Goal: Task Accomplishment & Management: Manage account settings

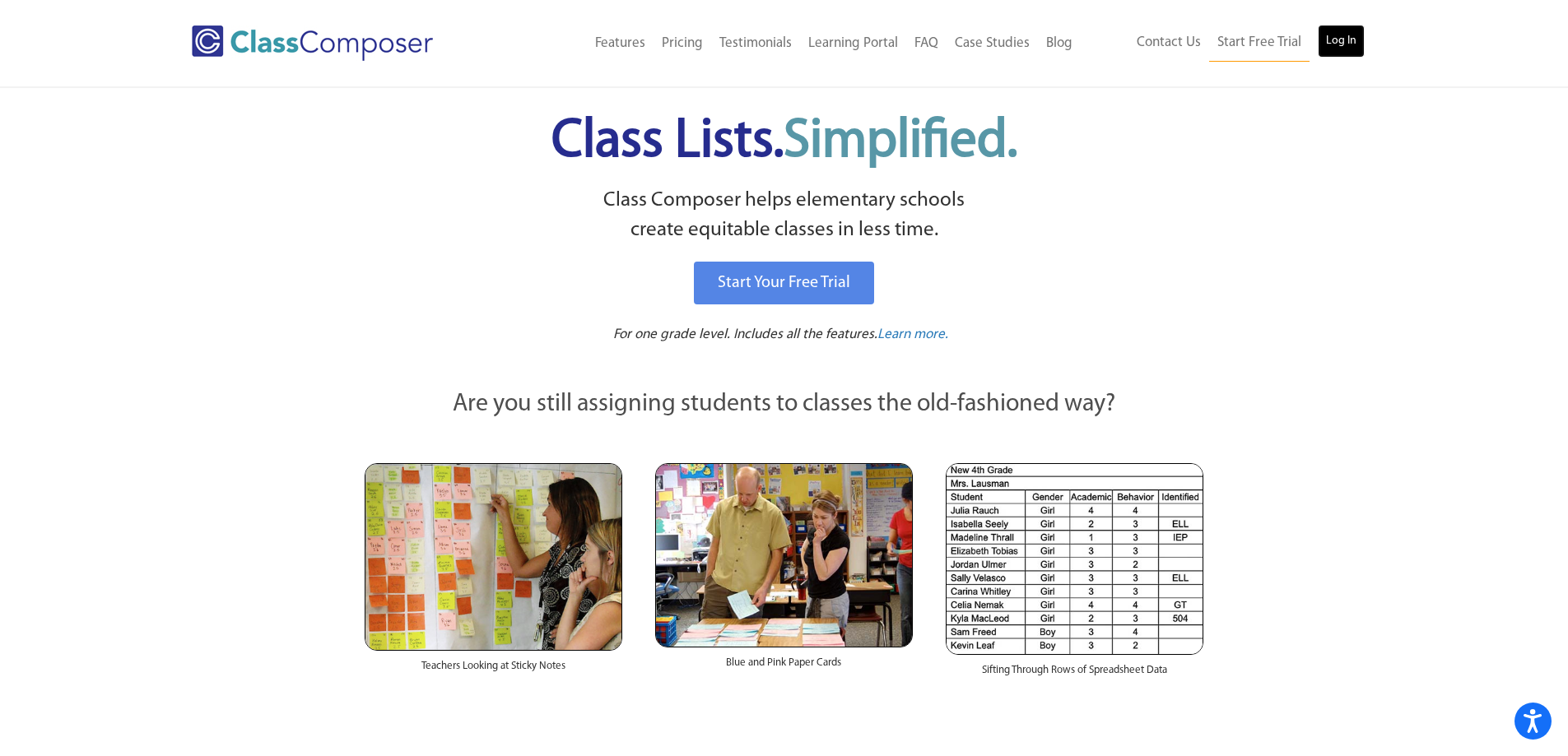
click at [1343, 45] on link "Log In" at bounding box center [1341, 41] width 47 height 33
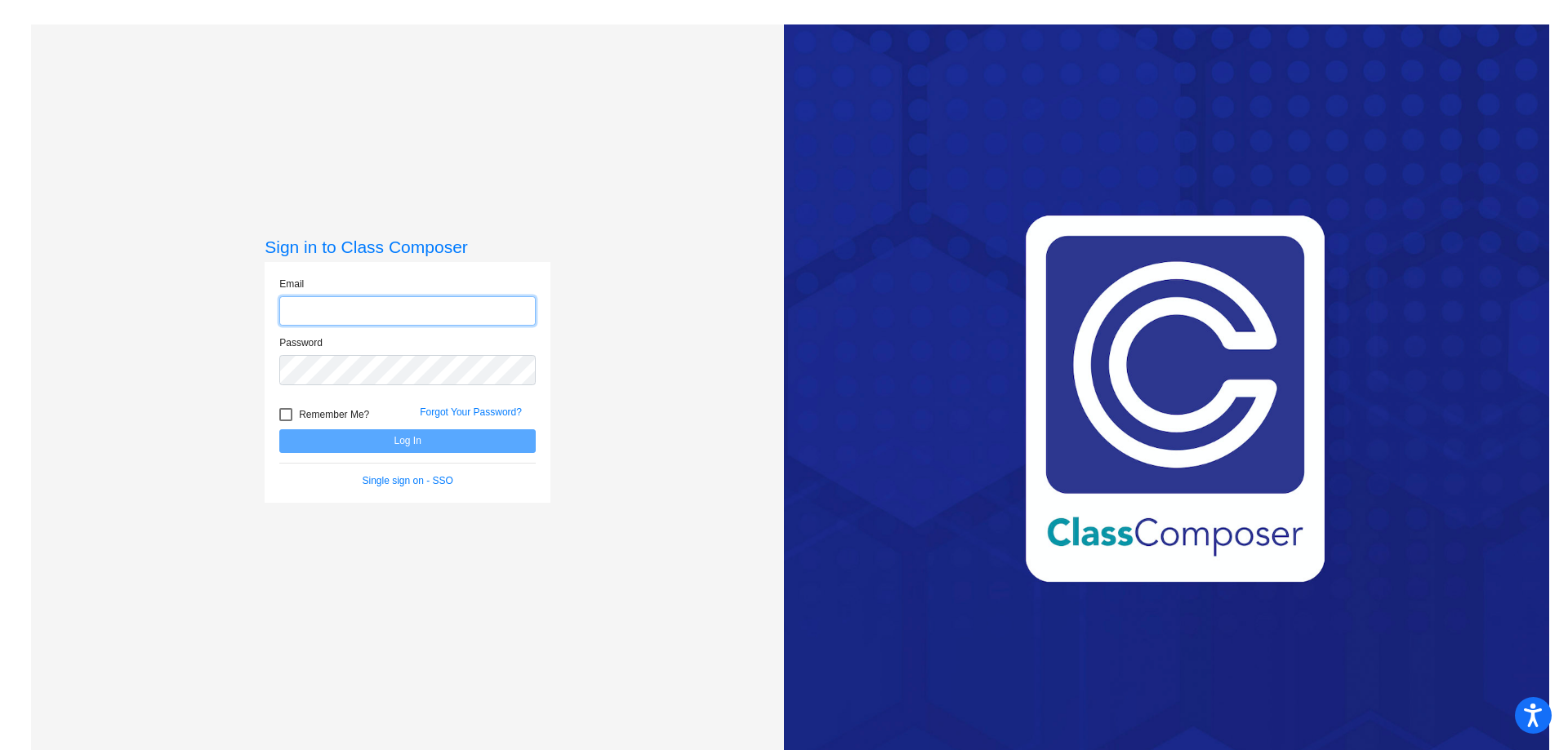
click at [500, 314] on input "email" at bounding box center [407, 311] width 256 height 31
type input "[PERSON_NAME][EMAIL_ADDRESS][PERSON_NAME][DOMAIN_NAME]"
click at [279, 414] on div at bounding box center [285, 415] width 13 height 13
click at [285, 422] on input "Remember Me?" at bounding box center [285, 422] width 1 height 1
checkbox input "true"
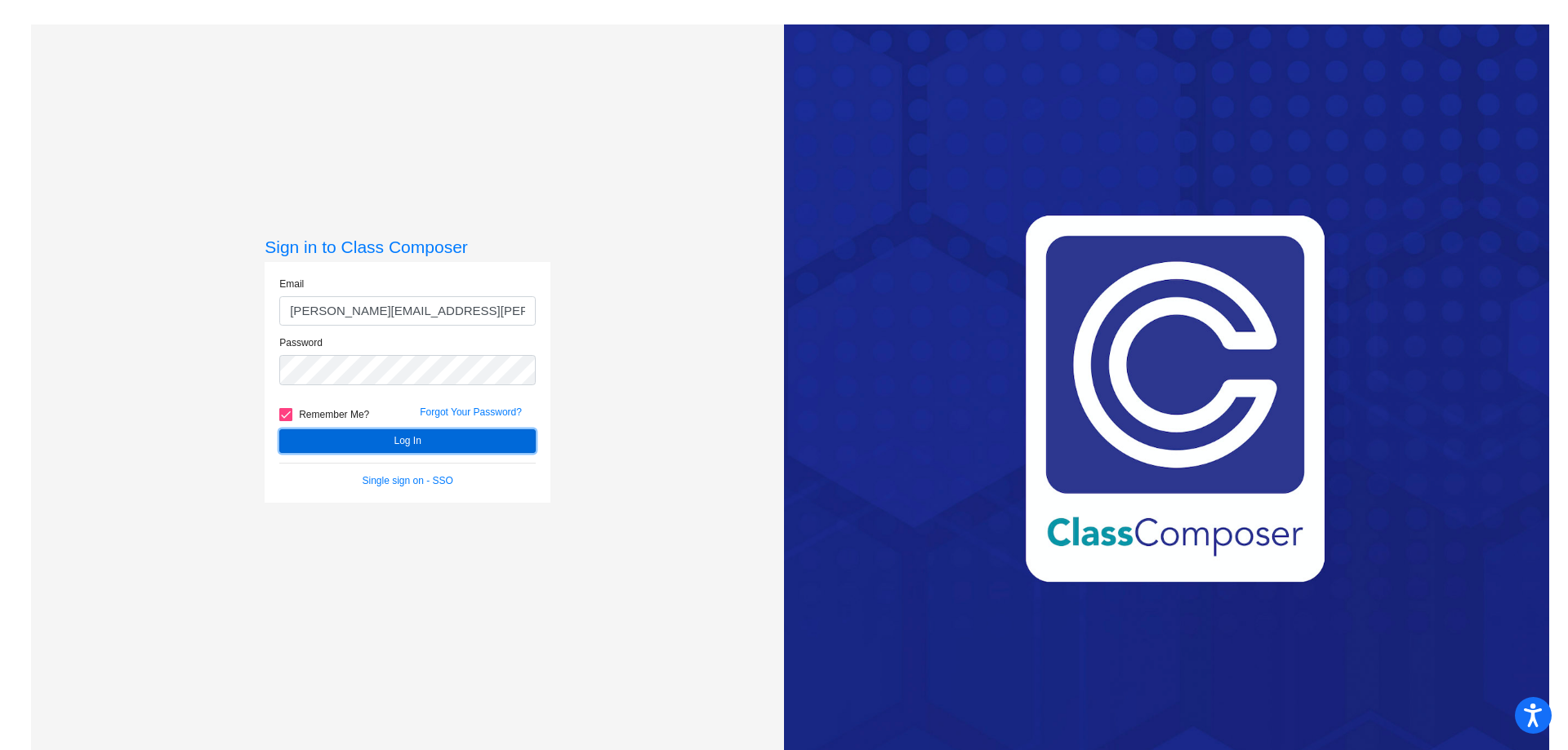
click at [348, 436] on button "Log In" at bounding box center [407, 441] width 256 height 24
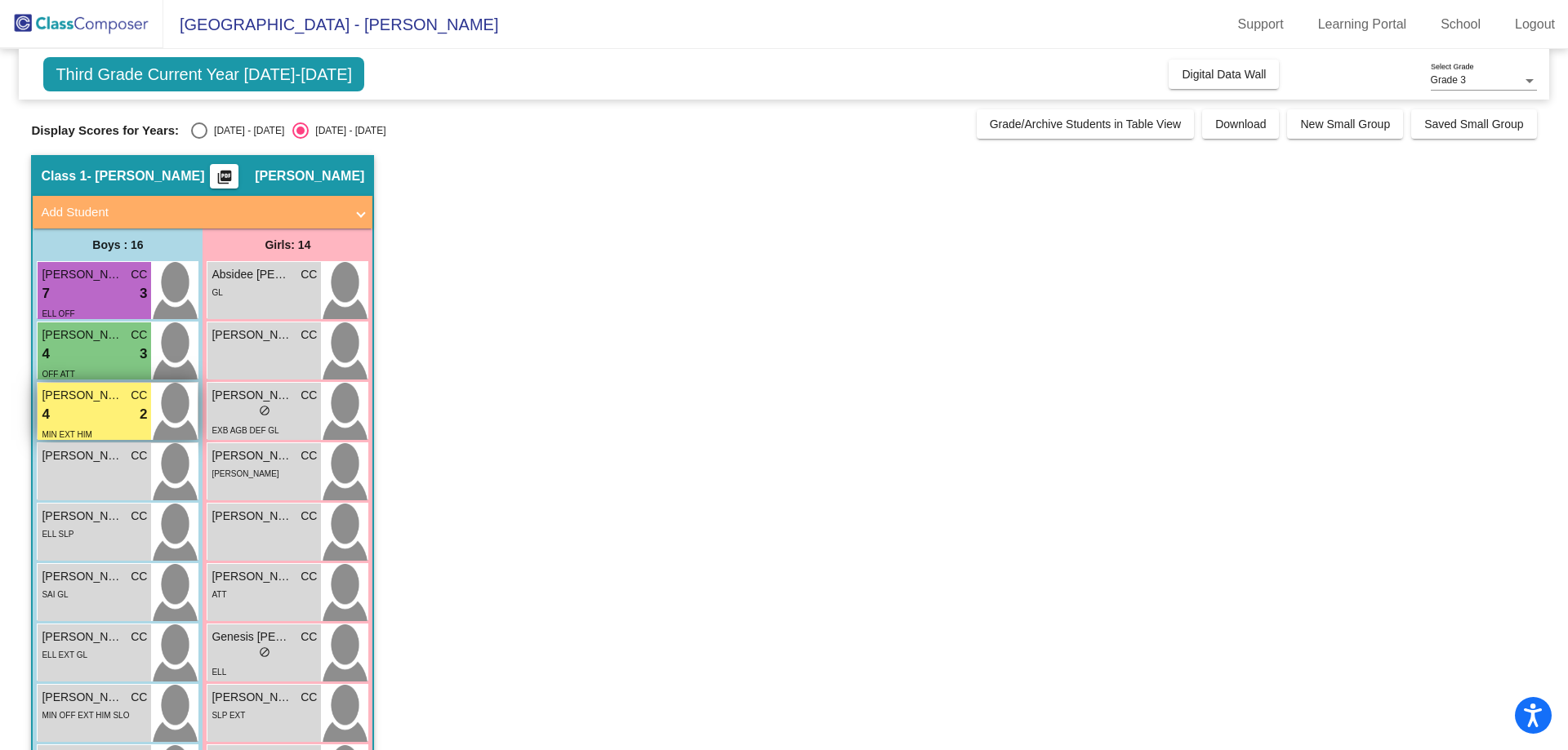
click at [86, 405] on div "4 lock do_not_disturb_alt 2" at bounding box center [94, 414] width 105 height 21
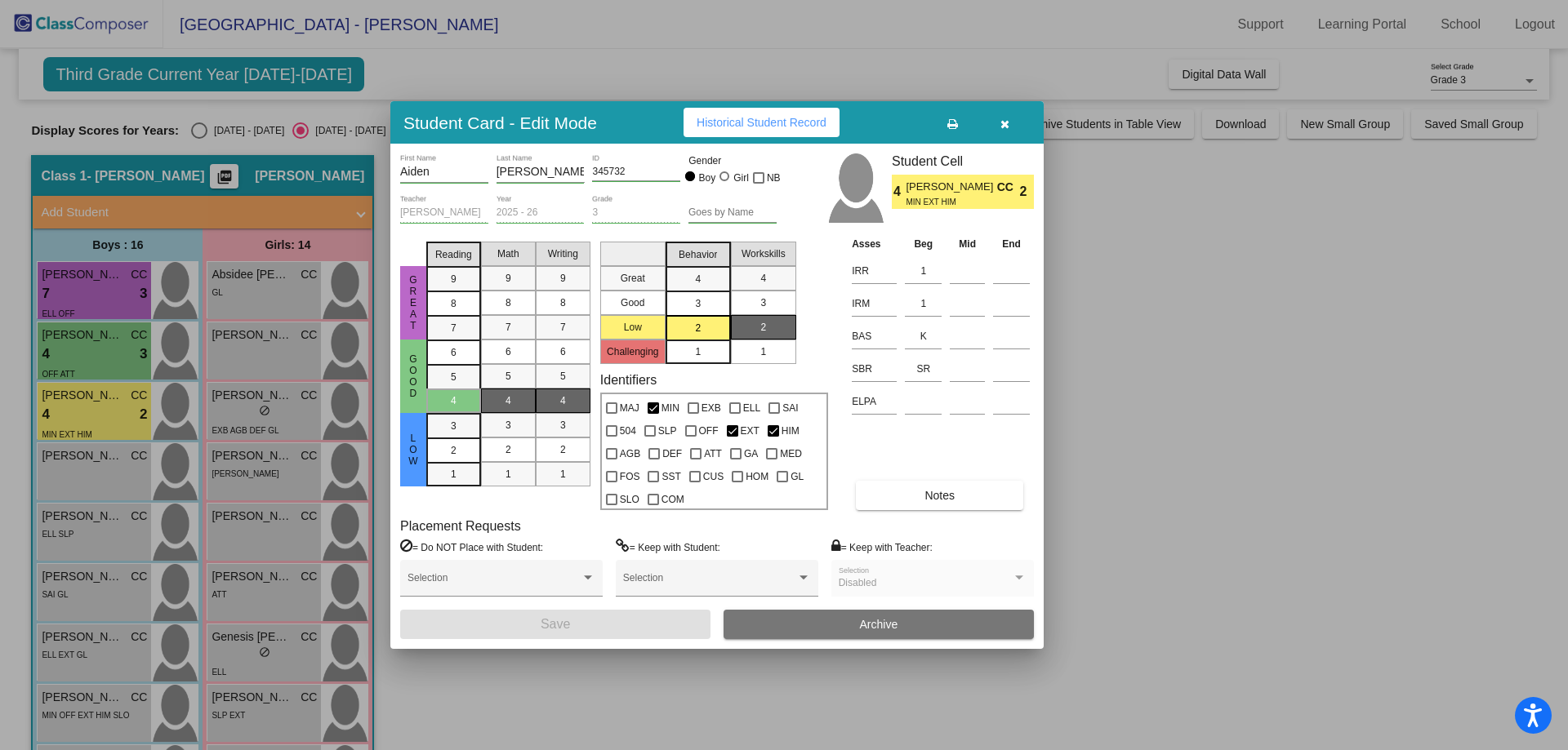
click at [71, 471] on div at bounding box center [784, 375] width 1568 height 750
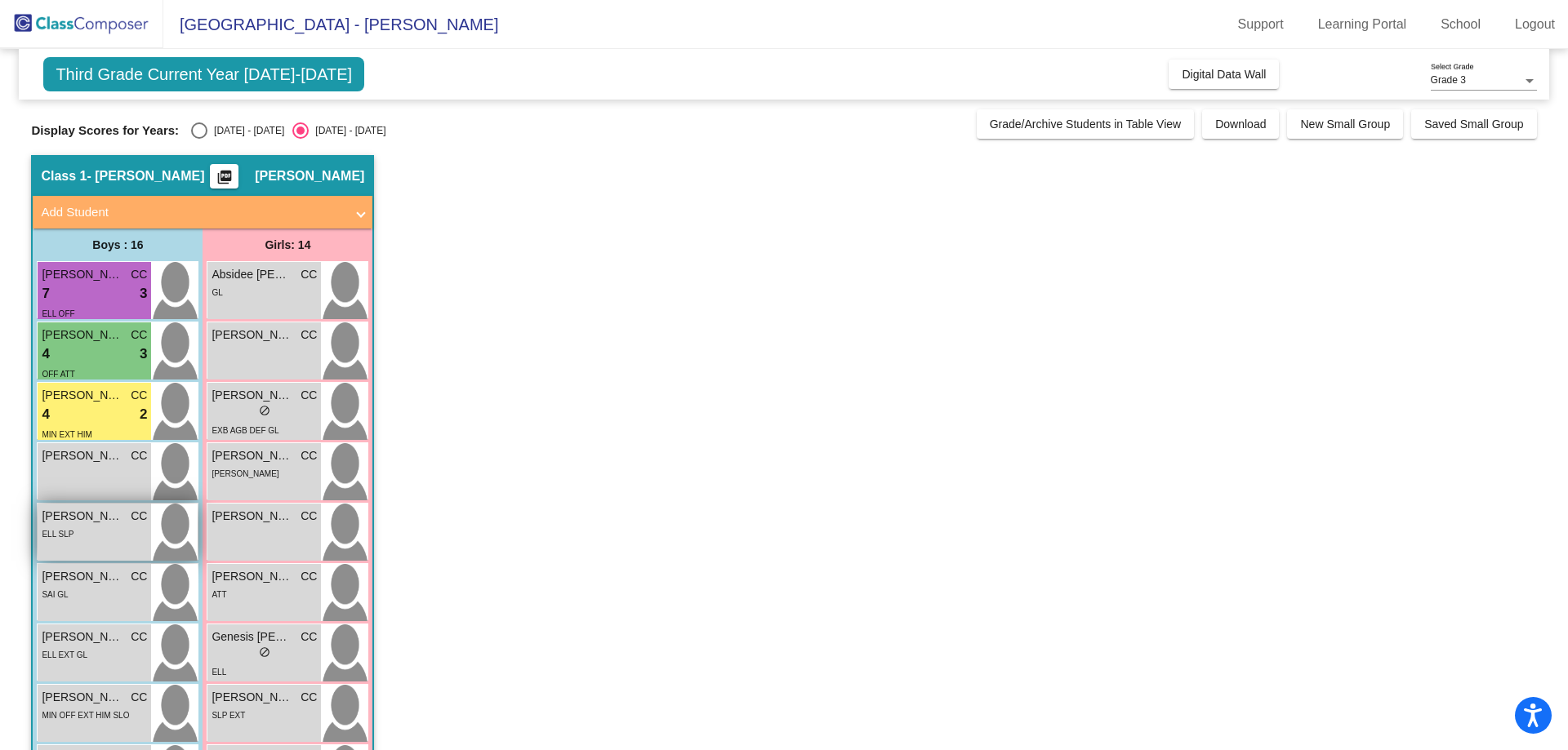
click at [80, 524] on div "ELL SLP" at bounding box center [94, 532] width 105 height 17
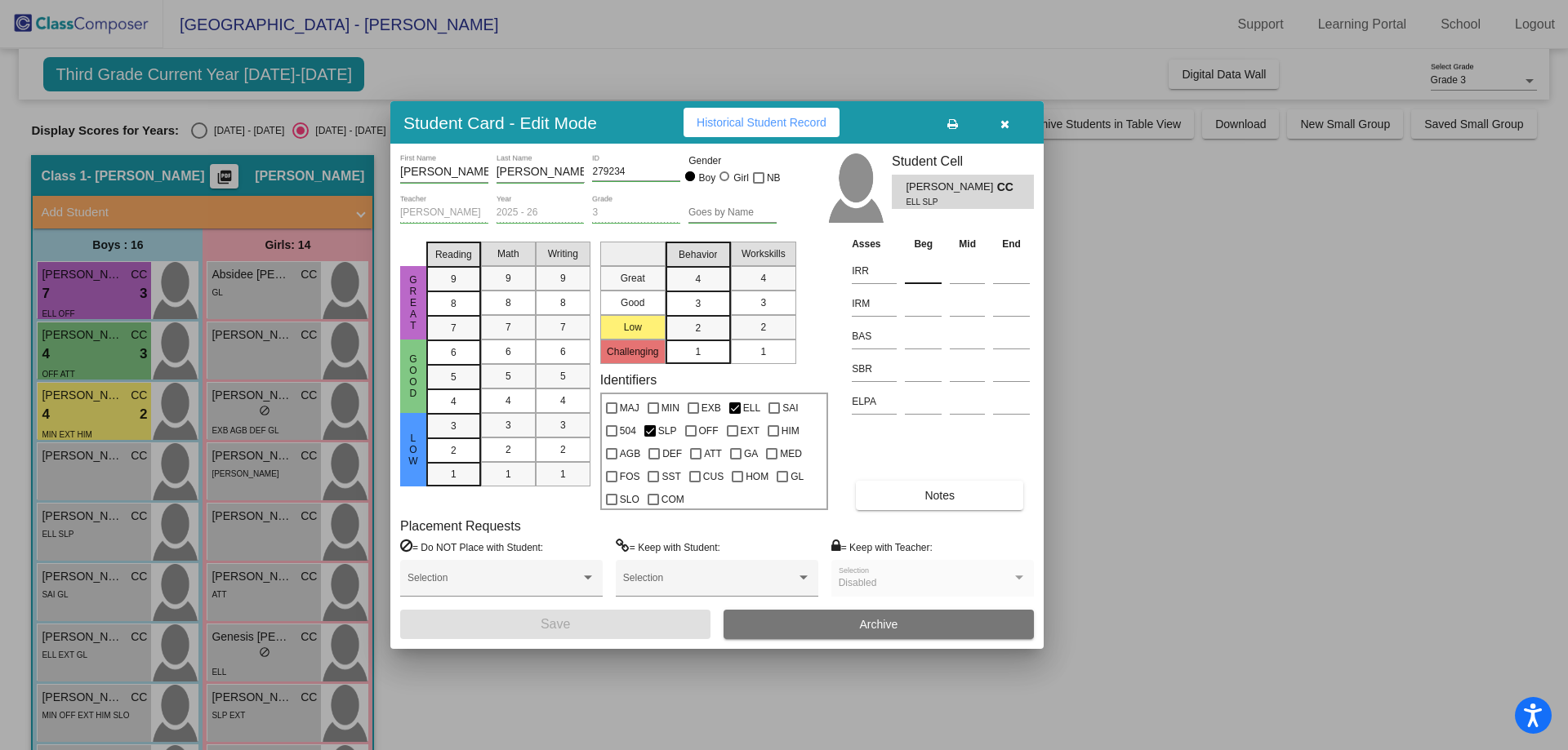
click at [928, 276] on input at bounding box center [923, 271] width 37 height 25
type input "2"
click at [920, 302] on input at bounding box center [923, 304] width 37 height 25
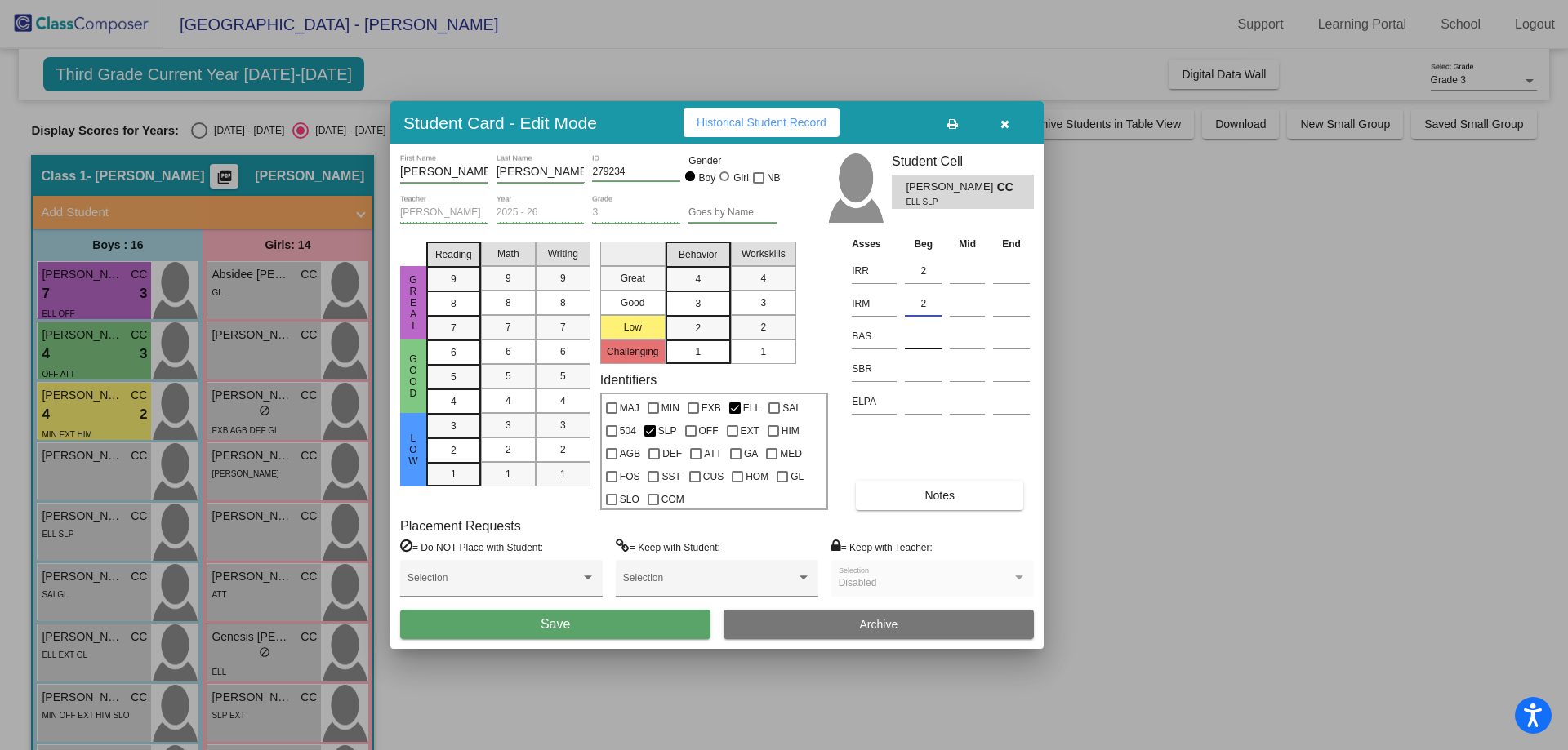
type input "2"
click at [916, 336] on input at bounding box center [923, 336] width 37 height 25
type input "L"
click at [921, 368] on input at bounding box center [923, 369] width 37 height 25
type input "LR"
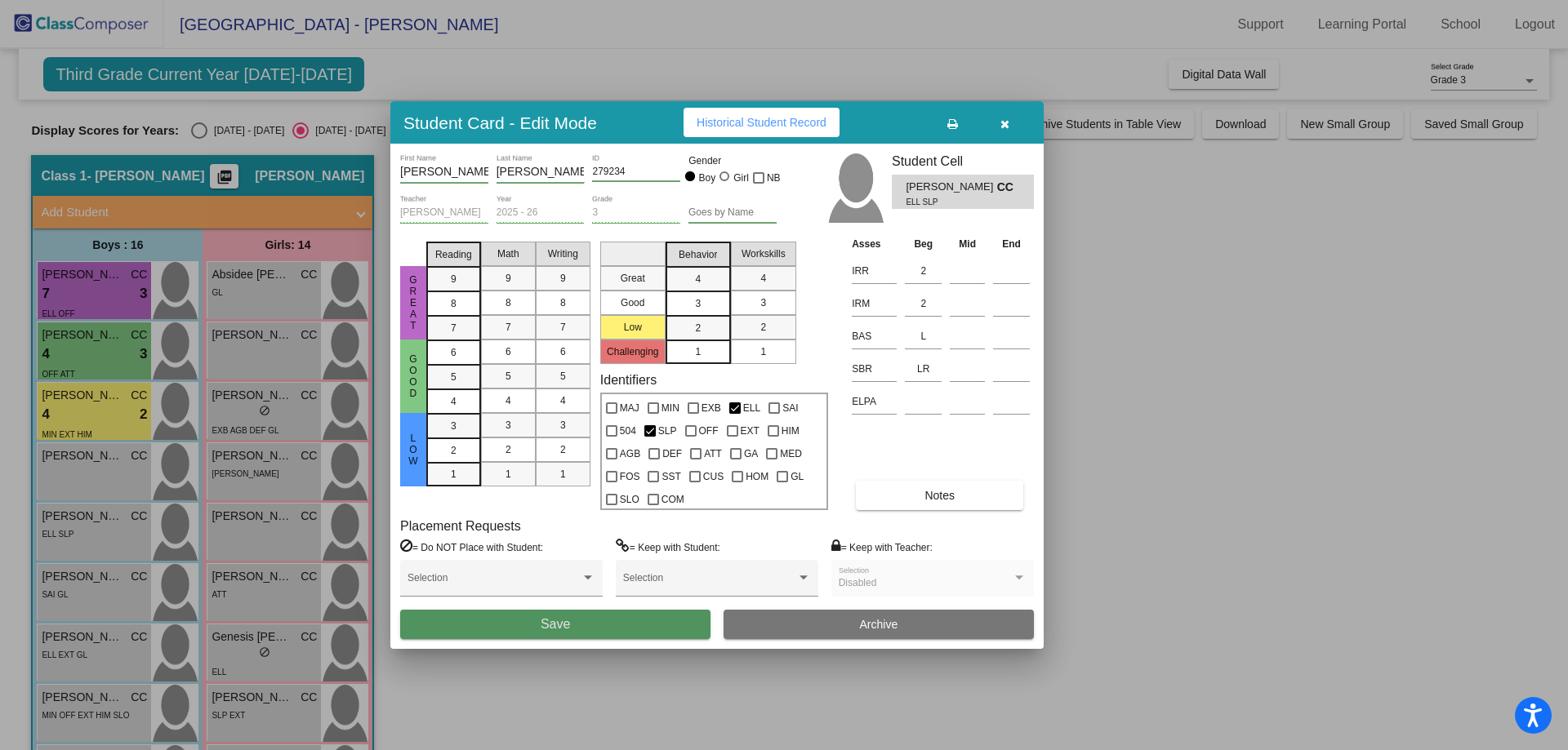
click at [615, 628] on button "Save" at bounding box center [555, 624] width 311 height 30
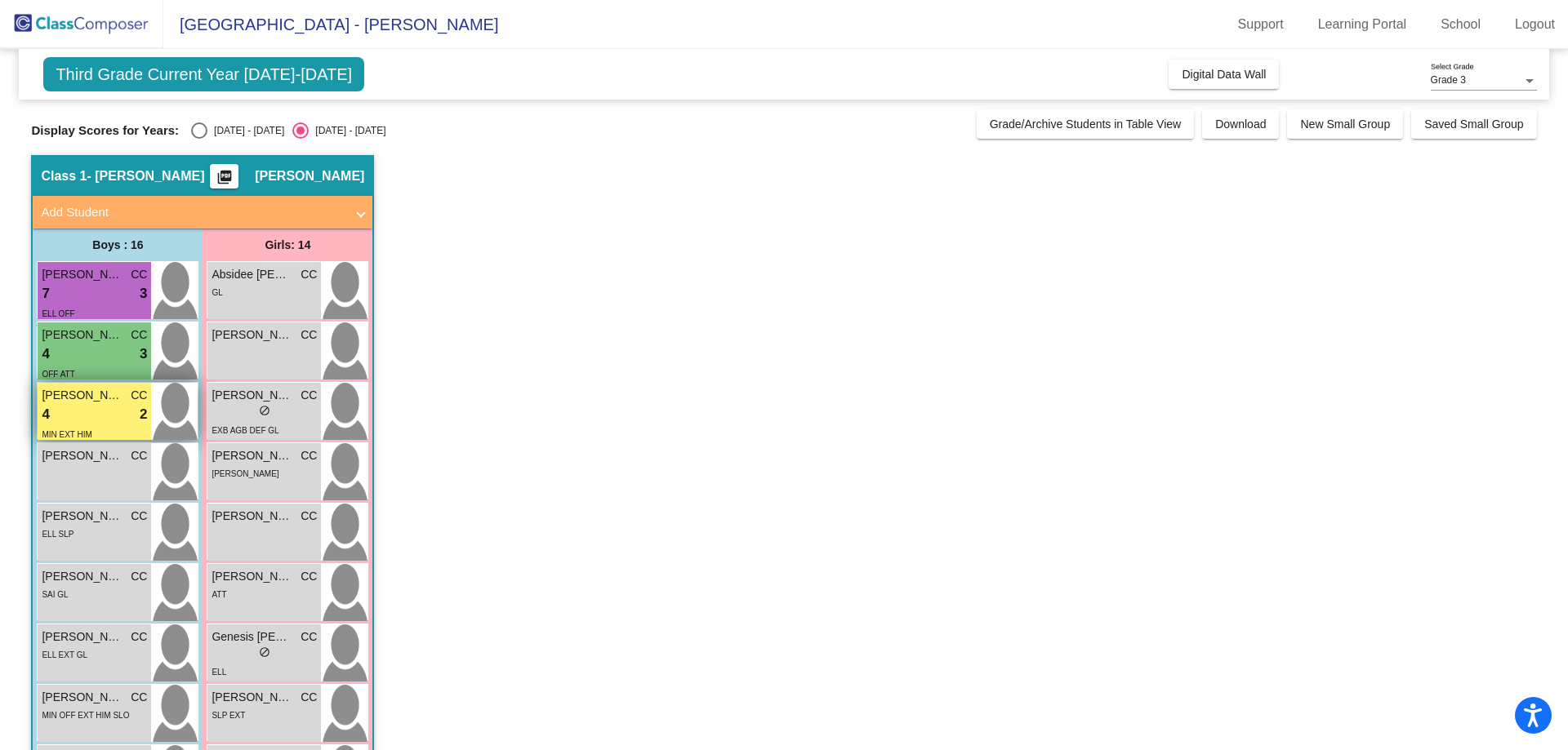
click at [103, 410] on div "4 lock do_not_disturb_alt 2" at bounding box center [94, 414] width 105 height 21
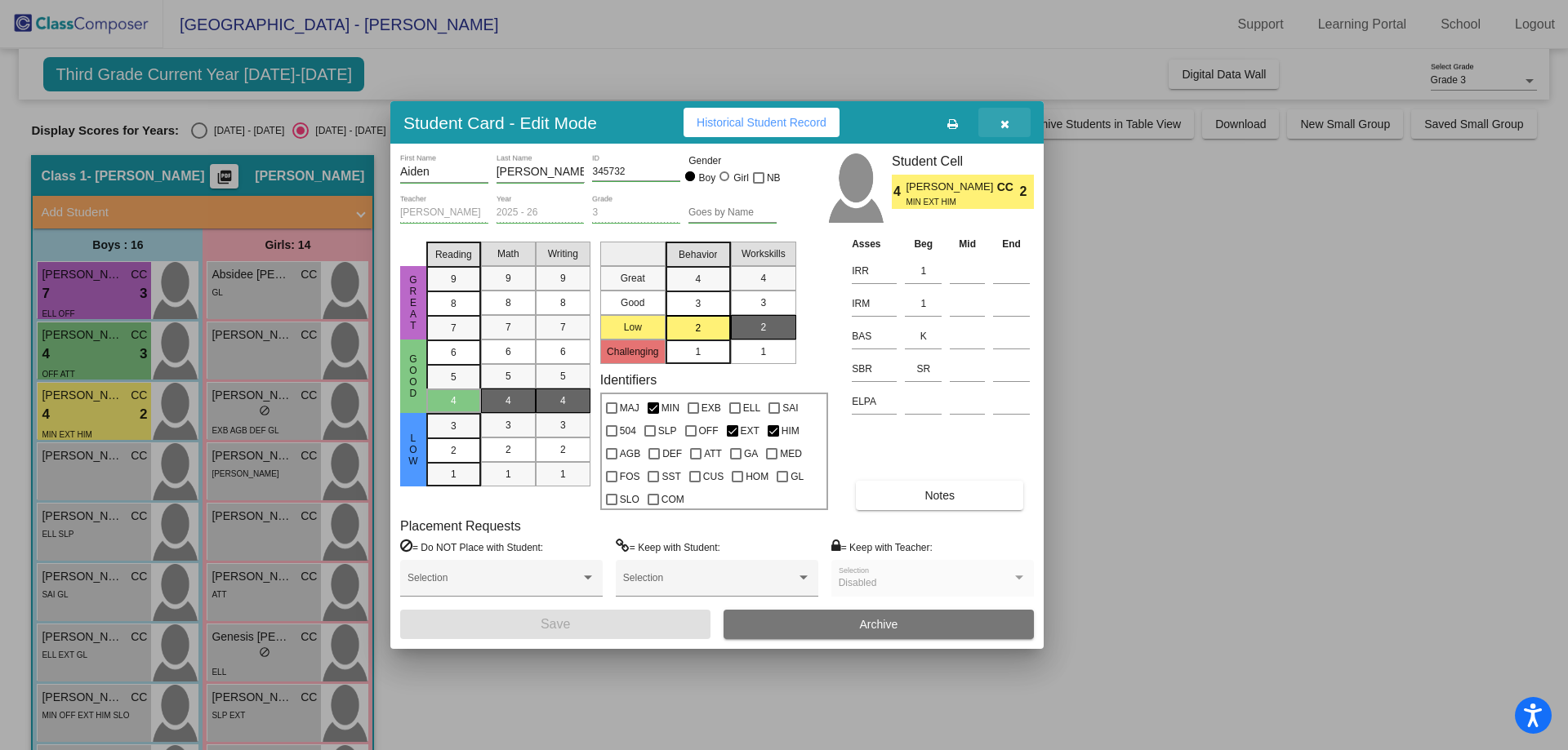
click at [1007, 119] on icon "button" at bounding box center [1005, 125] width 9 height 12
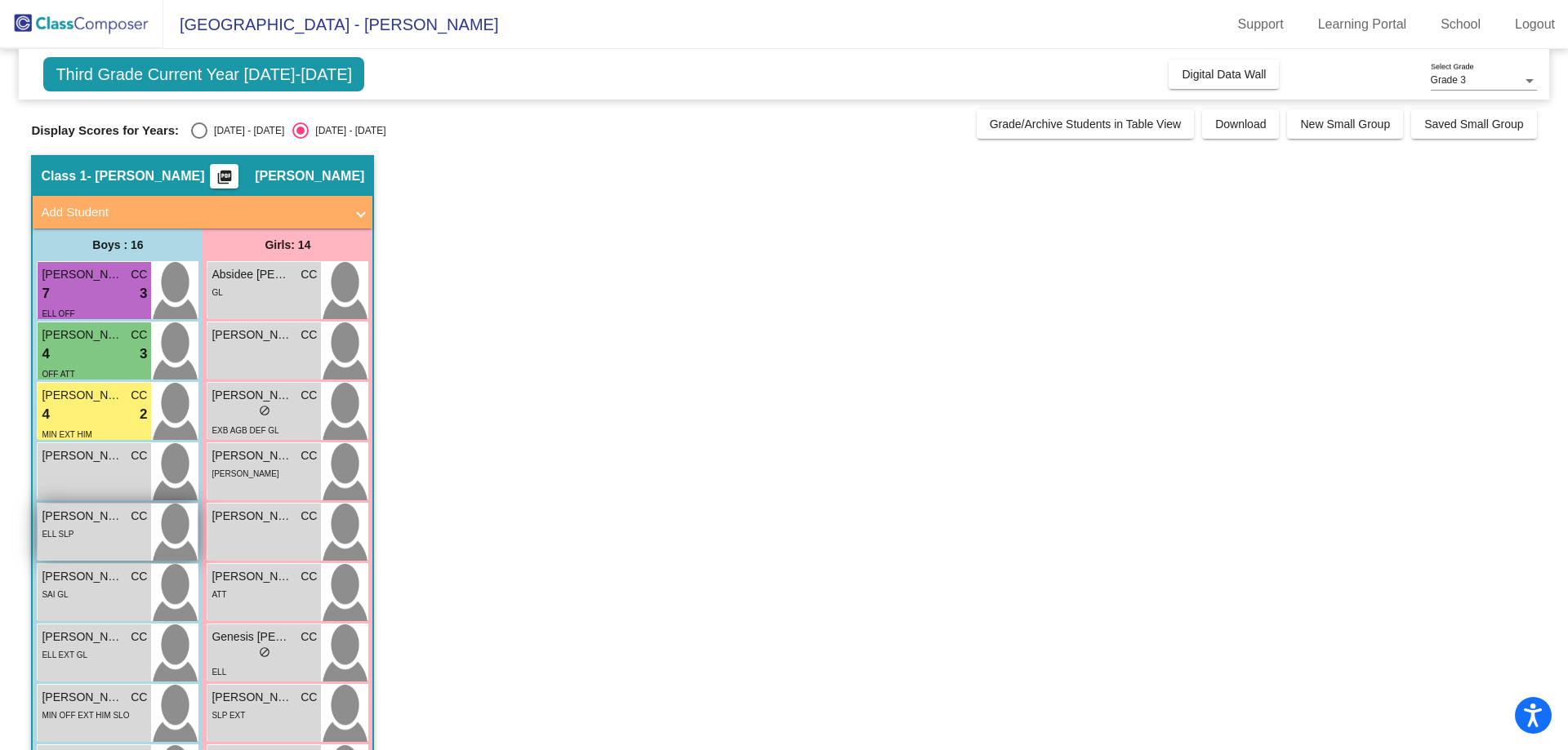
click at [86, 526] on div "ELL SLP" at bounding box center [94, 532] width 105 height 17
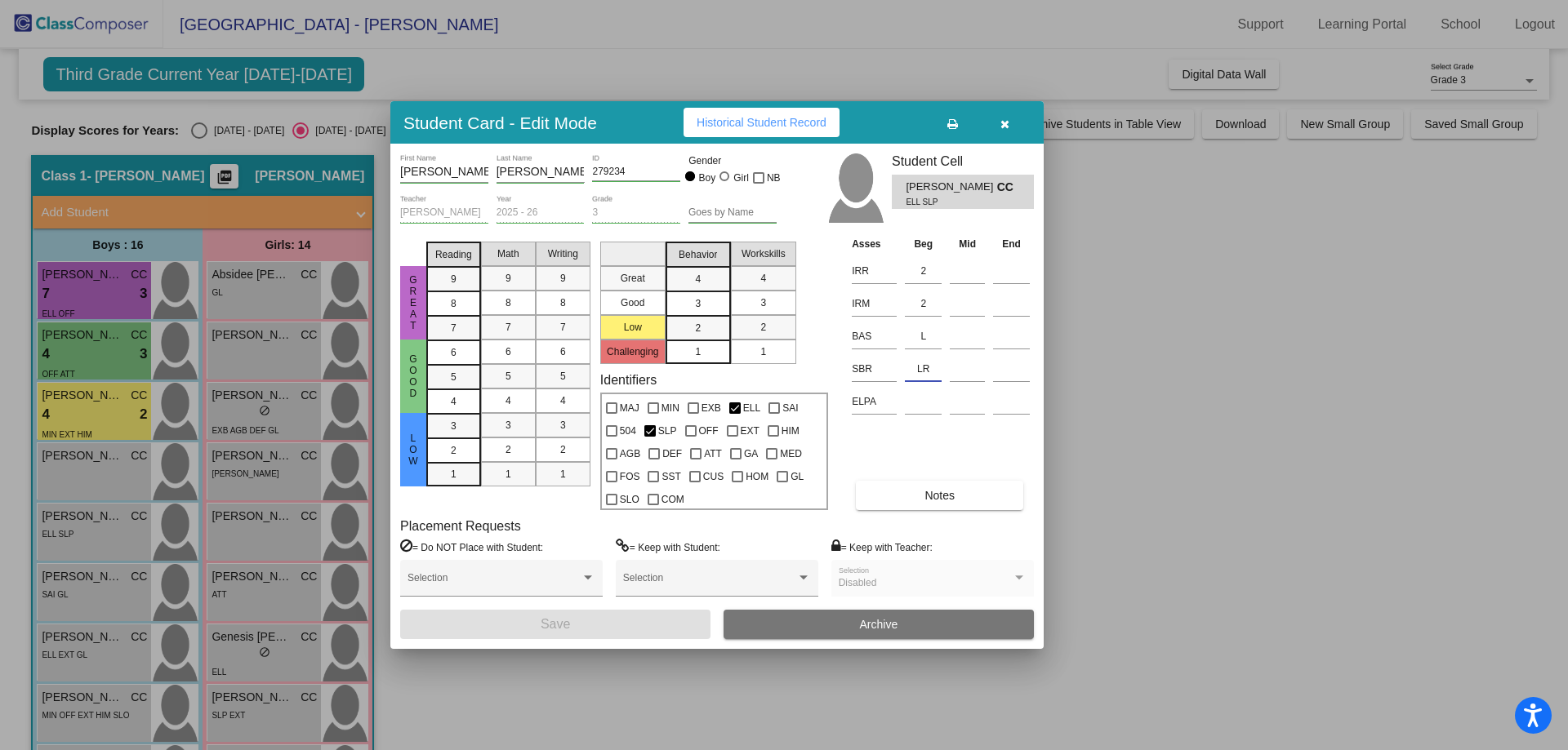
click at [937, 363] on input "LR" at bounding box center [923, 369] width 37 height 25
click at [922, 402] on input at bounding box center [923, 402] width 37 height 25
click at [923, 403] on input at bounding box center [923, 402] width 37 height 25
click at [923, 498] on button "Notes" at bounding box center [939, 496] width 167 height 30
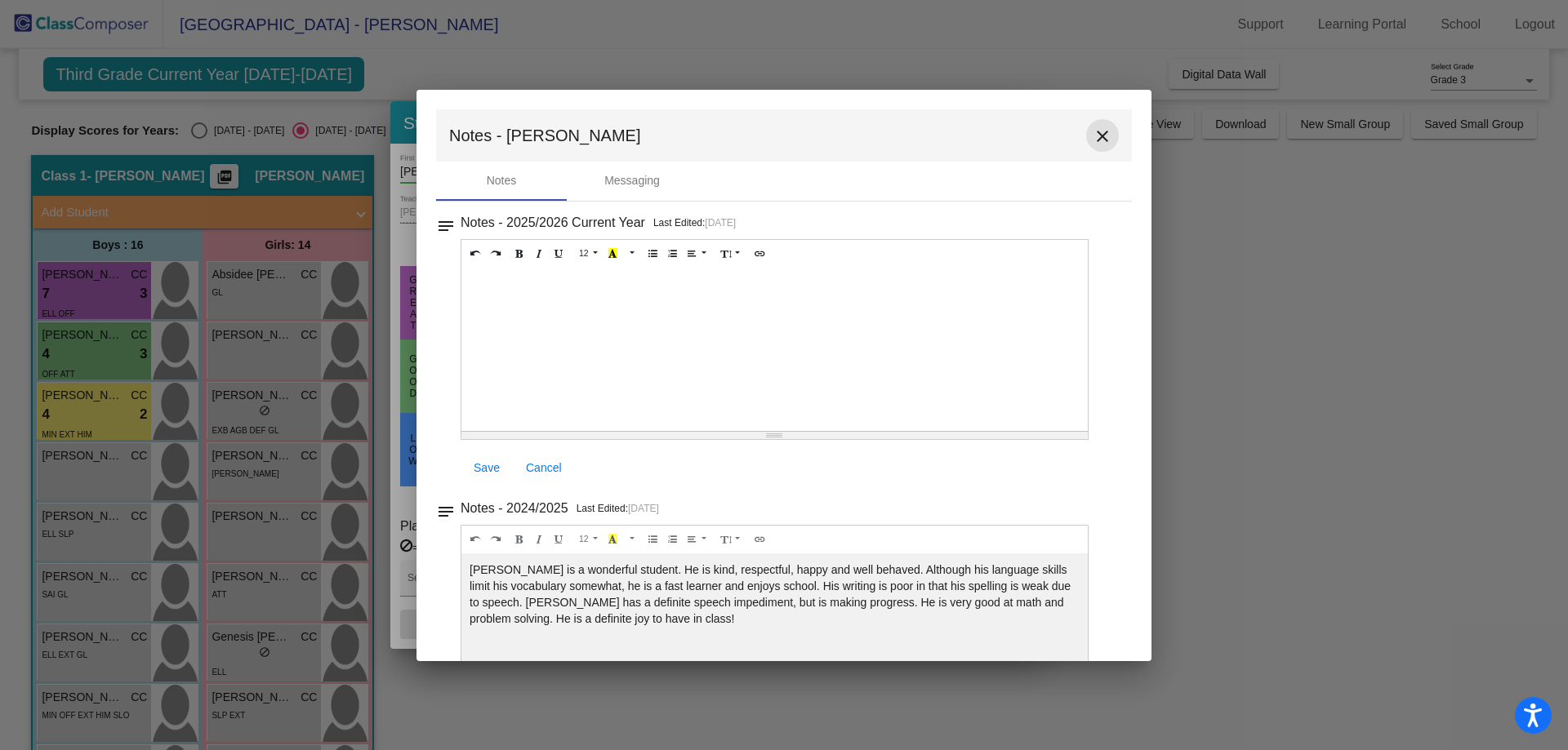
click at [1093, 137] on mat-icon "close" at bounding box center [1103, 137] width 20 height 20
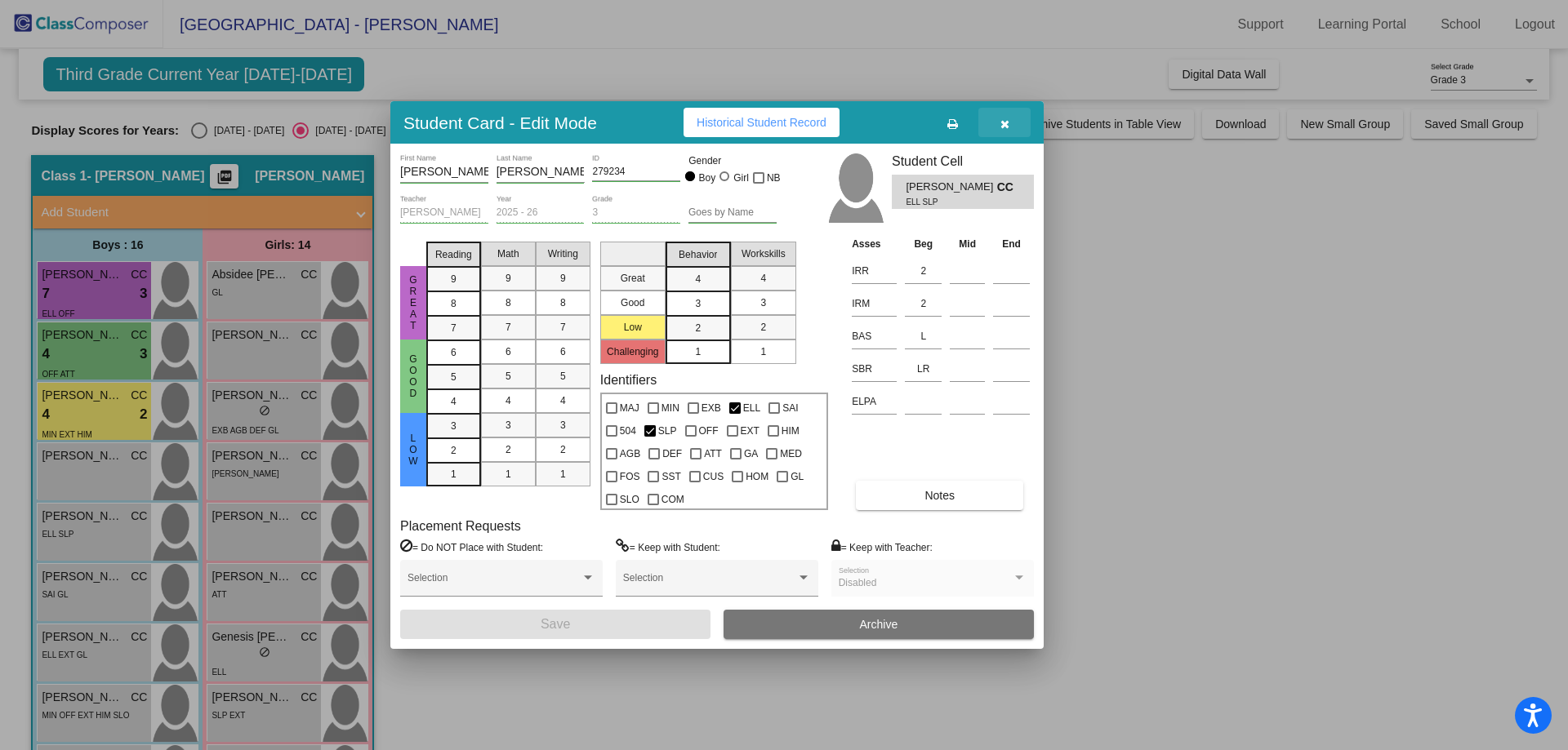
click at [1006, 128] on icon "button" at bounding box center [1005, 125] width 9 height 12
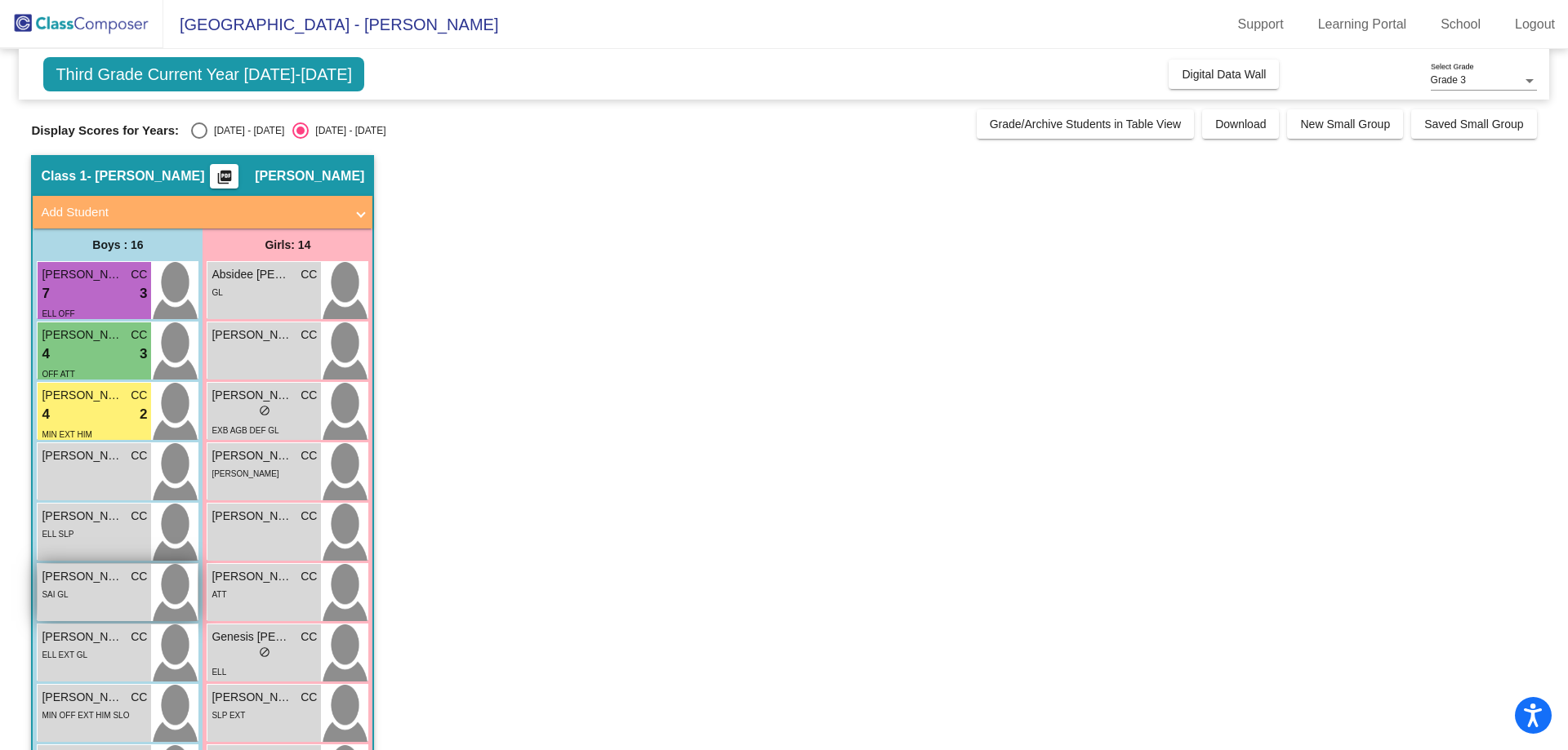
click at [114, 587] on div "SAI GL" at bounding box center [94, 594] width 105 height 17
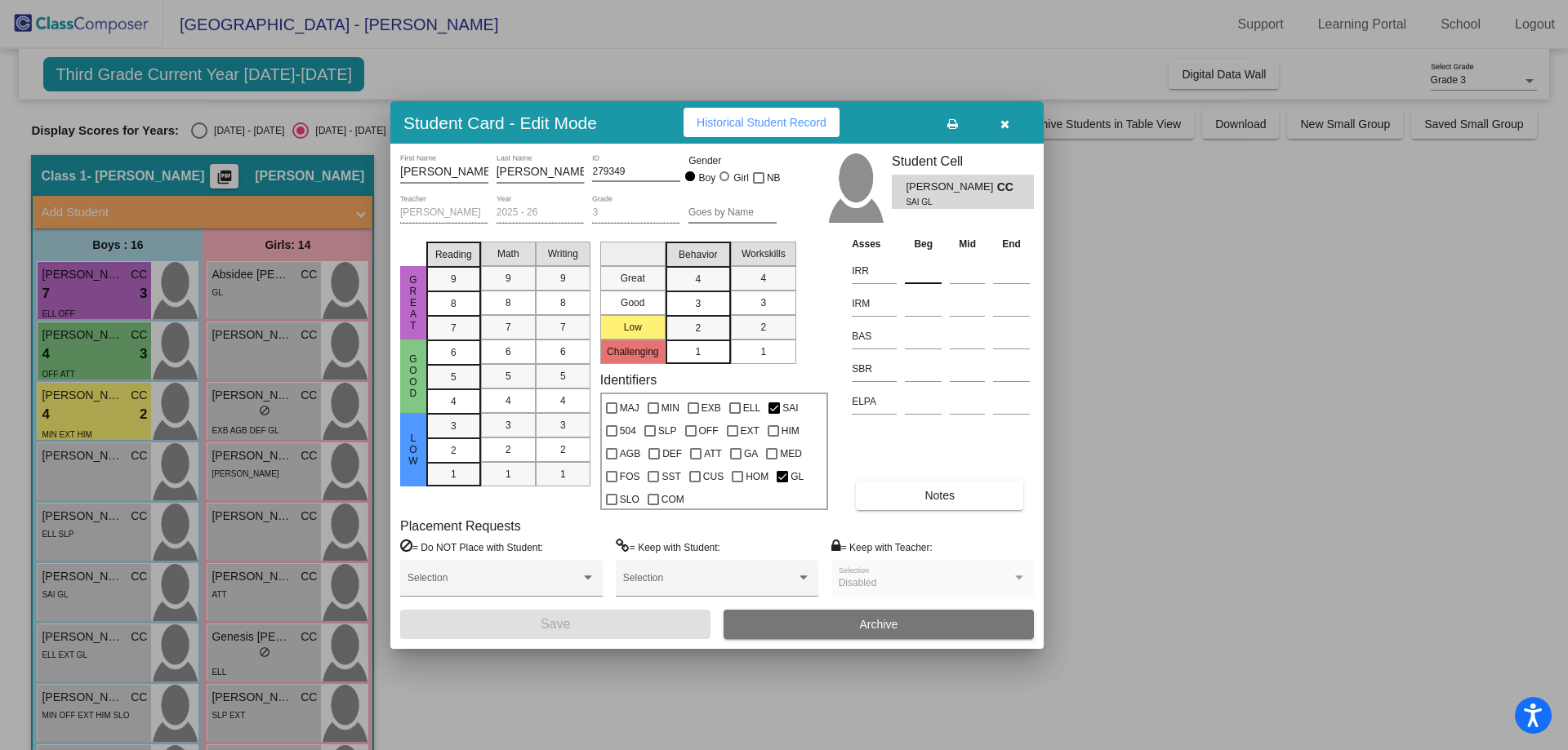
click at [928, 263] on input at bounding box center [923, 271] width 37 height 25
type input "K"
click at [923, 303] on input at bounding box center [923, 304] width 37 height 25
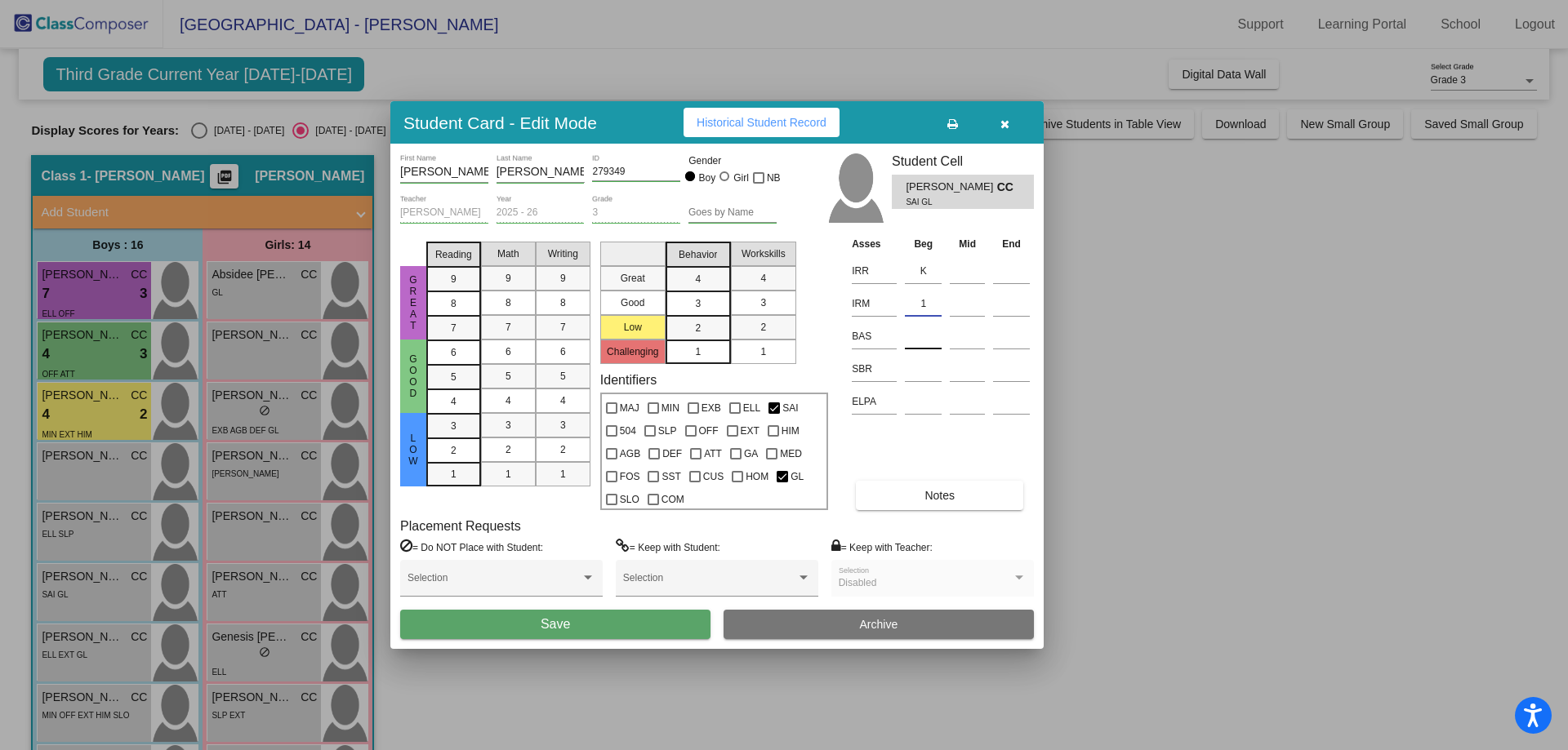
type input "1"
click at [922, 335] on input at bounding box center [923, 336] width 37 height 25
type input "D"
click at [922, 362] on input at bounding box center [923, 369] width 37 height 25
type input "SR"
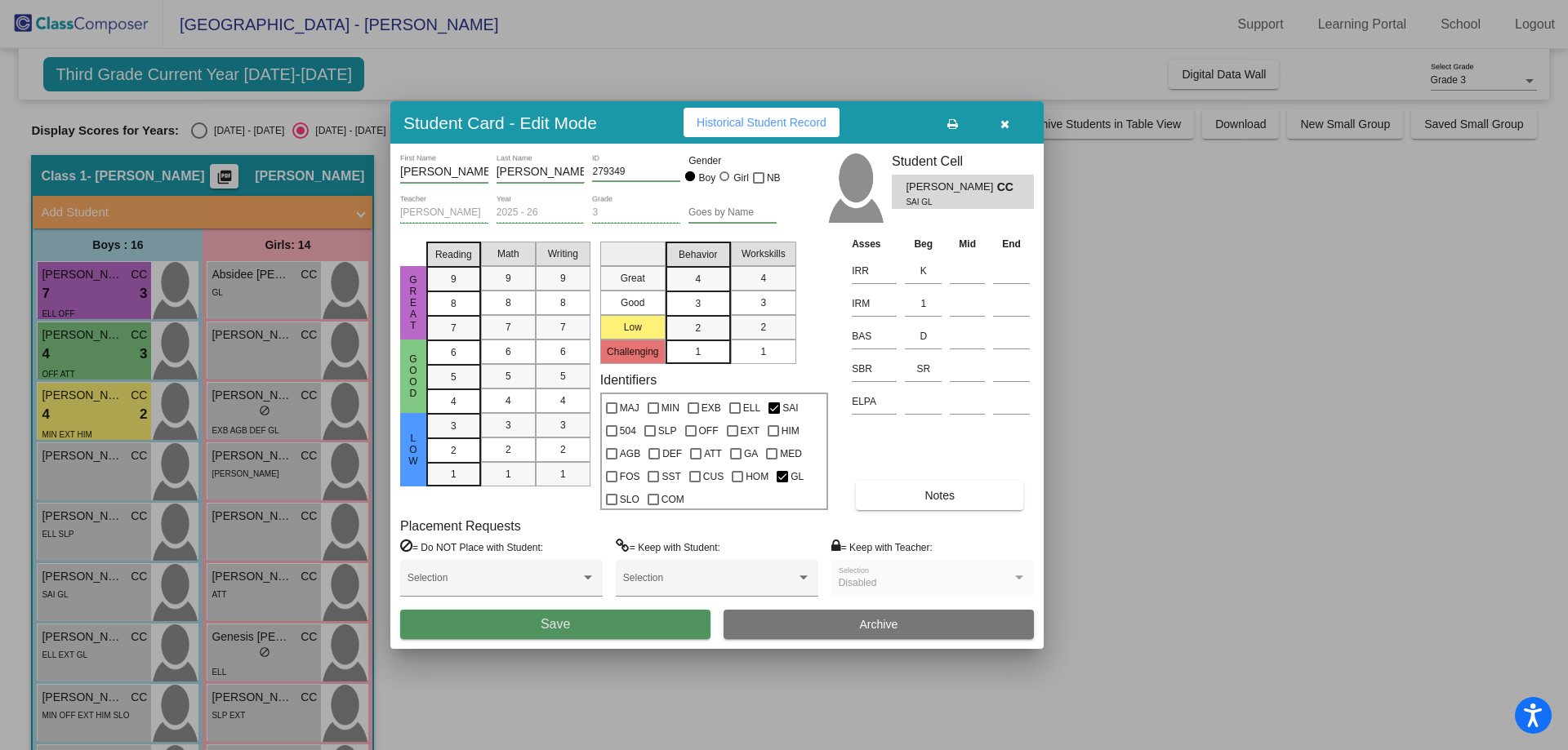
click at [629, 623] on button "Save" at bounding box center [555, 624] width 311 height 30
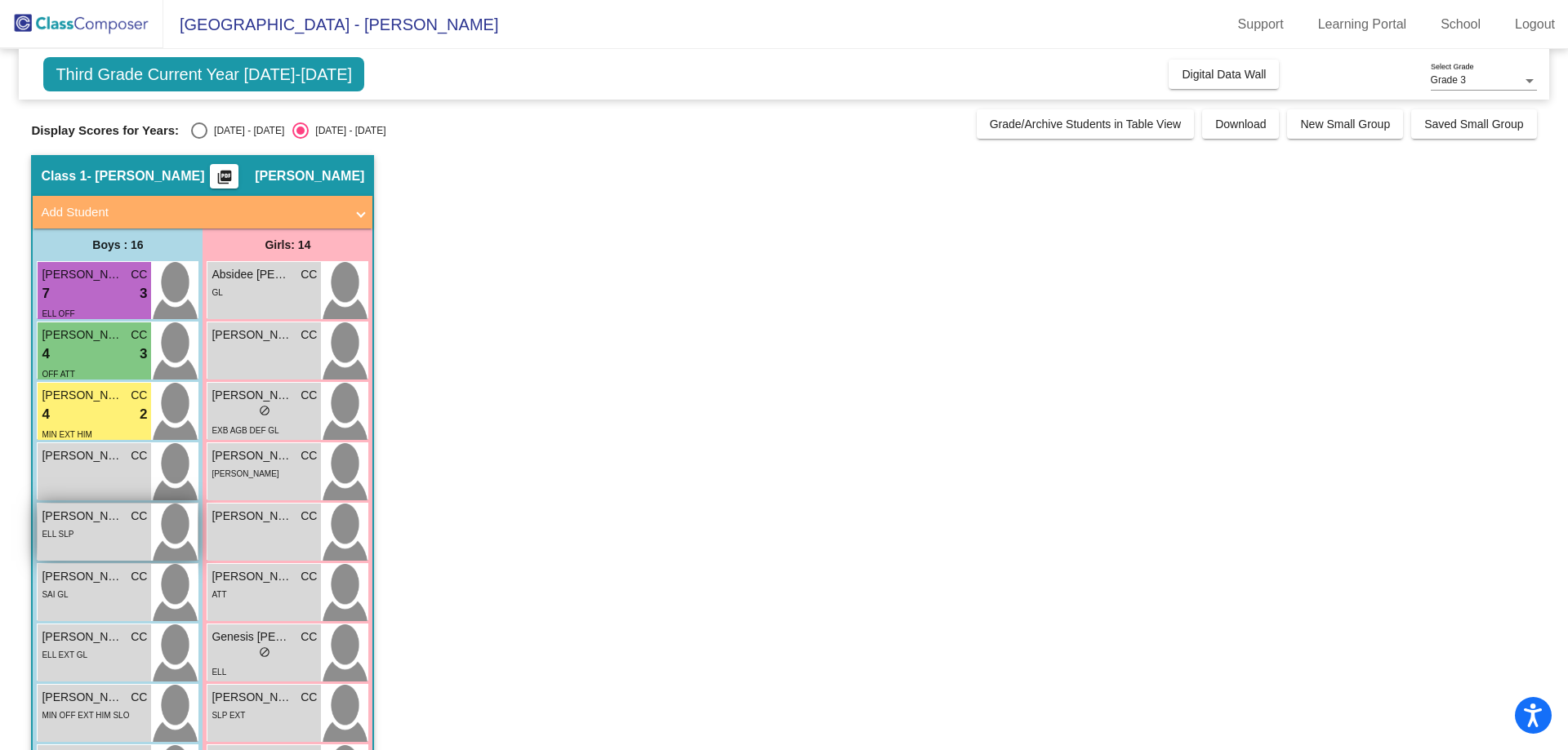
click at [129, 546] on div "[PERSON_NAME] CC lock do_not_disturb_alt ELL SLP" at bounding box center [94, 532] width 114 height 57
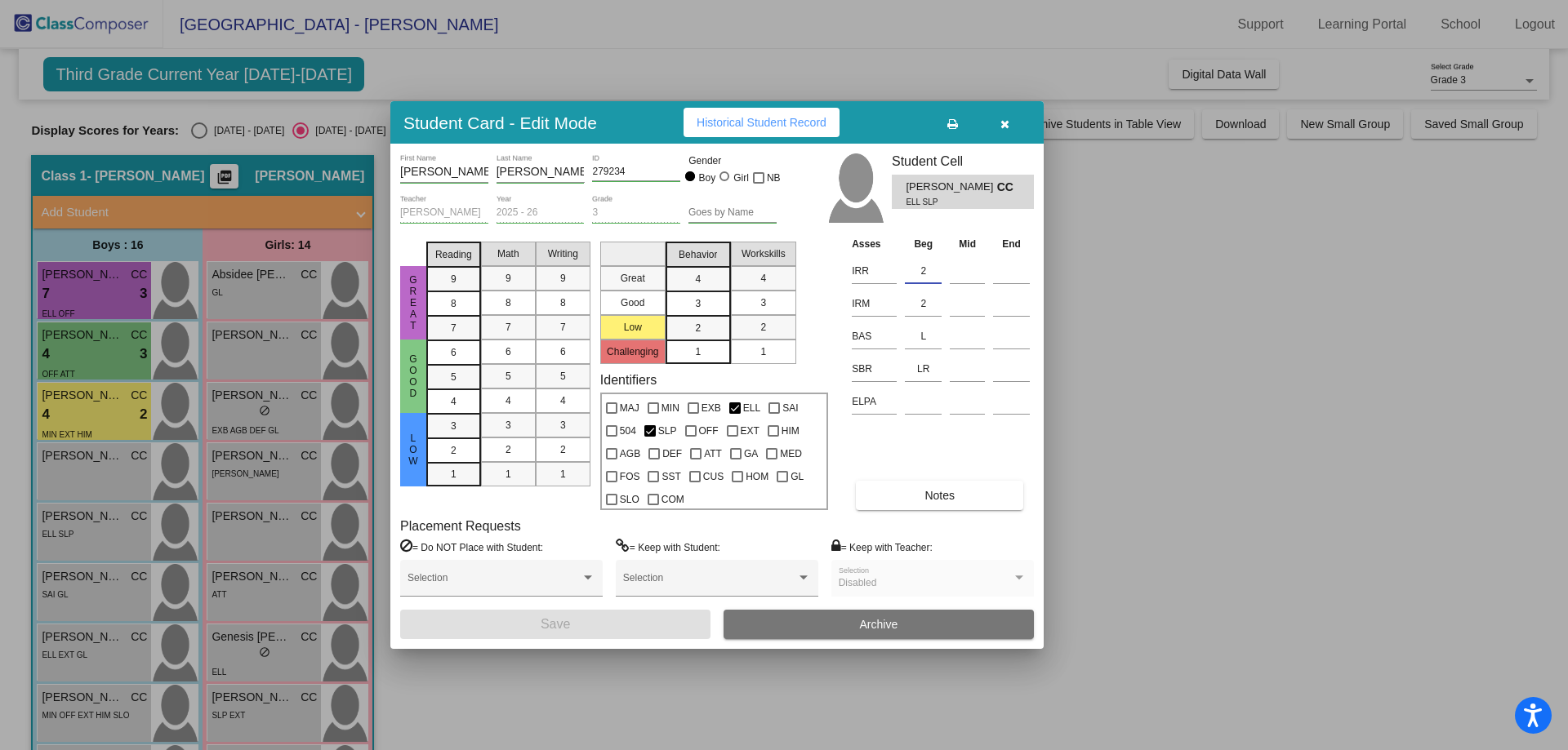
drag, startPoint x: 933, startPoint y: 264, endPoint x: 915, endPoint y: 272, distance: 19.7
click at [915, 272] on input "2" at bounding box center [923, 271] width 37 height 25
click at [637, 626] on button "Save" at bounding box center [555, 624] width 311 height 30
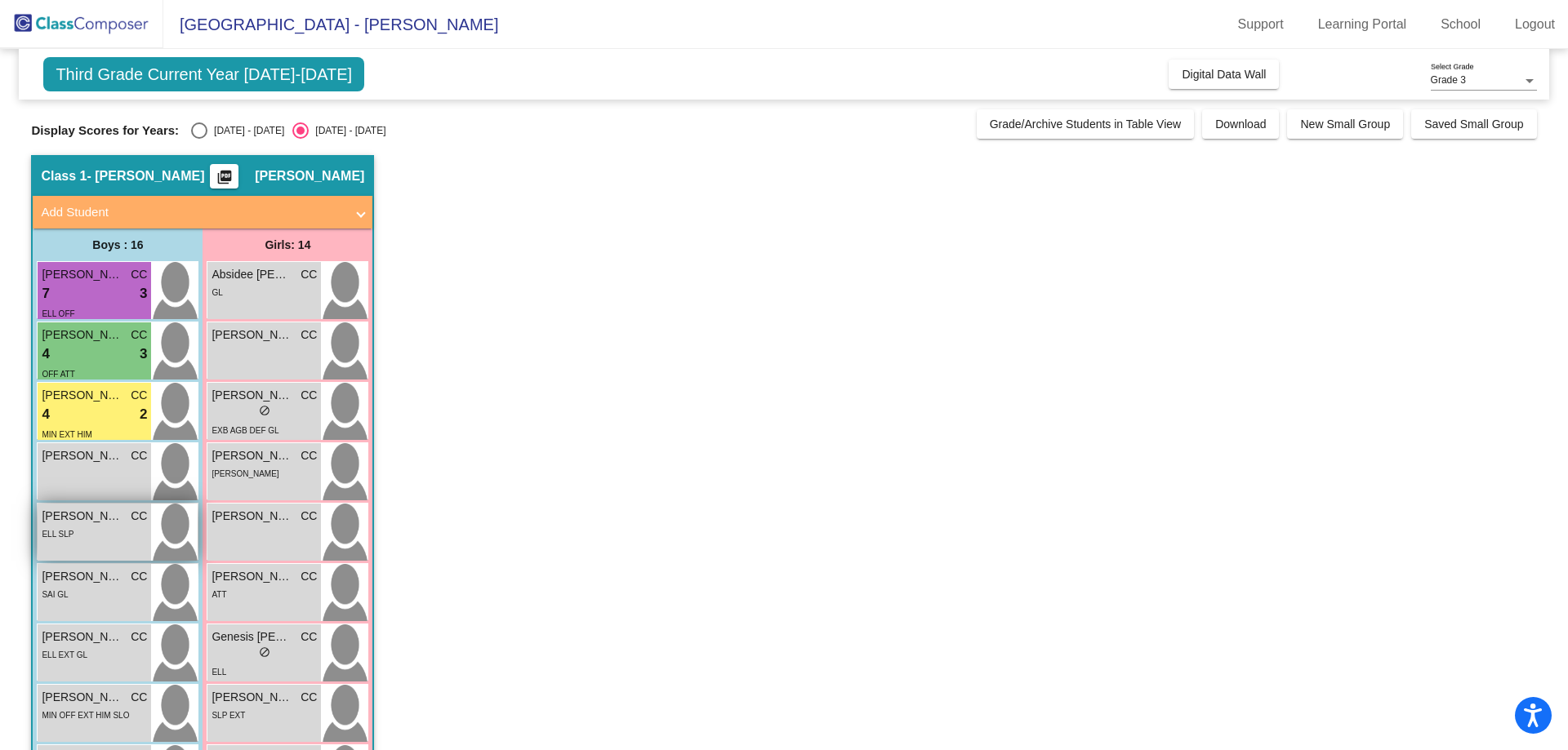
click at [110, 534] on div "ELL SLP" at bounding box center [94, 532] width 105 height 17
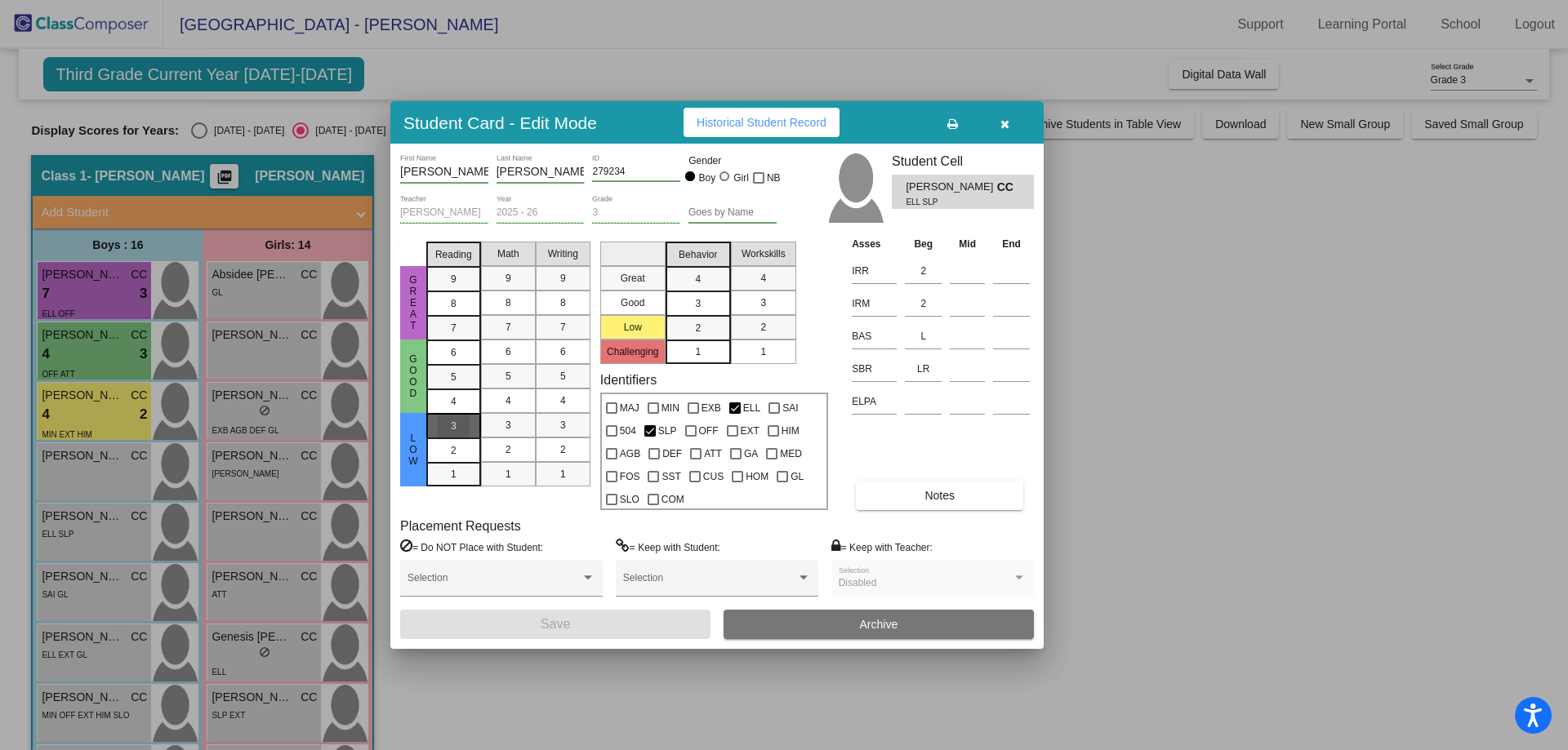
click at [454, 422] on span "3" at bounding box center [453, 425] width 6 height 15
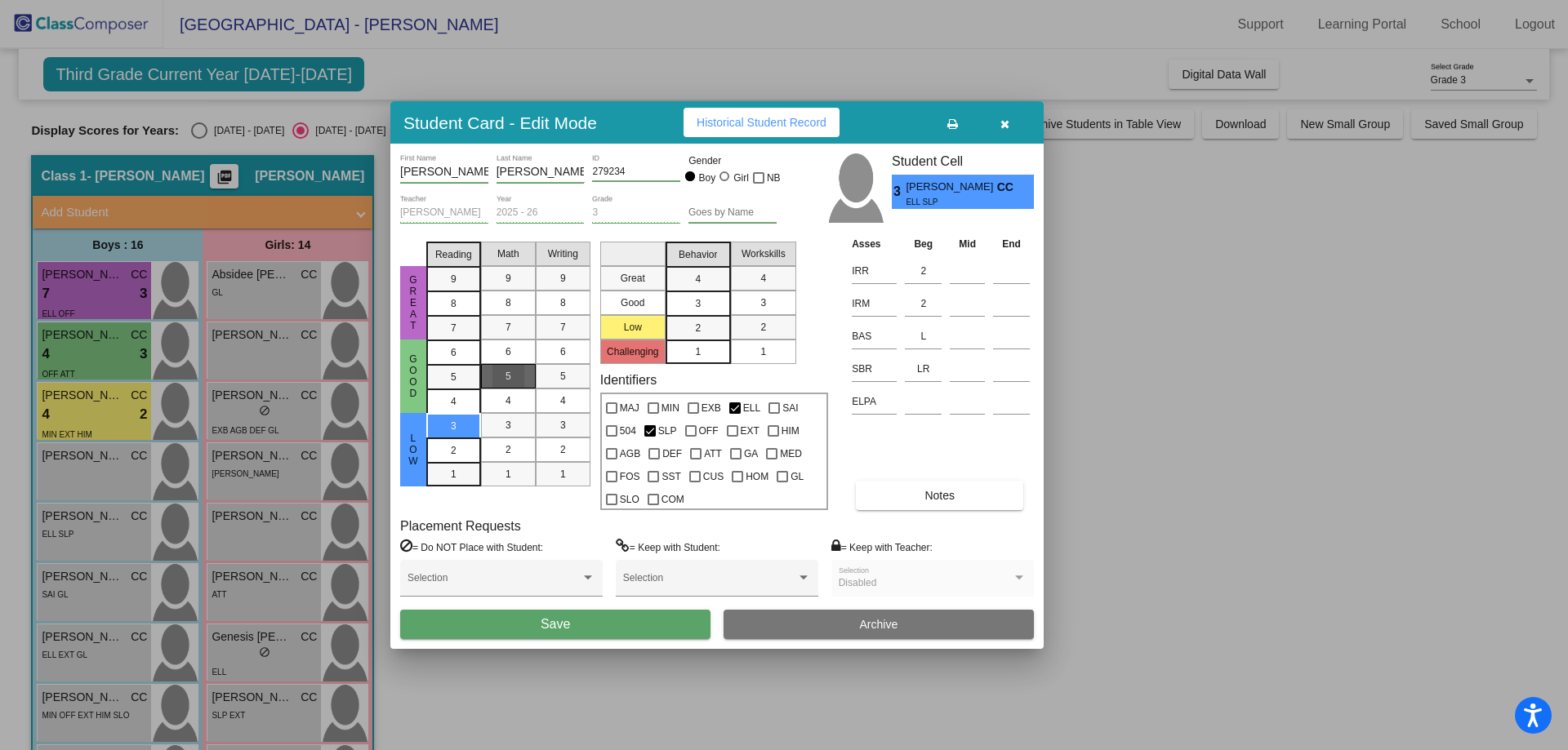
click at [513, 375] on div "5" at bounding box center [508, 376] width 32 height 25
click at [563, 376] on span "5" at bounding box center [563, 376] width 6 height 15
click at [551, 620] on span "Save" at bounding box center [555, 624] width 30 height 14
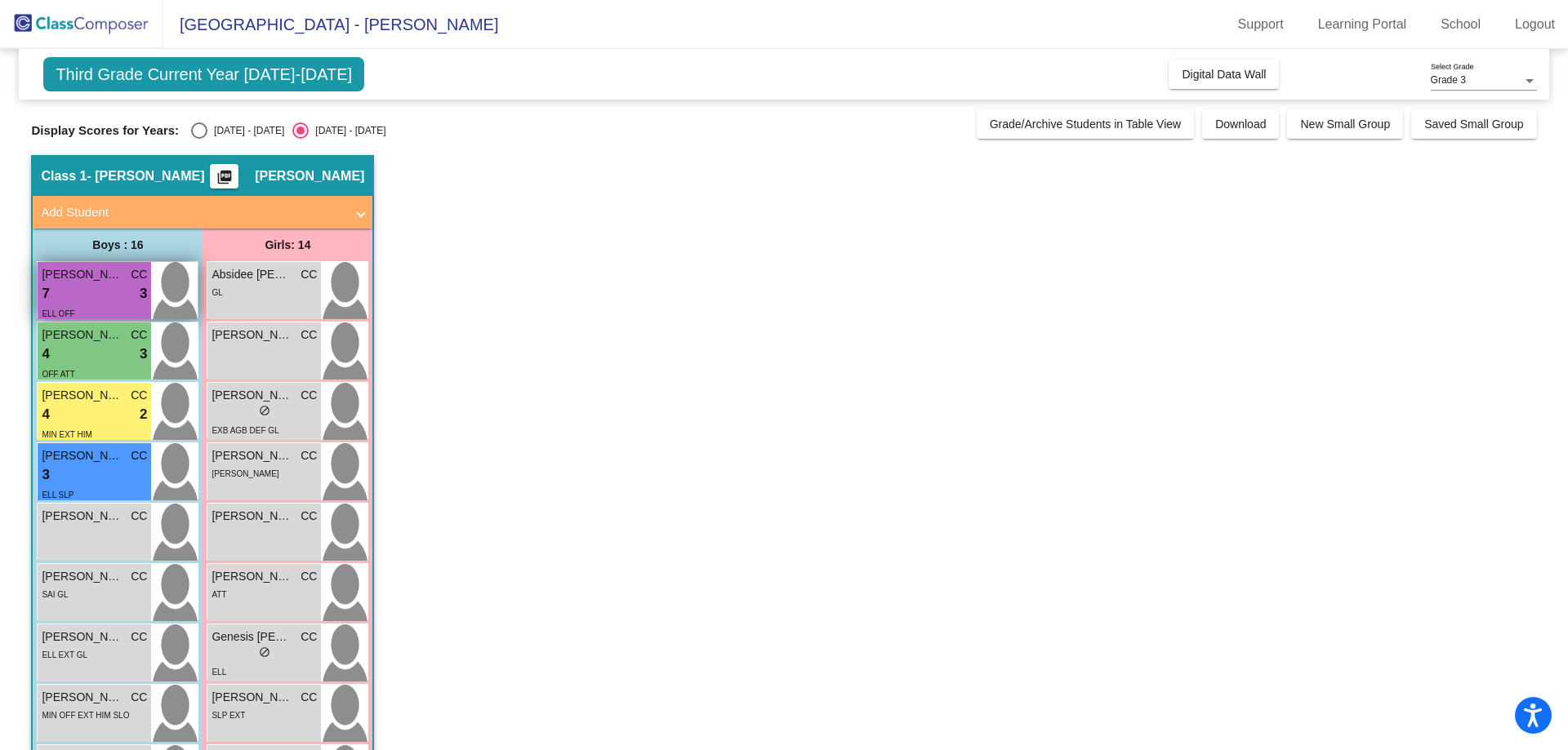
click at [110, 309] on div "ELL OFF" at bounding box center [94, 313] width 105 height 17
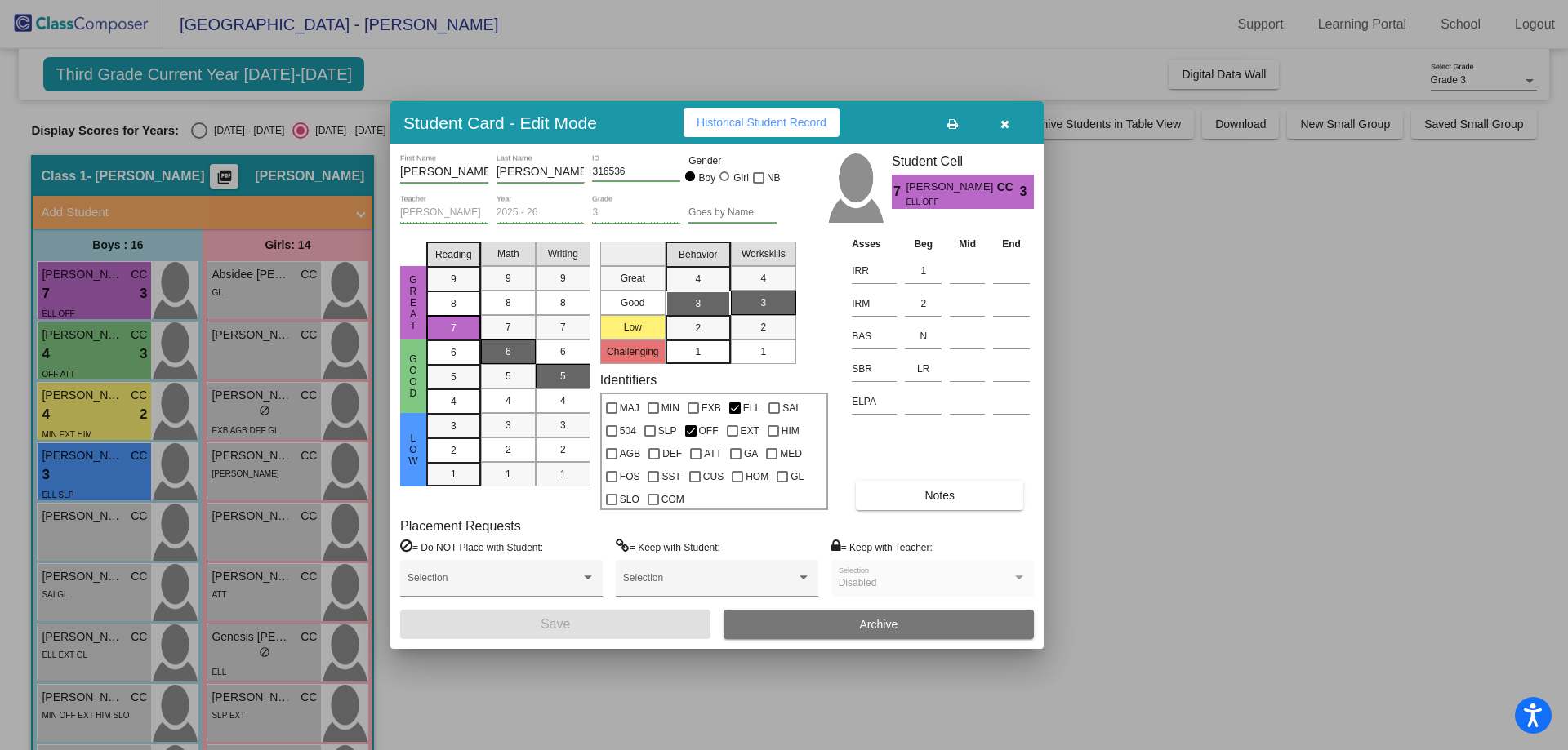
click at [122, 353] on div at bounding box center [784, 375] width 1568 height 750
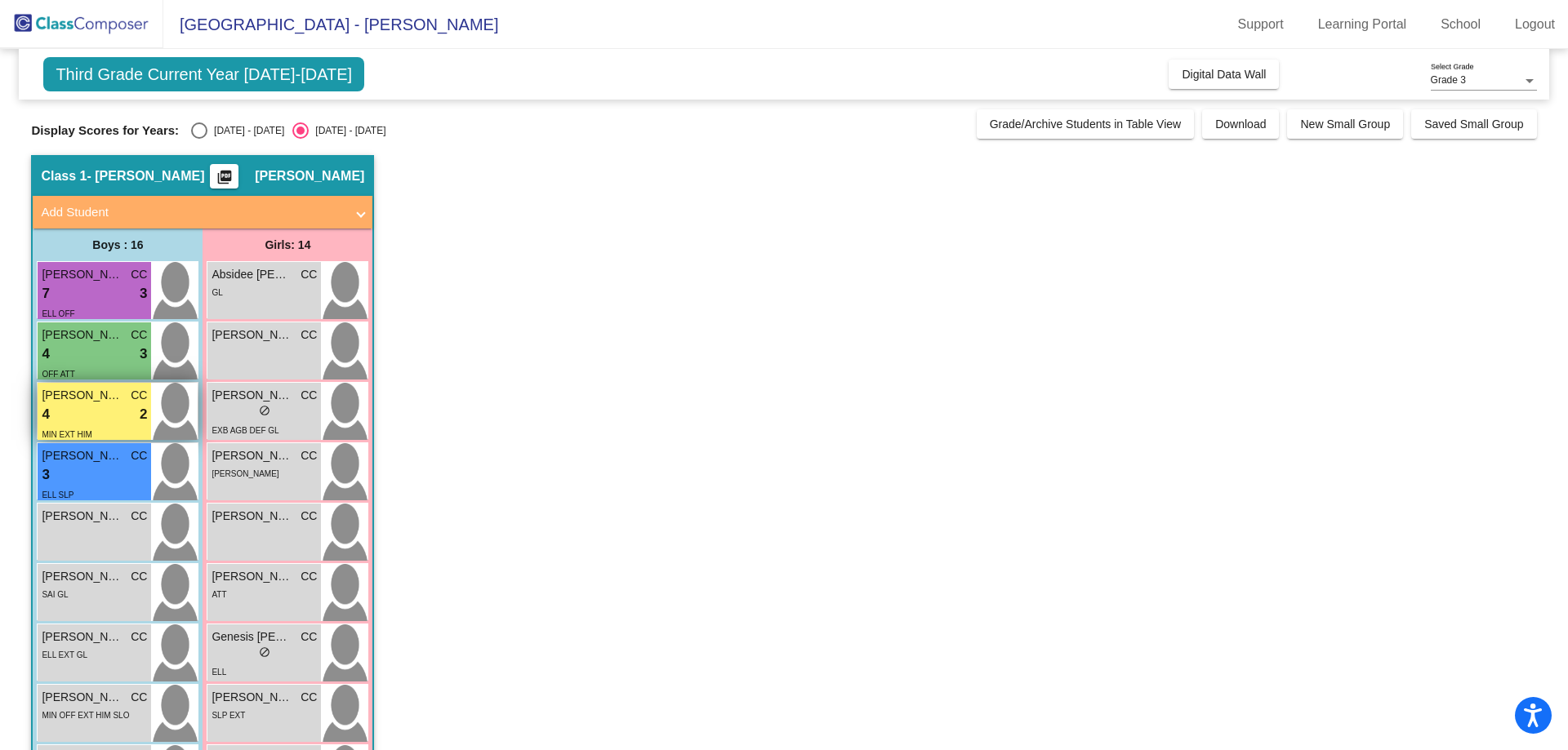
click at [118, 405] on div "4 lock do_not_disturb_alt 2" at bounding box center [94, 414] width 105 height 21
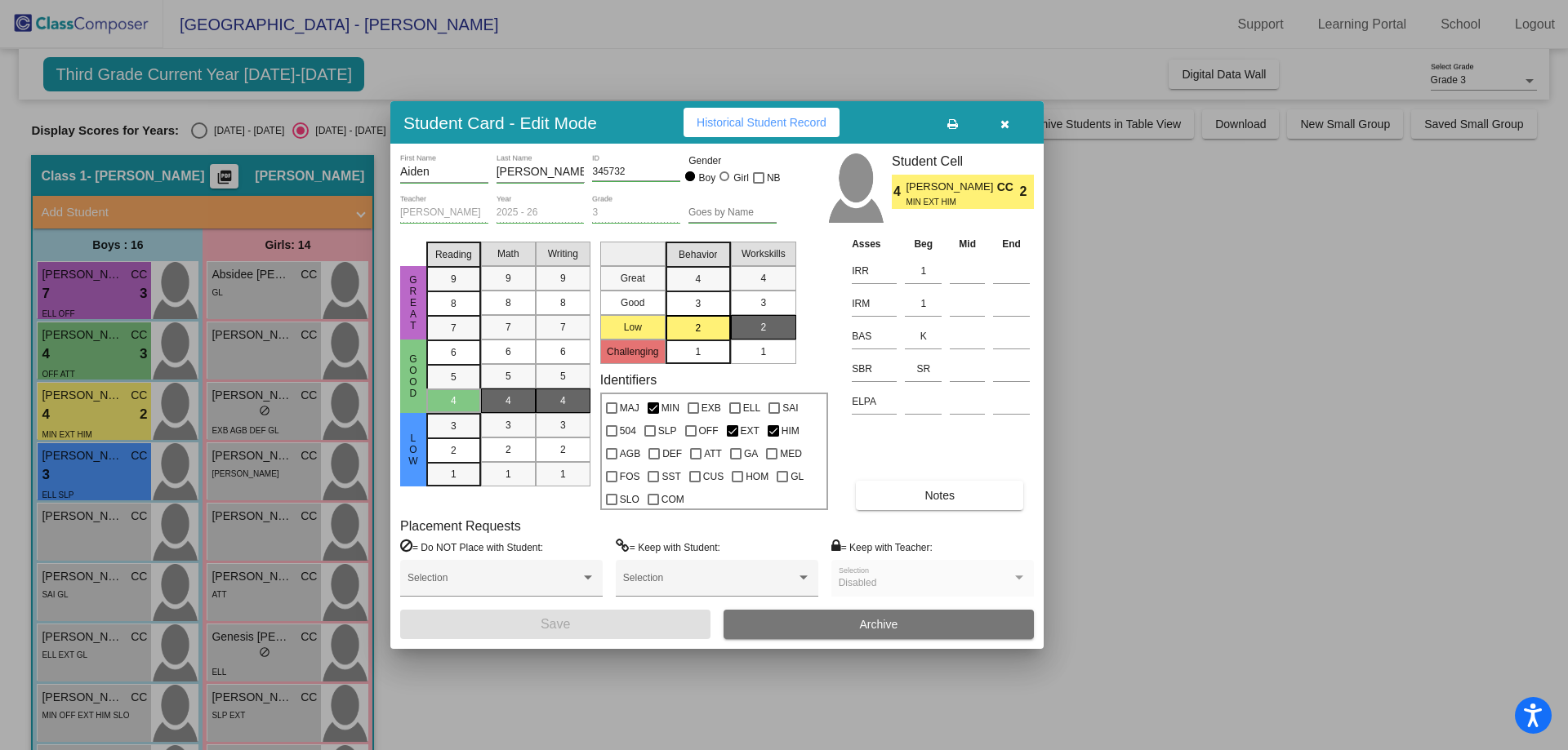
click at [106, 409] on div at bounding box center [784, 375] width 1568 height 750
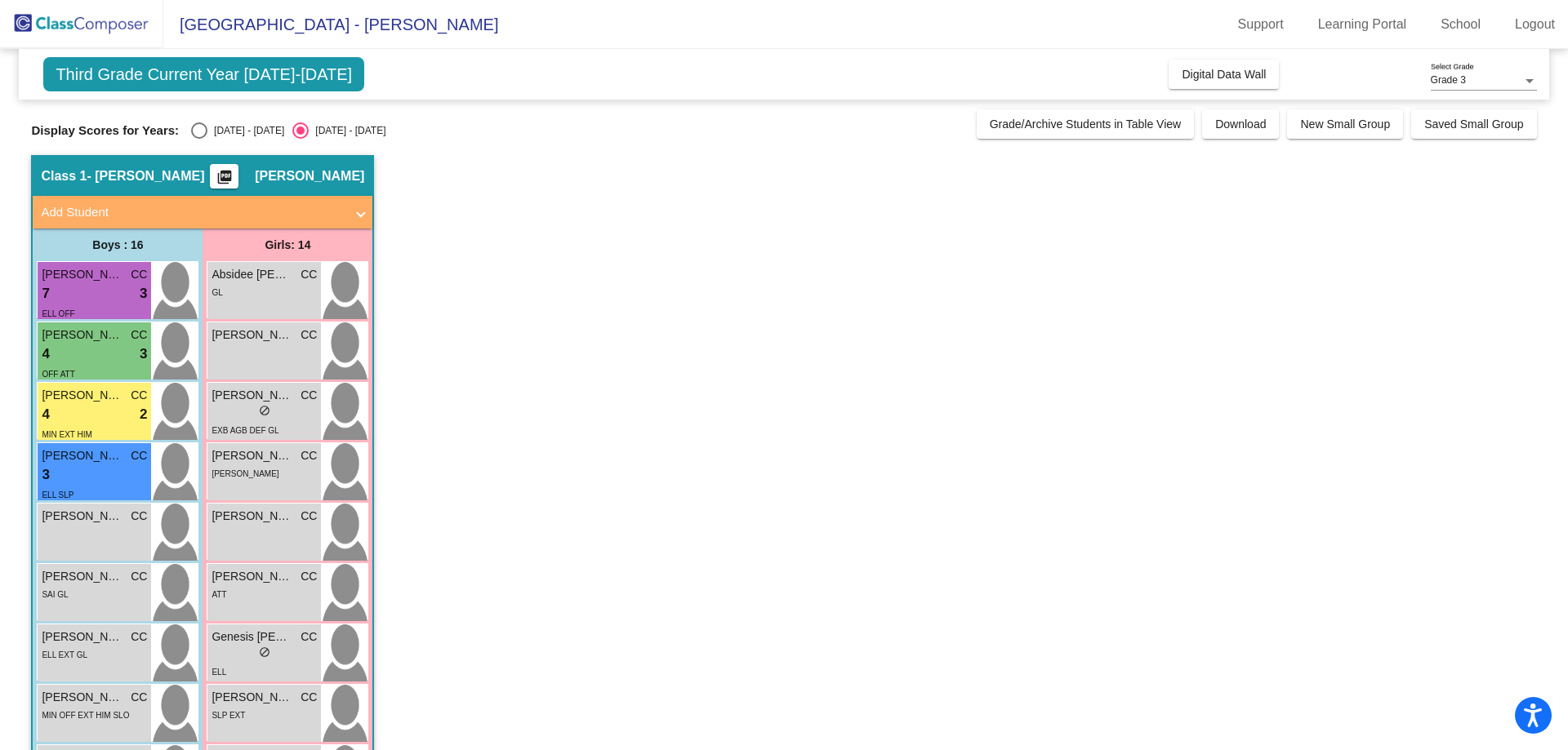
click at [106, 409] on div "4 lock do_not_disturb_alt 2" at bounding box center [94, 414] width 105 height 21
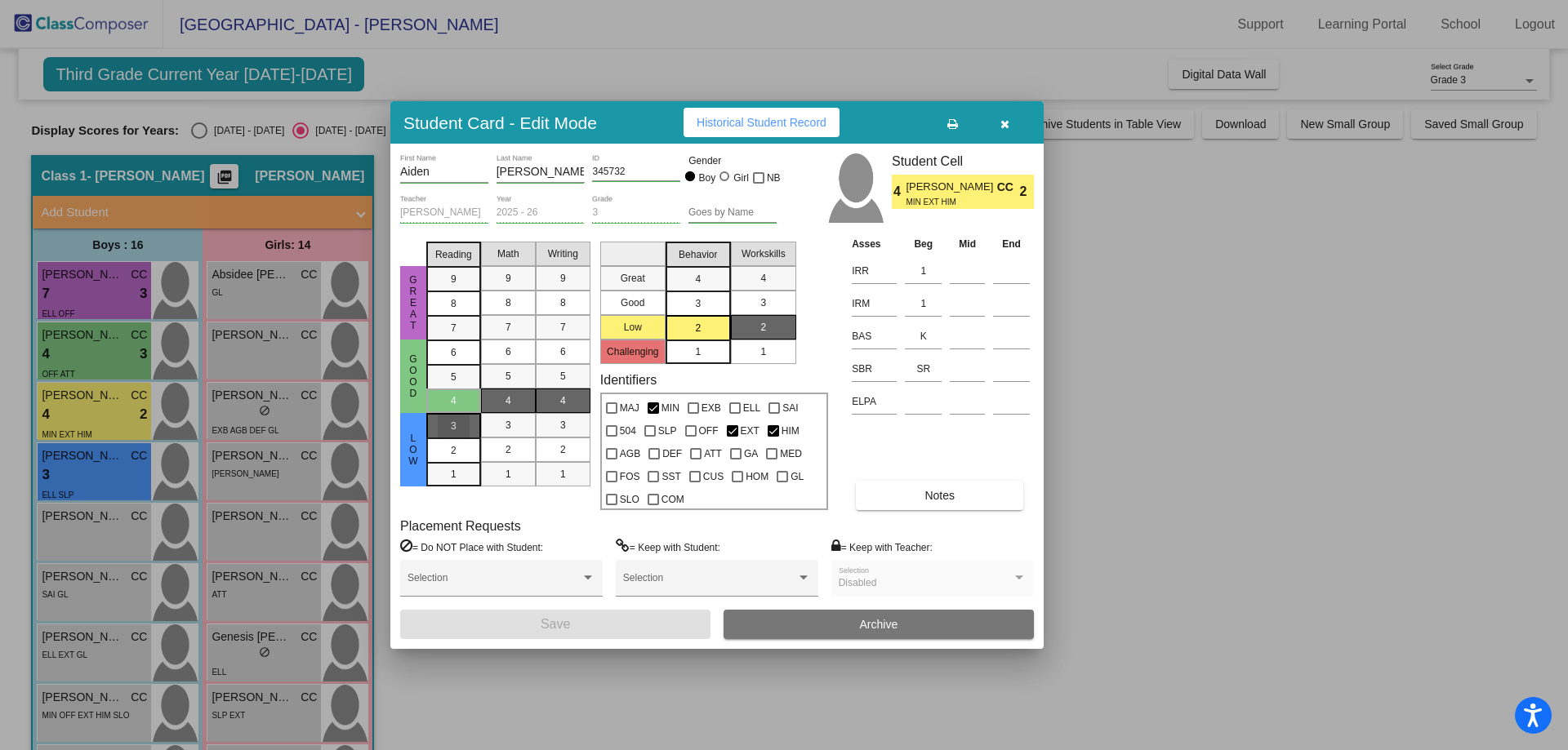
click at [459, 420] on div "3" at bounding box center [453, 425] width 32 height 25
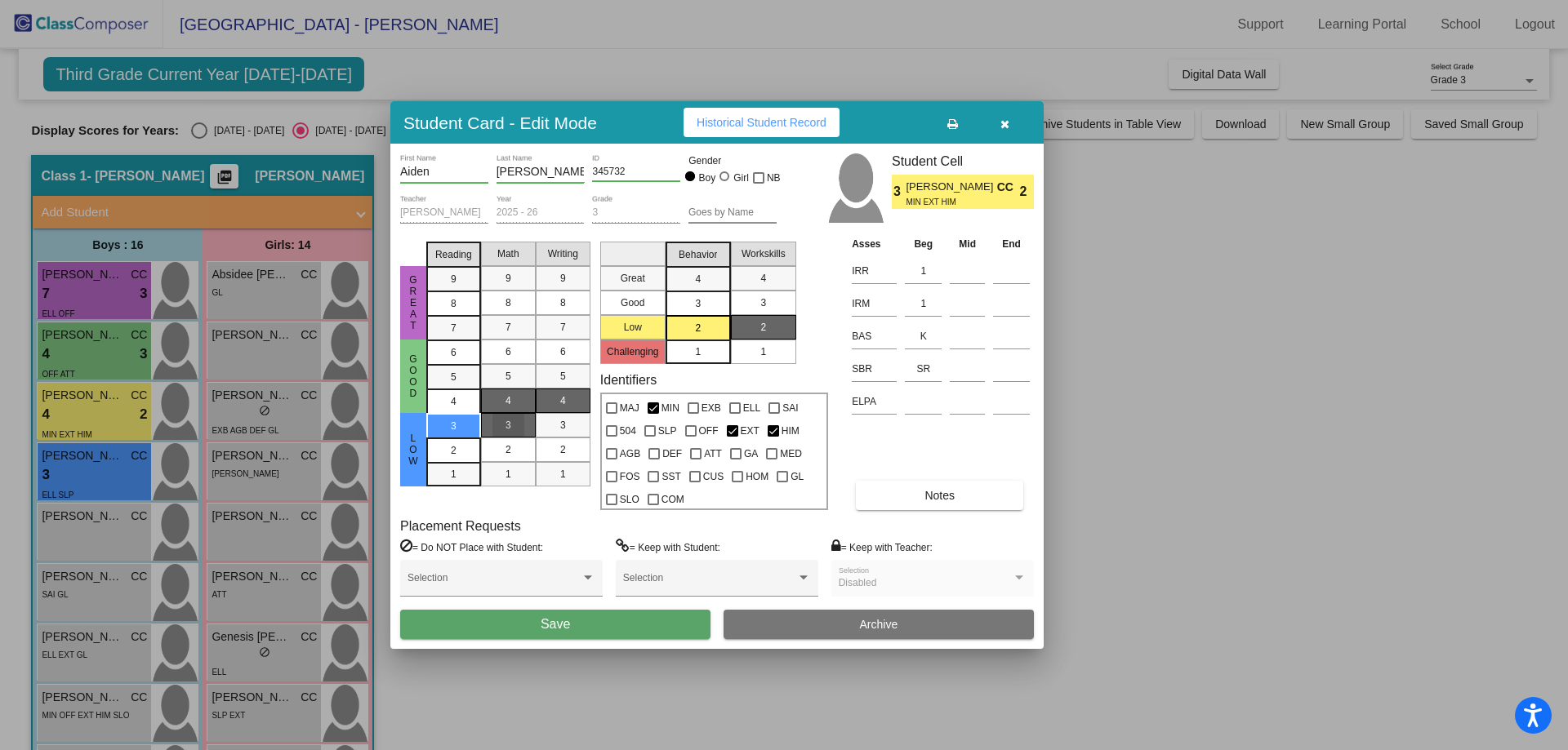
click at [519, 425] on div "3" at bounding box center [508, 424] width 32 height 25
click at [566, 428] on div "3" at bounding box center [563, 424] width 32 height 25
click at [920, 372] on input "SR" at bounding box center [923, 369] width 37 height 25
click at [941, 367] on input "(SR" at bounding box center [923, 369] width 37 height 25
type input "(SR)"
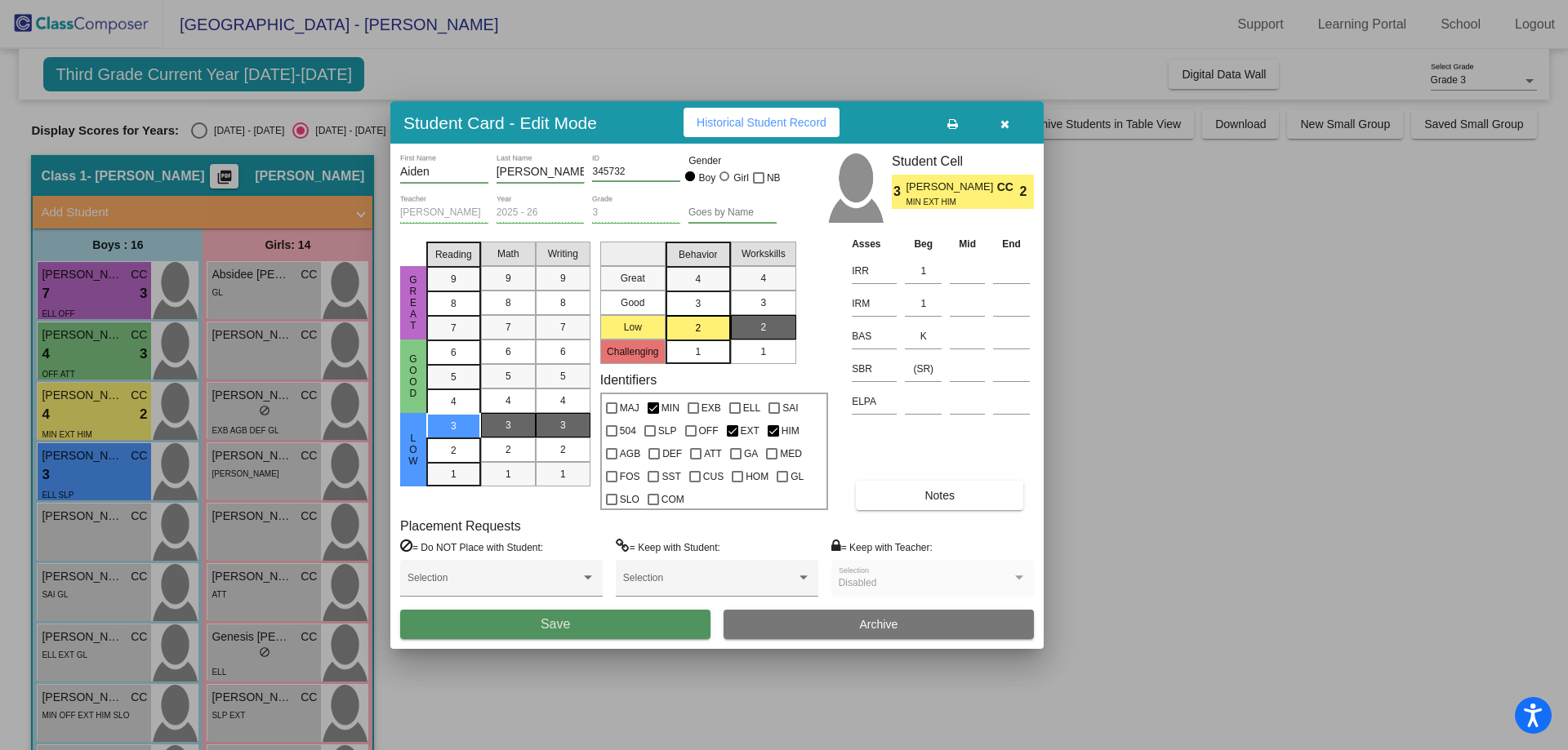
click at [530, 632] on button "Save" at bounding box center [555, 624] width 311 height 30
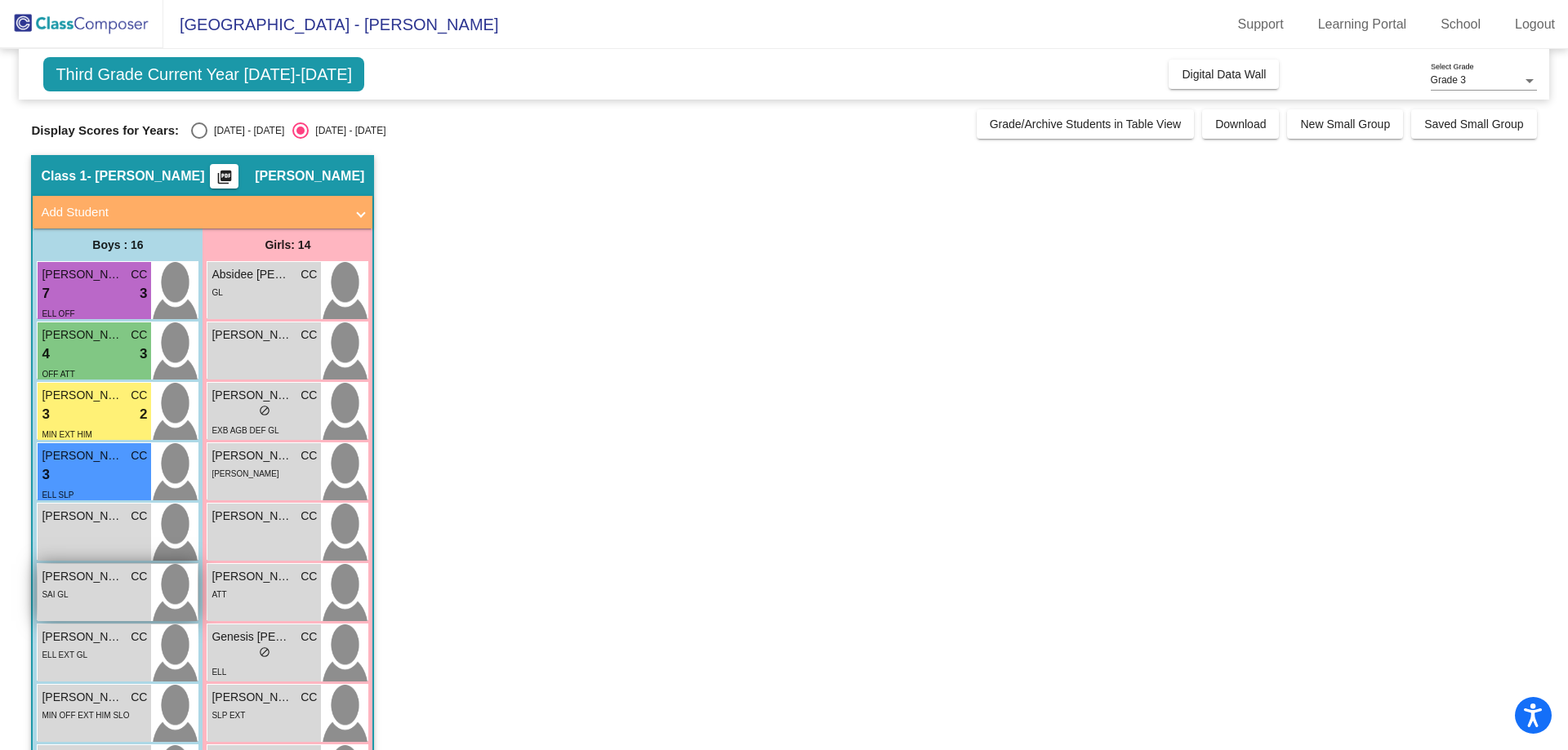
click at [85, 598] on div "SAI GL" at bounding box center [94, 594] width 105 height 17
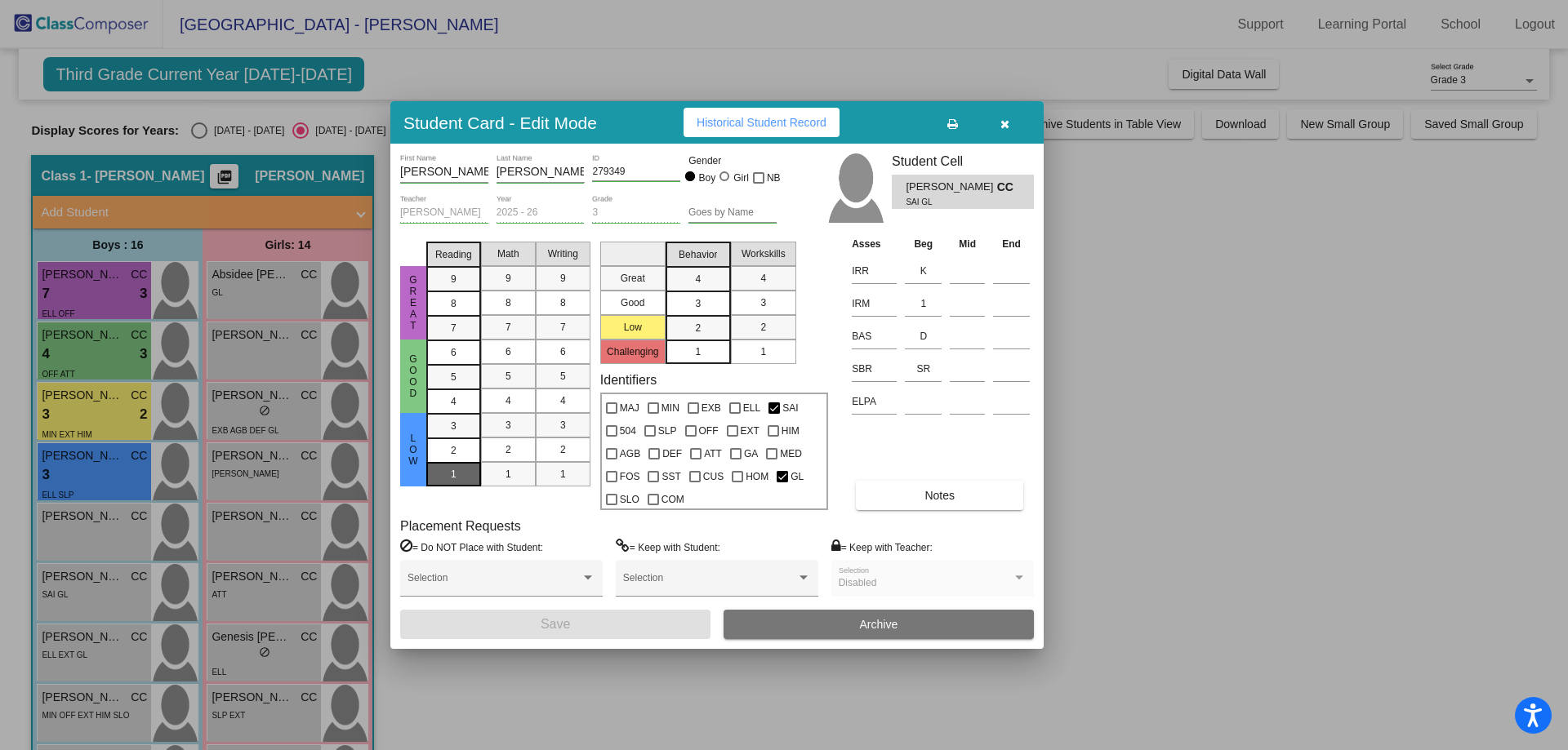
click at [448, 474] on div "1" at bounding box center [453, 474] width 32 height 25
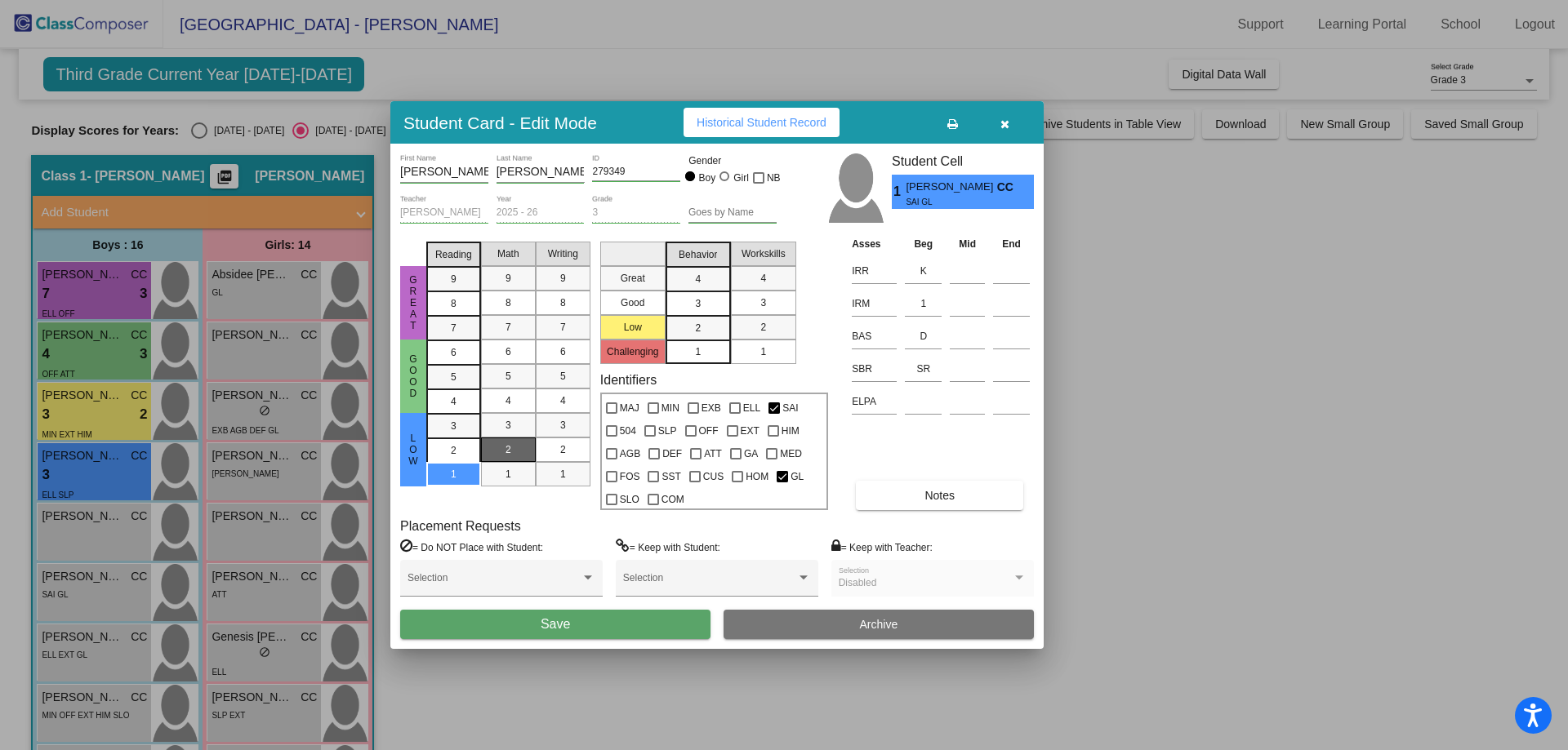
click at [509, 450] on span "2" at bounding box center [509, 449] width 6 height 15
click at [567, 450] on div "2" at bounding box center [563, 449] width 32 height 25
click at [655, 618] on button "Save" at bounding box center [555, 624] width 311 height 30
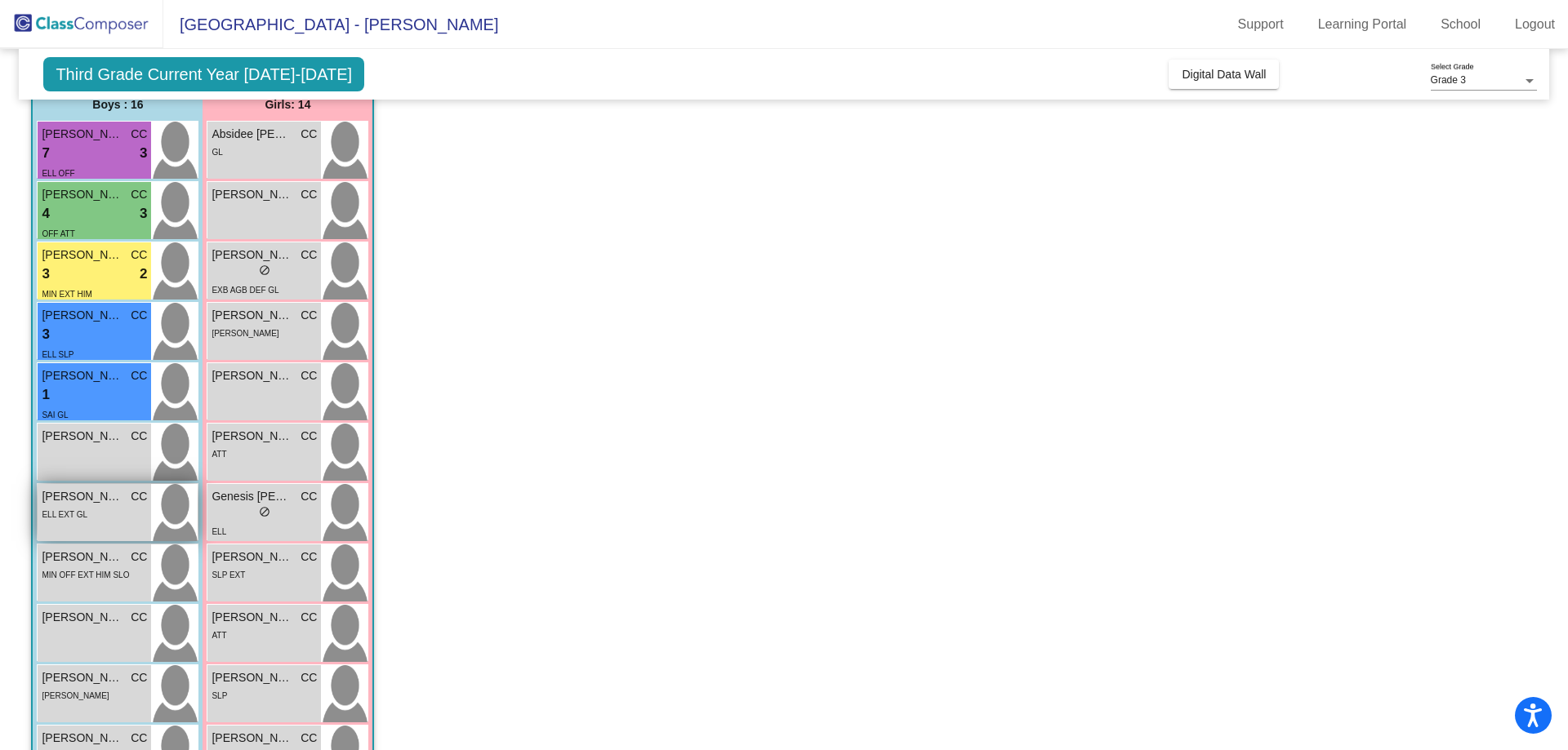
scroll to position [163, 0]
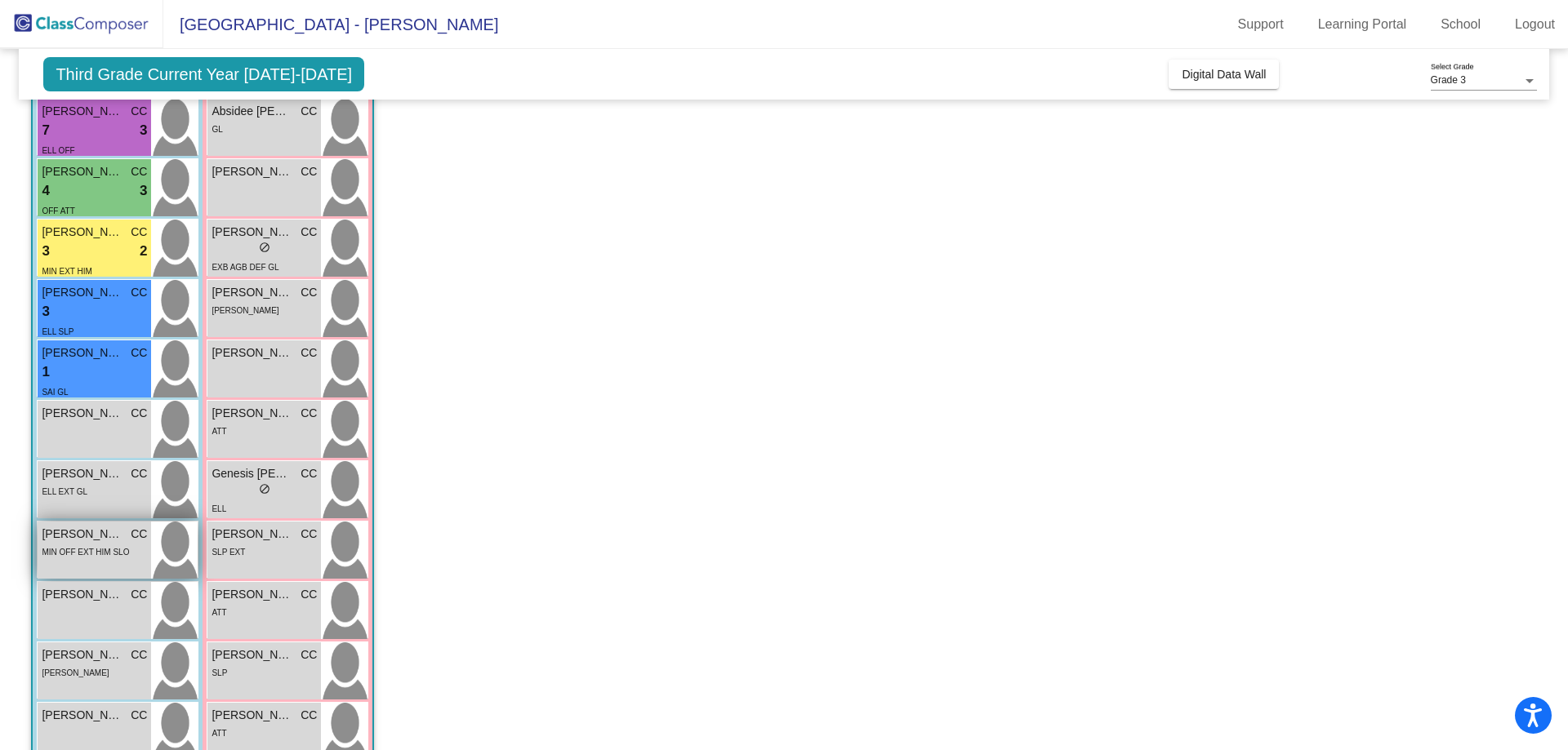
click at [106, 557] on span "MIN OFF EXT HIM SLO" at bounding box center [85, 552] width 87 height 9
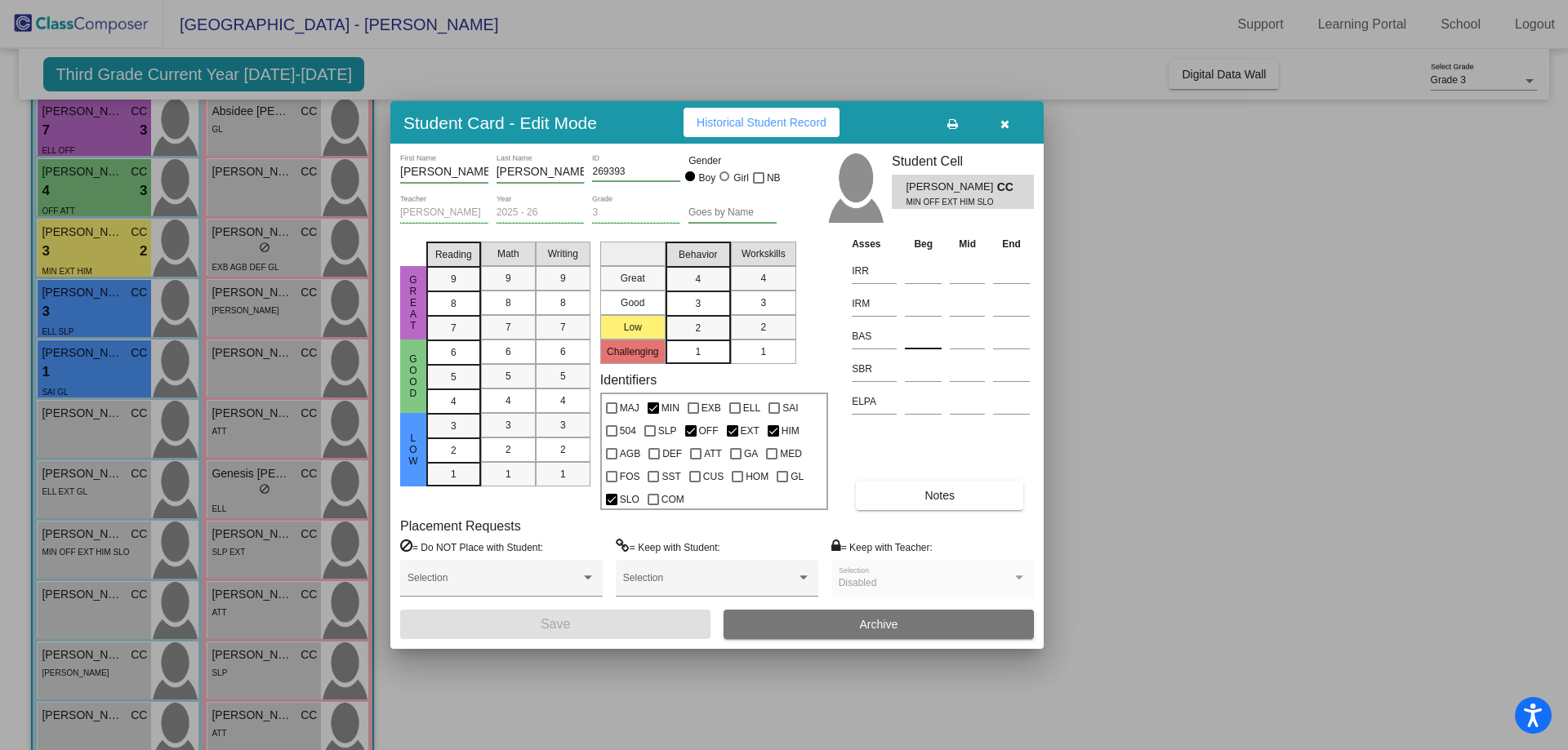
click at [928, 332] on input at bounding box center [923, 336] width 37 height 25
type input "K"
click at [921, 267] on input at bounding box center [923, 271] width 37 height 25
type input "1"
click at [918, 296] on input at bounding box center [923, 304] width 37 height 25
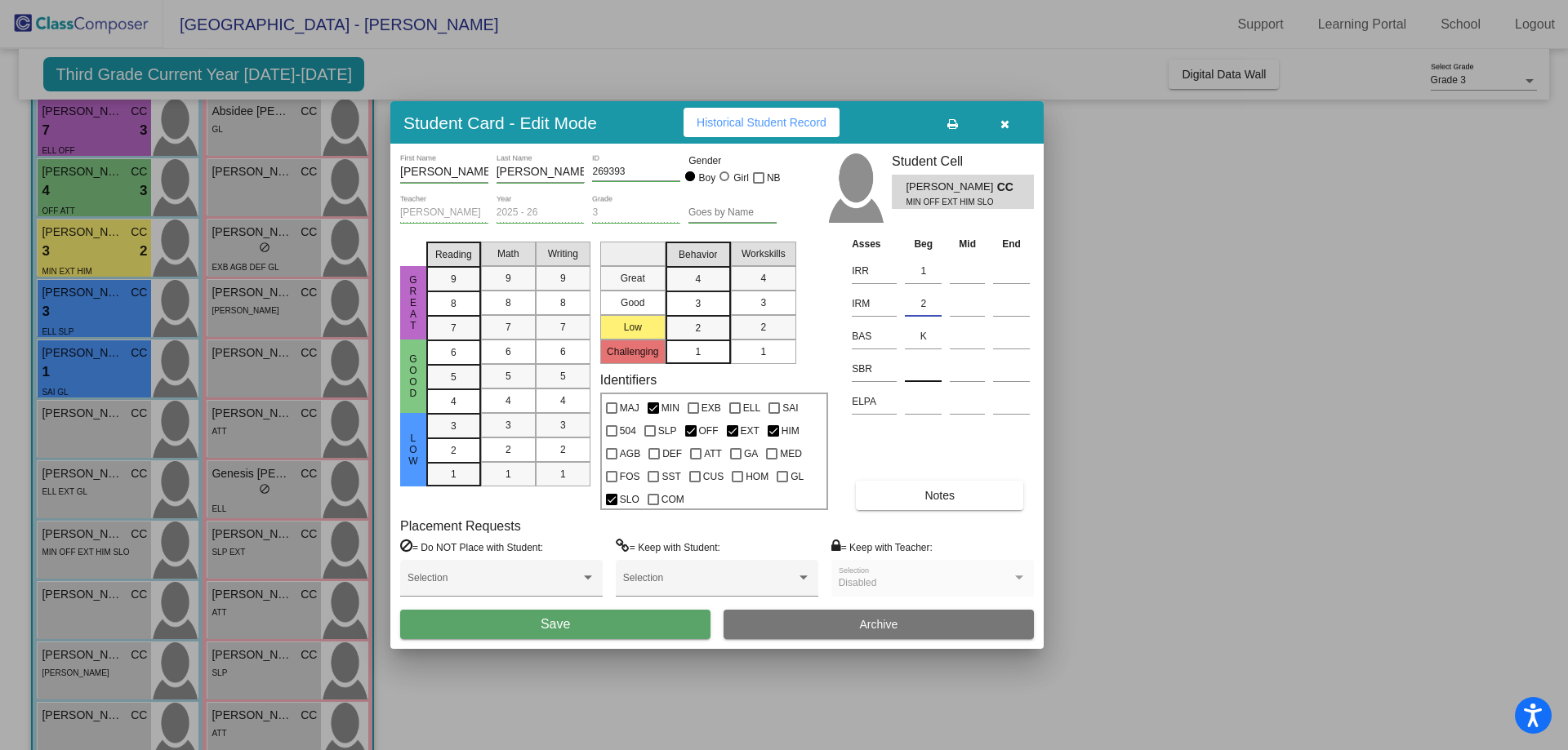
type input "2"
click at [927, 371] on input at bounding box center [923, 369] width 37 height 25
click at [918, 369] on input "SR" at bounding box center [923, 369] width 37 height 25
click at [933, 369] on input "(SR" at bounding box center [923, 369] width 37 height 25
type input "(SR)"
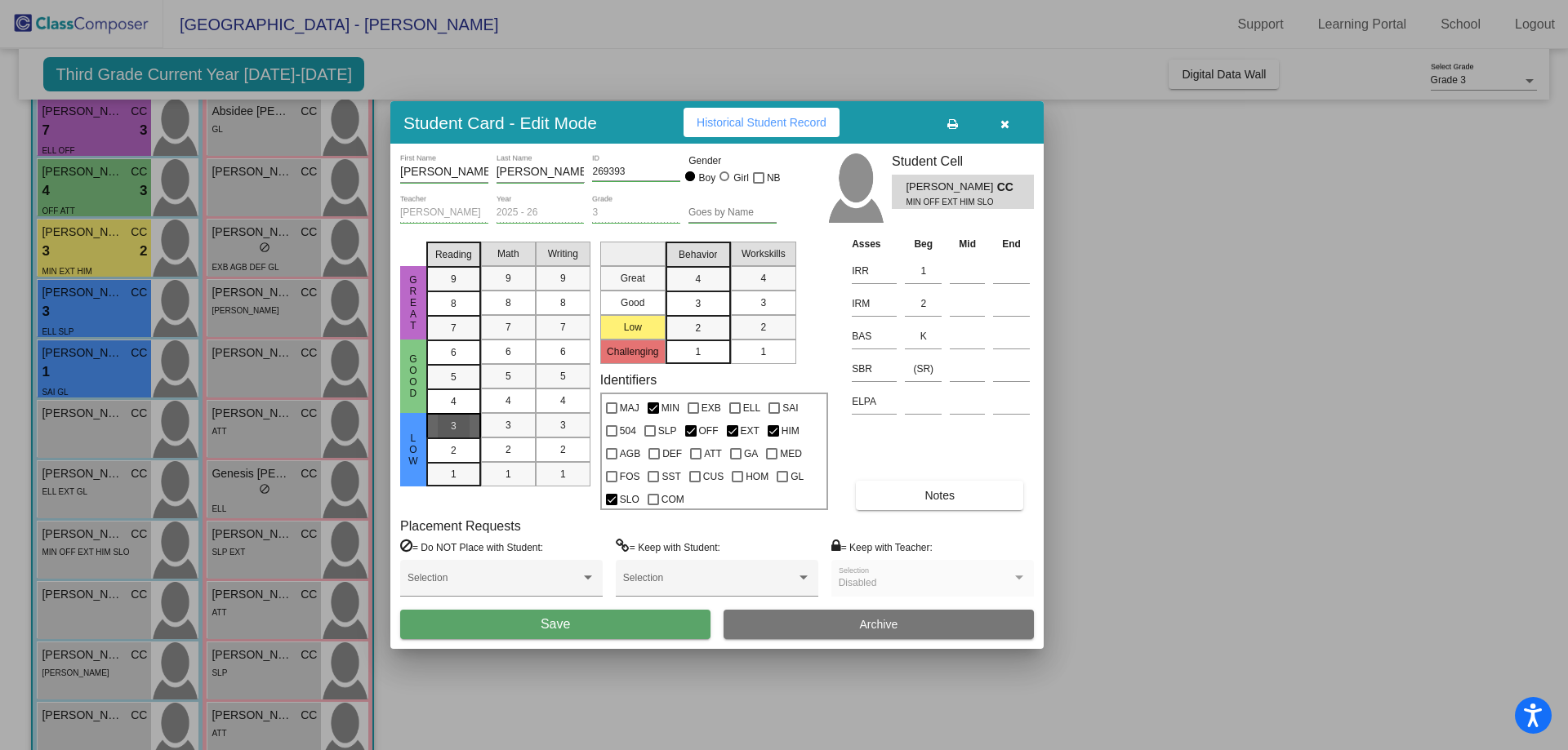
click at [459, 426] on div "3" at bounding box center [453, 425] width 32 height 25
click at [508, 445] on span "2" at bounding box center [509, 449] width 6 height 15
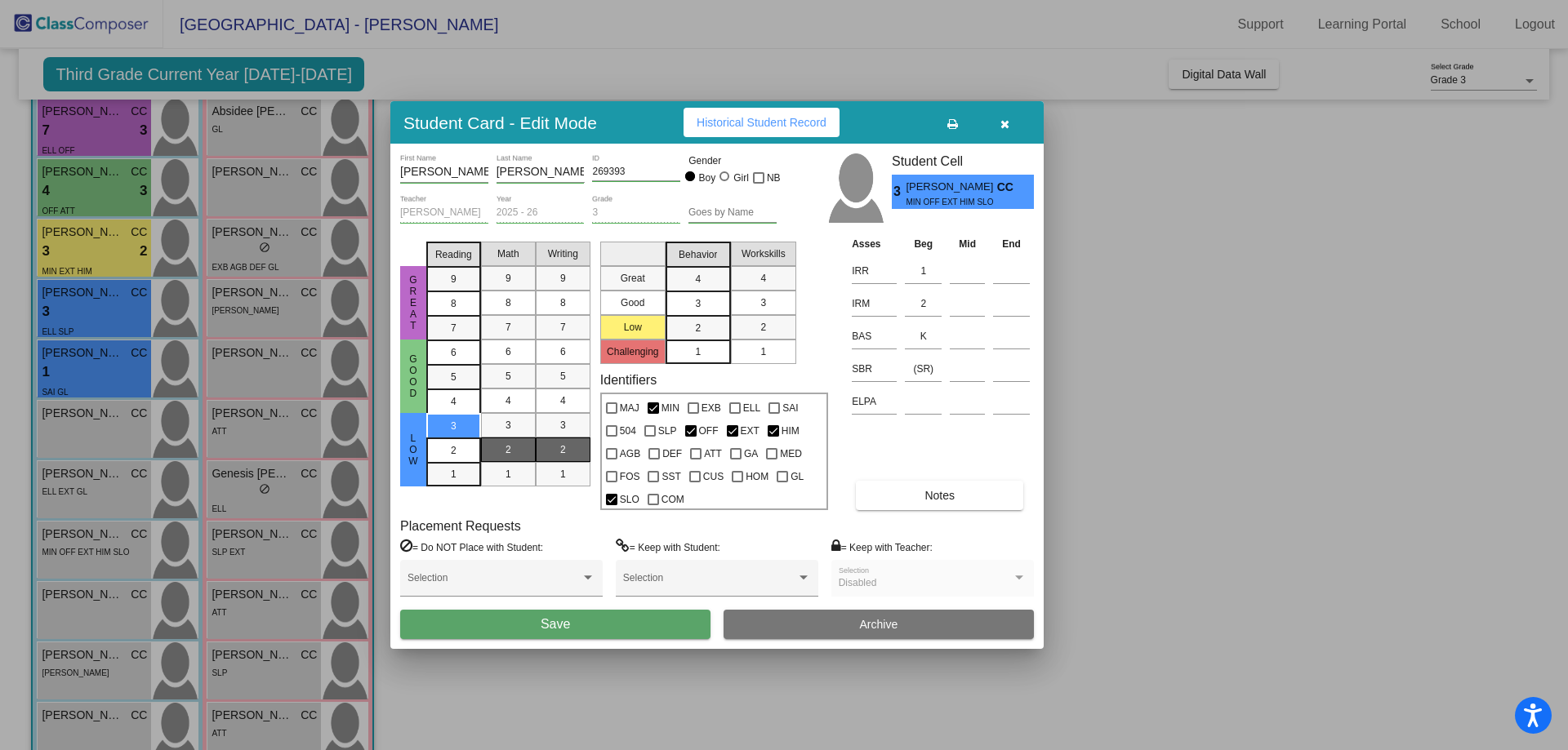
click at [566, 449] on div "2" at bounding box center [563, 449] width 32 height 25
click at [702, 322] on div "2" at bounding box center [698, 328] width 32 height 25
click at [772, 347] on div "1" at bounding box center [763, 351] width 32 height 25
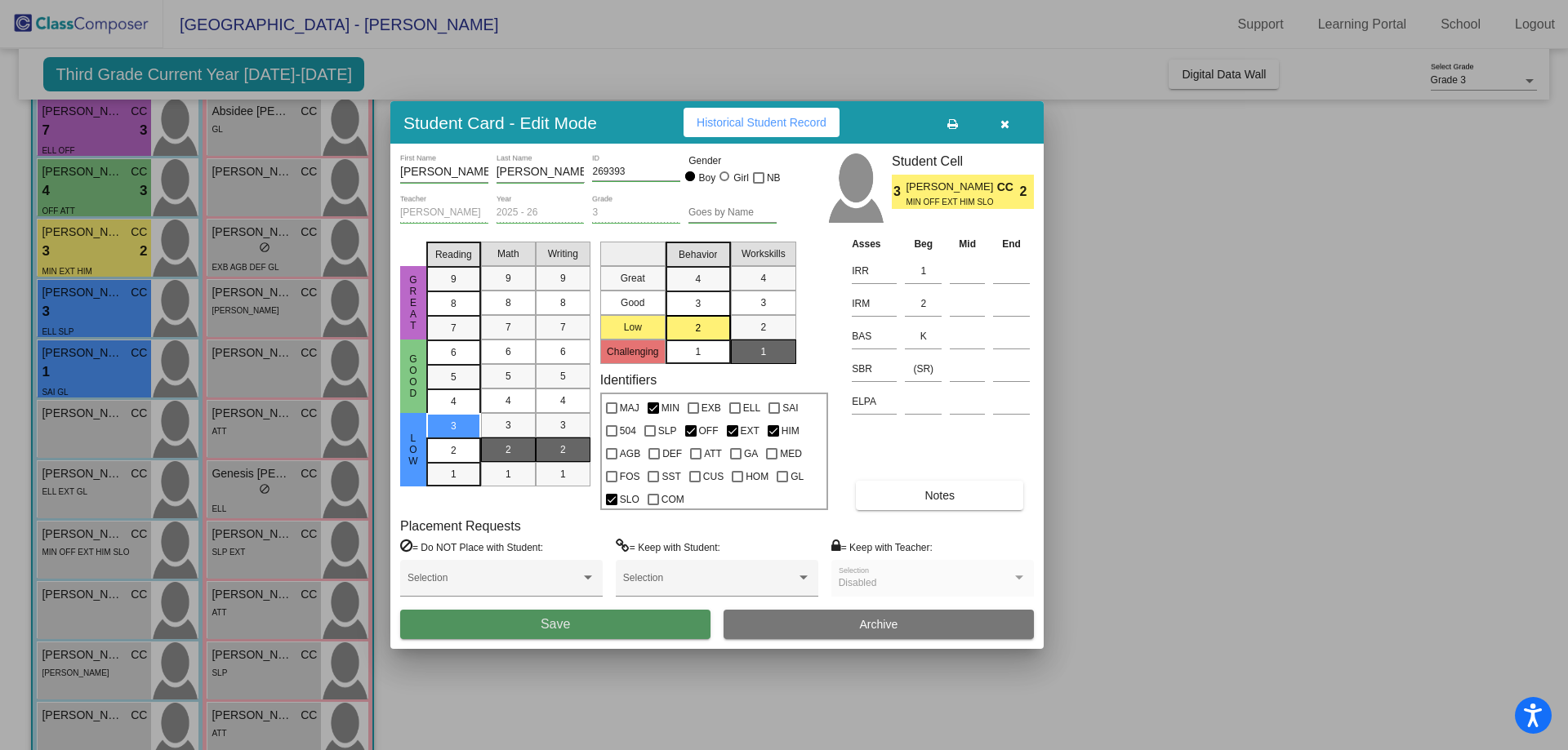
click at [591, 630] on button "Save" at bounding box center [555, 624] width 311 height 30
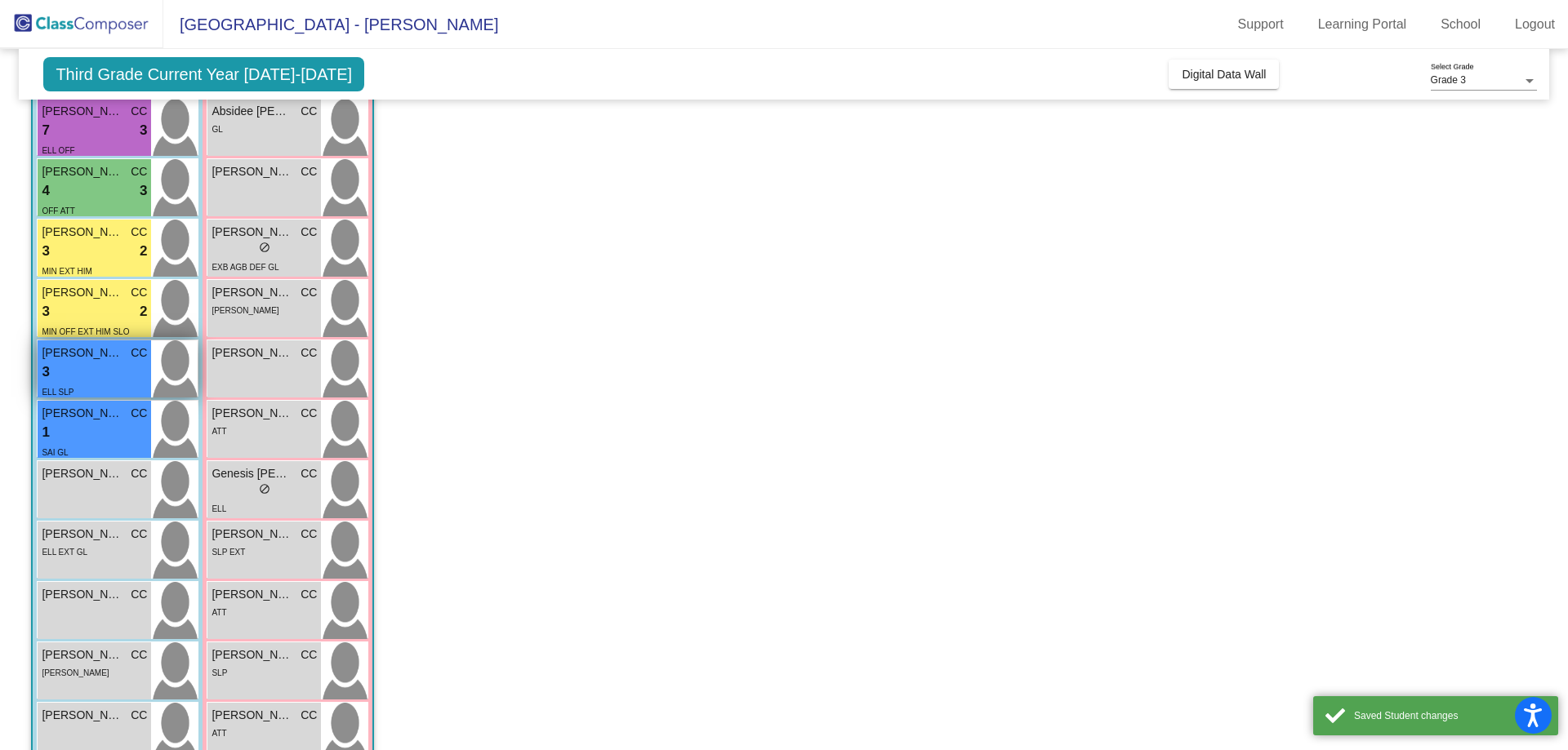
click at [102, 372] on div "3 lock do_not_disturb_alt" at bounding box center [94, 371] width 105 height 21
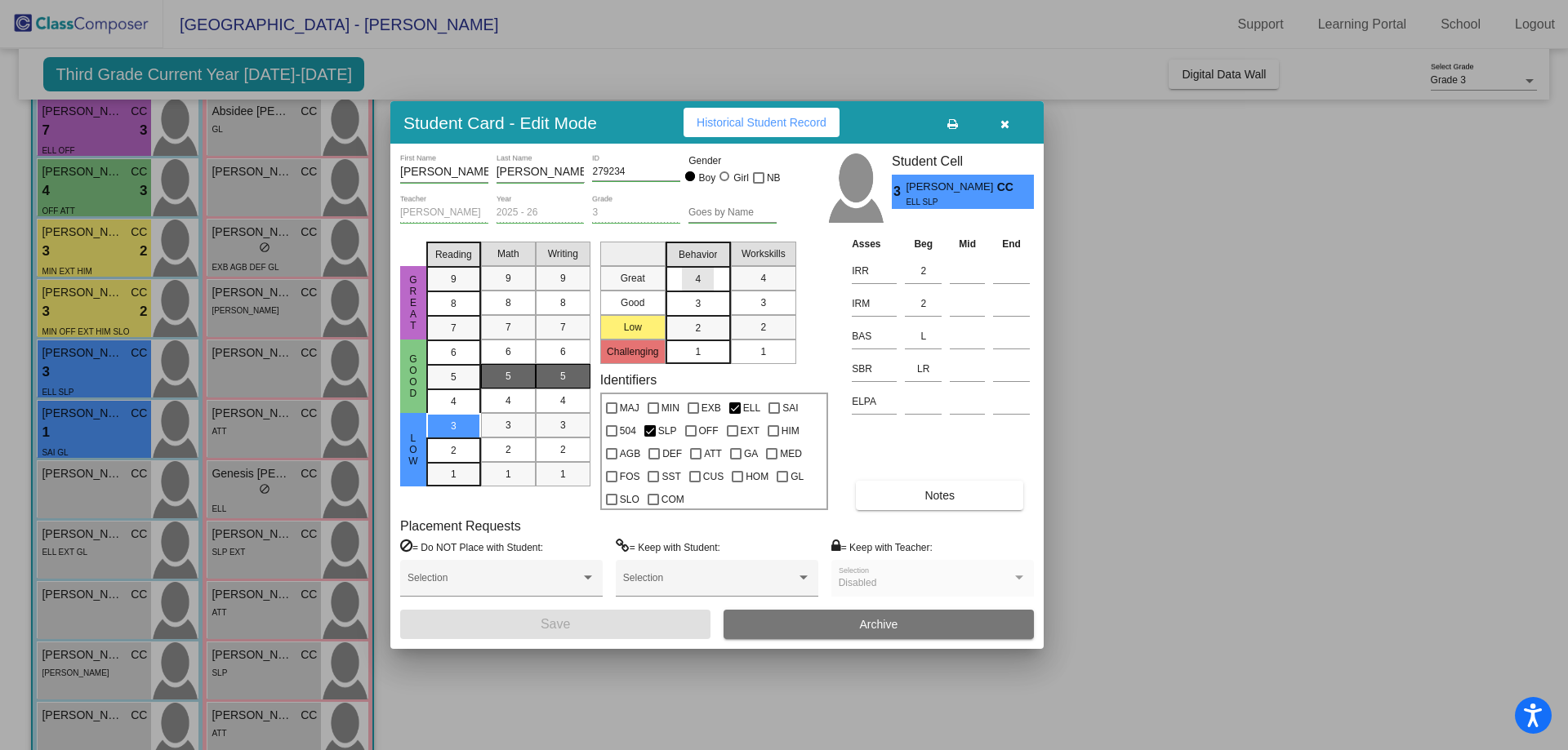
click at [699, 278] on span "4" at bounding box center [698, 279] width 6 height 15
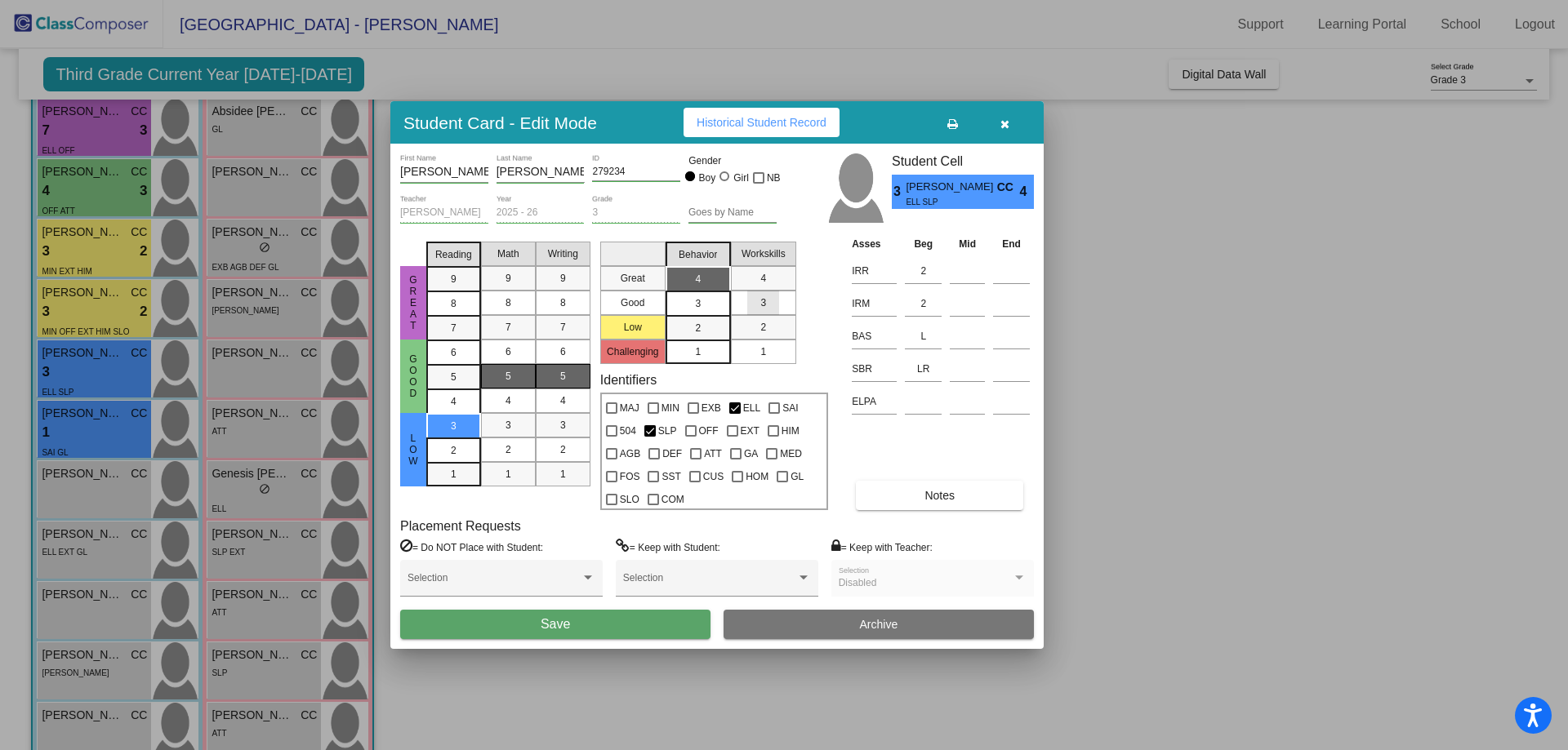
click at [768, 300] on div "3" at bounding box center [763, 303] width 32 height 25
click at [607, 622] on button "Save" at bounding box center [555, 624] width 311 height 30
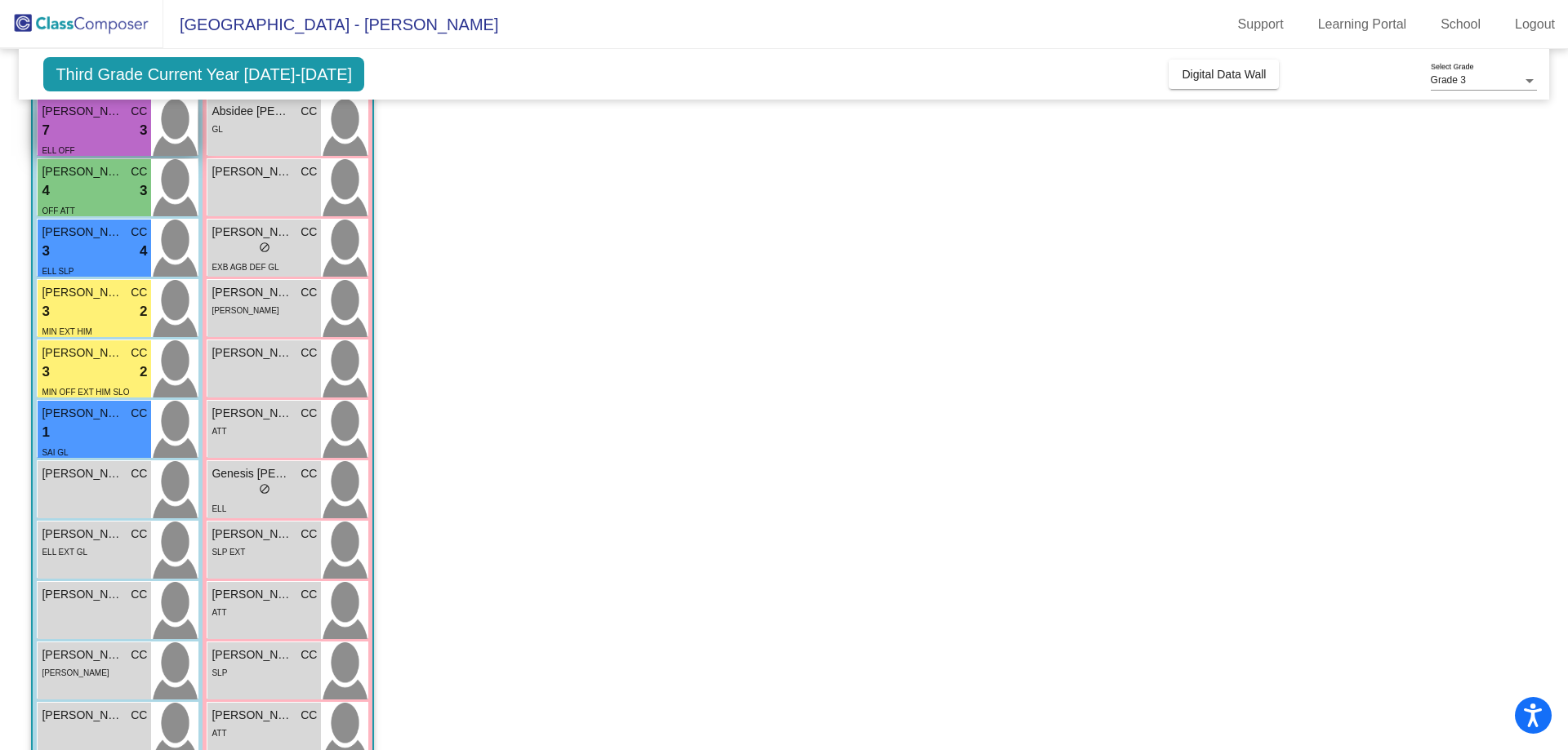
click at [102, 117] on span "[PERSON_NAME]" at bounding box center [82, 111] width 82 height 17
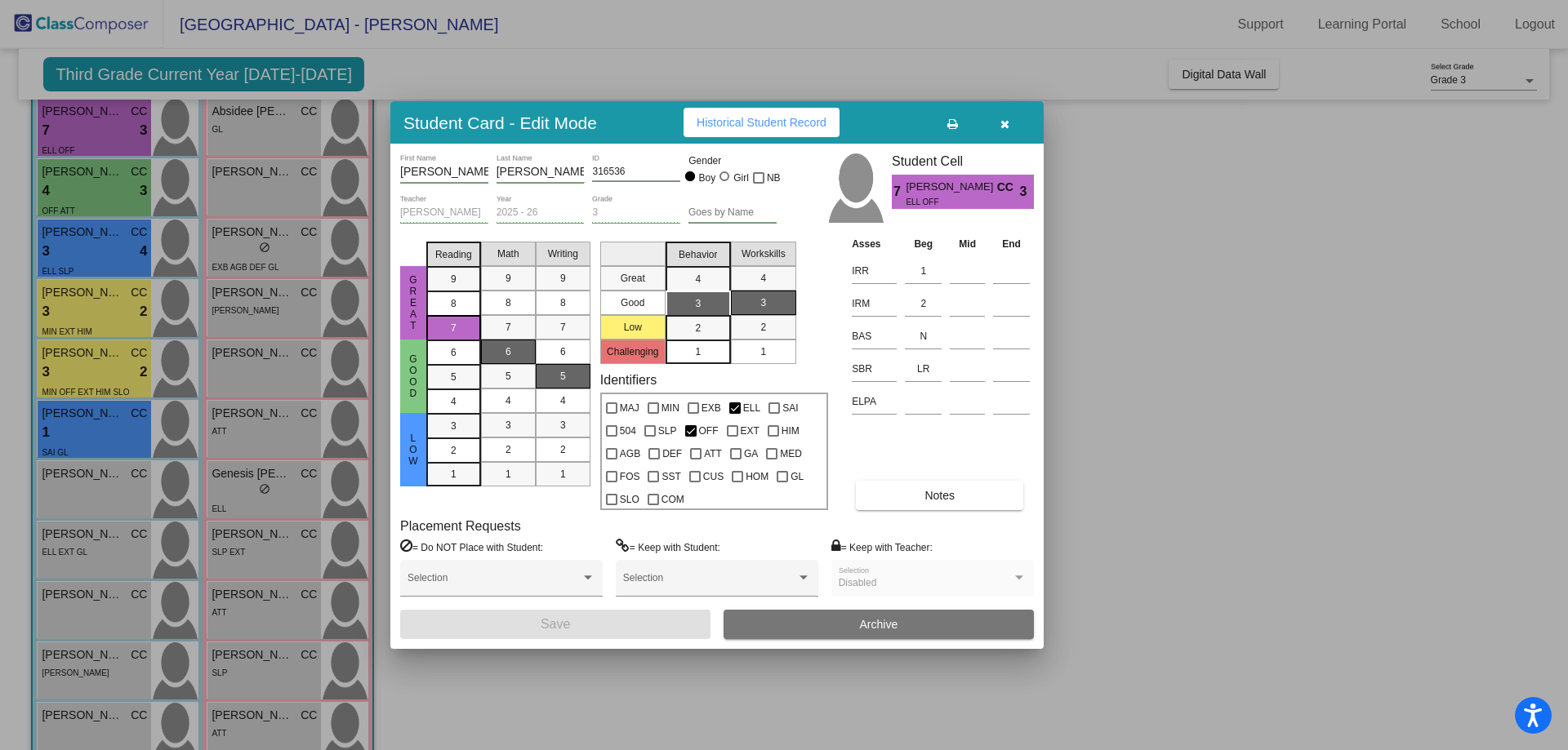
click at [115, 194] on div at bounding box center [784, 375] width 1568 height 750
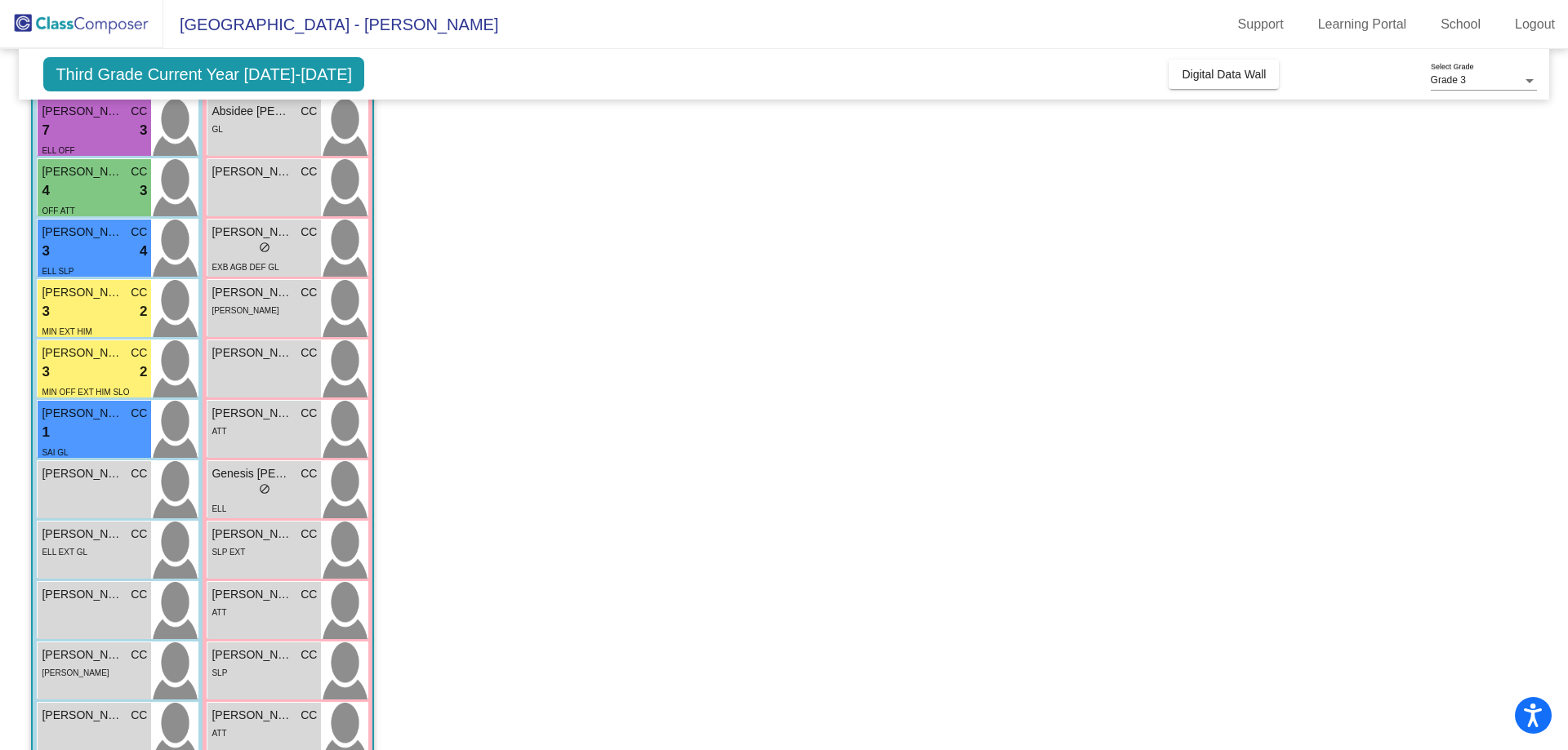
click at [115, 194] on div "4 lock do_not_disturb_alt 3" at bounding box center [94, 190] width 105 height 21
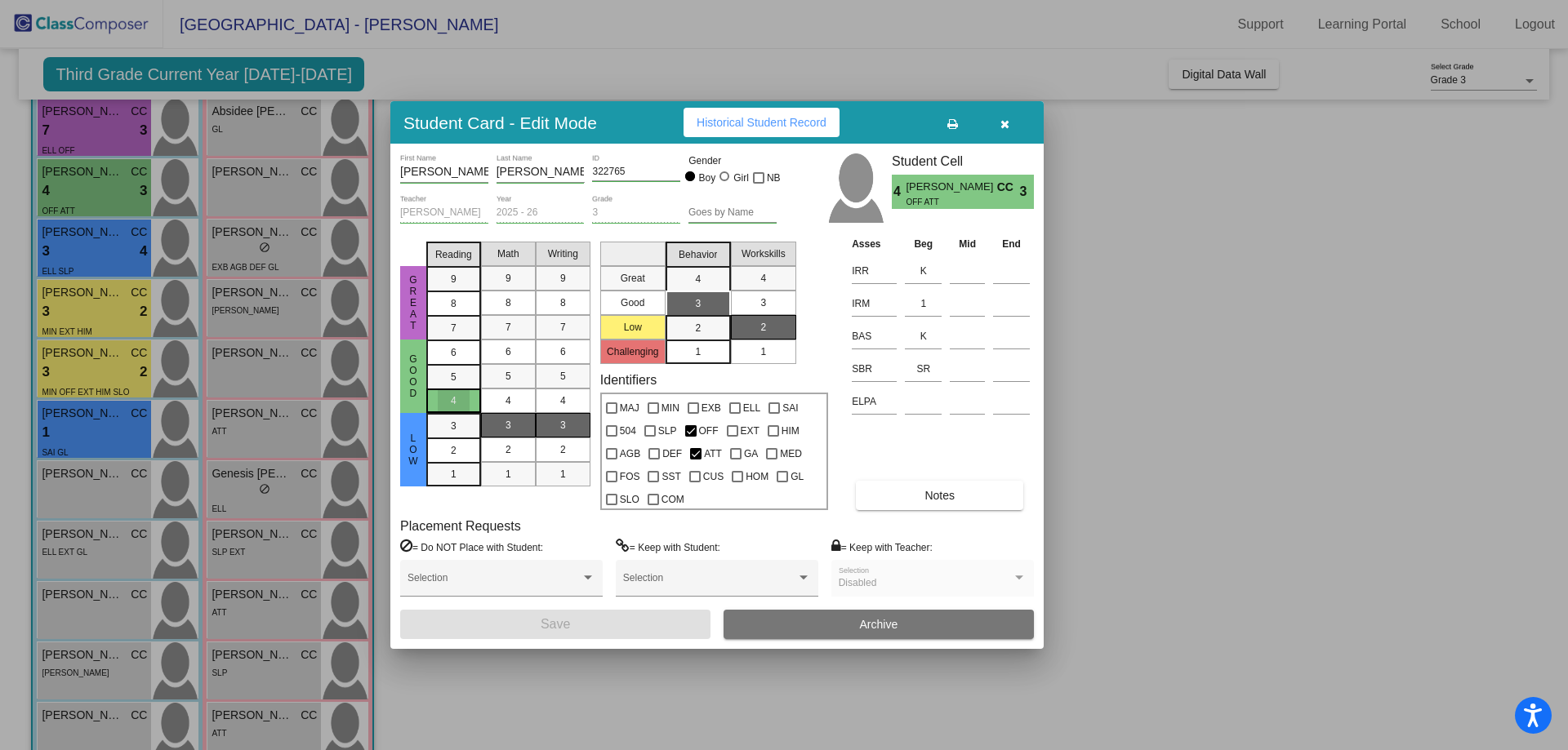
click at [454, 401] on span "4" at bounding box center [453, 401] width 6 height 15
click at [453, 426] on span "3" at bounding box center [453, 425] width 6 height 15
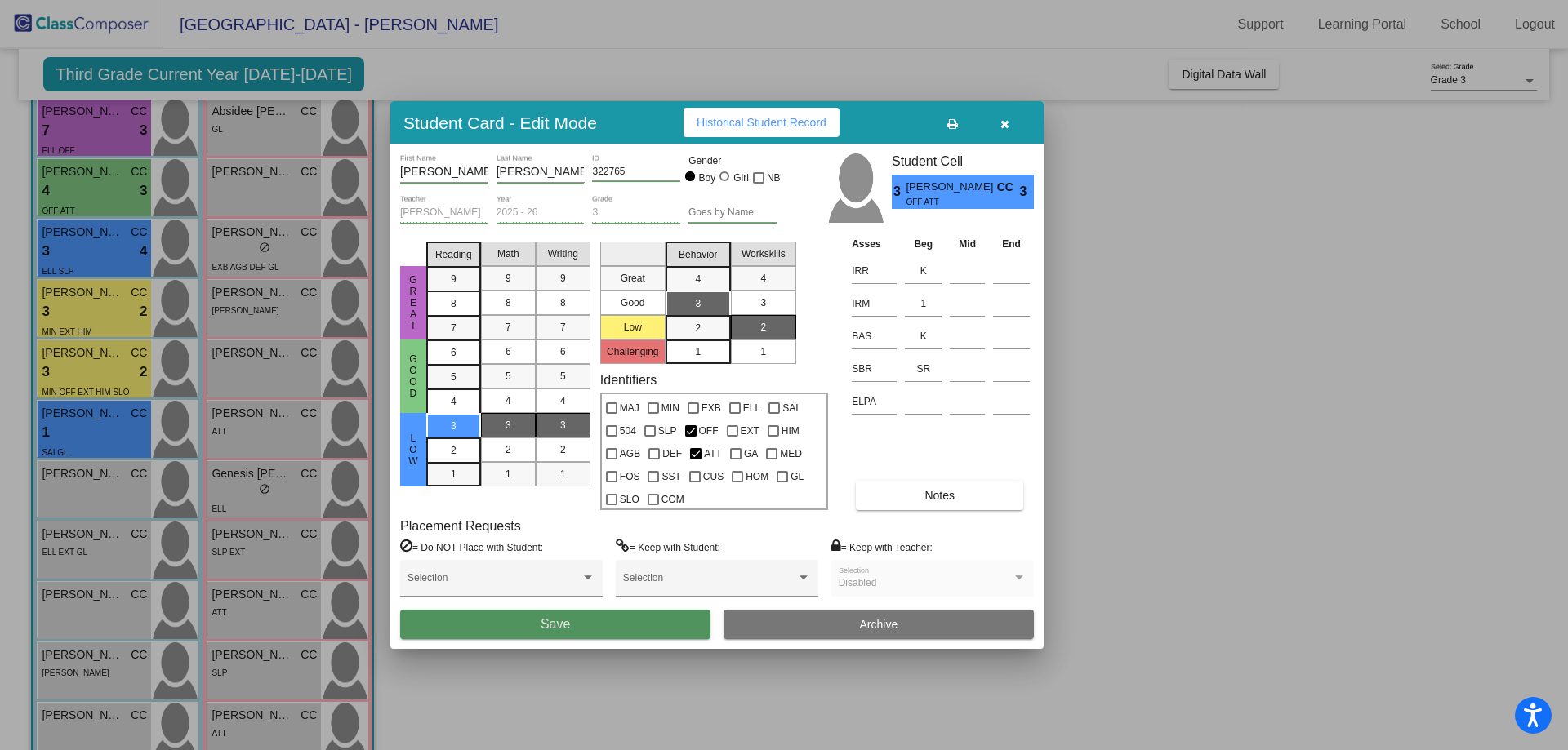
click at [596, 628] on button "Save" at bounding box center [555, 624] width 311 height 30
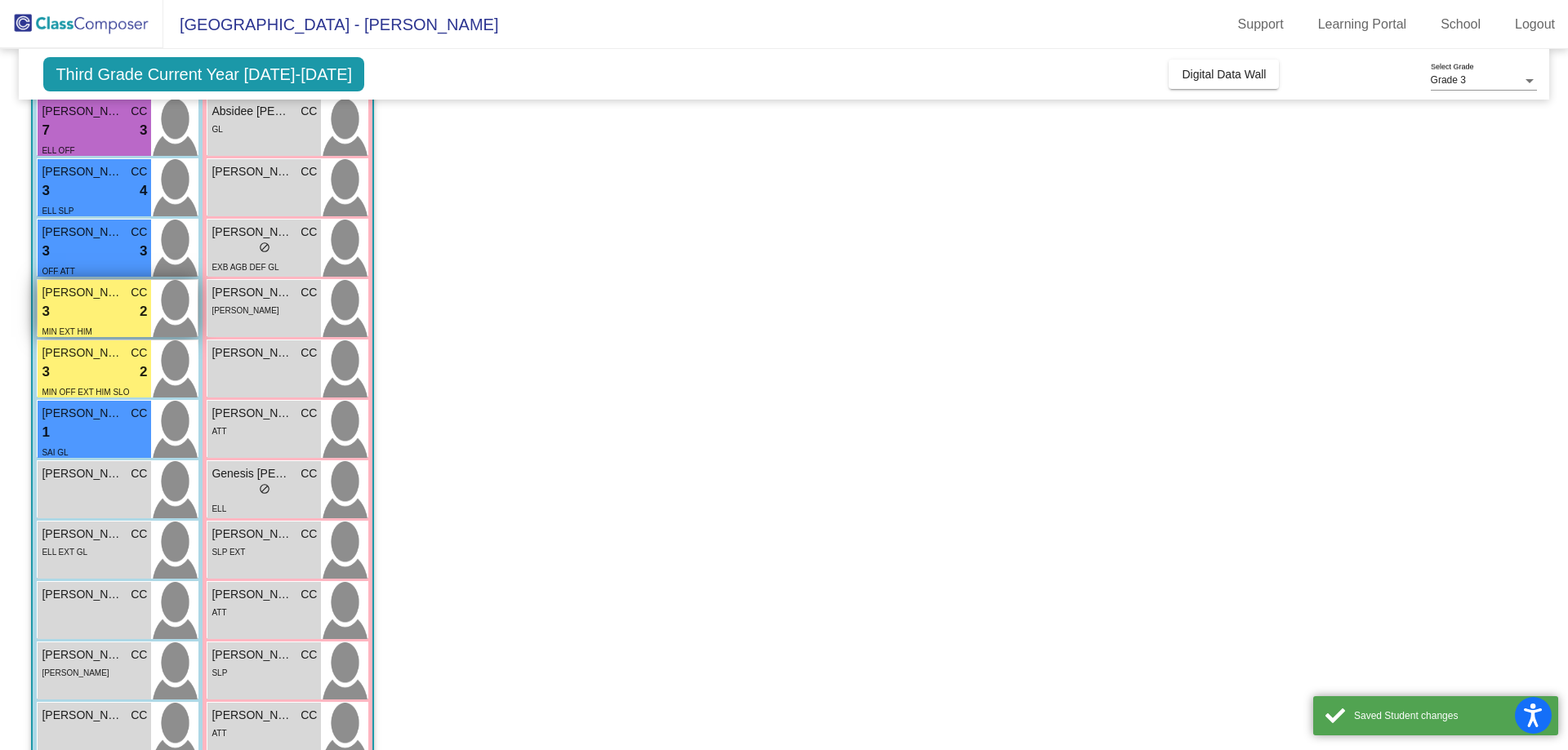
click at [110, 311] on div "3 lock do_not_disturb_alt 2" at bounding box center [94, 311] width 105 height 21
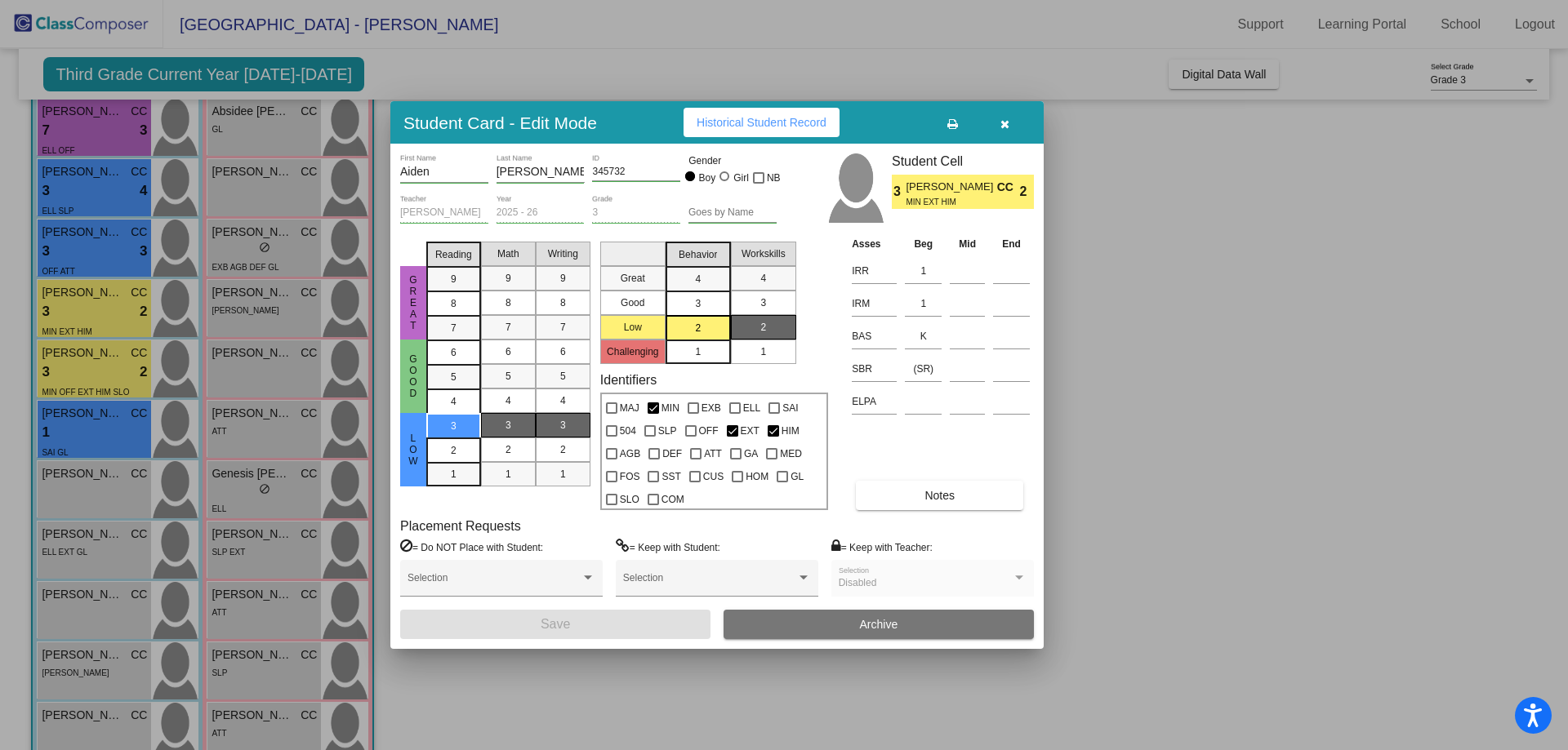
click at [106, 372] on div at bounding box center [784, 375] width 1568 height 750
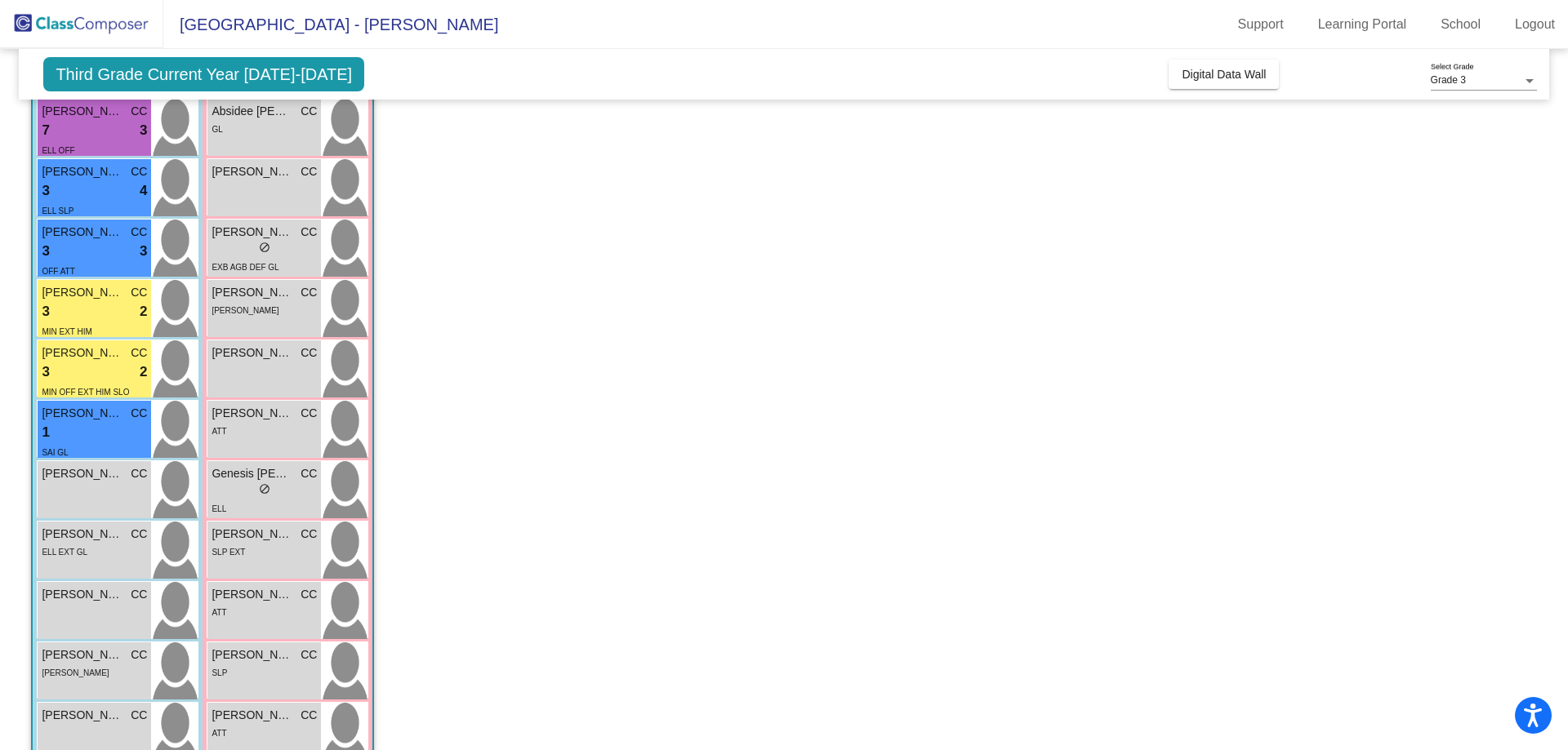
click at [106, 372] on div "3 lock do_not_disturb_alt 2" at bounding box center [94, 371] width 105 height 21
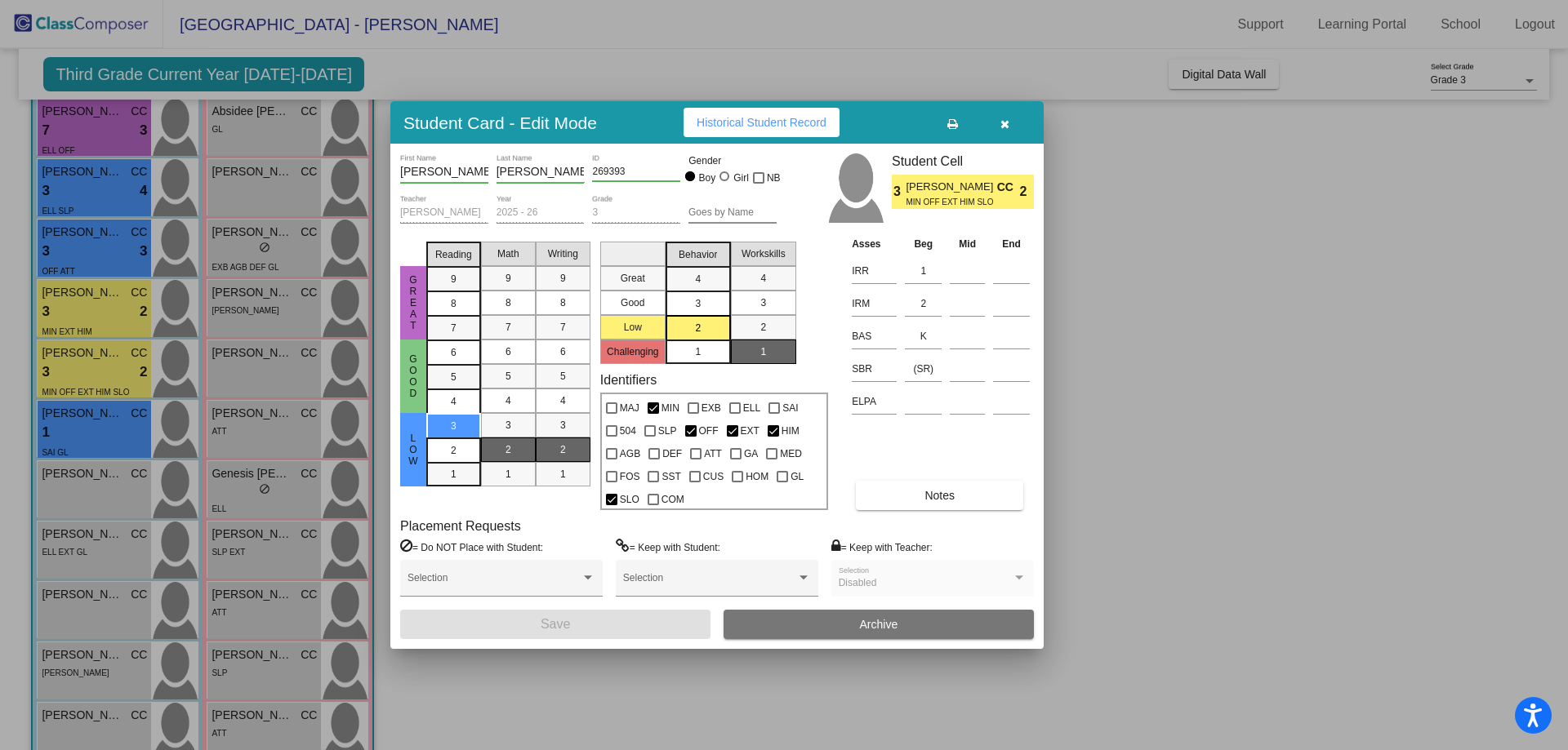
click at [96, 436] on div at bounding box center [784, 375] width 1568 height 750
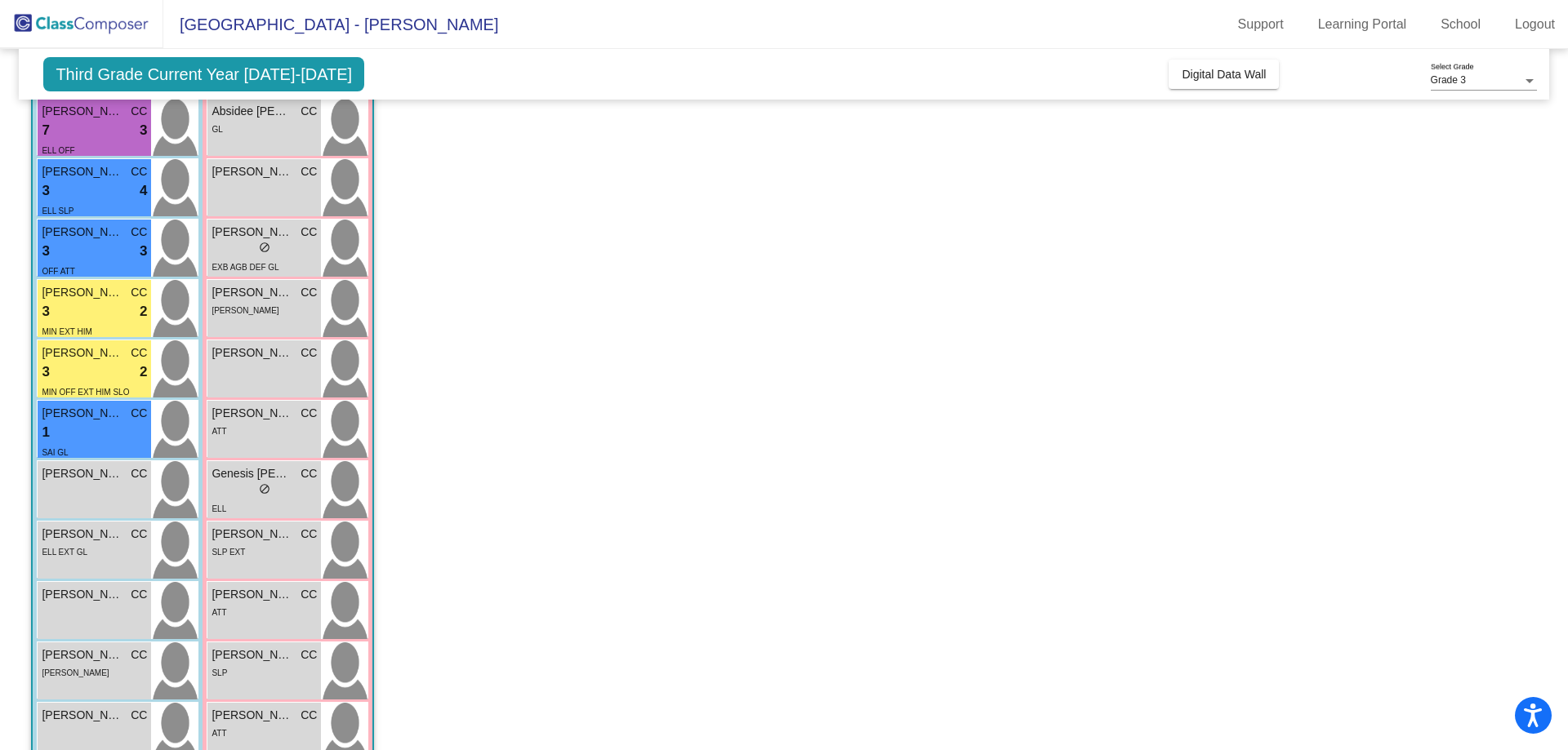
click at [96, 436] on div "1 lock do_not_disturb_alt" at bounding box center [94, 432] width 105 height 21
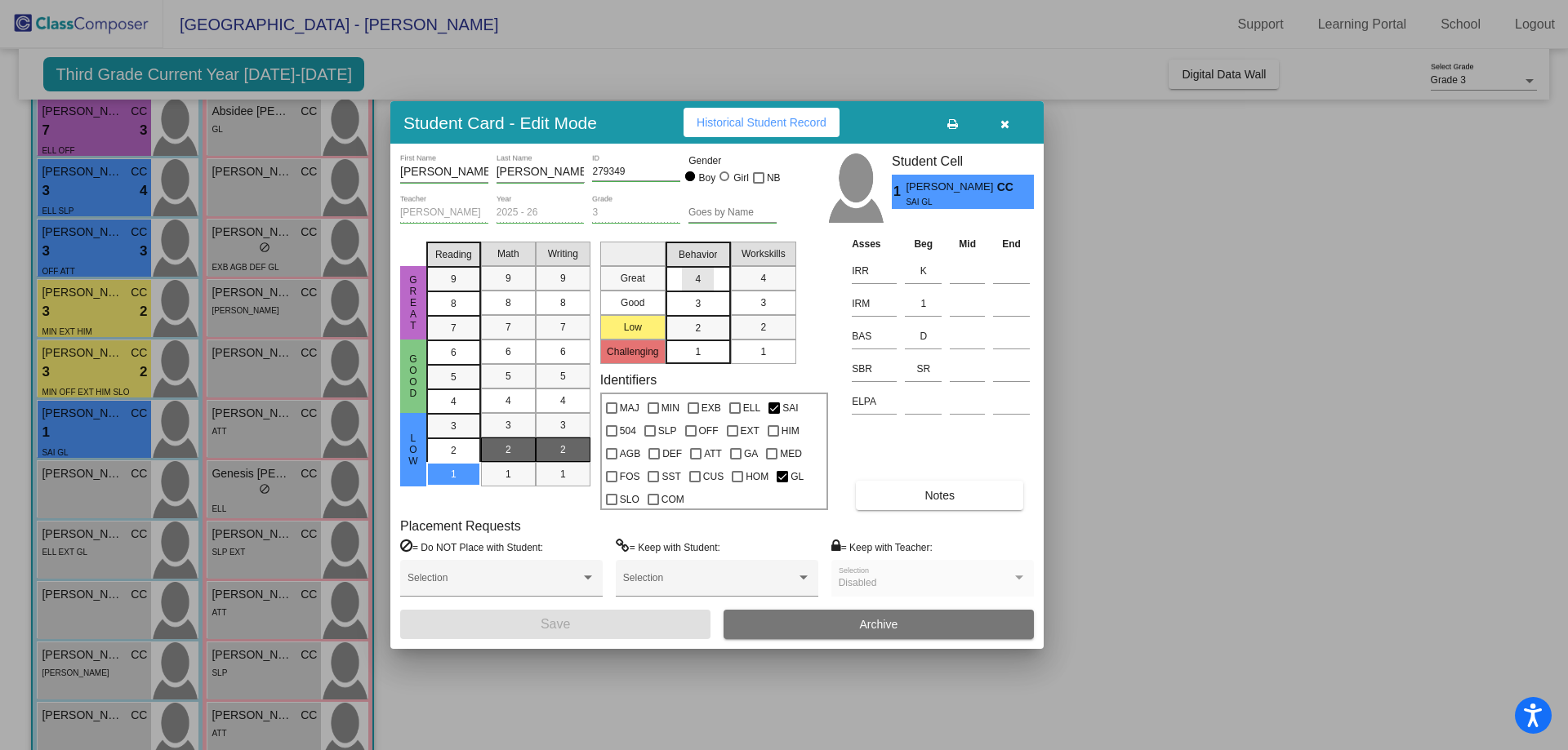
click at [698, 281] on span "4" at bounding box center [698, 279] width 6 height 15
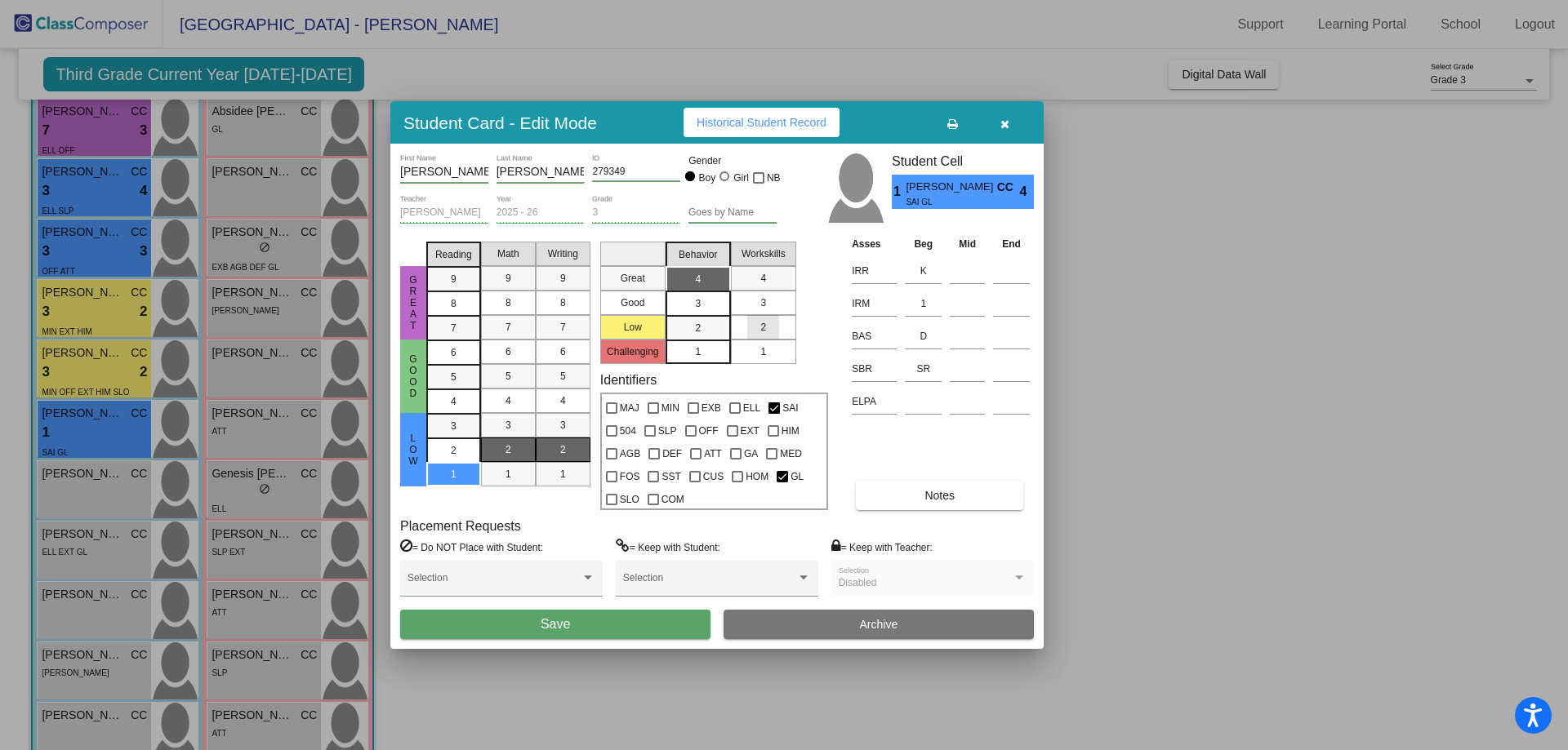
click at [768, 325] on div "2" at bounding box center [763, 327] width 32 height 25
click at [586, 625] on button "Save" at bounding box center [555, 624] width 311 height 30
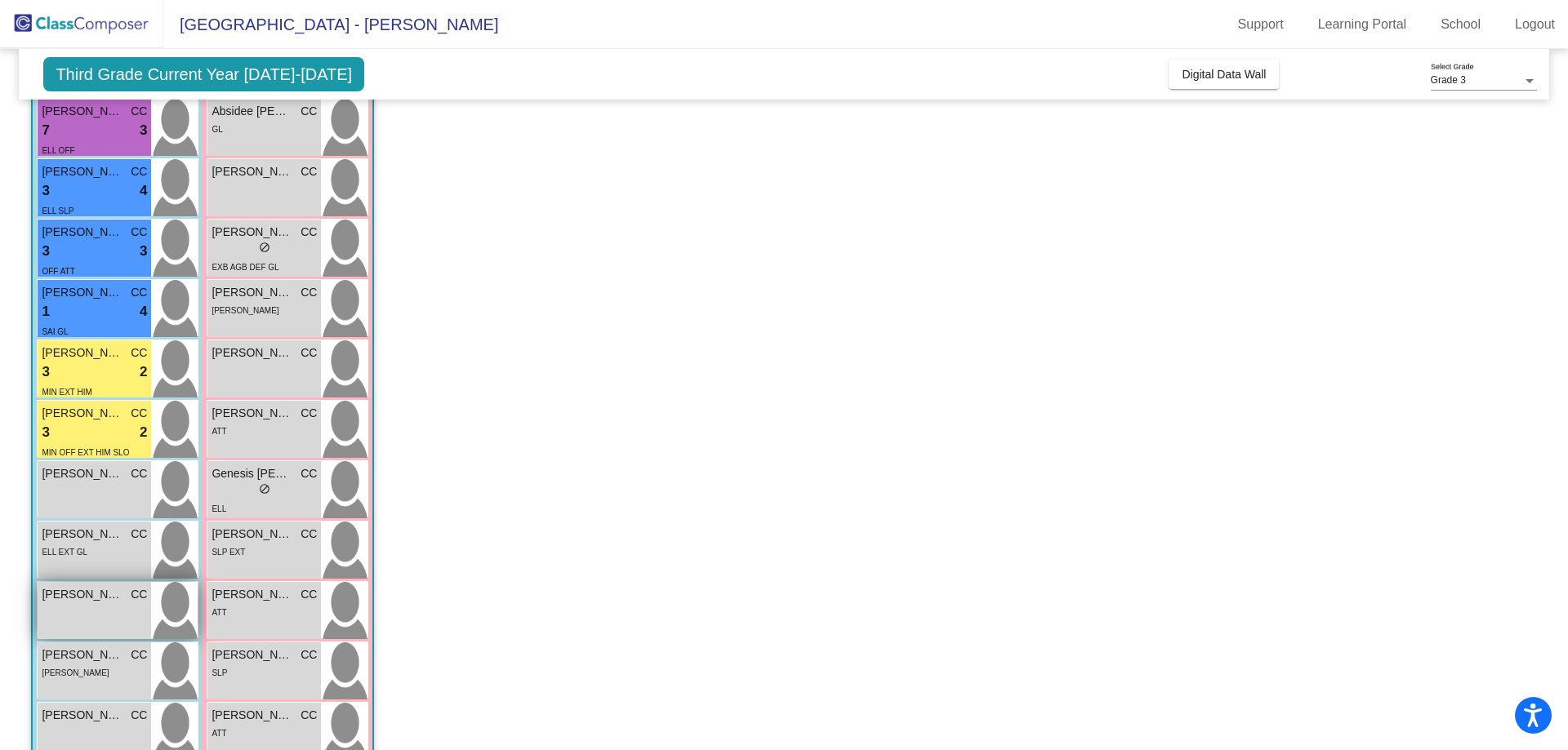
click at [100, 624] on div "[PERSON_NAME] CC lock do_not_disturb_alt" at bounding box center [94, 610] width 114 height 57
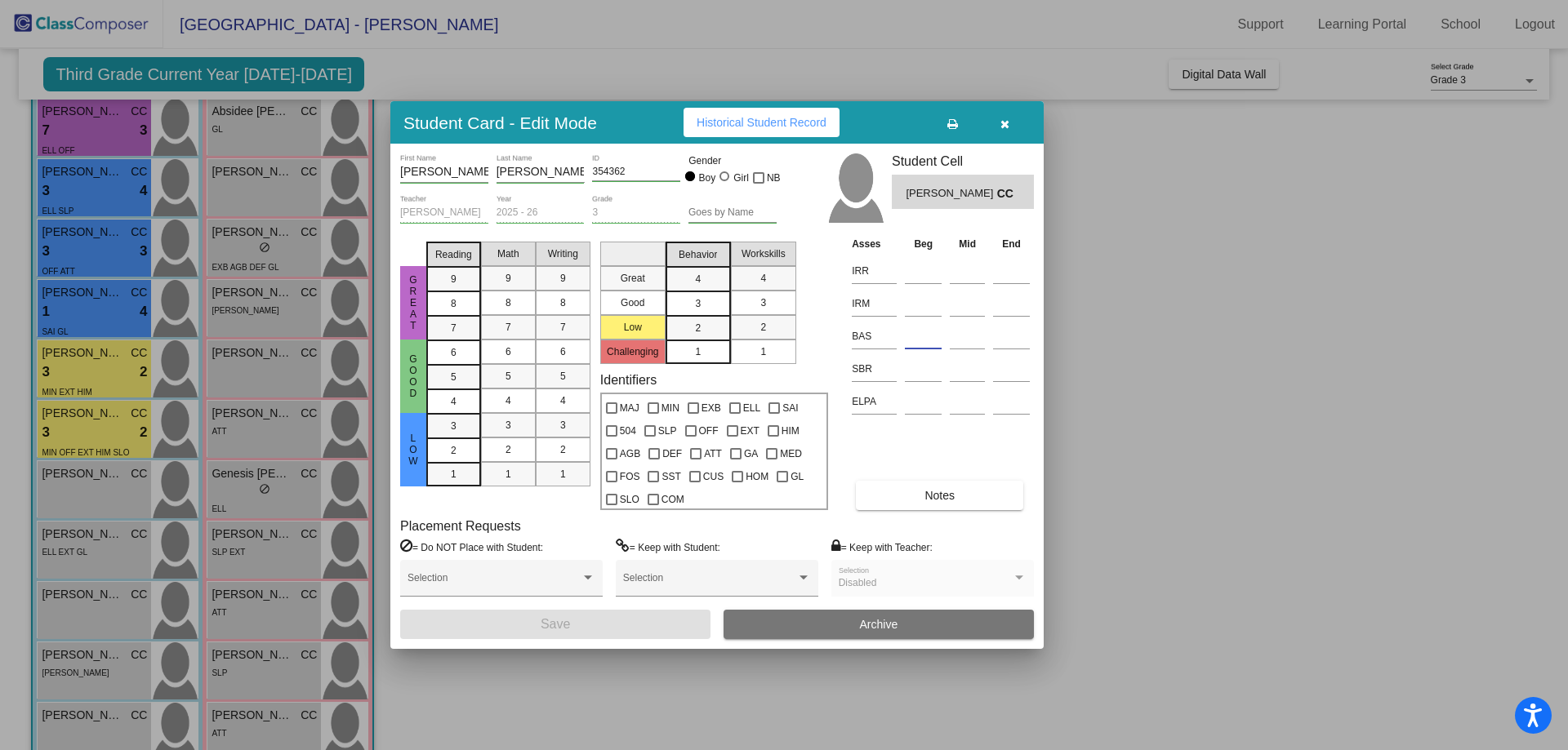
click at [920, 328] on input at bounding box center [923, 336] width 37 height 25
type input "G"
click at [918, 269] on input at bounding box center [923, 271] width 37 height 25
type input "1"
click at [927, 299] on input at bounding box center [923, 304] width 37 height 25
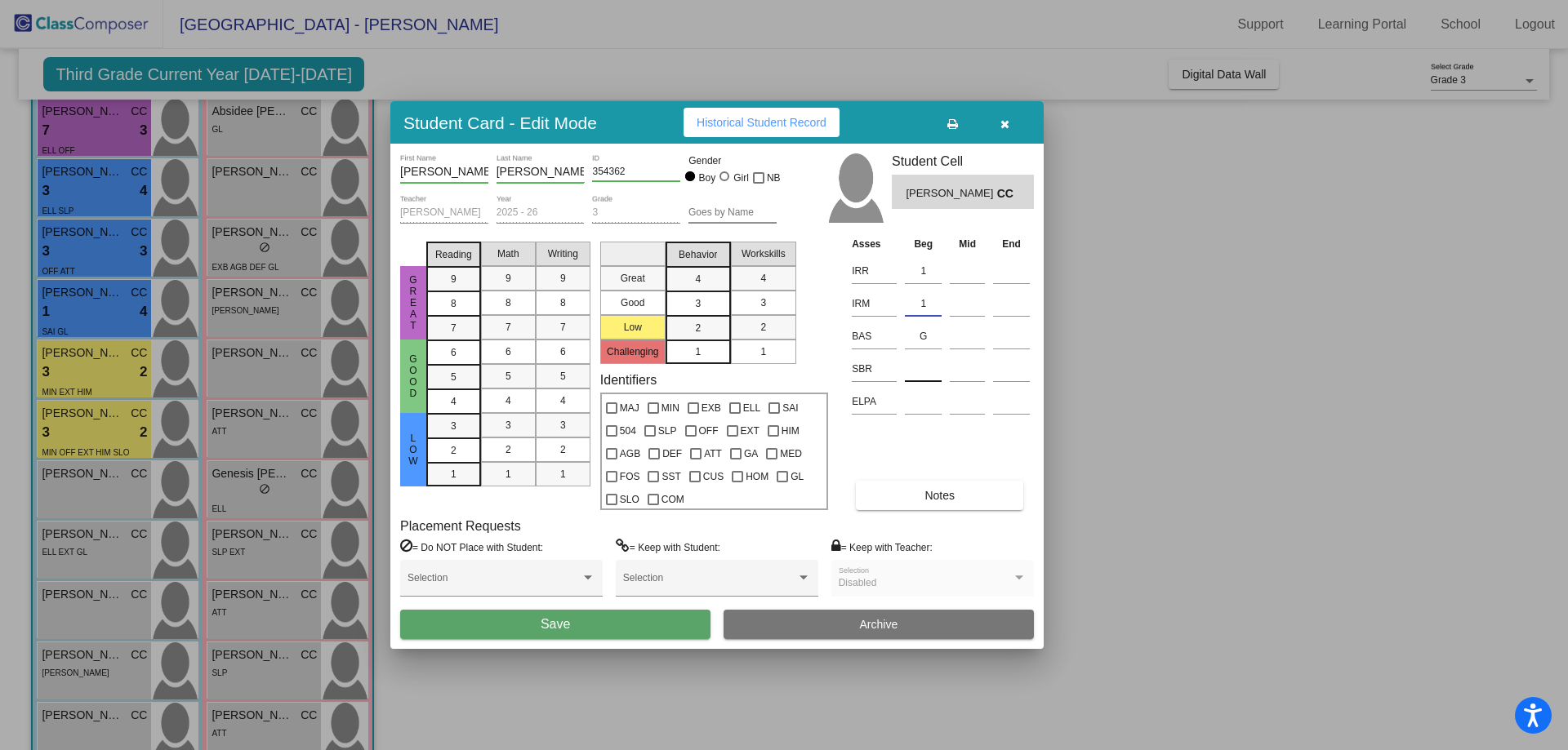
type input "1"
click at [918, 366] on input at bounding box center [923, 369] width 37 height 25
type input "SR"
click at [452, 481] on span "1" at bounding box center [453, 474] width 6 height 15
click at [511, 445] on span "2" at bounding box center [509, 449] width 6 height 15
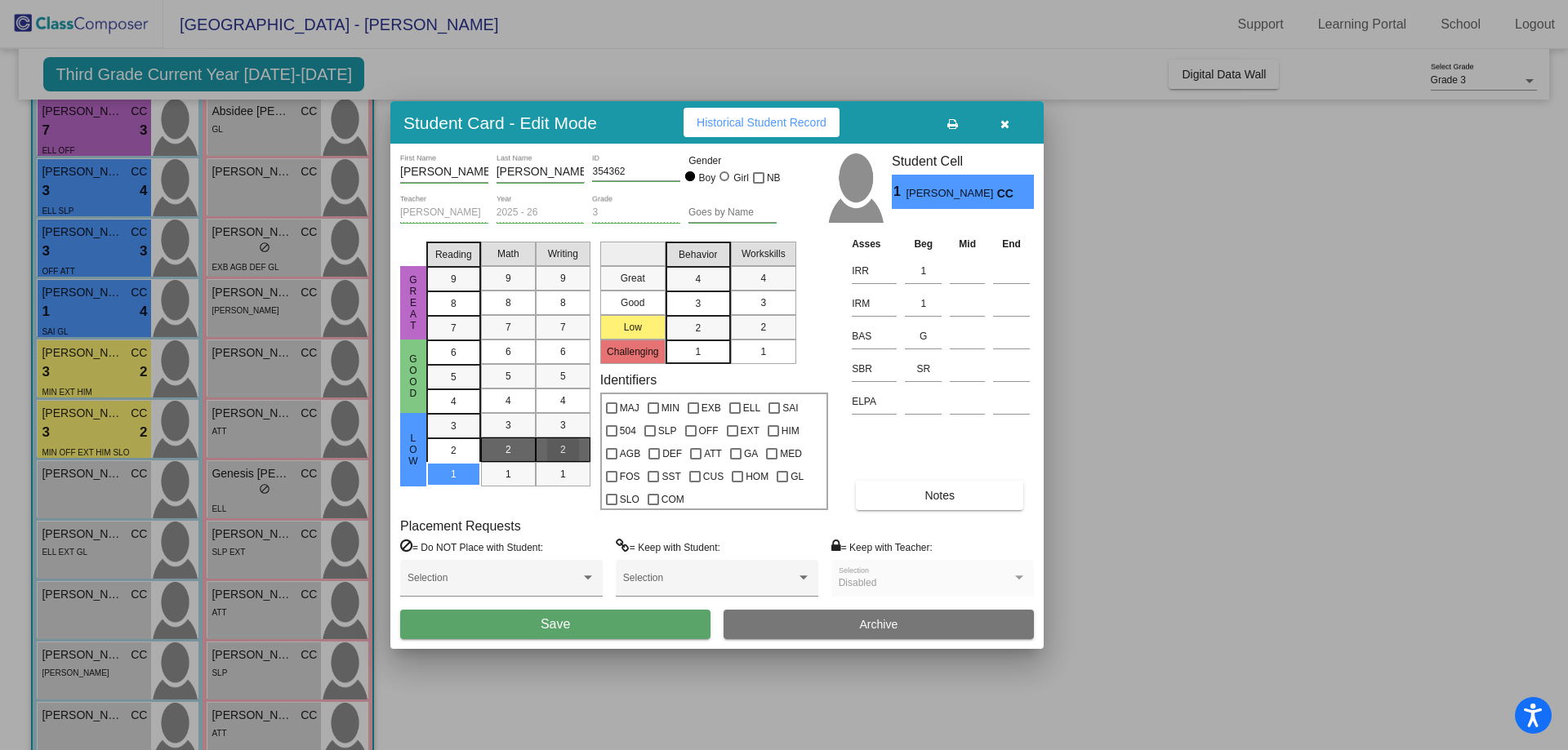
click at [556, 446] on div "2" at bounding box center [563, 449] width 32 height 25
click at [704, 328] on div "2" at bounding box center [698, 328] width 32 height 25
click at [768, 325] on div "2" at bounding box center [763, 327] width 32 height 25
click at [581, 625] on button "Save" at bounding box center [555, 624] width 311 height 30
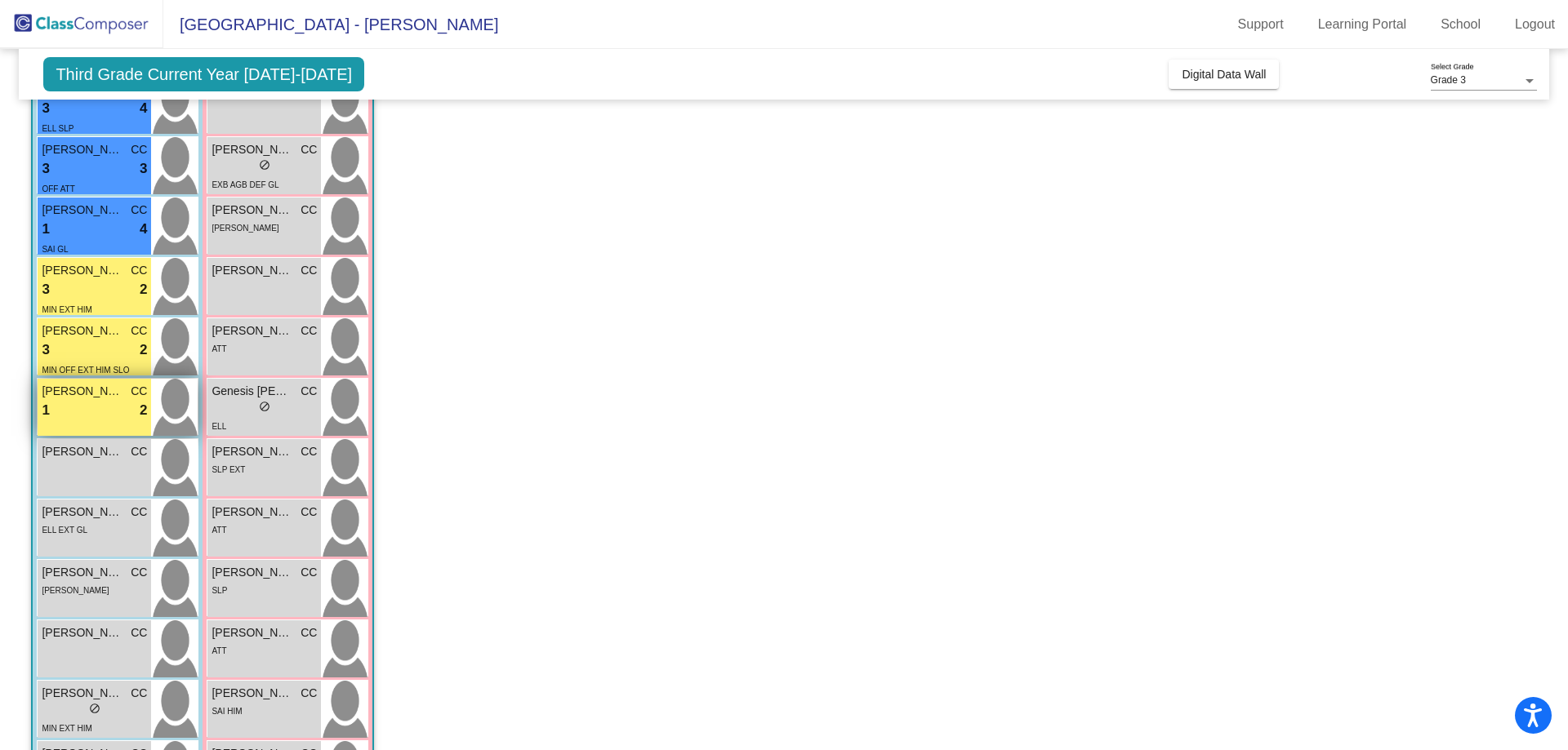
scroll to position [327, 0]
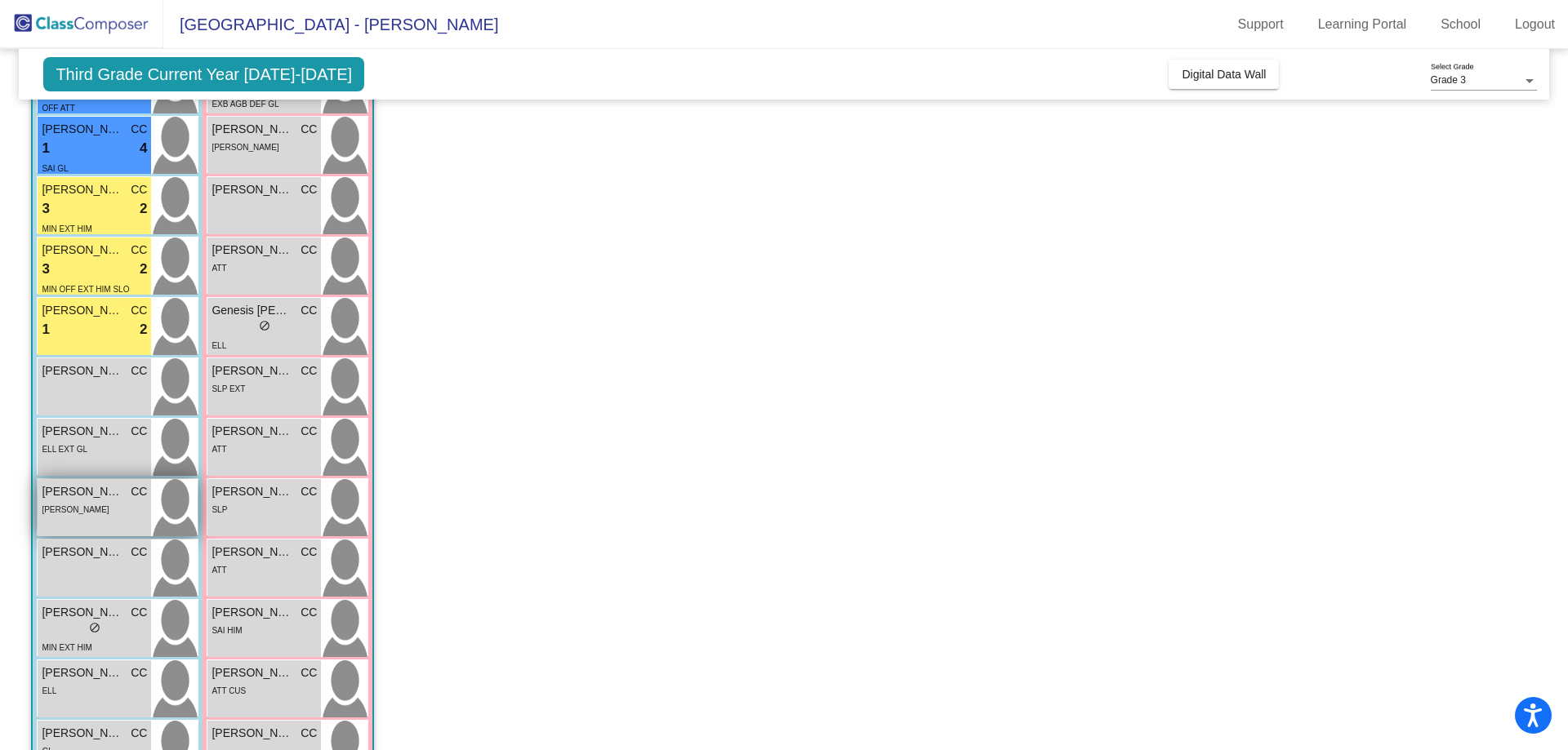
click at [83, 509] on div "[PERSON_NAME]" at bounding box center [94, 509] width 105 height 17
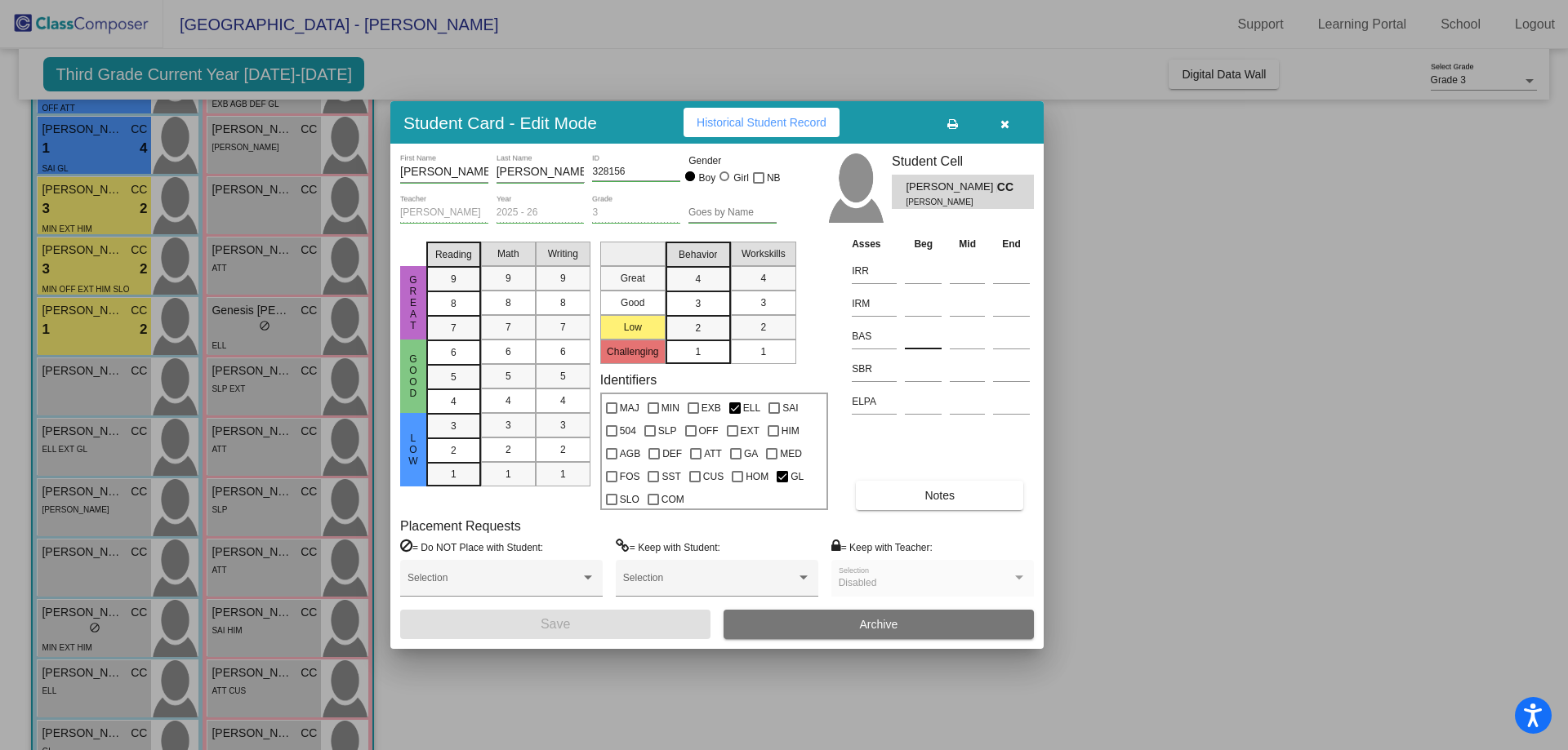
click at [926, 333] on input at bounding box center [923, 336] width 37 height 25
type input "K"
click at [910, 273] on input at bounding box center [923, 271] width 37 height 25
type input "1"
click at [921, 304] on input at bounding box center [923, 304] width 37 height 25
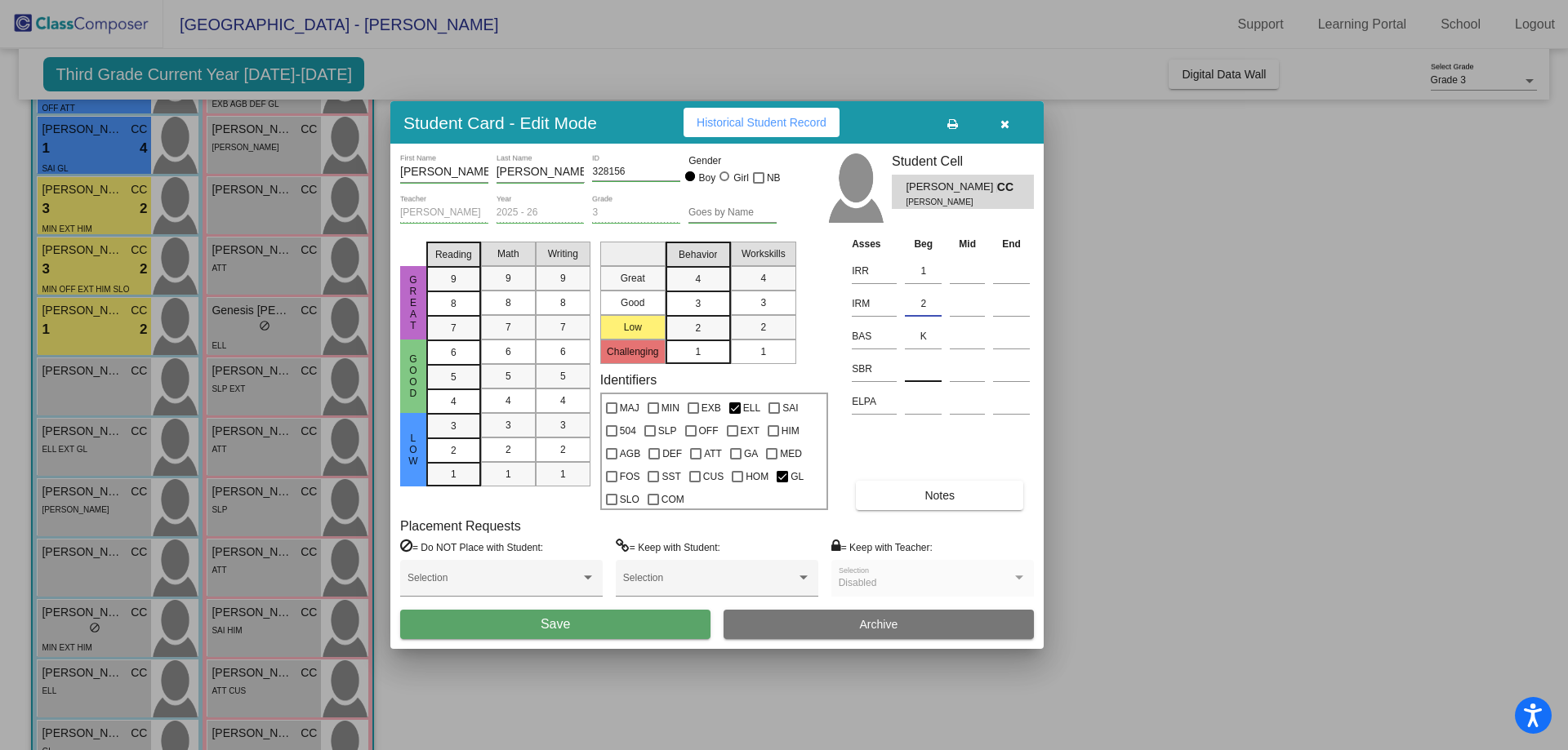
type input "2"
click at [922, 376] on input at bounding box center [923, 369] width 37 height 25
click at [460, 424] on div "3" at bounding box center [453, 425] width 32 height 25
click at [510, 401] on span "4" at bounding box center [509, 401] width 6 height 15
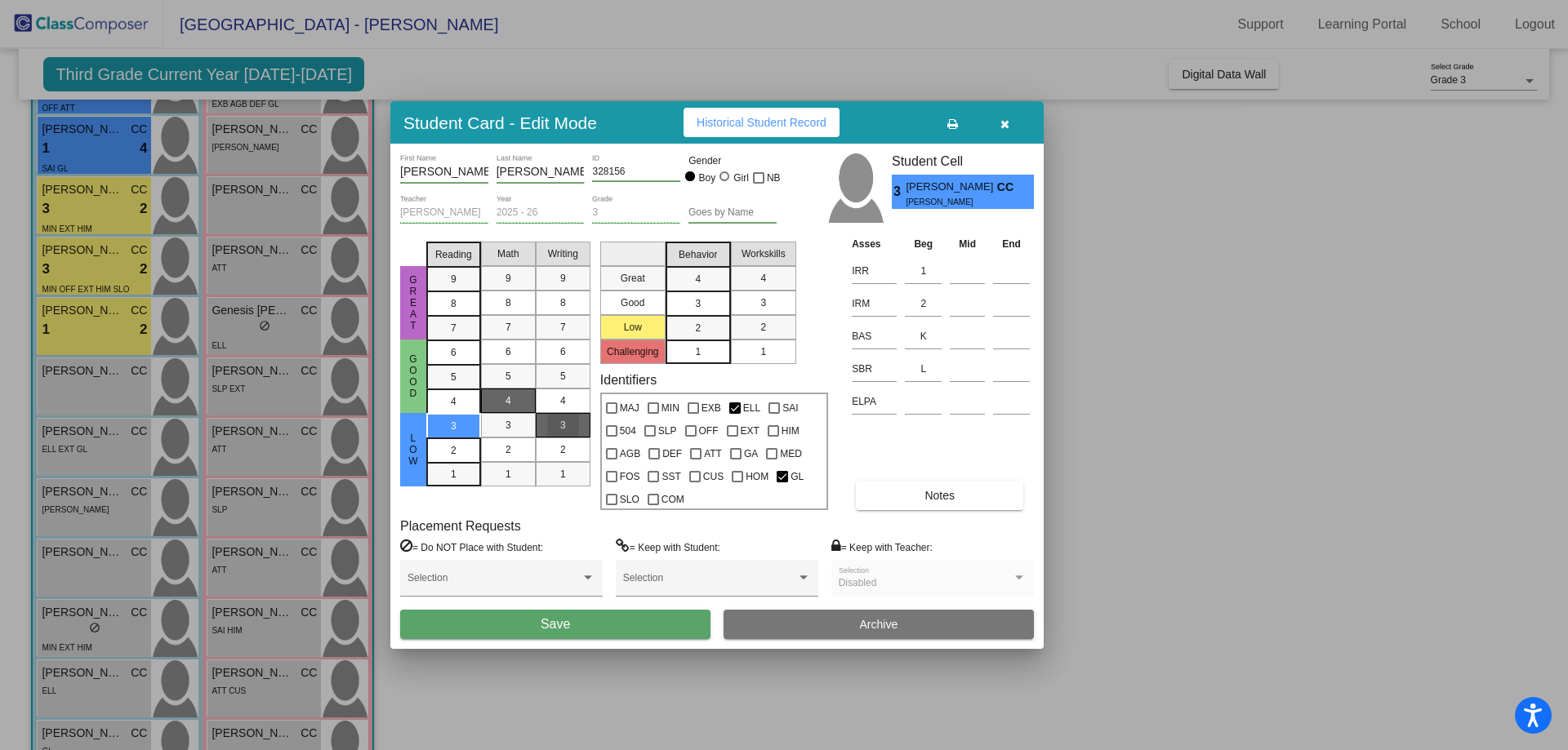
click at [569, 424] on div "3" at bounding box center [563, 424] width 32 height 25
click at [701, 299] on span "3" at bounding box center [698, 303] width 6 height 15
click at [760, 324] on span "2" at bounding box center [763, 327] width 6 height 15
drag, startPoint x: 920, startPoint y: 371, endPoint x: 927, endPoint y: 361, distance: 12.2
click at [927, 361] on input "L" at bounding box center [923, 369] width 37 height 25
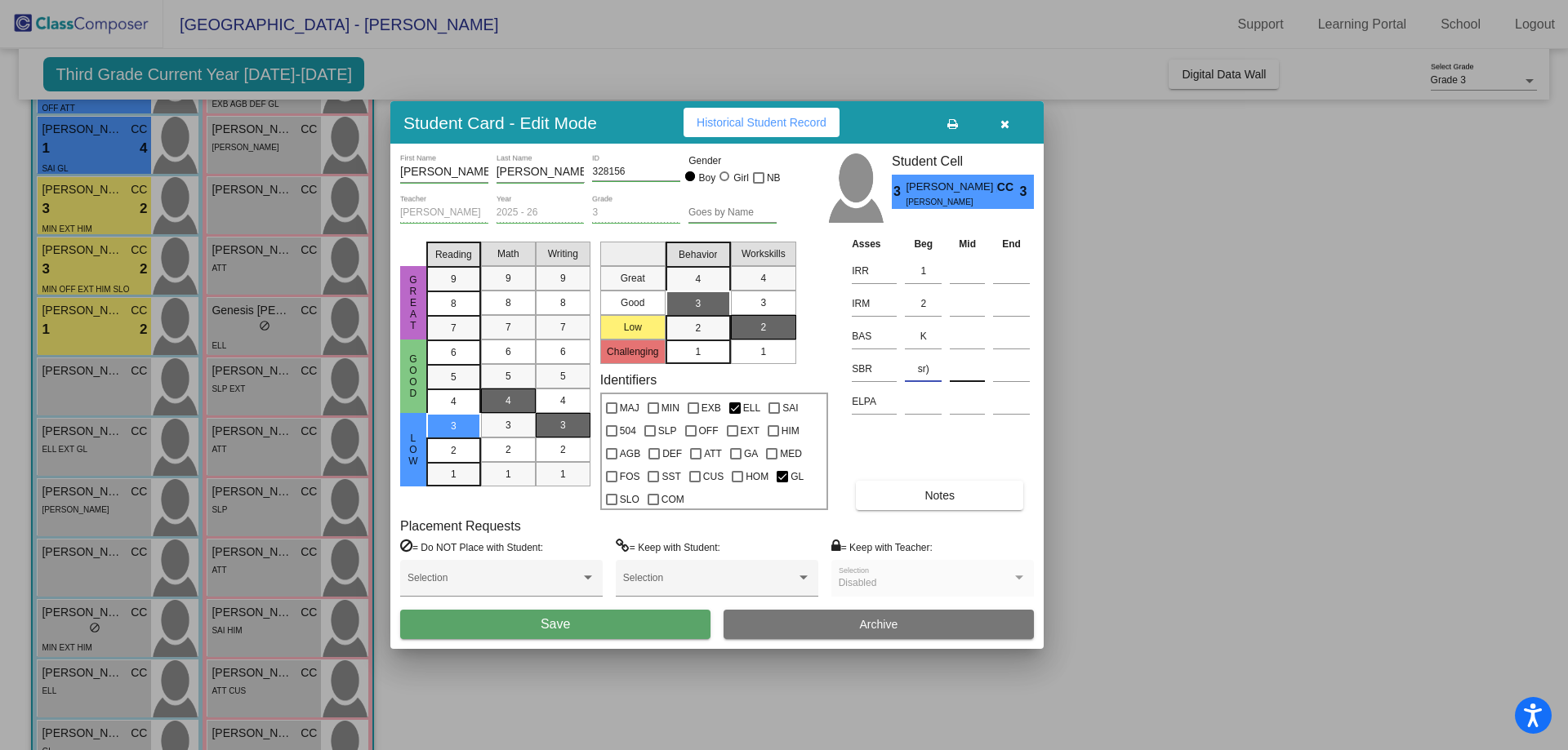
drag, startPoint x: 918, startPoint y: 371, endPoint x: 951, endPoint y: 361, distance: 34.5
click at [951, 361] on tr "SBR sr)" at bounding box center [940, 367] width 186 height 33
type input "(SR)"
click at [477, 625] on button "Save" at bounding box center [555, 624] width 311 height 30
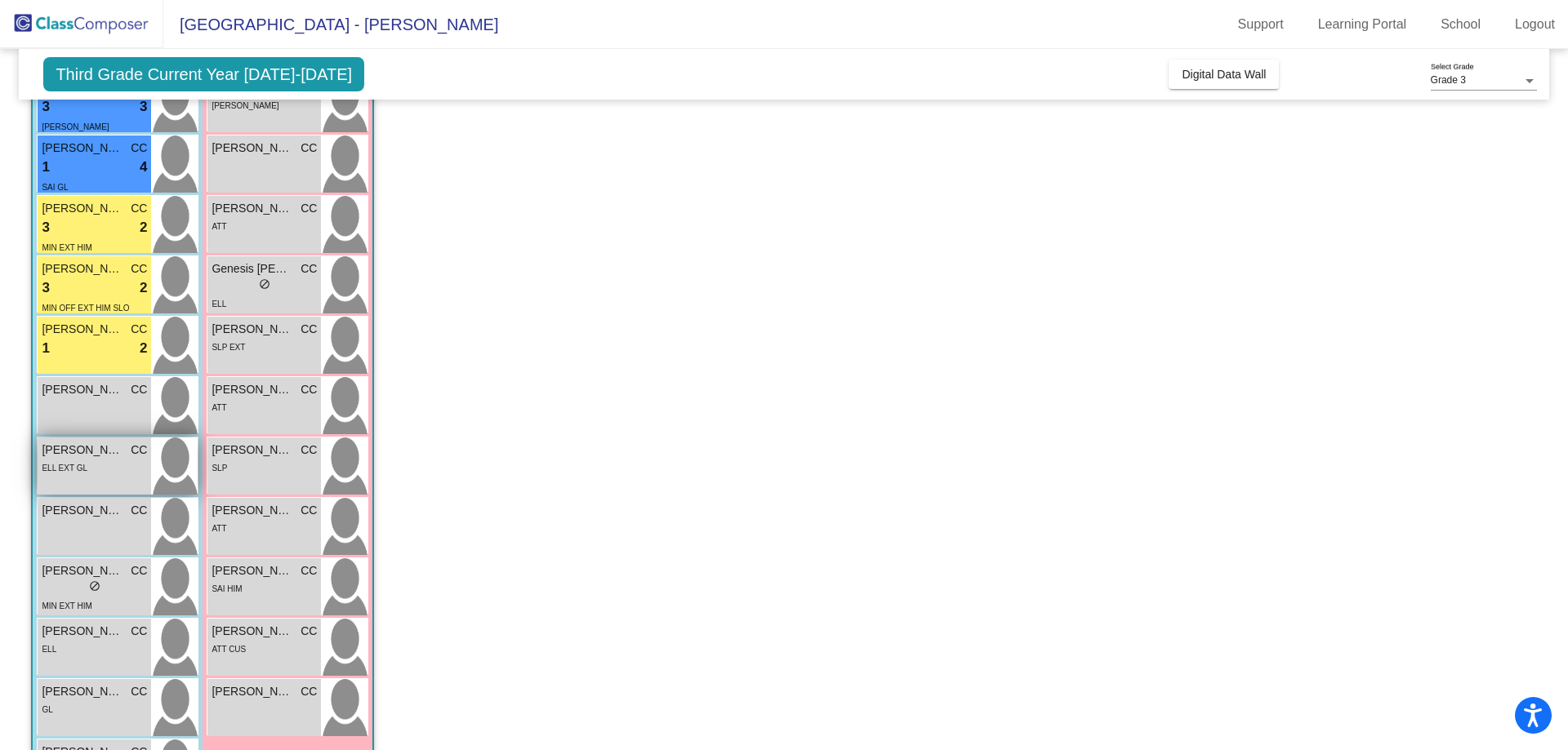
scroll to position [409, 0]
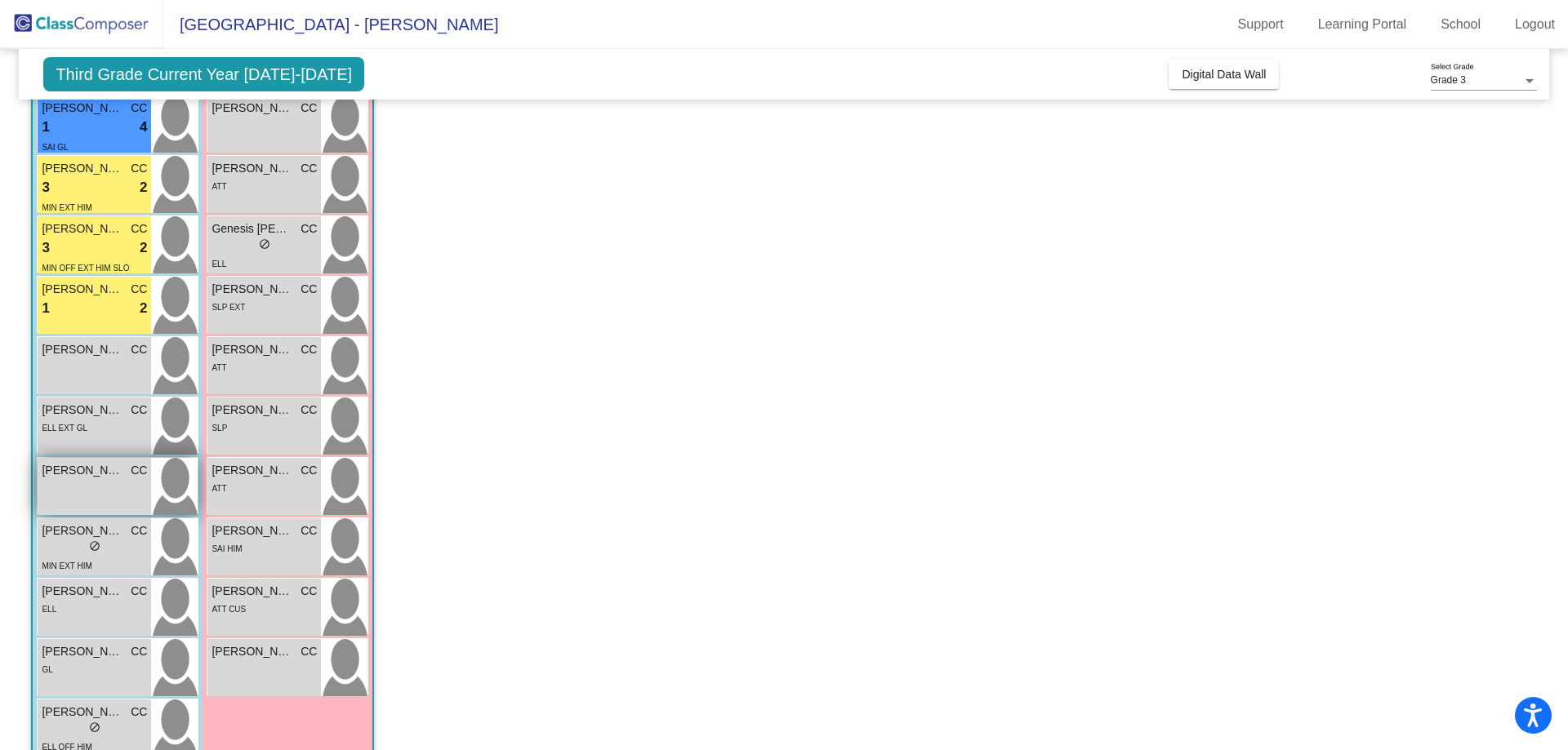
click at [101, 491] on div "[PERSON_NAME] CC lock do_not_disturb_alt" at bounding box center [94, 487] width 114 height 57
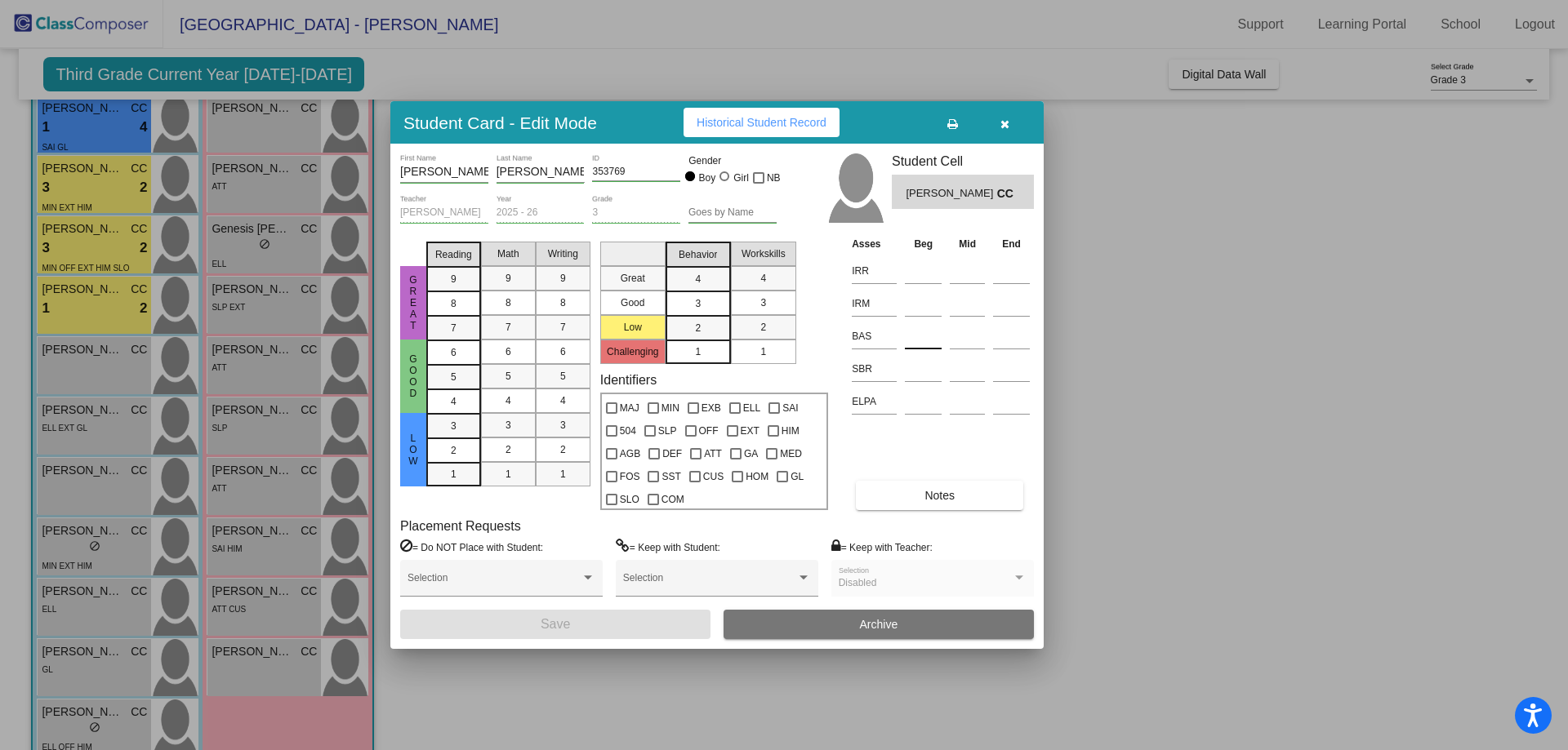
click at [916, 334] on input at bounding box center [923, 336] width 37 height 25
type input "L"
click at [921, 273] on input at bounding box center [923, 271] width 37 height 25
type input "2"
click at [915, 301] on input at bounding box center [923, 304] width 37 height 25
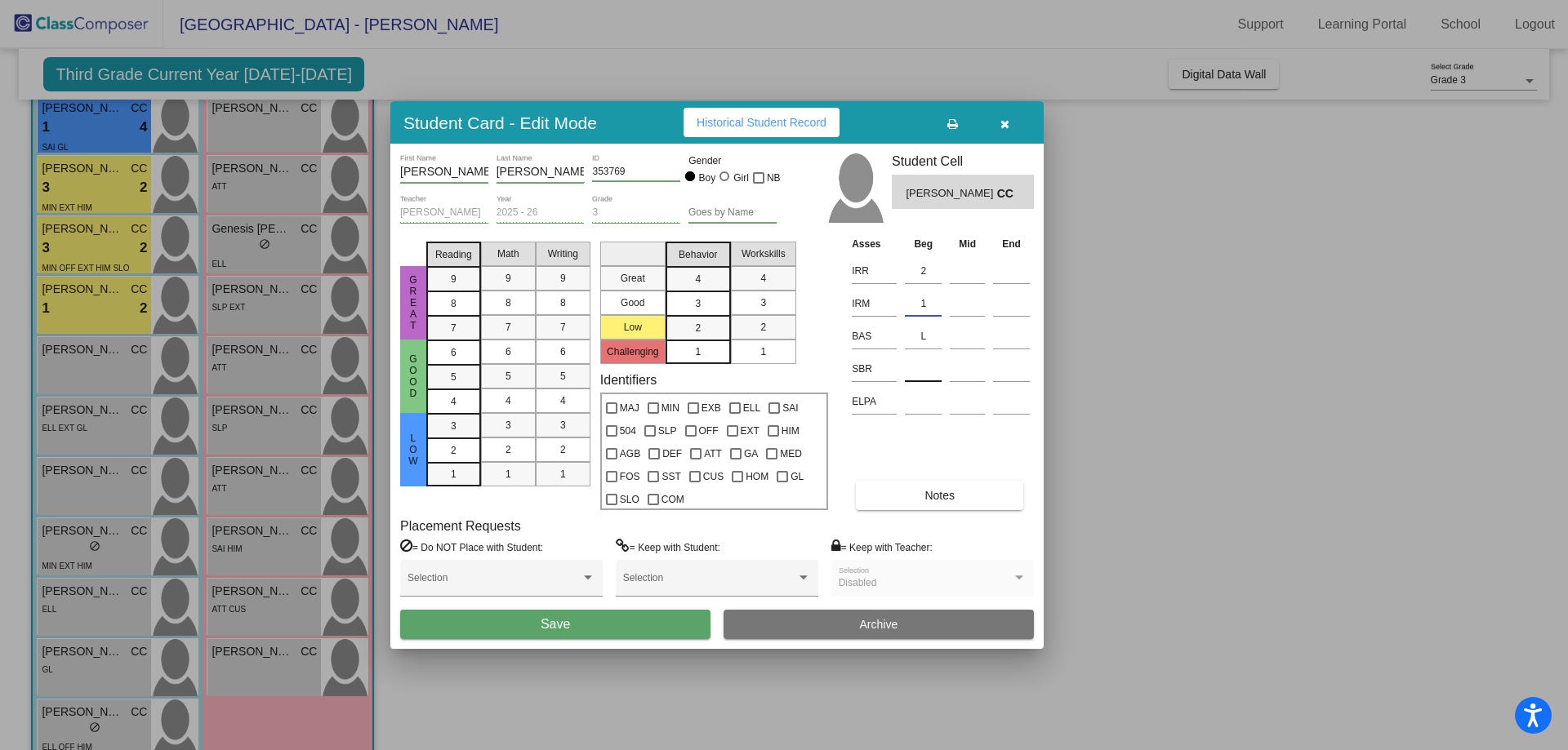
type input "1"
click at [917, 380] on input at bounding box center [923, 369] width 37 height 25
type input "LR"
click at [445, 422] on div "3" at bounding box center [453, 425] width 32 height 25
click at [508, 401] on span "4" at bounding box center [509, 401] width 6 height 15
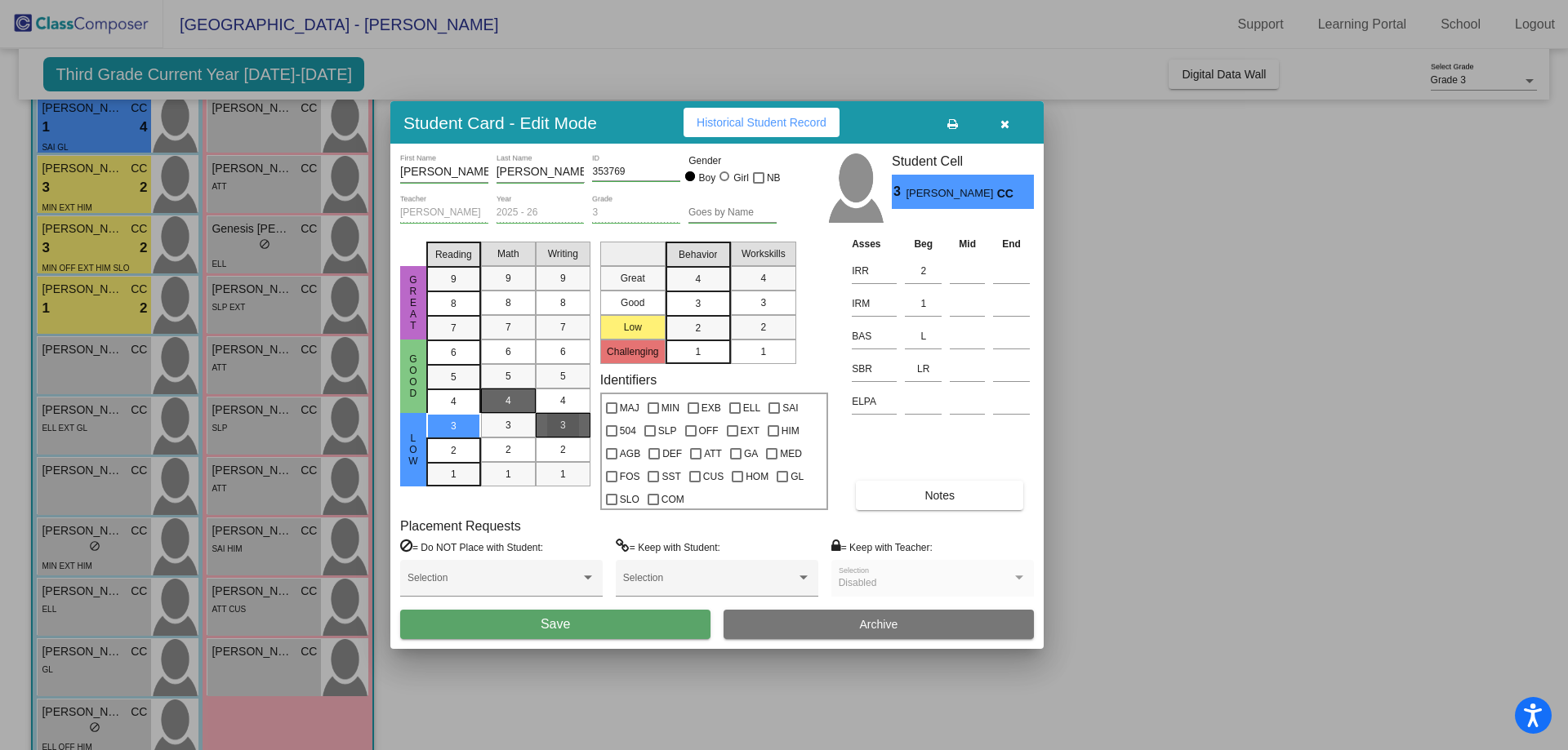
click at [569, 426] on div "3" at bounding box center [563, 424] width 32 height 25
click at [568, 404] on div "4" at bounding box center [563, 401] width 32 height 25
click at [699, 300] on span "3" at bounding box center [698, 303] width 6 height 15
click at [758, 308] on div "3" at bounding box center [763, 303] width 32 height 25
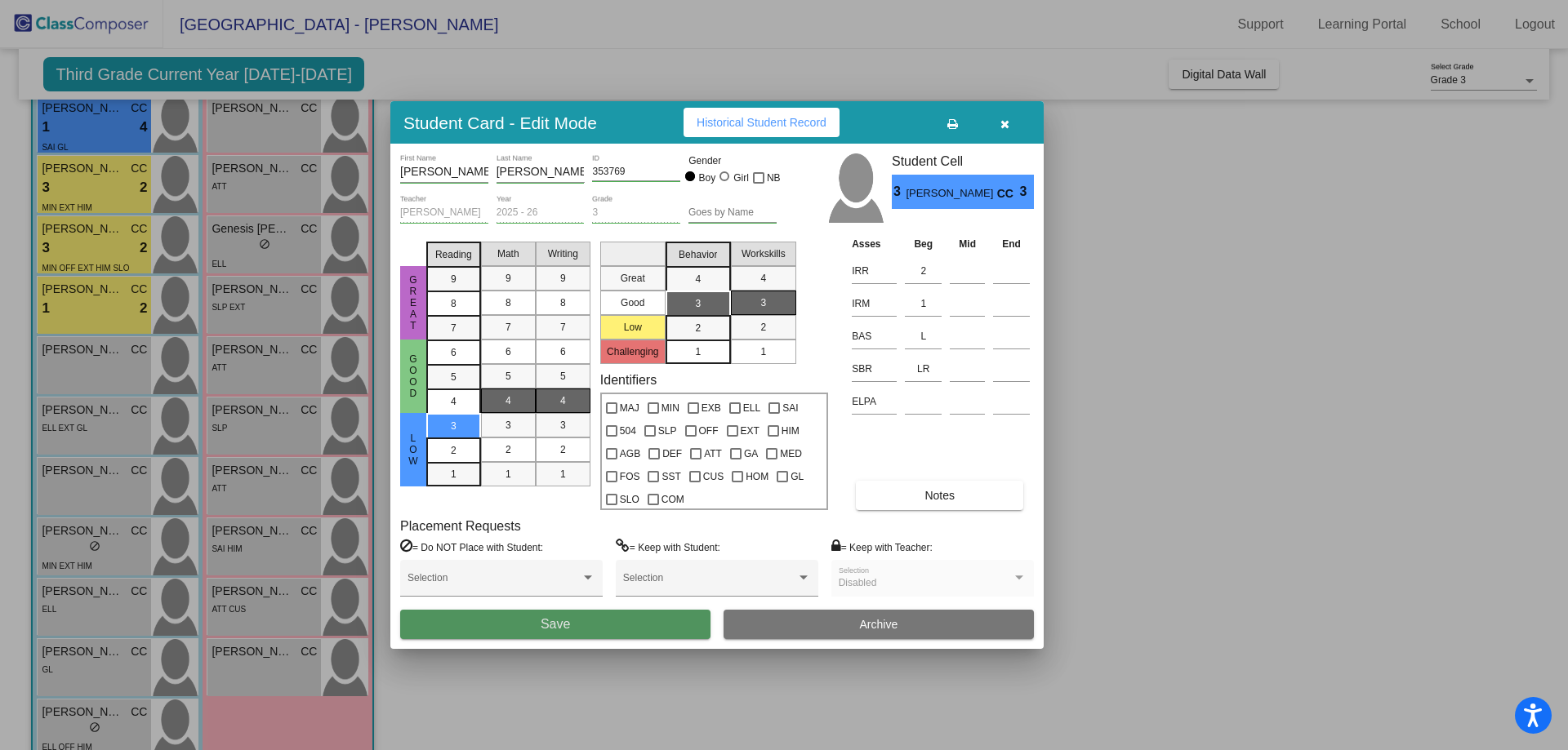
click at [543, 622] on span "Save" at bounding box center [555, 624] width 30 height 14
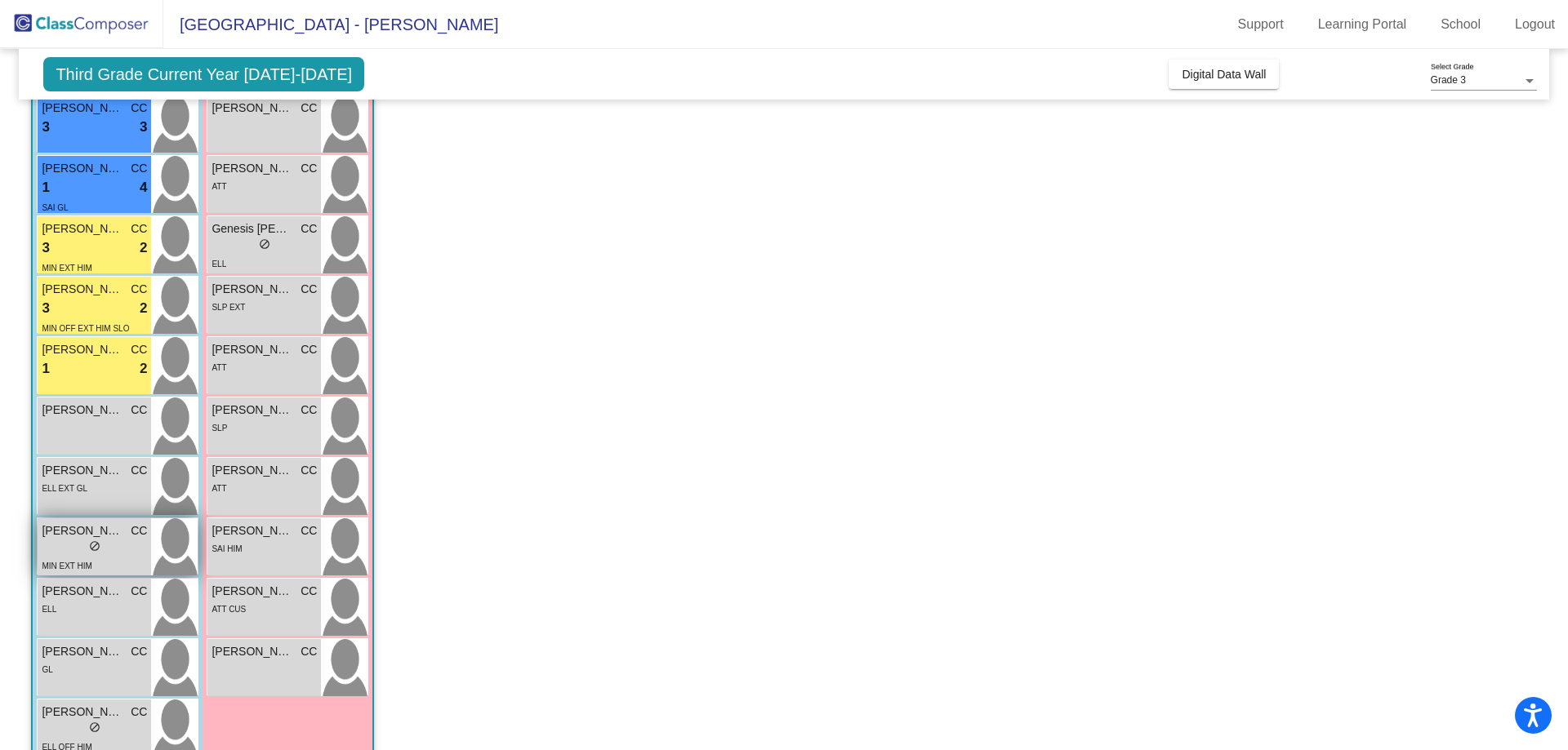
click at [102, 553] on div "lock do_not_disturb_alt" at bounding box center [94, 547] width 105 height 17
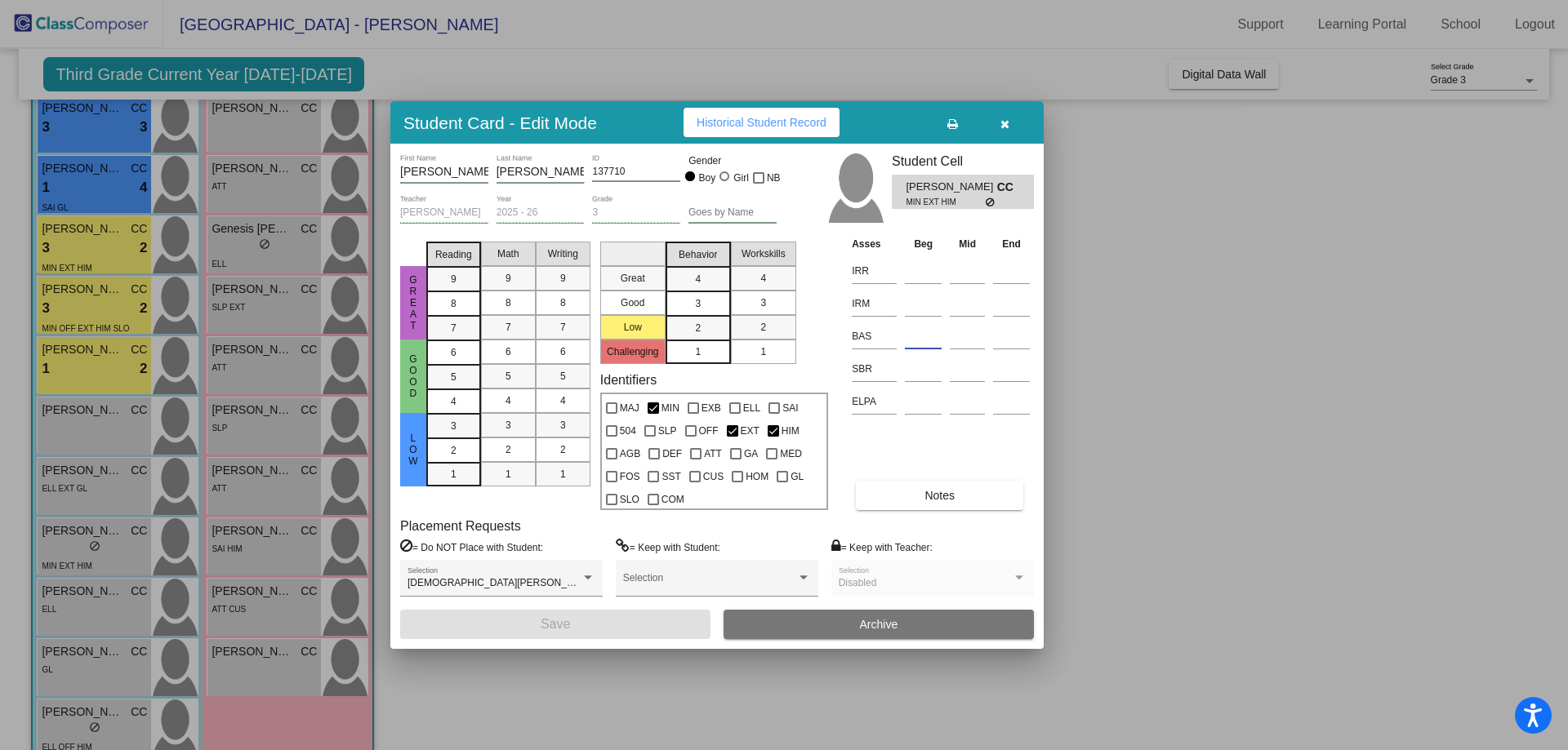
click at [911, 334] on input at bounding box center [923, 336] width 37 height 25
type input "M"
click at [925, 263] on input at bounding box center [923, 271] width 37 height 25
type input "1"
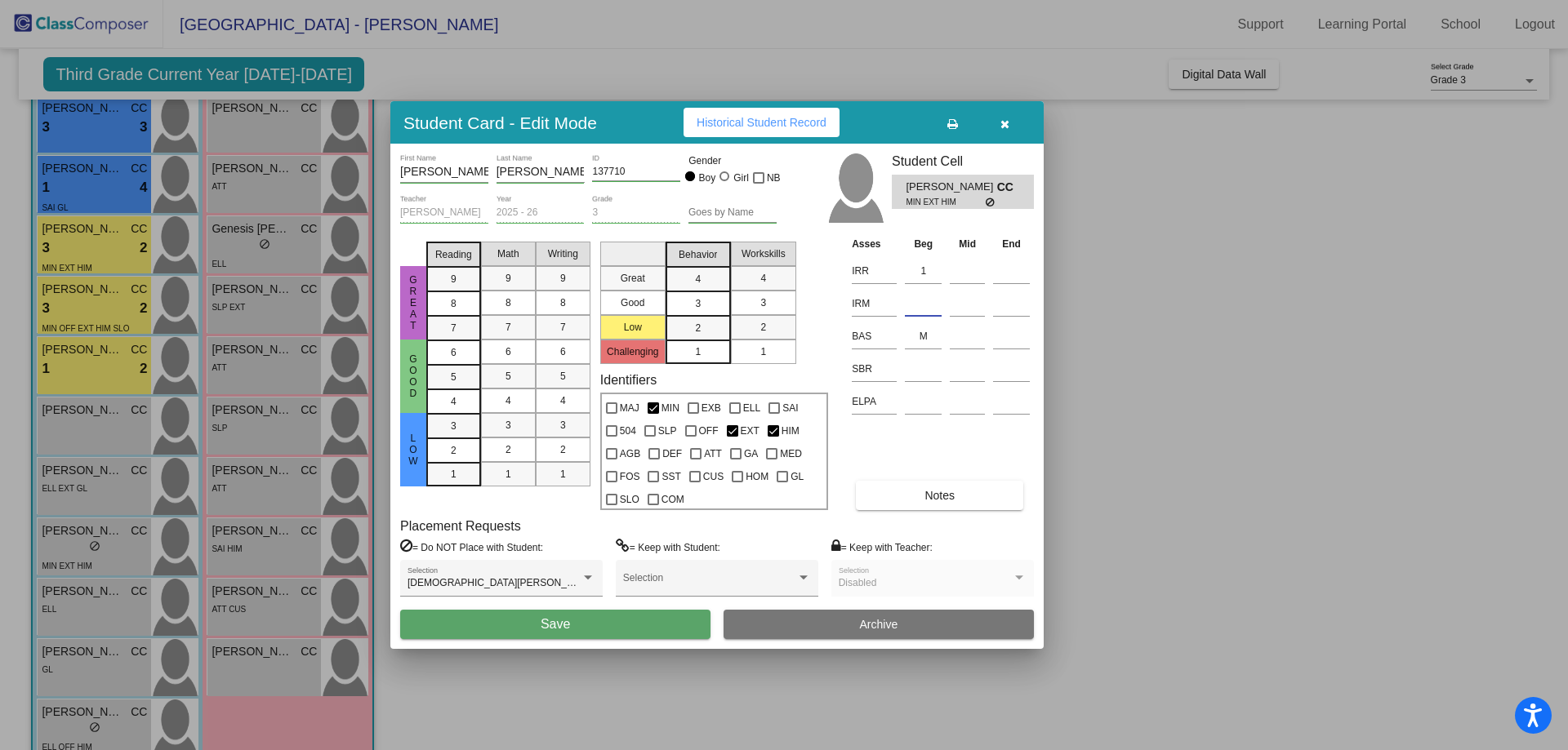
click at [925, 302] on input at bounding box center [923, 304] width 37 height 25
type input "2"
click at [922, 367] on input at bounding box center [923, 369] width 37 height 25
type input "LR"
click at [694, 303] on div "3" at bounding box center [698, 304] width 32 height 25
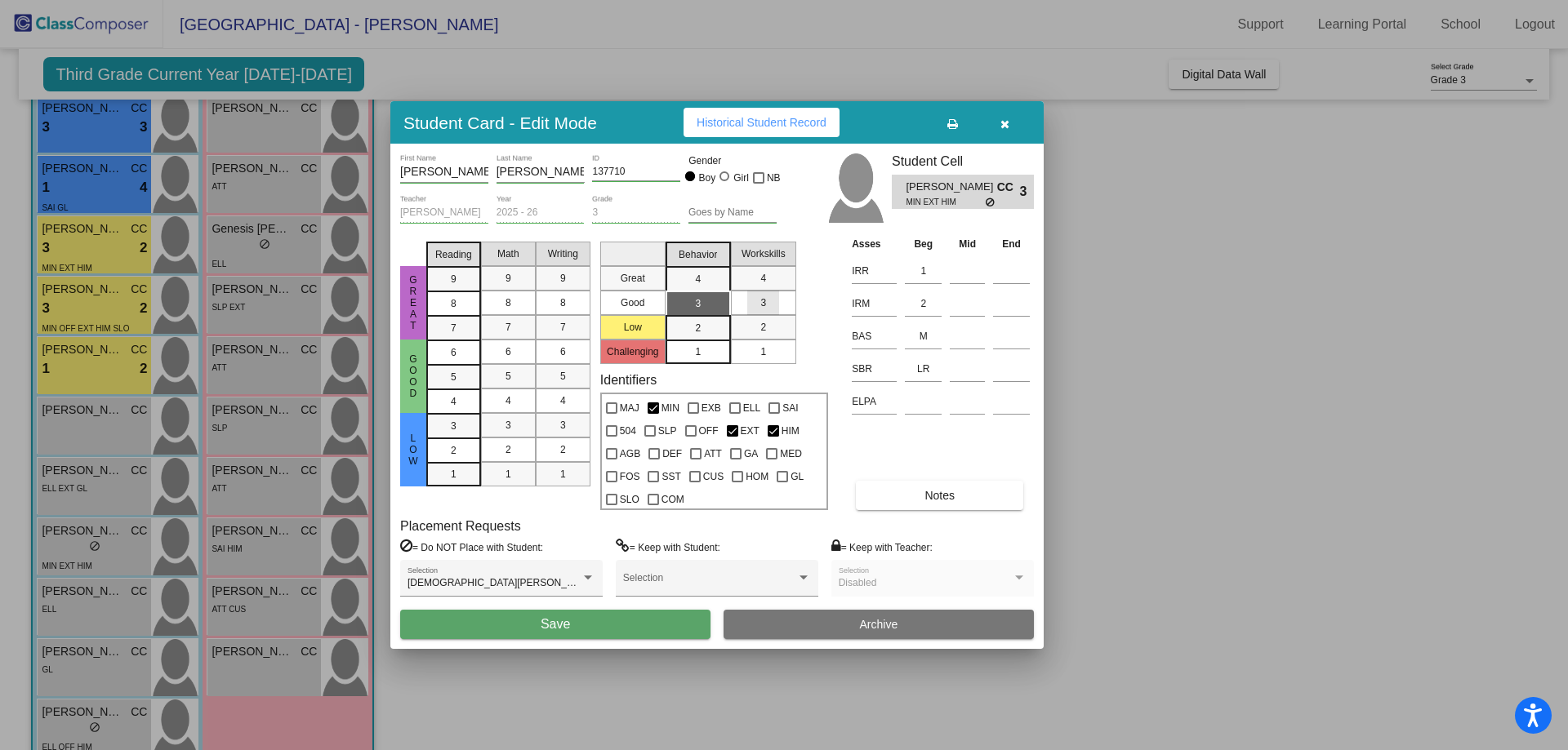
click at [752, 301] on div "3" at bounding box center [763, 303] width 32 height 25
click at [455, 377] on span "5" at bounding box center [453, 377] width 6 height 15
click at [507, 350] on span "6" at bounding box center [509, 351] width 6 height 15
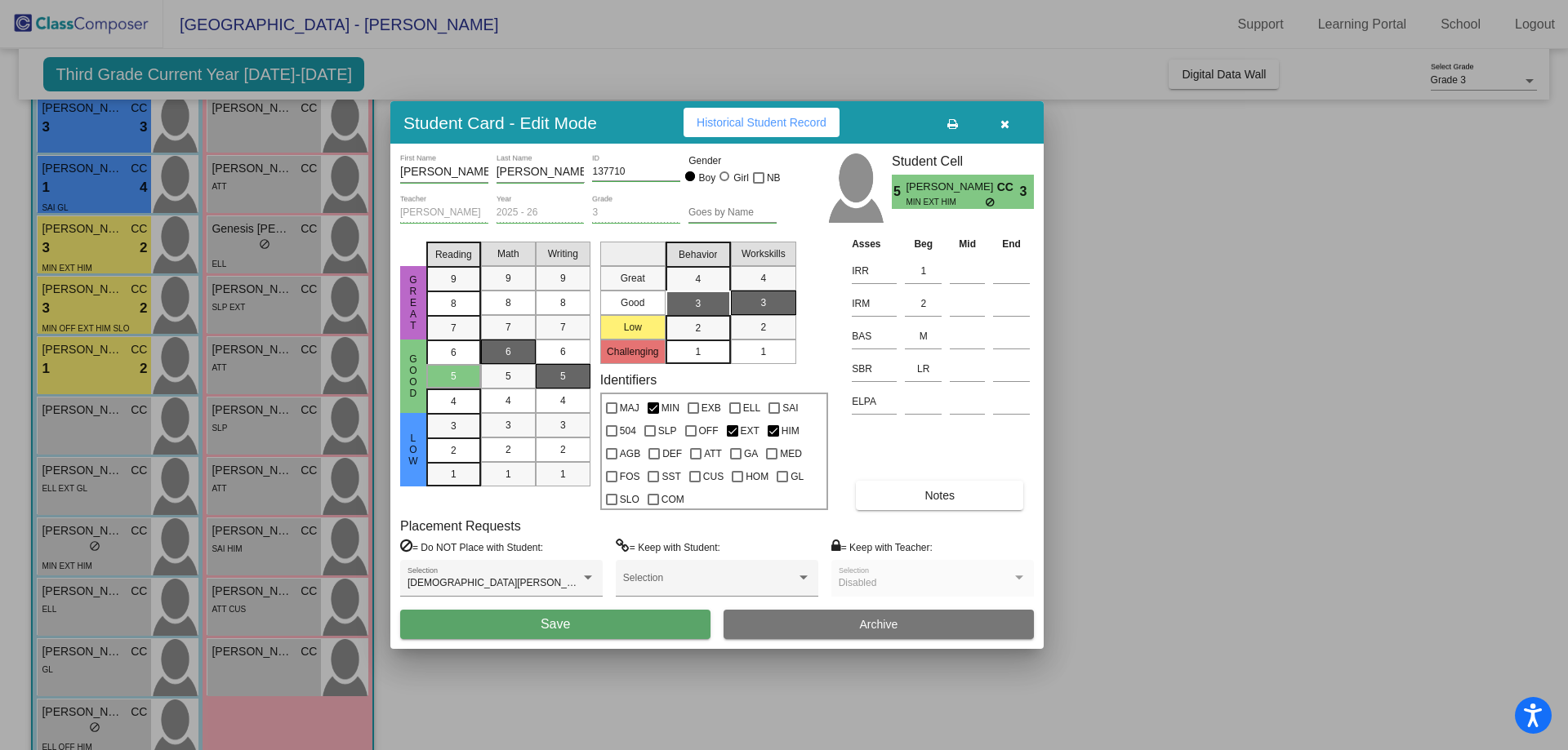
click at [565, 371] on span "5" at bounding box center [563, 376] width 6 height 15
click at [522, 622] on button "Save" at bounding box center [555, 624] width 311 height 30
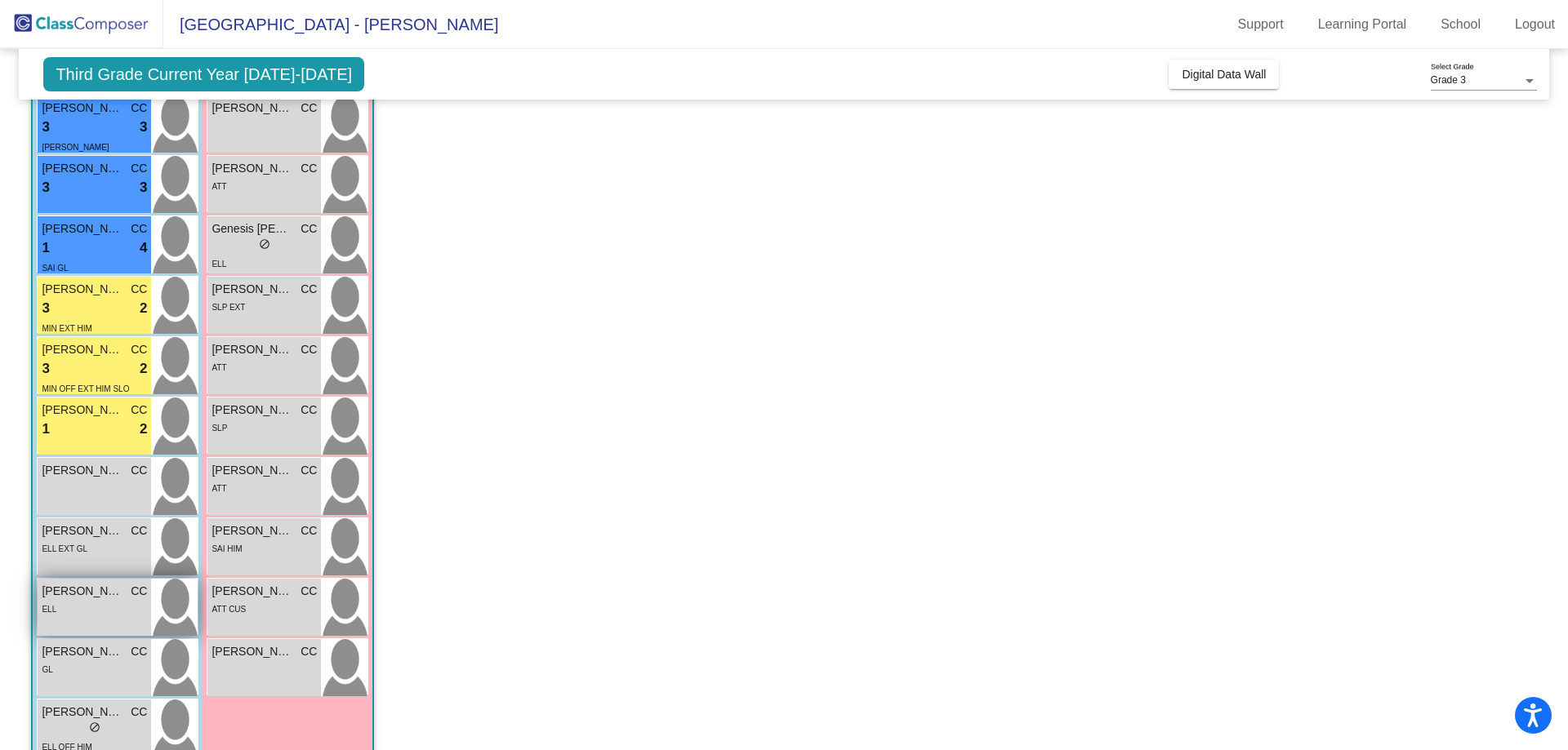
click at [63, 607] on div "ELL" at bounding box center [94, 608] width 105 height 17
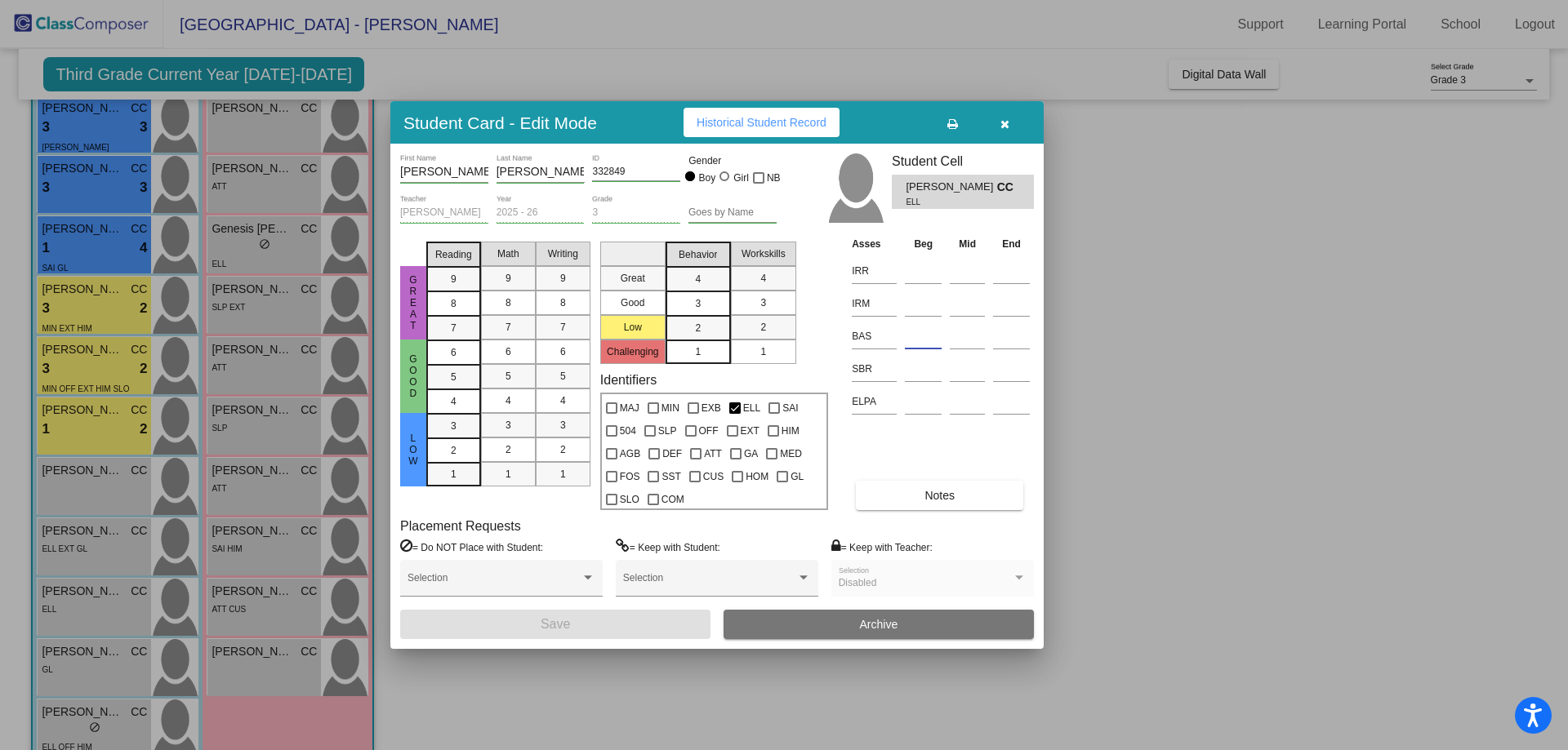
click at [914, 337] on input at bounding box center [923, 336] width 37 height 25
type input "N"
click at [917, 268] on input at bounding box center [923, 271] width 37 height 25
type input "M3"
click at [923, 300] on input at bounding box center [923, 304] width 37 height 25
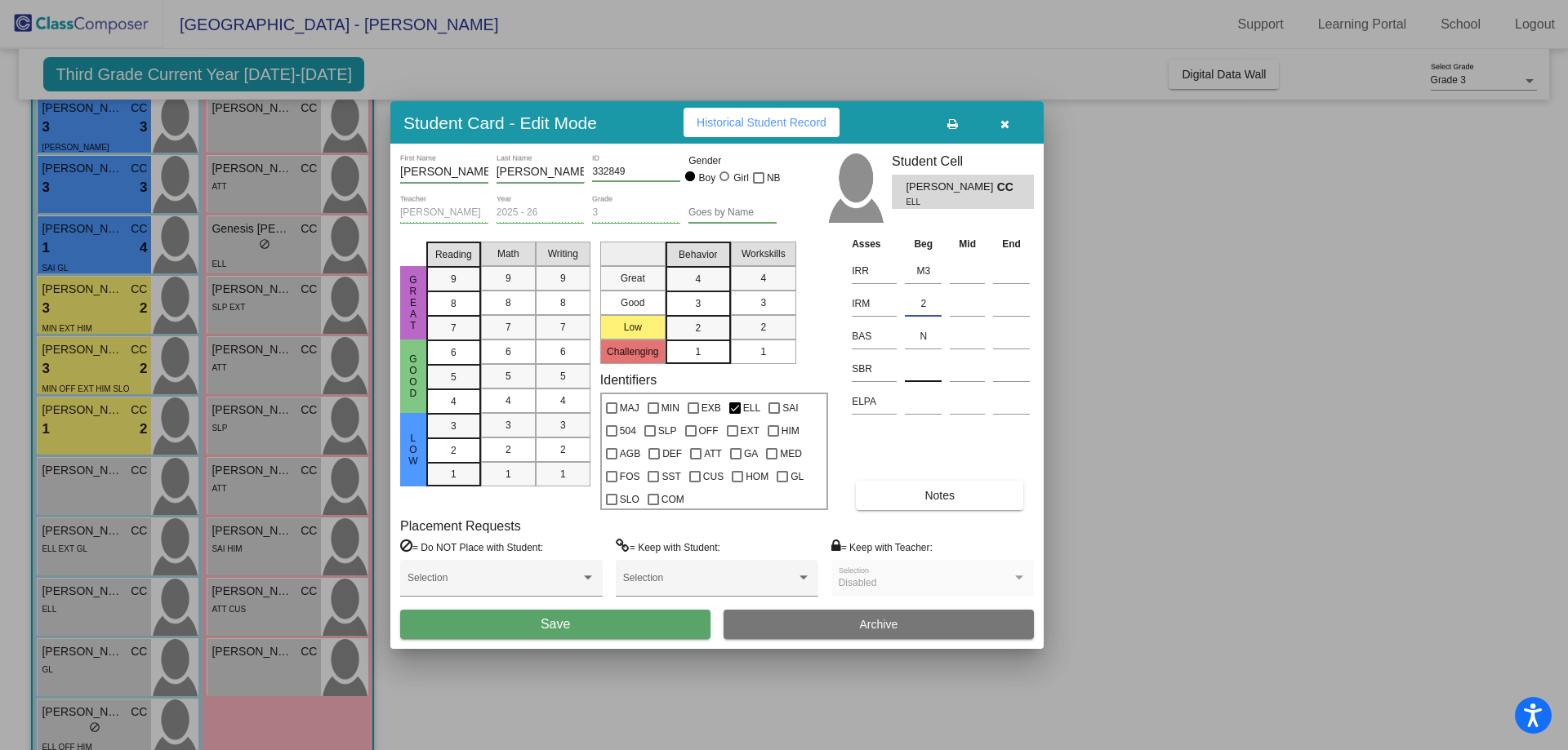
type input "2"
click at [919, 376] on input at bounding box center [923, 369] width 37 height 25
type input "LR"
click at [455, 327] on span "7" at bounding box center [453, 328] width 6 height 15
click at [509, 355] on span "6" at bounding box center [509, 351] width 6 height 15
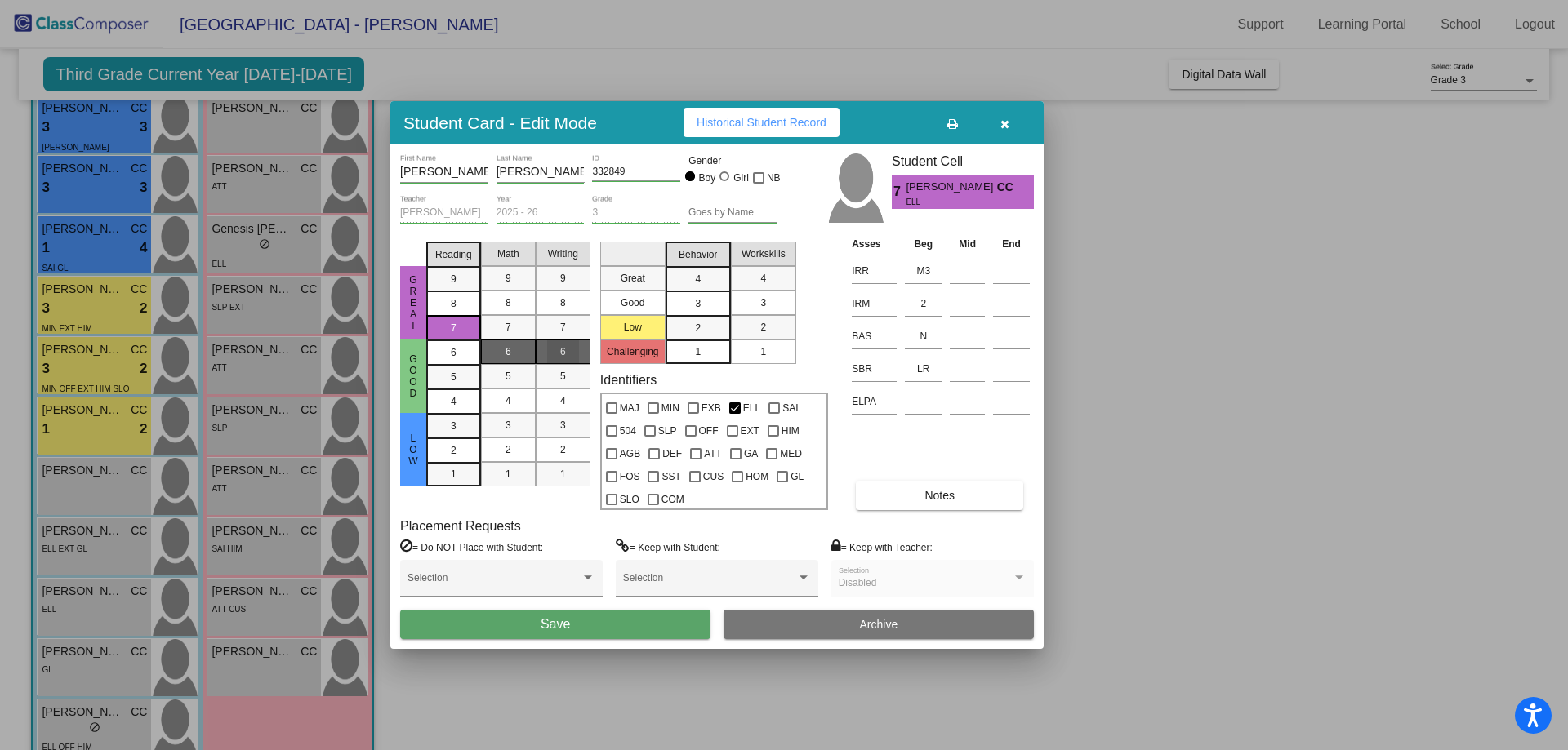
click at [560, 355] on span "6" at bounding box center [563, 351] width 6 height 15
click at [689, 306] on div "3" at bounding box center [698, 304] width 32 height 25
click at [760, 301] on span "3" at bounding box center [763, 303] width 6 height 15
click at [560, 627] on span "Save" at bounding box center [555, 624] width 30 height 14
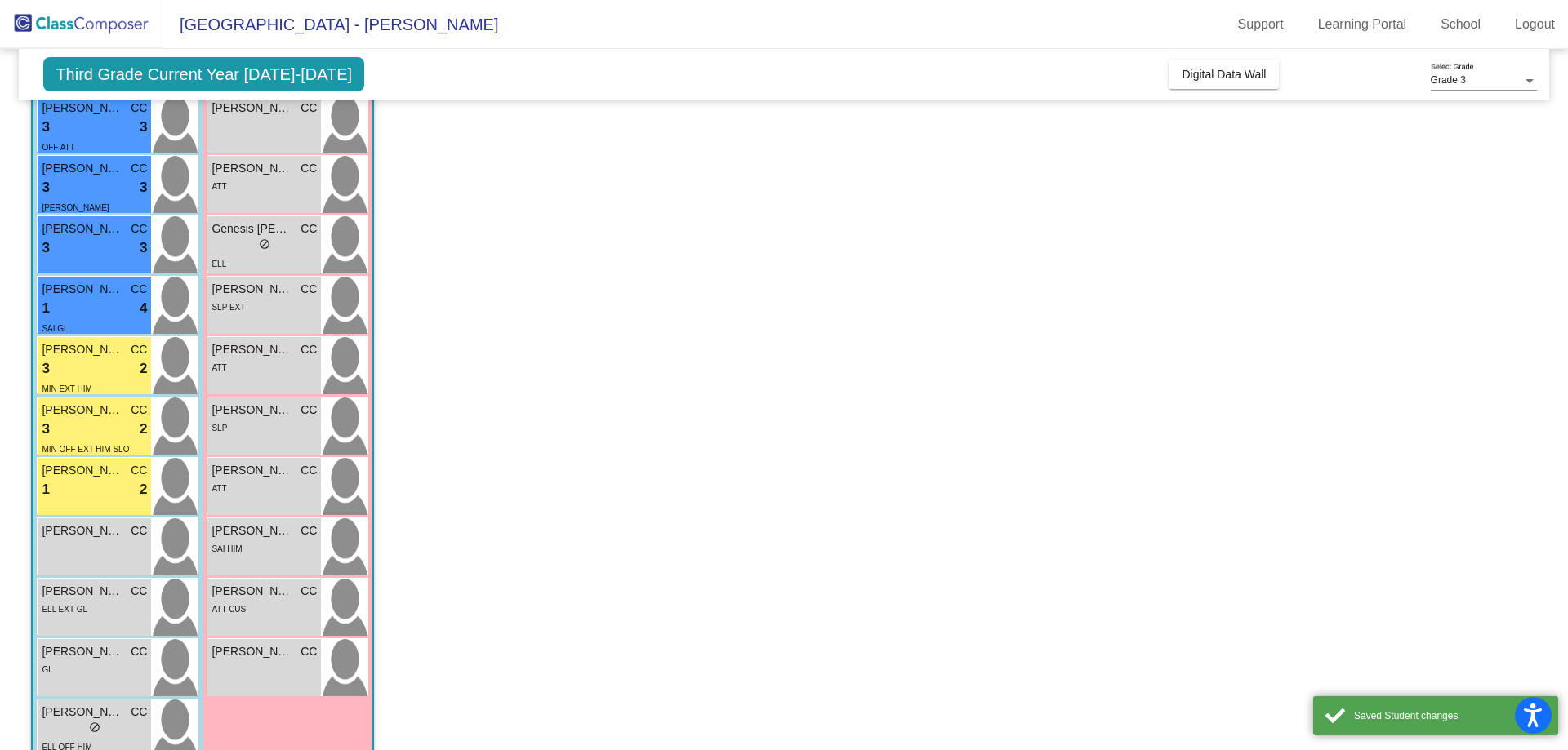
scroll to position [469, 0]
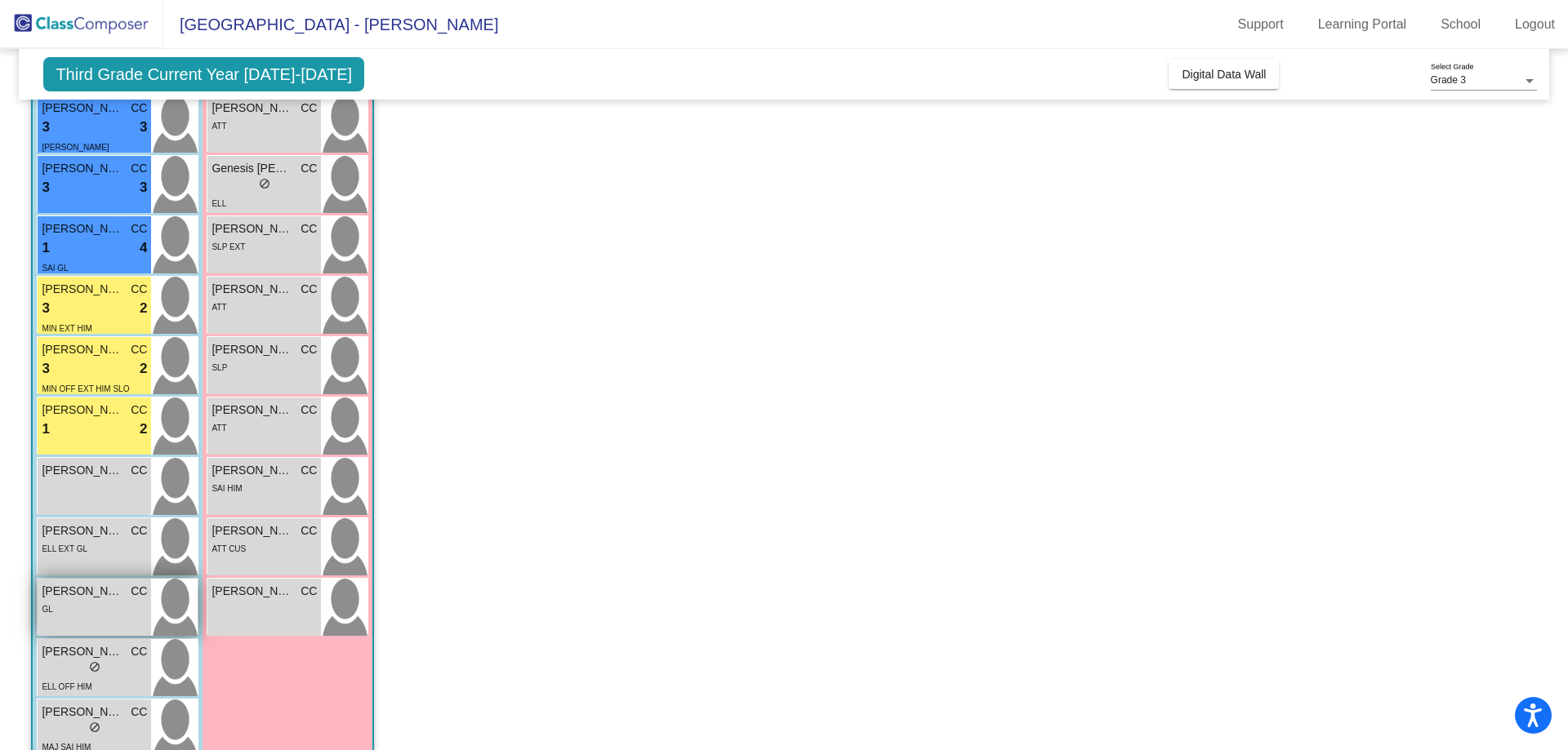
click at [98, 615] on div "GL" at bounding box center [94, 608] width 105 height 17
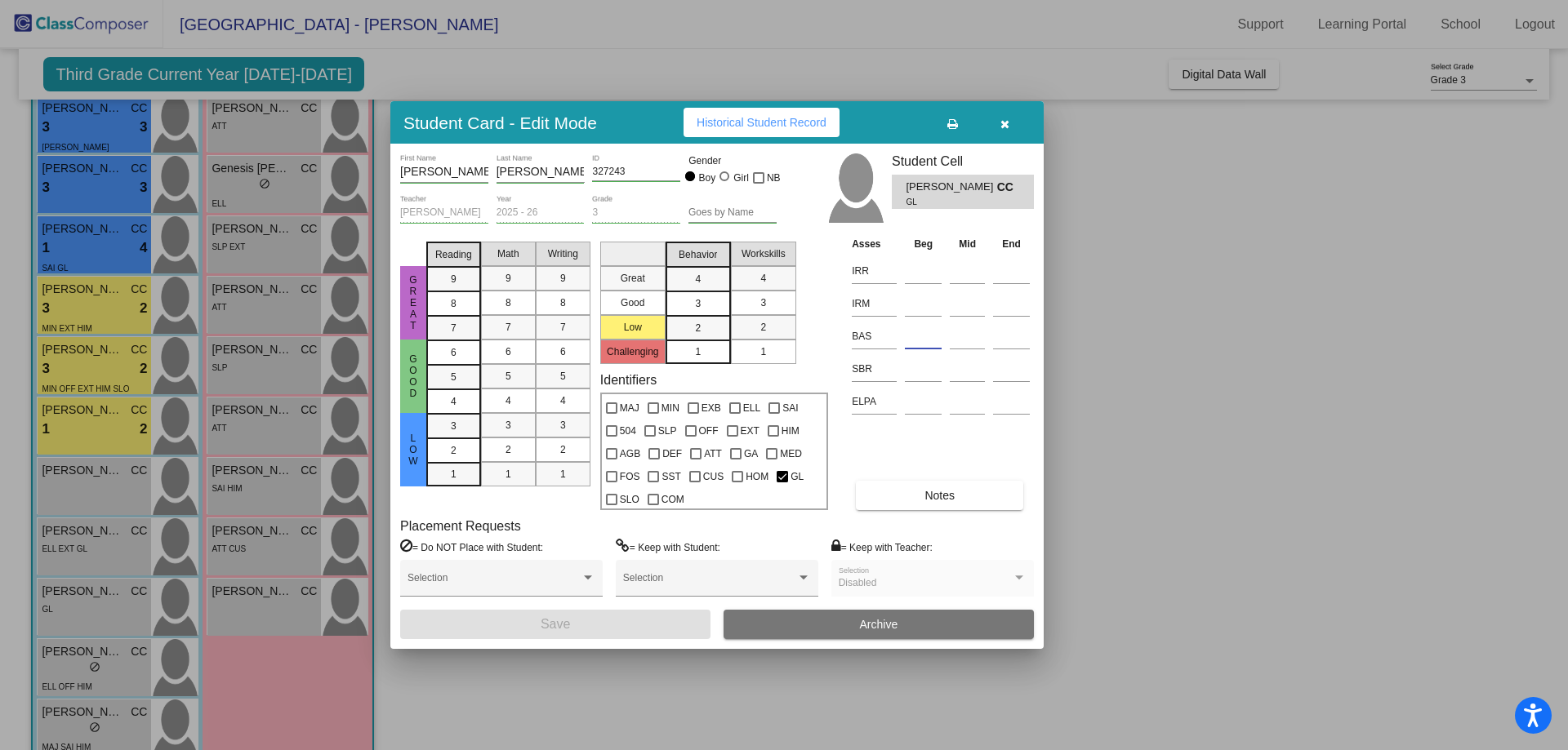
click at [916, 338] on input at bounding box center [923, 336] width 37 height 25
type input "Q"
click at [922, 275] on input at bounding box center [923, 271] width 37 height 25
type input "E3"
click at [918, 311] on input at bounding box center [923, 304] width 37 height 25
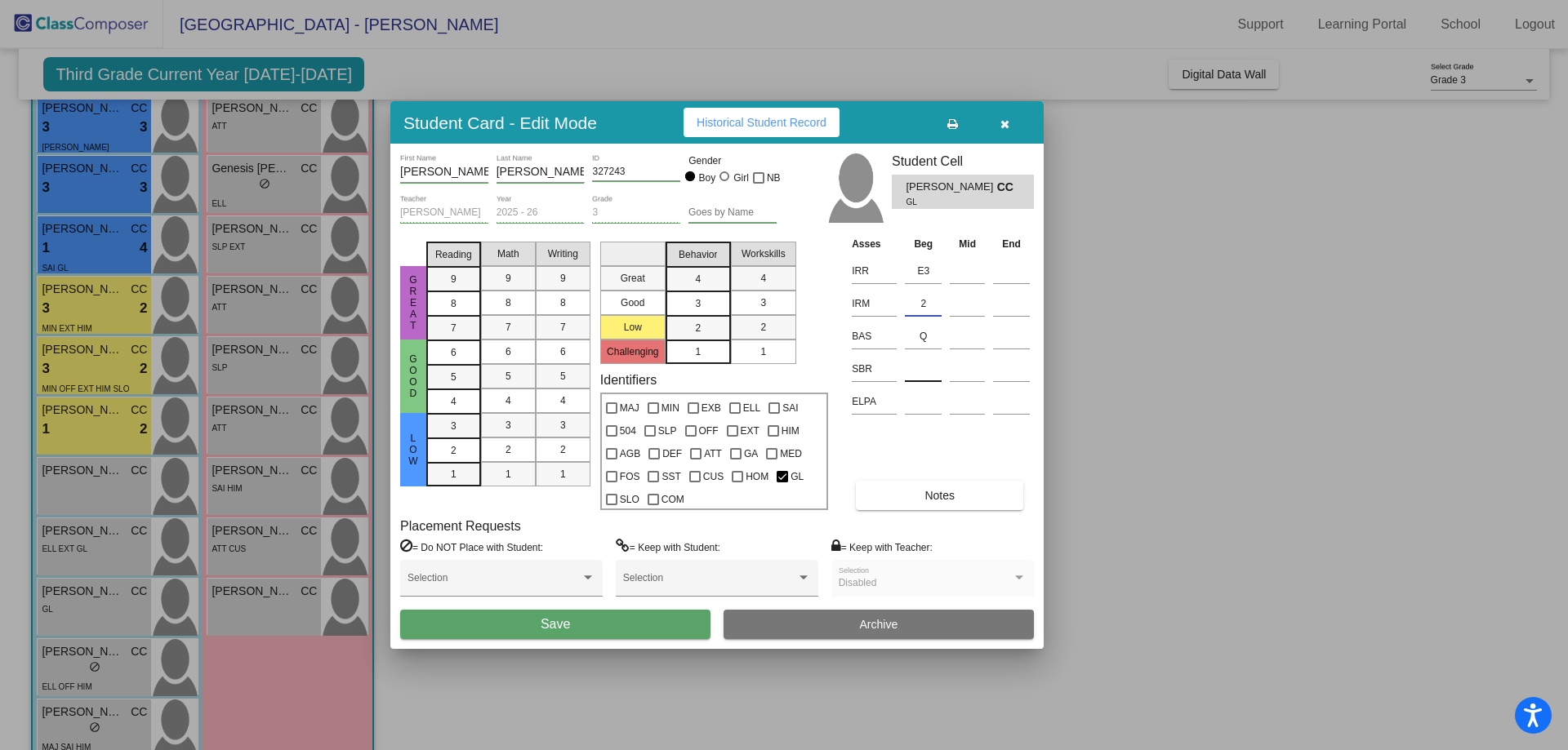
type input "2"
click at [923, 368] on input at bounding box center [923, 369] width 37 height 25
click at [917, 366] on input "9SR)" at bounding box center [923, 369] width 37 height 25
type input "(SR)"
click at [455, 325] on span "7" at bounding box center [453, 328] width 6 height 15
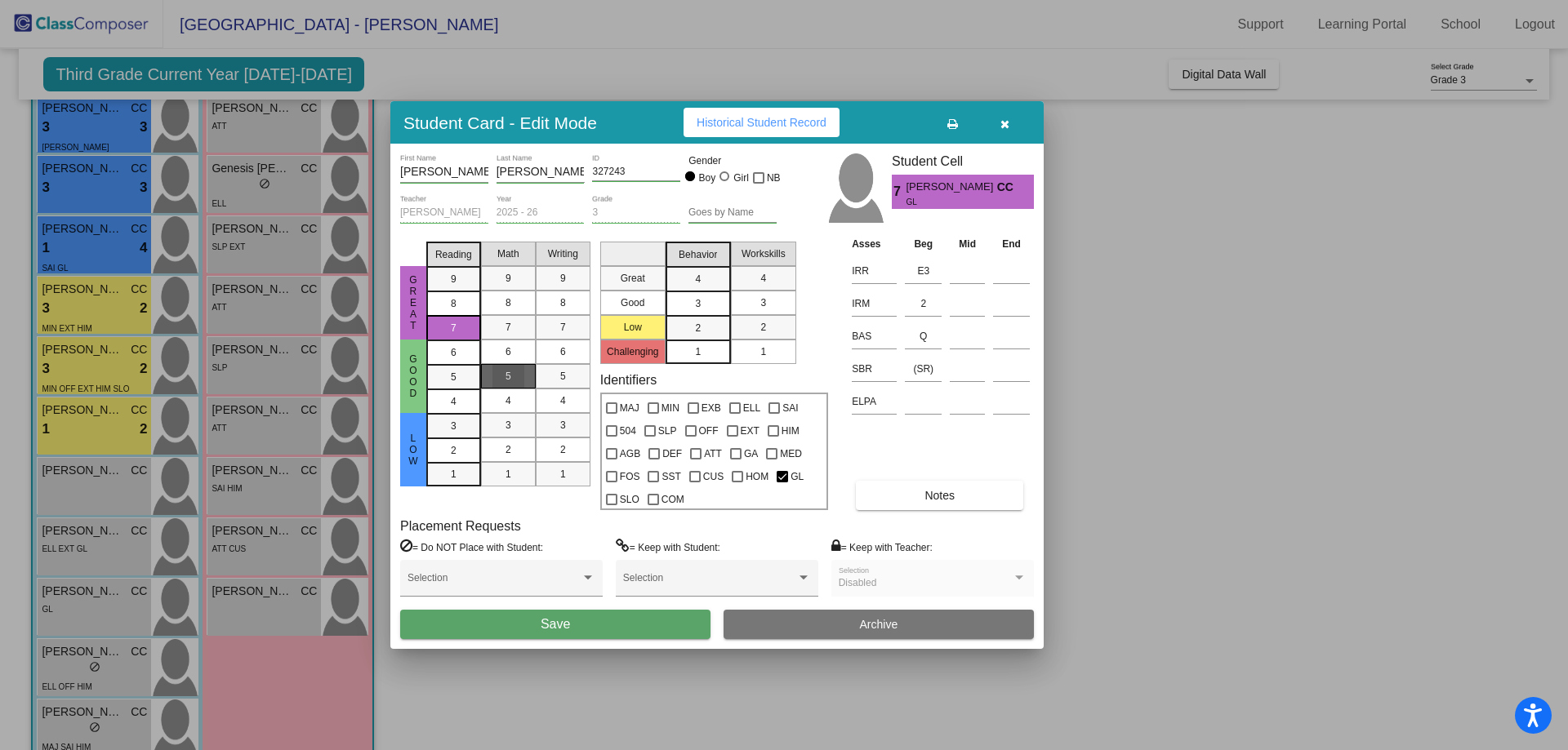
click at [512, 371] on div "5" at bounding box center [508, 376] width 32 height 25
click at [573, 374] on div "5" at bounding box center [563, 376] width 32 height 25
click at [705, 301] on div "3" at bounding box center [698, 304] width 32 height 25
click at [760, 301] on span "3" at bounding box center [763, 303] width 6 height 15
click at [655, 625] on button "Save" at bounding box center [555, 624] width 311 height 30
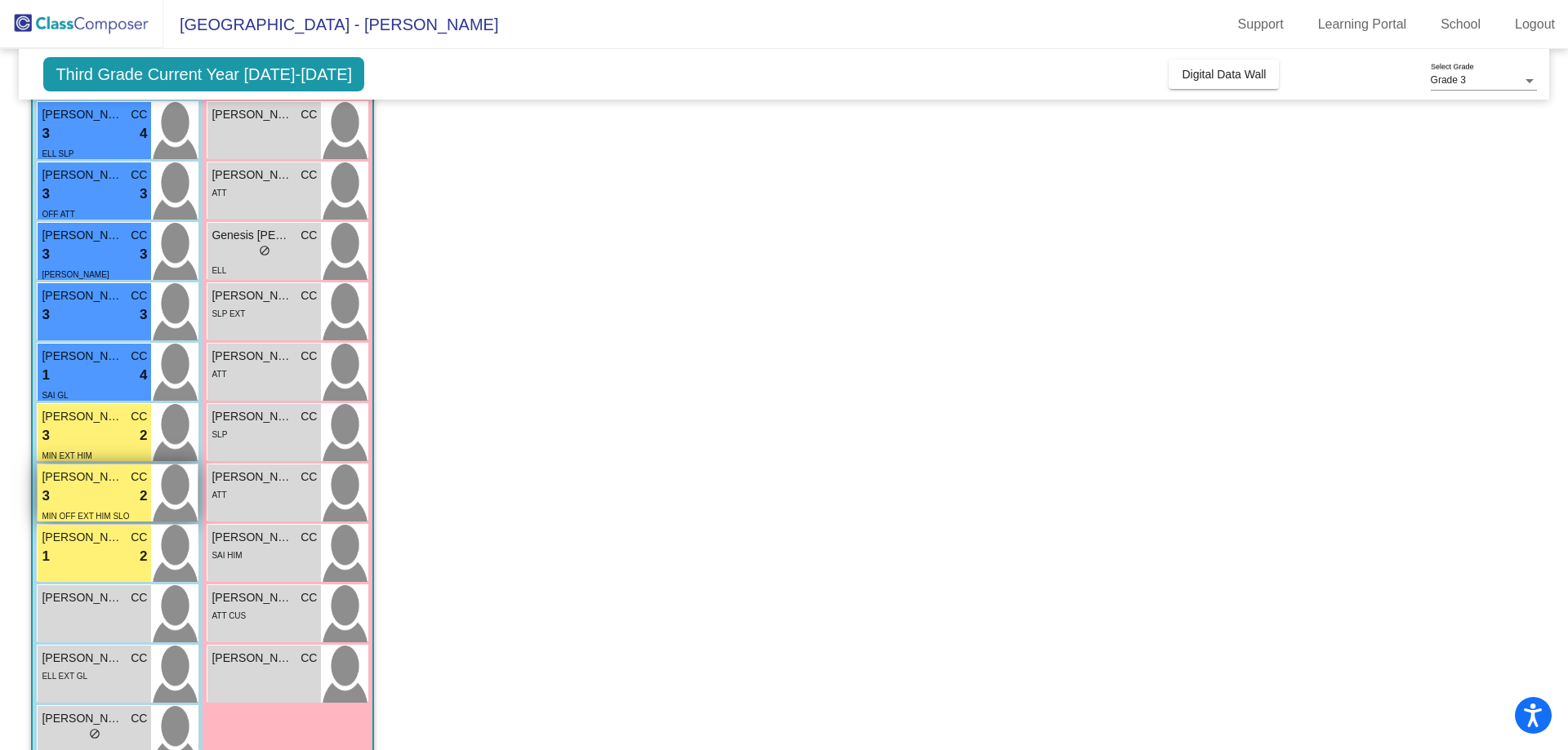
scroll to position [504, 0]
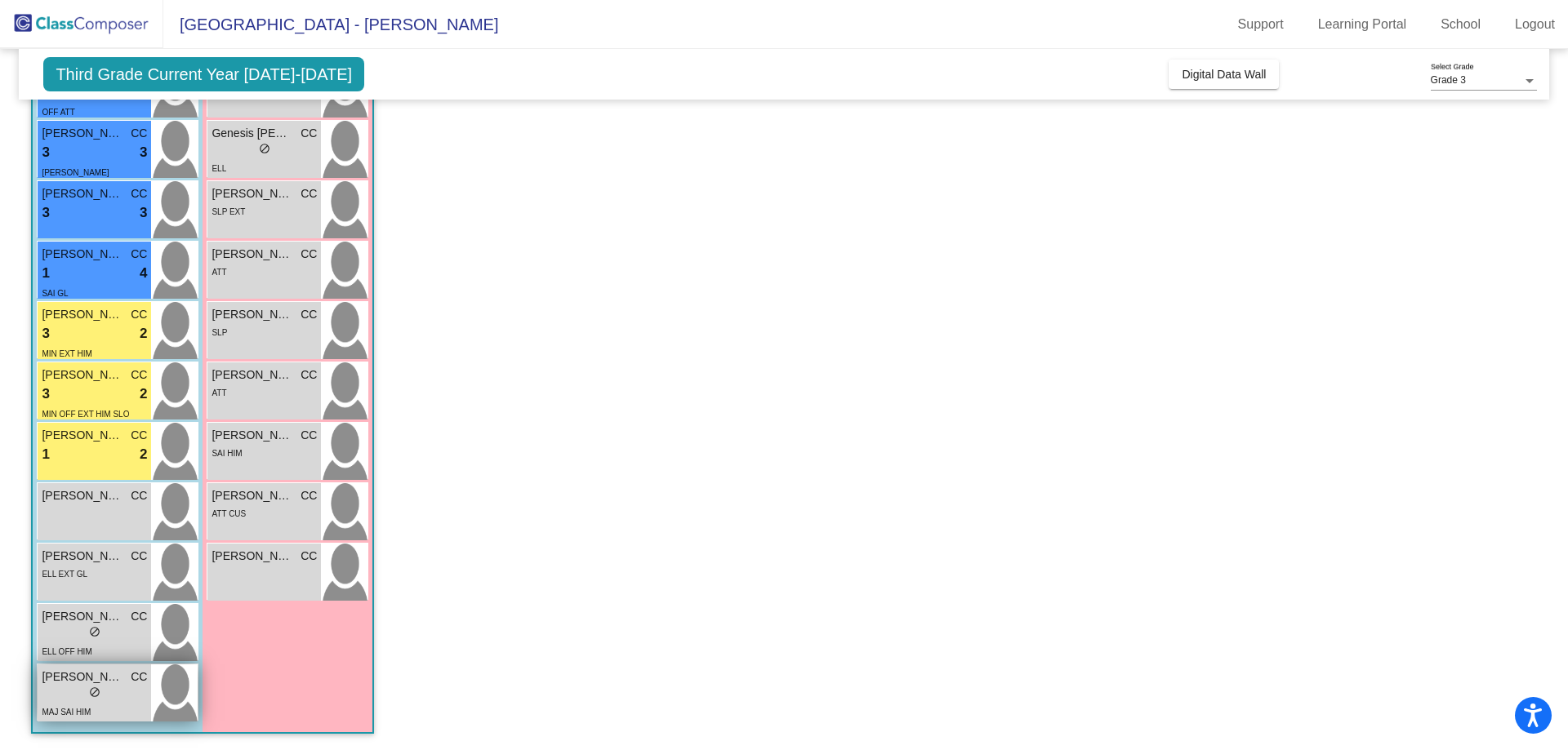
click at [100, 688] on div "lock do_not_disturb_alt" at bounding box center [94, 694] width 105 height 17
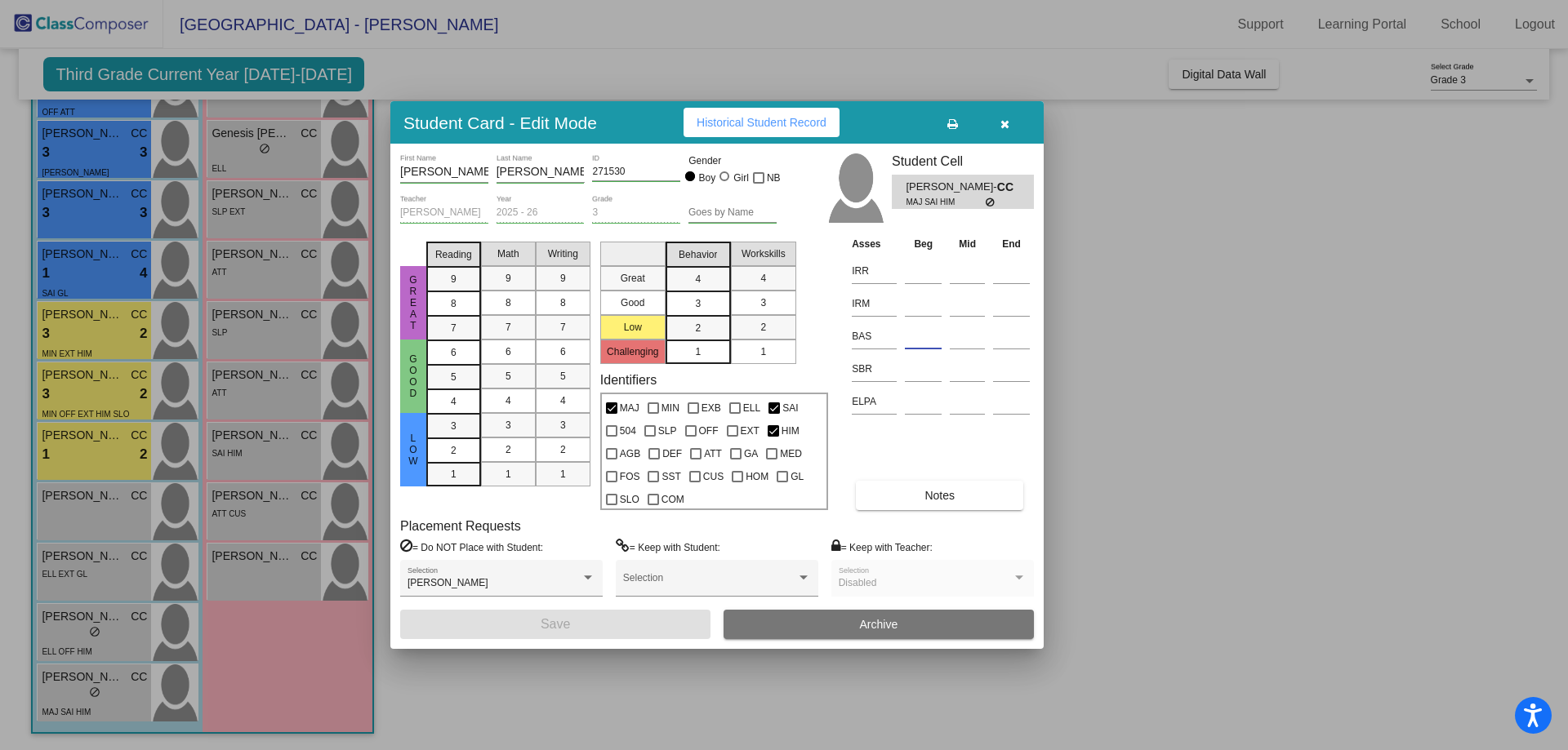
click at [918, 334] on input at bounding box center [923, 336] width 37 height 25
type input "(K)"
click at [929, 255] on div at bounding box center [923, 269] width 37 height 30
type input "2"
click at [918, 305] on input at bounding box center [923, 304] width 37 height 25
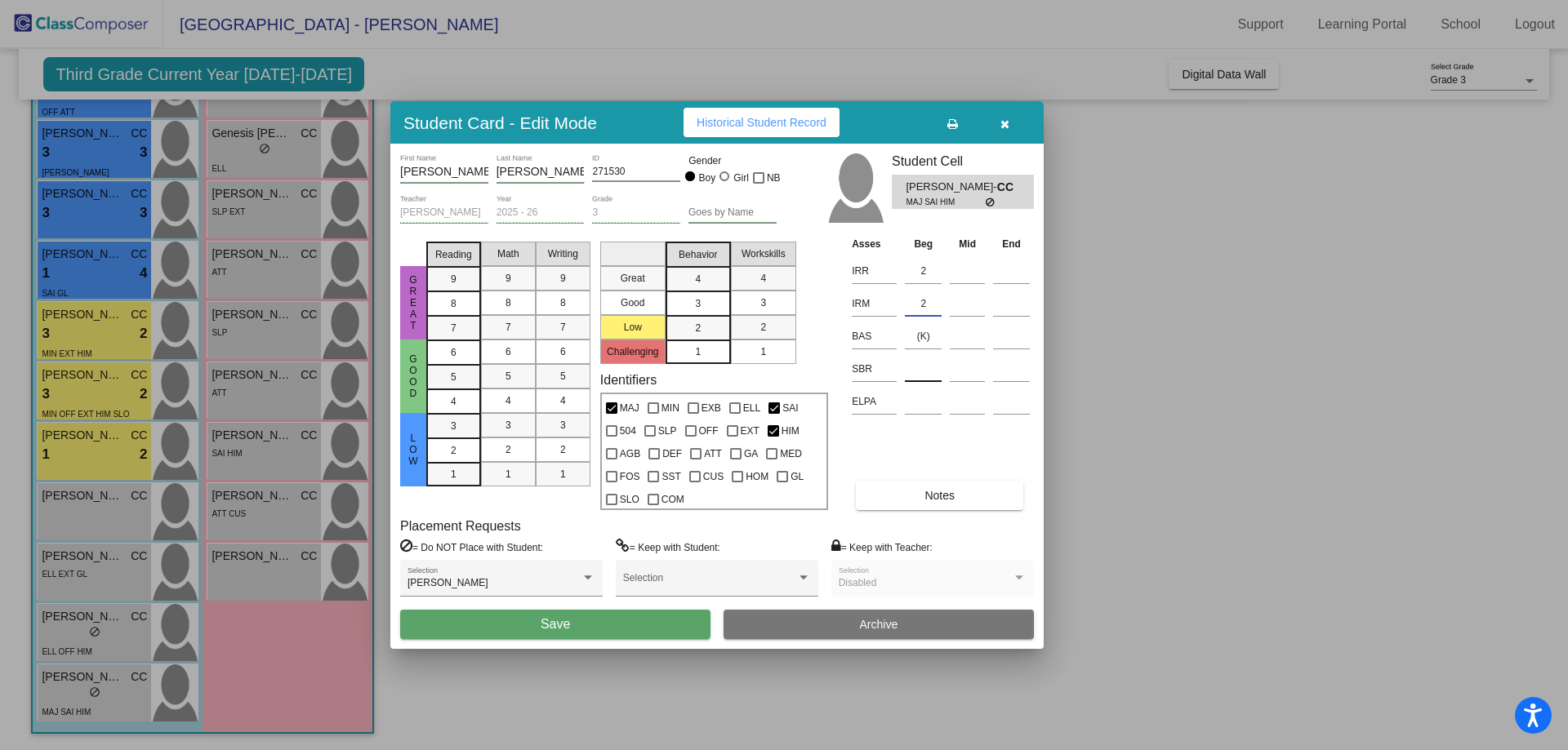
type input "2"
click at [924, 369] on input at bounding box center [923, 369] width 37 height 25
type input "h"
type input "HR*"
click at [459, 421] on div "3" at bounding box center [453, 425] width 32 height 25
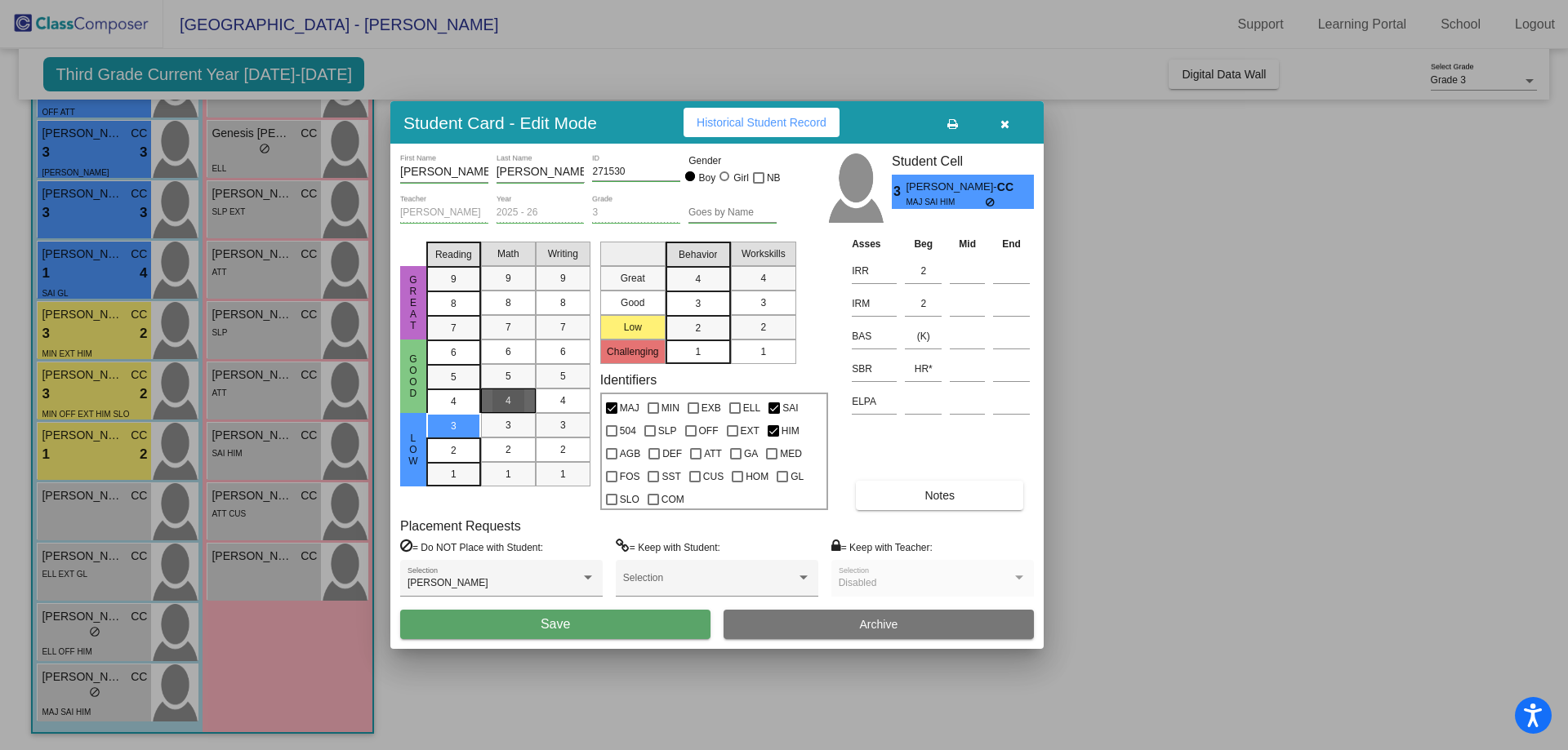
click at [507, 406] on span "4" at bounding box center [509, 401] width 6 height 15
click at [557, 399] on div "4" at bounding box center [563, 401] width 32 height 25
click at [695, 324] on span "2" at bounding box center [698, 328] width 6 height 15
click at [763, 324] on span "2" at bounding box center [763, 327] width 6 height 15
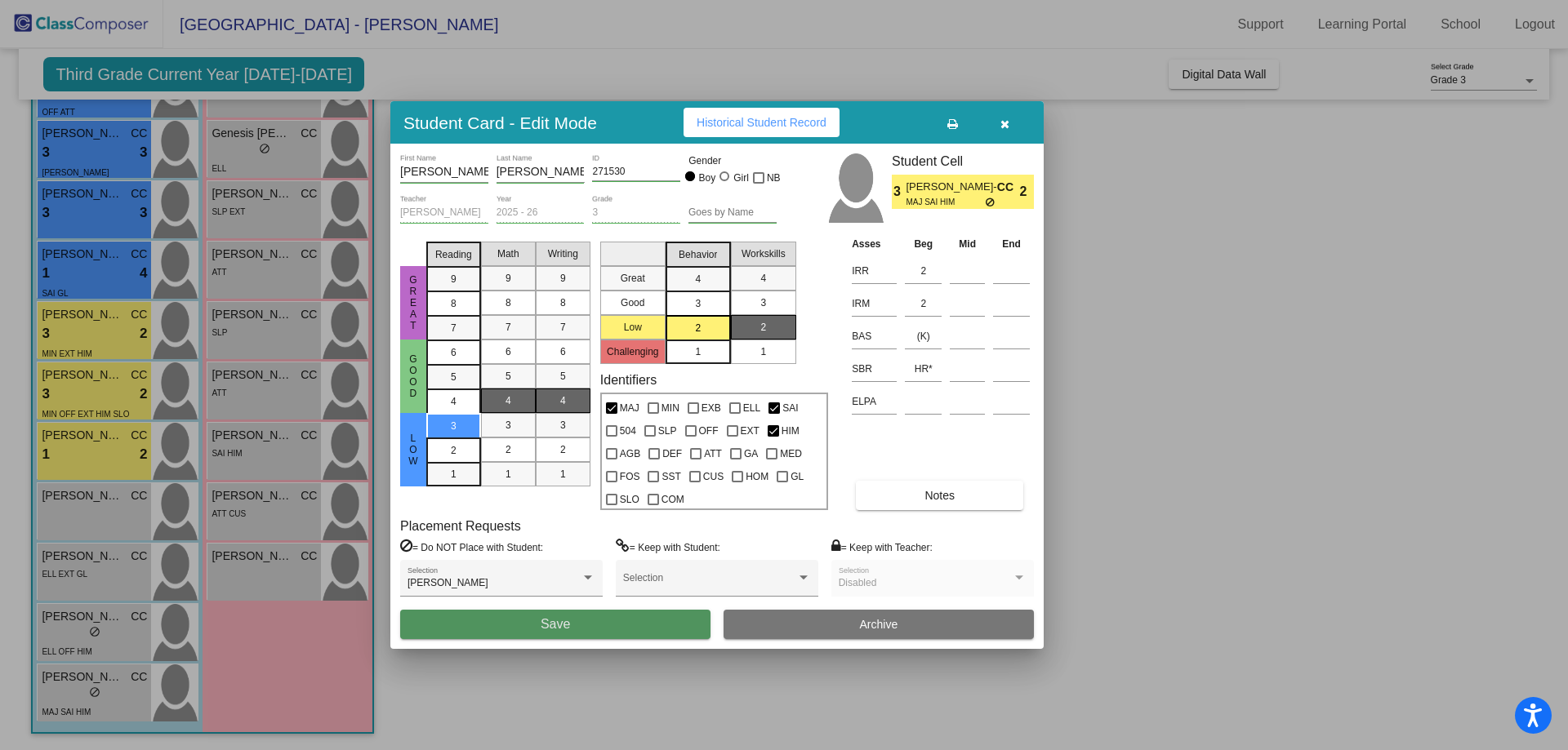
click at [543, 626] on span "Save" at bounding box center [555, 624] width 30 height 14
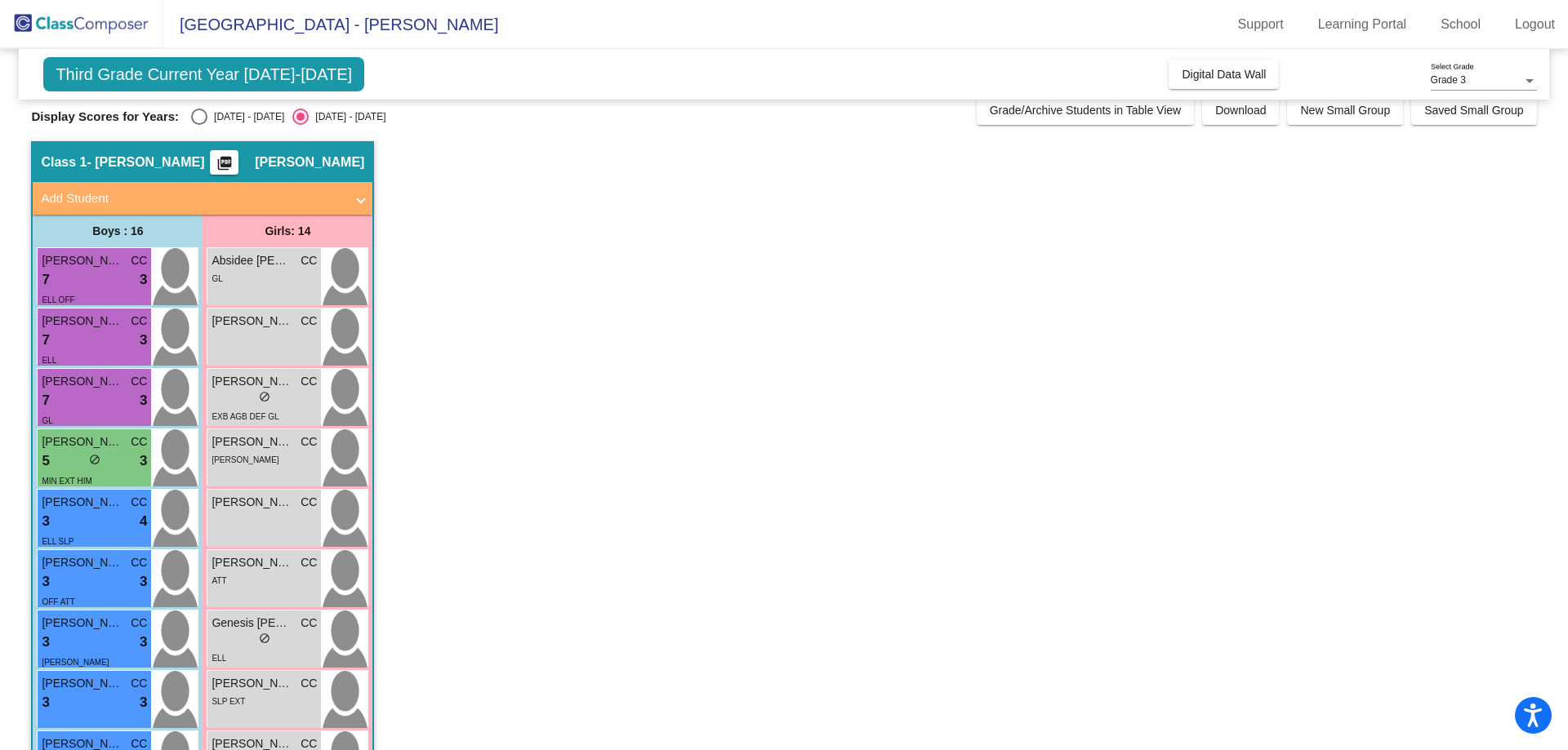
scroll to position [0, 0]
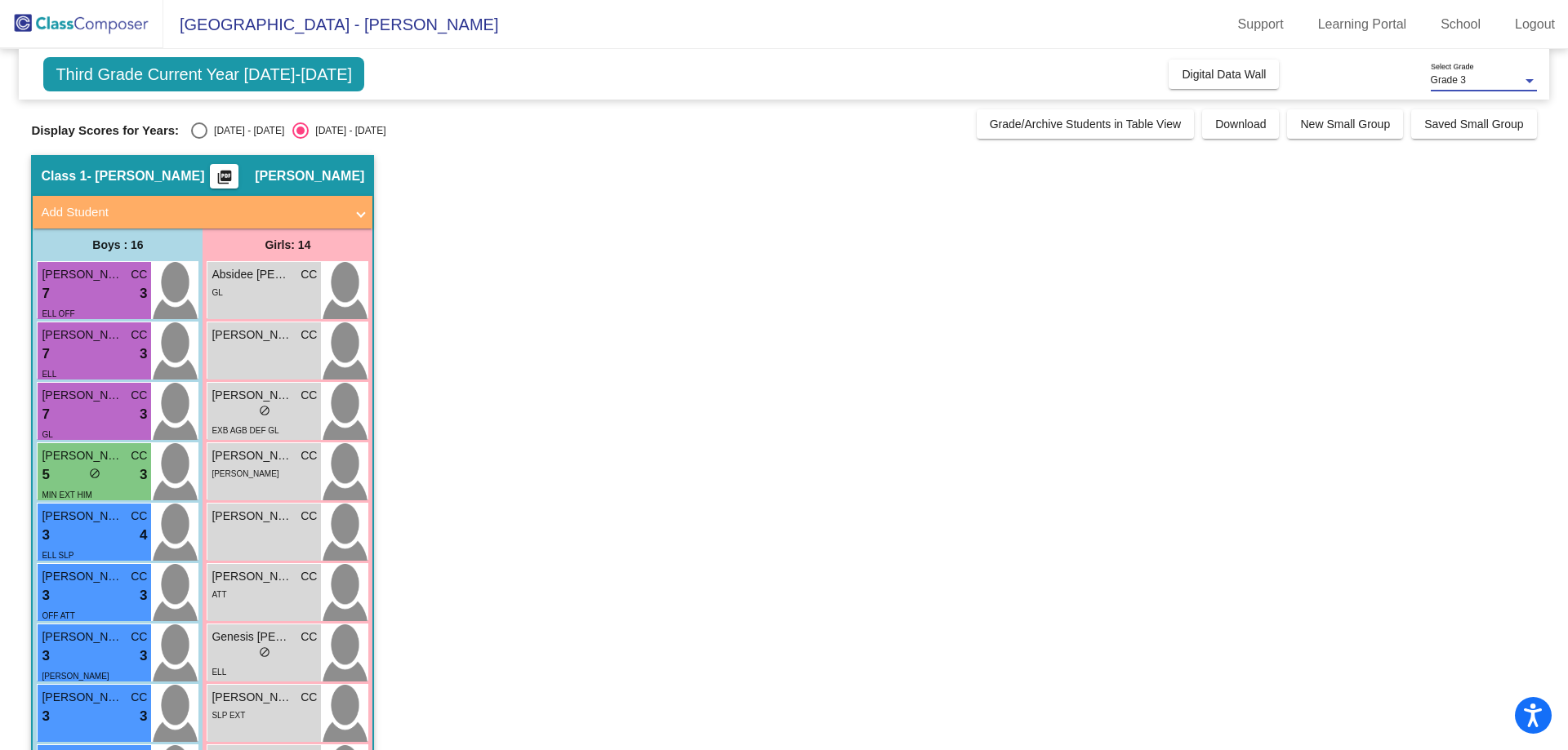
click at [1522, 77] on div at bounding box center [1529, 81] width 15 height 12
click at [1522, 77] on span "Grade 3" at bounding box center [1483, 81] width 106 height 30
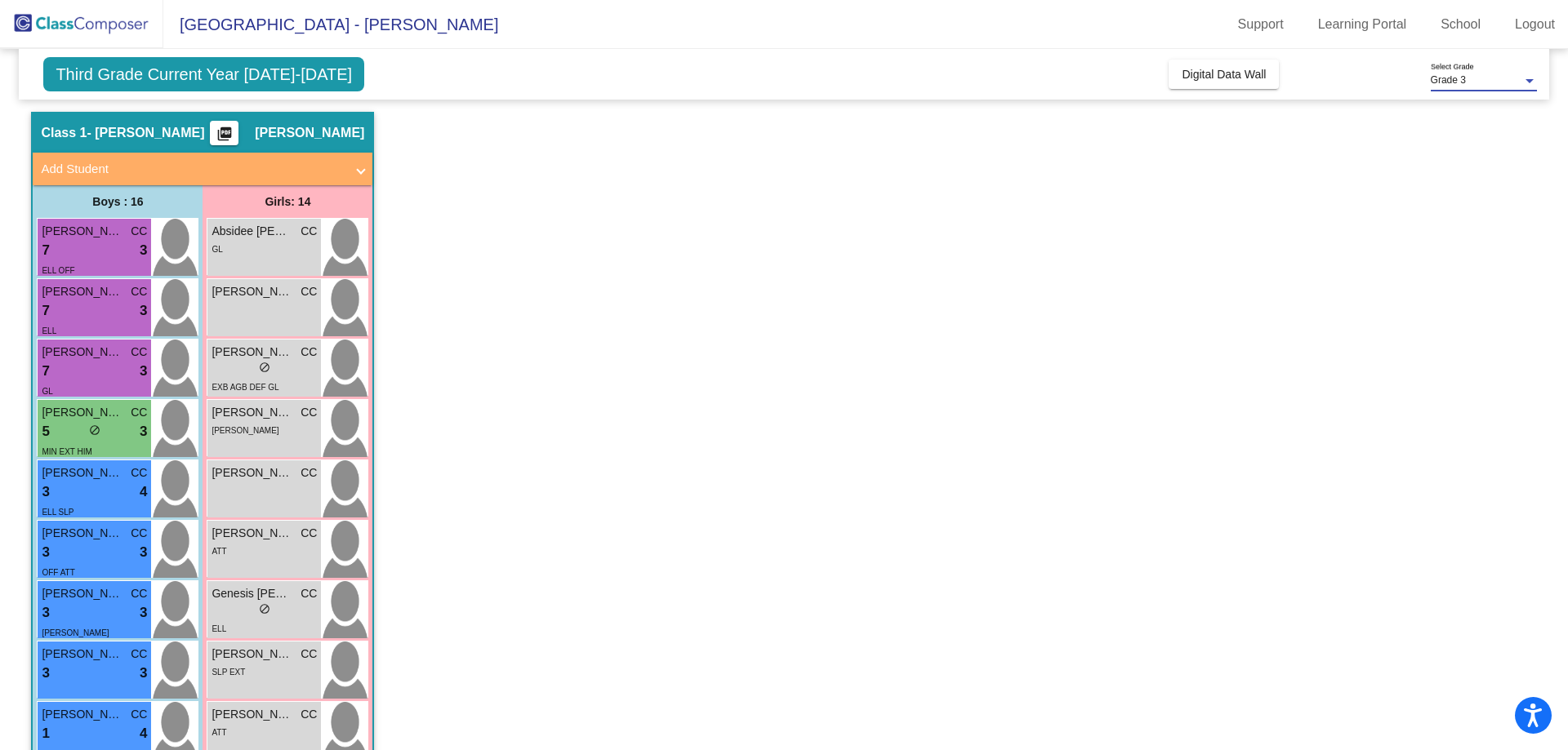
scroll to position [14, 0]
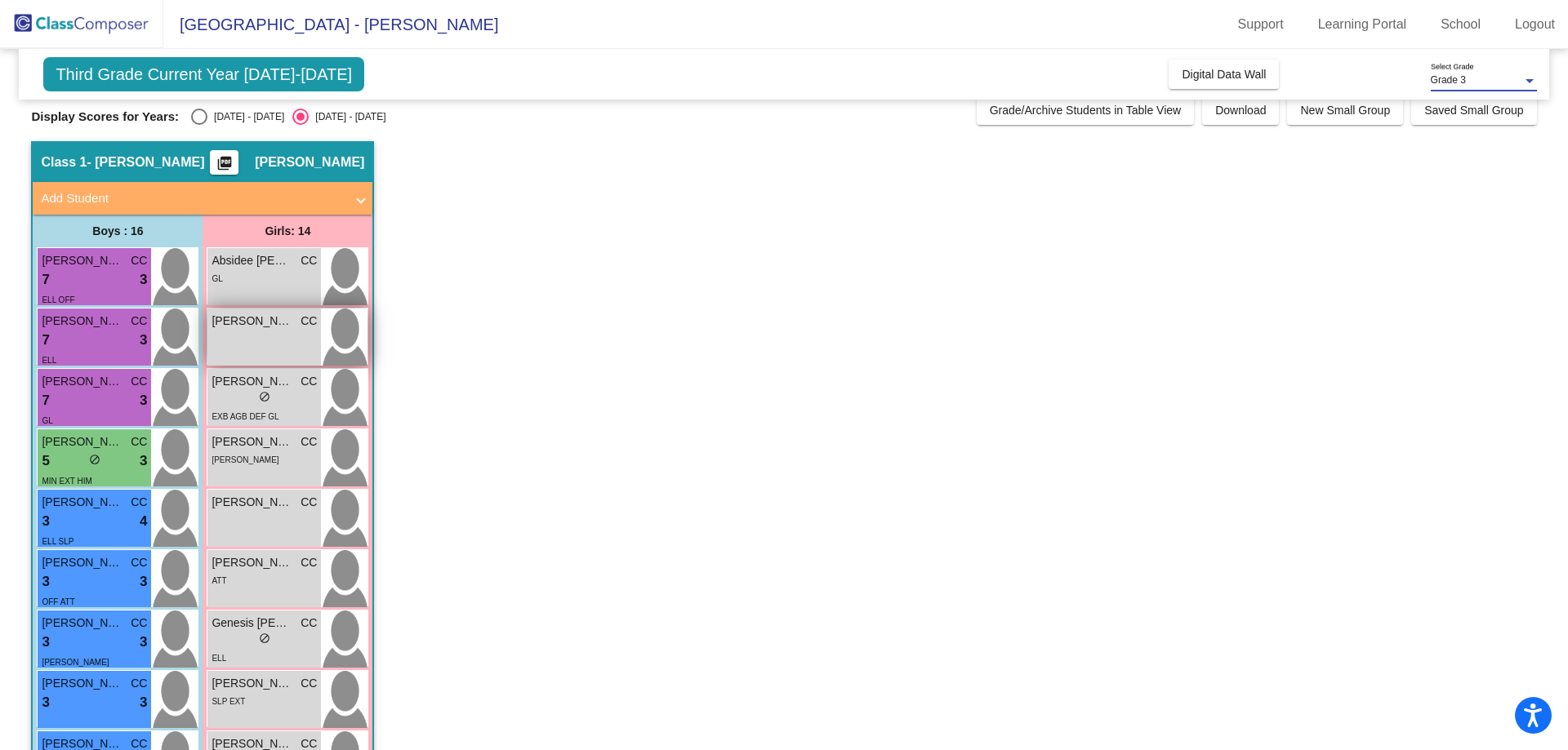
click at [315, 338] on div "[PERSON_NAME] CC lock do_not_disturb_alt" at bounding box center [264, 337] width 114 height 57
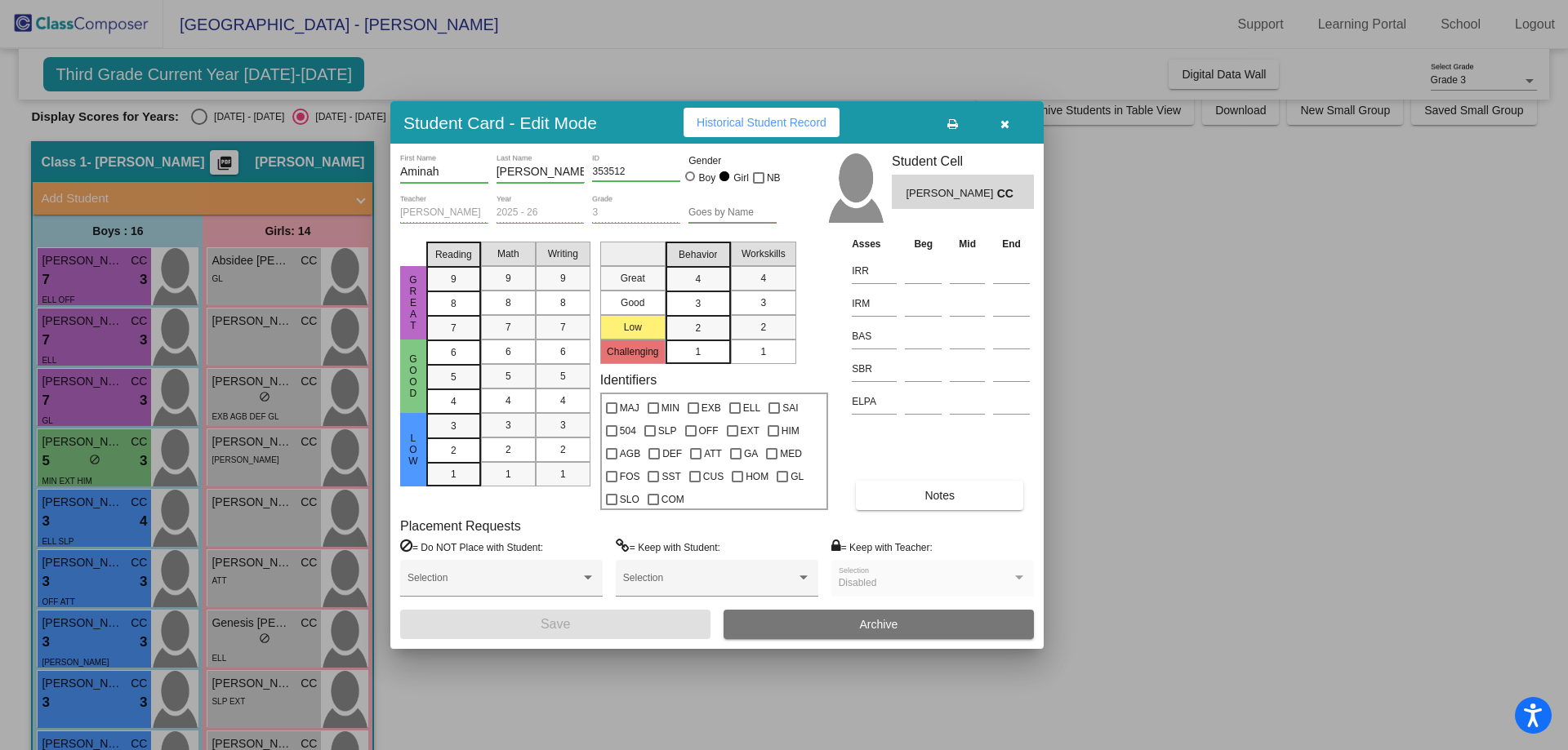
click at [883, 497] on button "Notes" at bounding box center [939, 496] width 167 height 30
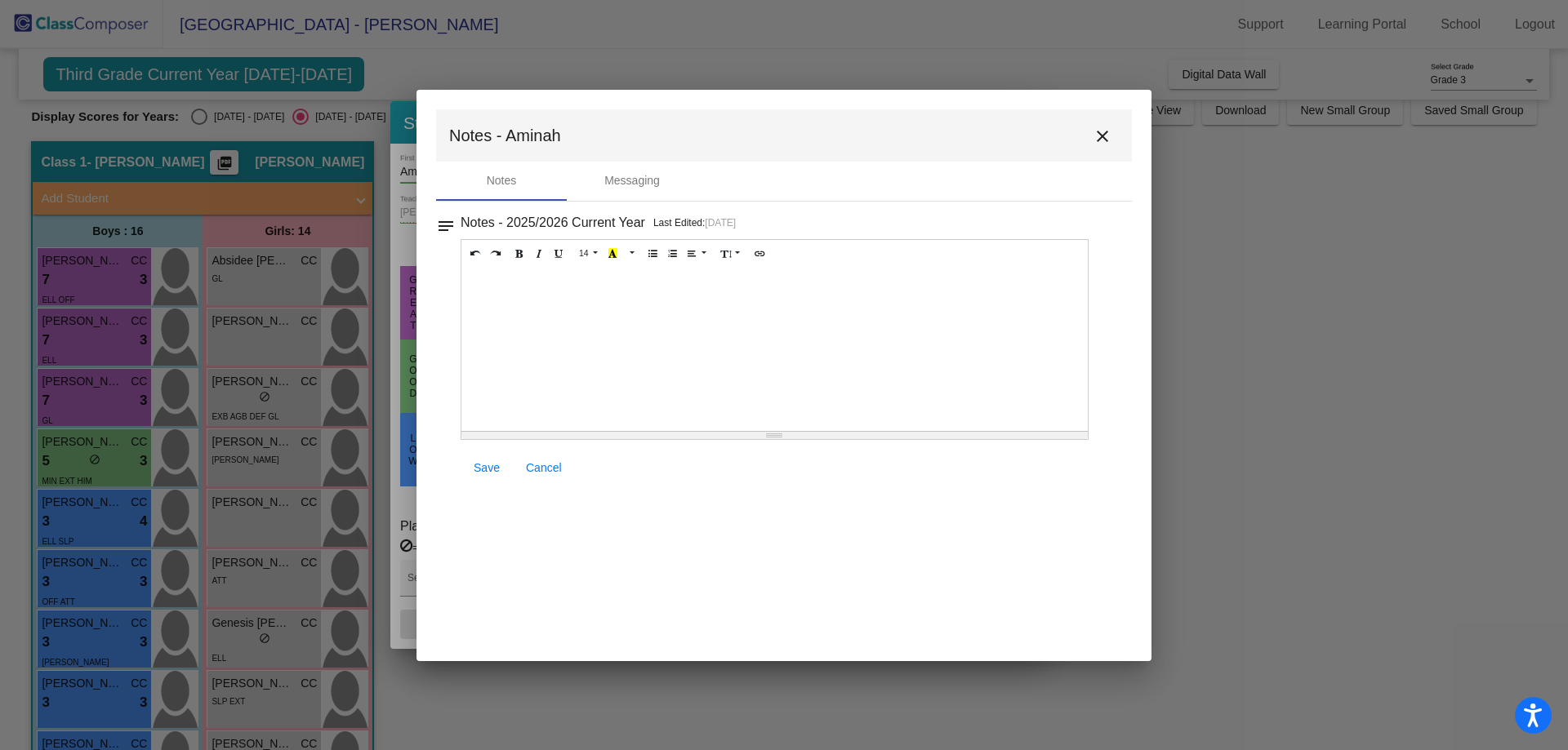
click at [1101, 138] on mat-icon "close" at bounding box center [1103, 137] width 20 height 20
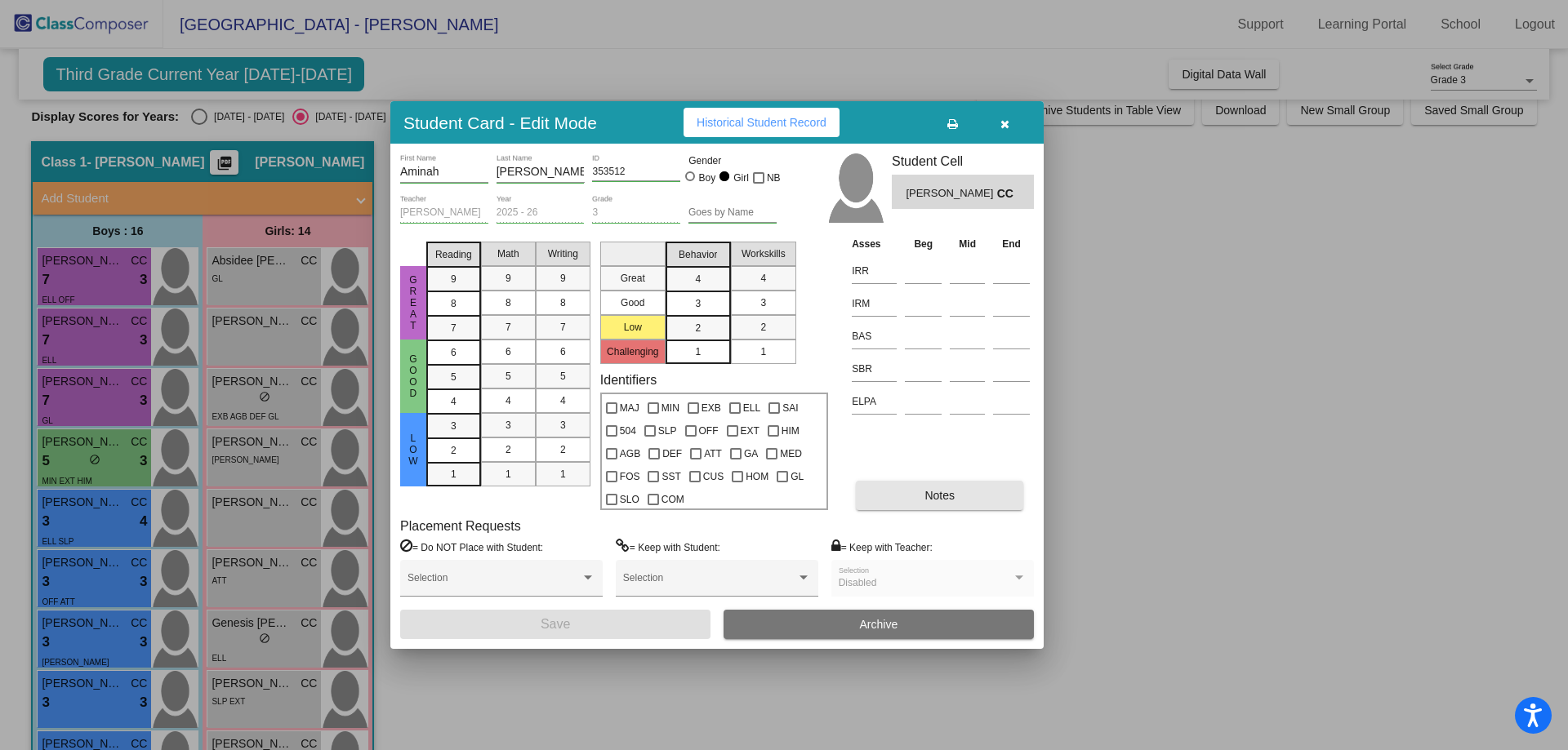
click at [892, 493] on button "Notes" at bounding box center [939, 496] width 167 height 30
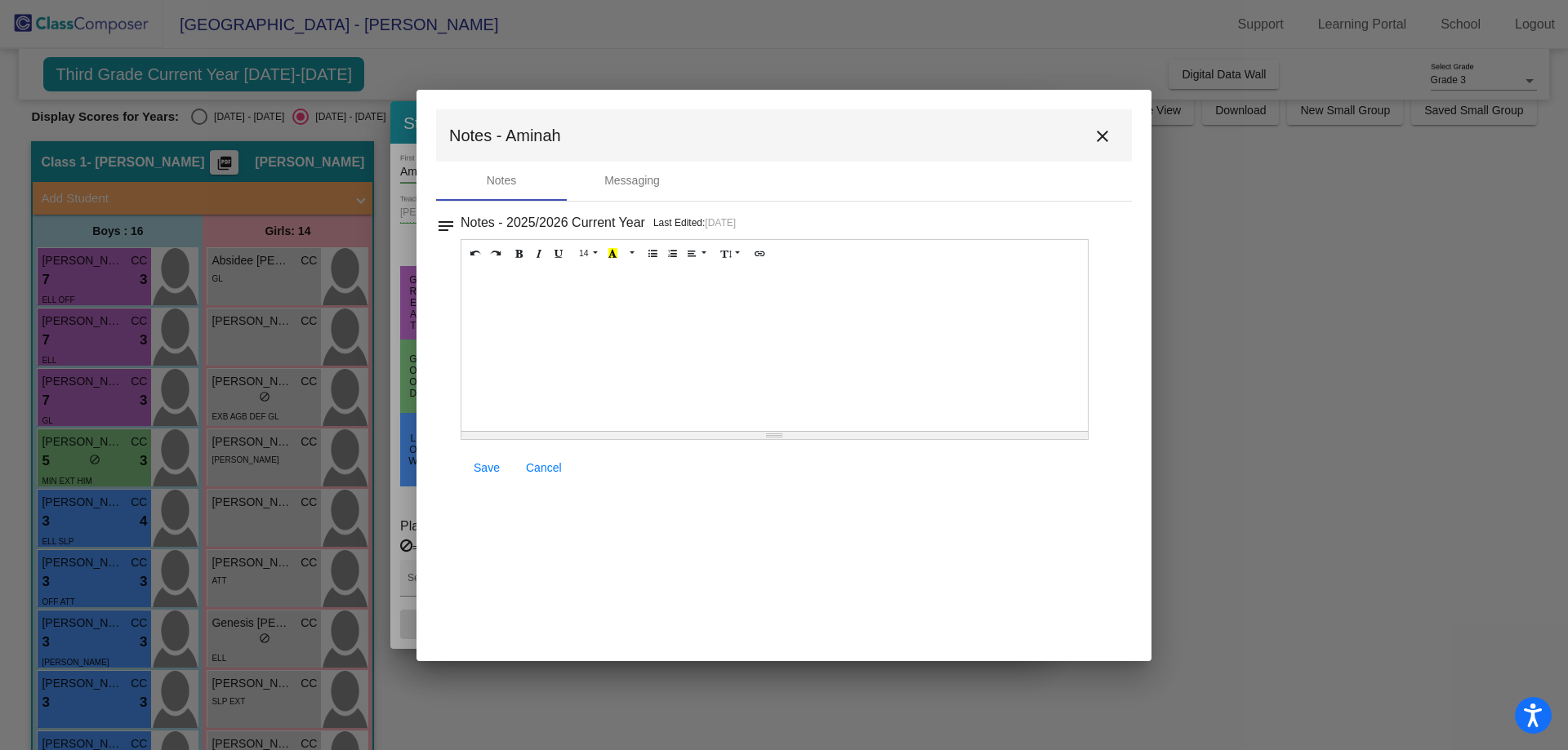
click at [511, 306] on div at bounding box center [774, 349] width 627 height 163
click at [494, 468] on span "Save" at bounding box center [487, 467] width 26 height 13
click at [1104, 134] on mat-icon "close" at bounding box center [1103, 137] width 20 height 20
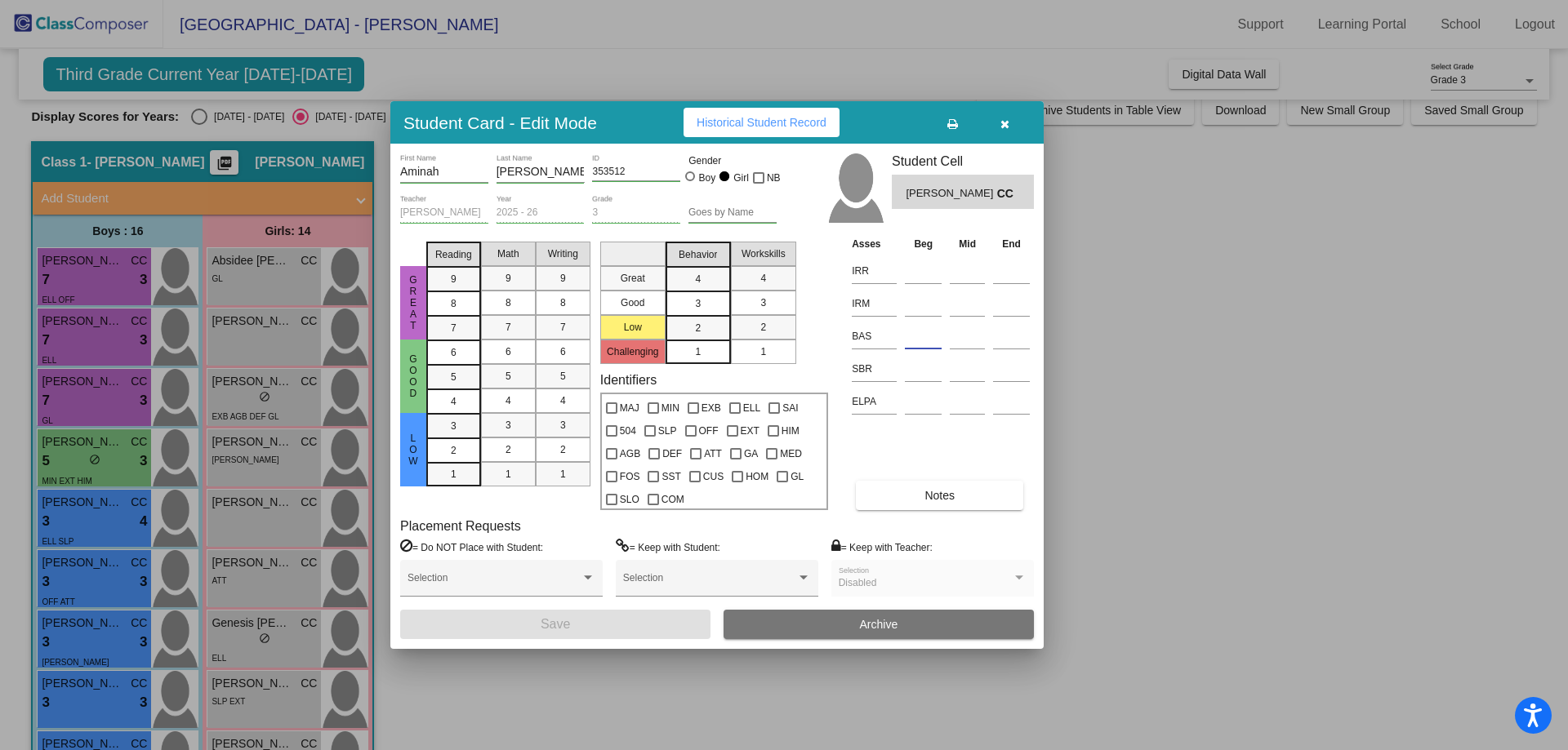
click at [916, 339] on input at bounding box center [923, 336] width 37 height 25
type input "k"
click at [918, 269] on input at bounding box center [923, 271] width 37 height 25
type input "2"
click at [922, 301] on input at bounding box center [923, 304] width 37 height 25
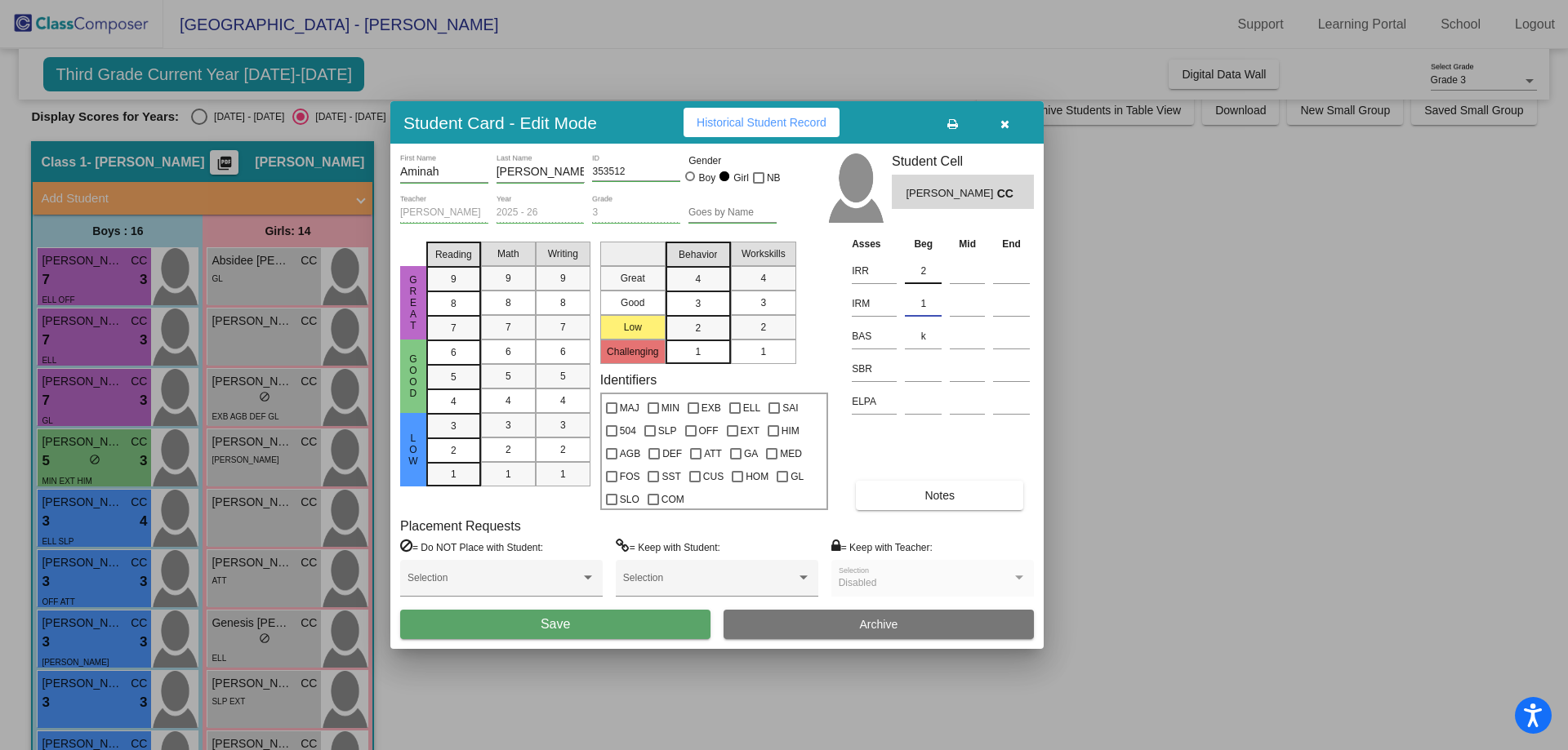
type input "1"
drag, startPoint x: 923, startPoint y: 268, endPoint x: 931, endPoint y: 264, distance: 8.9
click at [931, 264] on input "2" at bounding box center [923, 271] width 37 height 25
type input "1"
drag, startPoint x: 938, startPoint y: 333, endPoint x: 865, endPoint y: 349, distance: 74.7
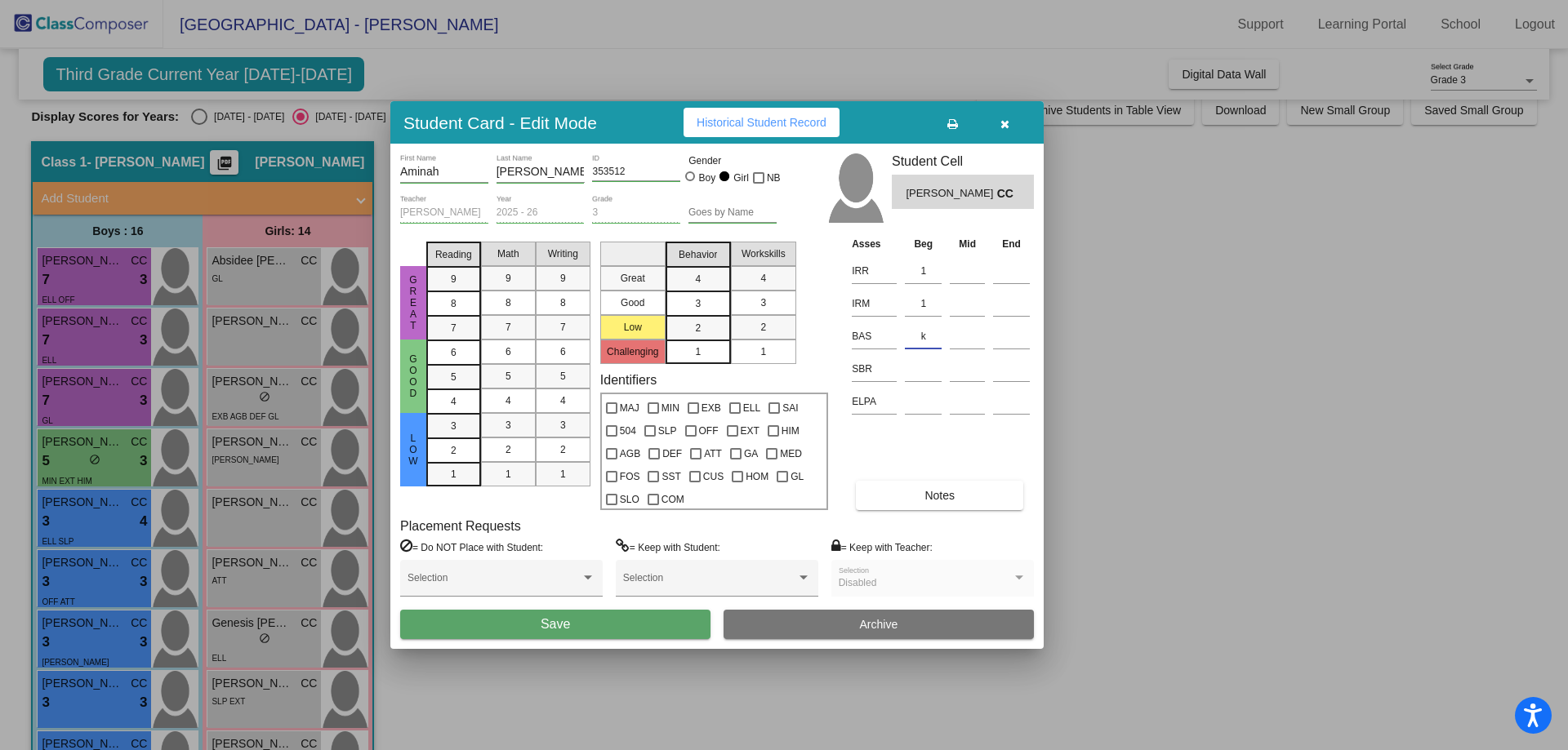
click at [865, 349] on tr "BAS k" at bounding box center [940, 334] width 186 height 33
type input "K"
click at [927, 364] on input at bounding box center [923, 369] width 37 height 25
type input "SR"
click at [456, 426] on div "3" at bounding box center [453, 425] width 32 height 25
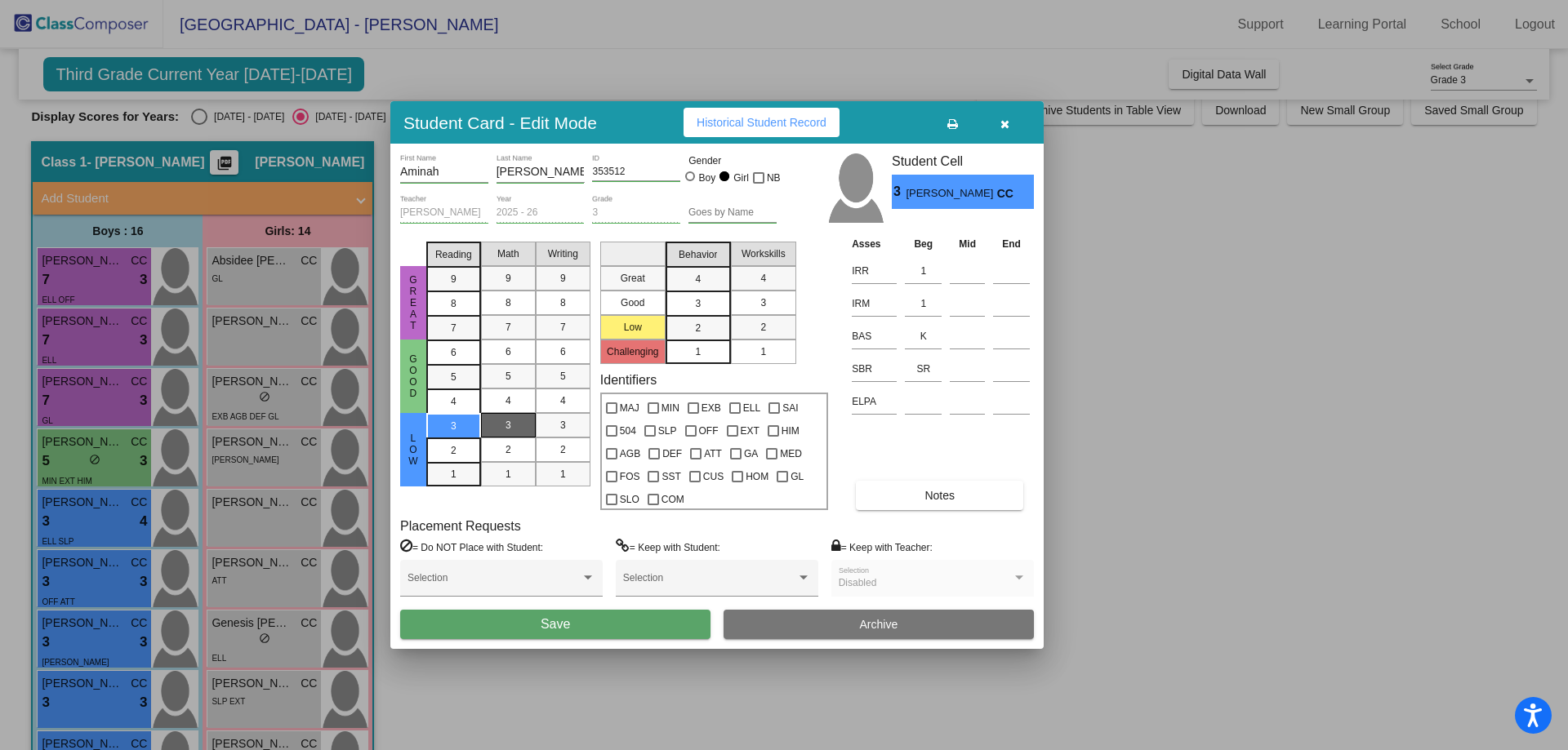
click at [514, 422] on div "3" at bounding box center [508, 424] width 32 height 25
click at [561, 422] on span "3" at bounding box center [563, 424] width 6 height 15
click at [687, 325] on div "2" at bounding box center [698, 328] width 32 height 25
click at [764, 316] on div "2" at bounding box center [763, 327] width 32 height 25
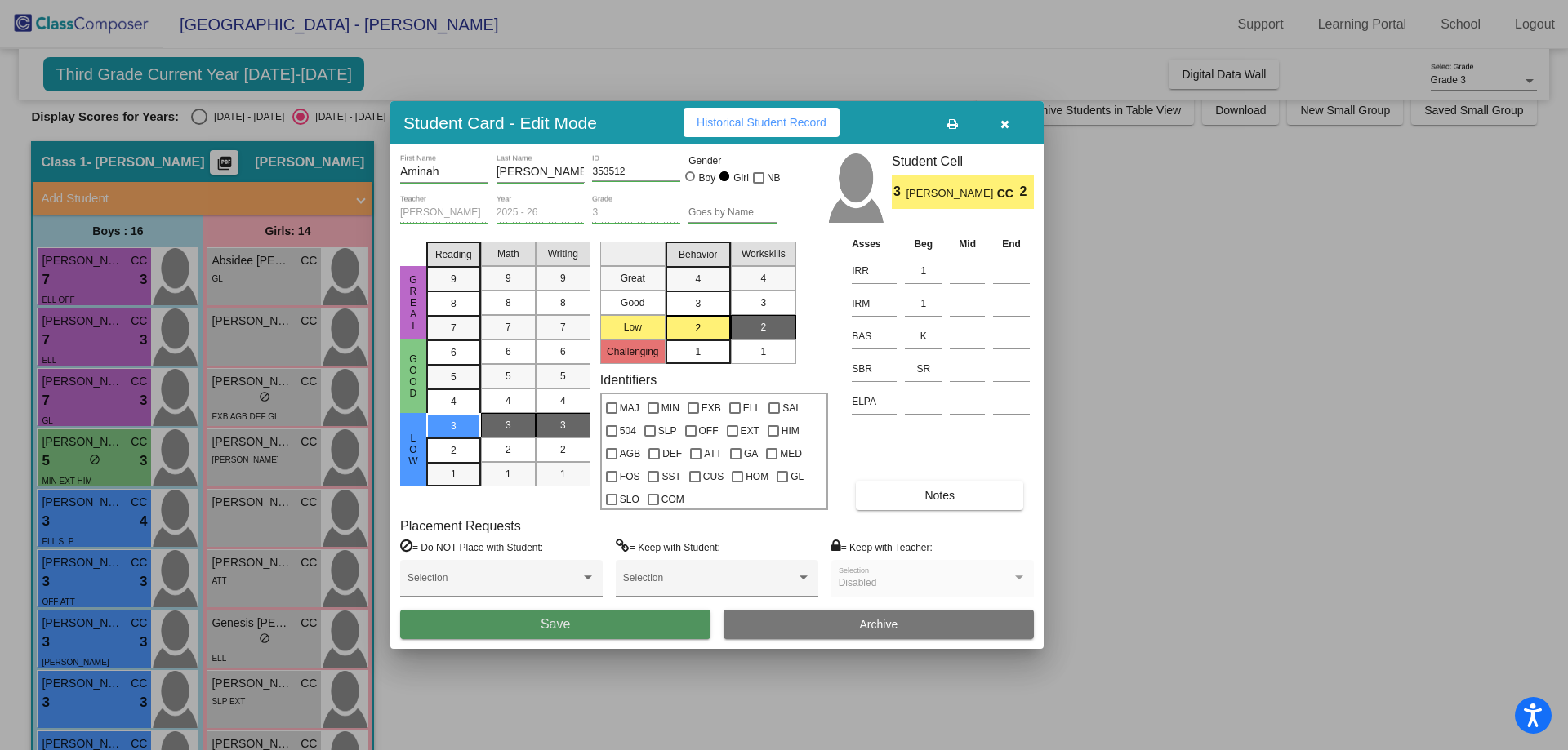
click at [612, 628] on button "Save" at bounding box center [555, 624] width 311 height 30
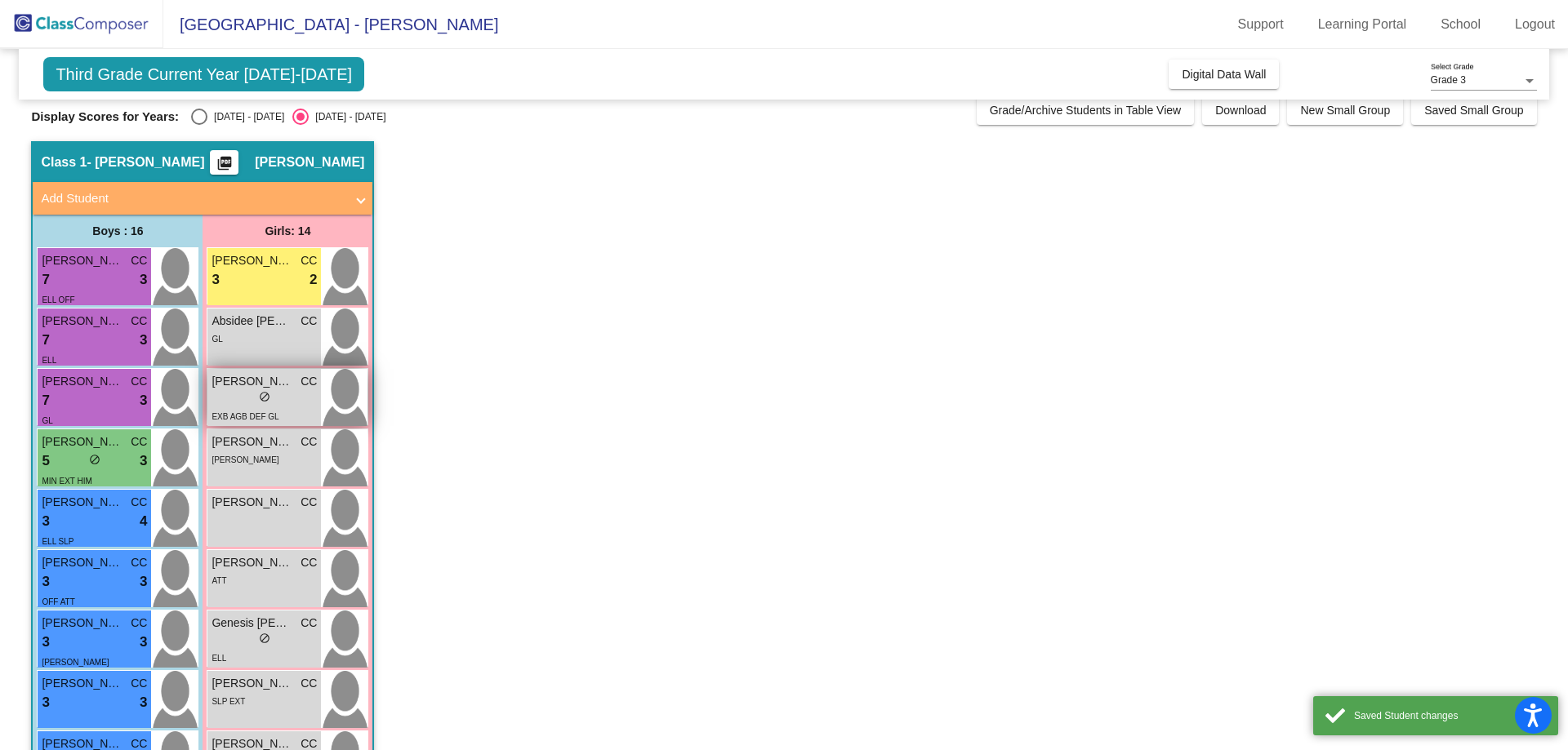
click at [273, 409] on div "EXB AGB DEF GL" at bounding box center [245, 416] width 67 height 17
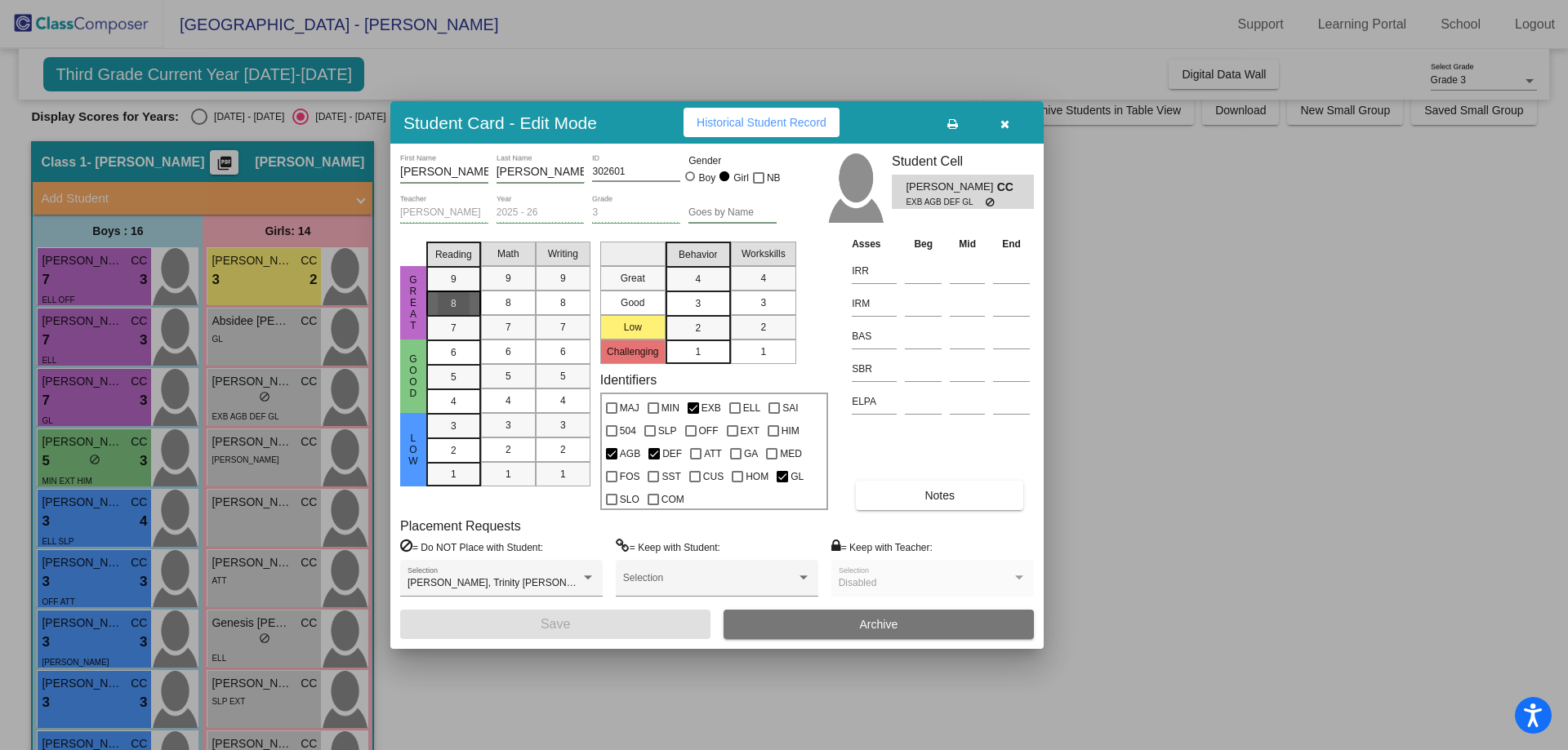
click at [449, 304] on div "8" at bounding box center [453, 304] width 32 height 25
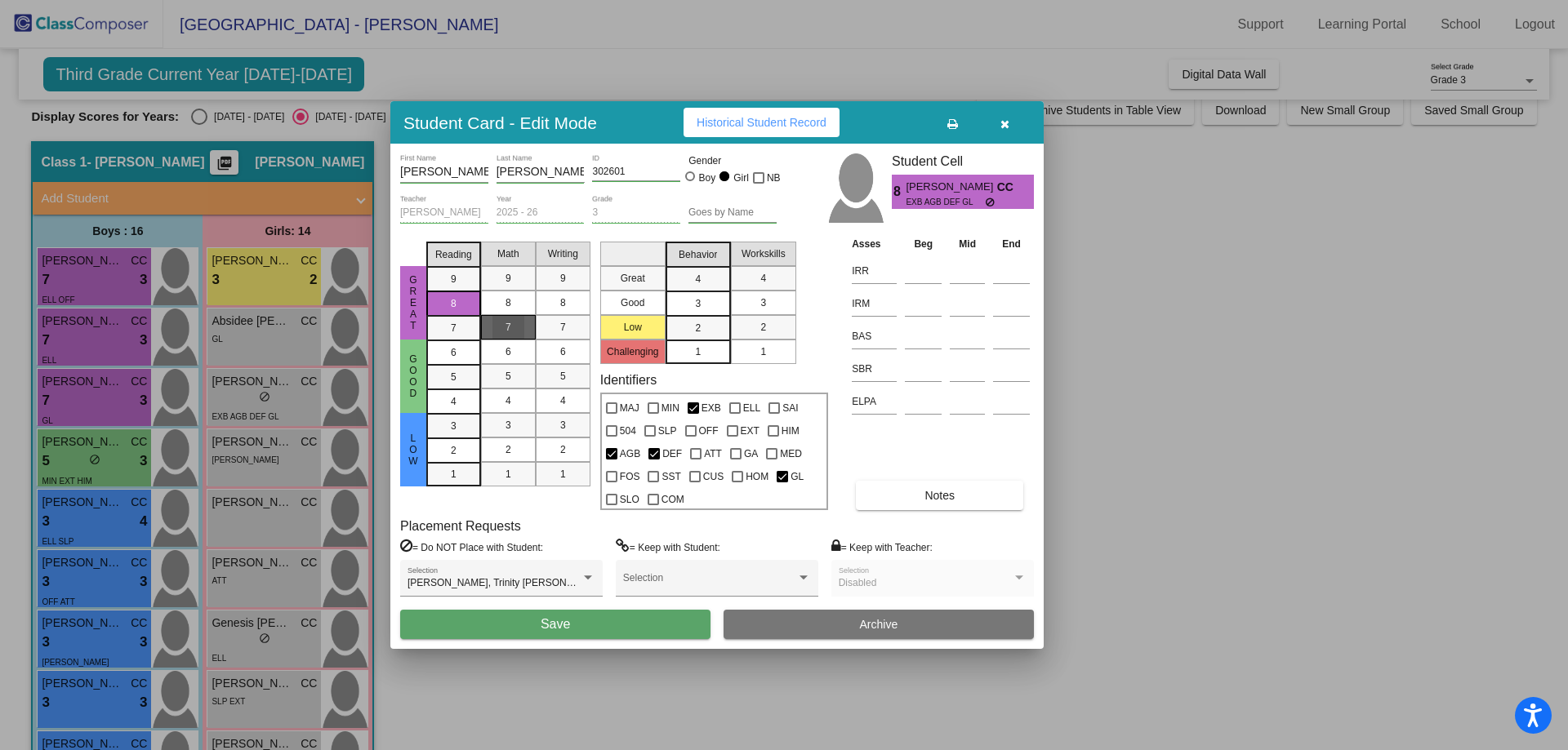
click at [506, 322] on span "7" at bounding box center [509, 327] width 6 height 15
click at [558, 320] on div "7" at bounding box center [563, 327] width 32 height 25
click at [701, 327] on span "2" at bounding box center [698, 328] width 6 height 15
click at [763, 280] on span "4" at bounding box center [763, 278] width 6 height 15
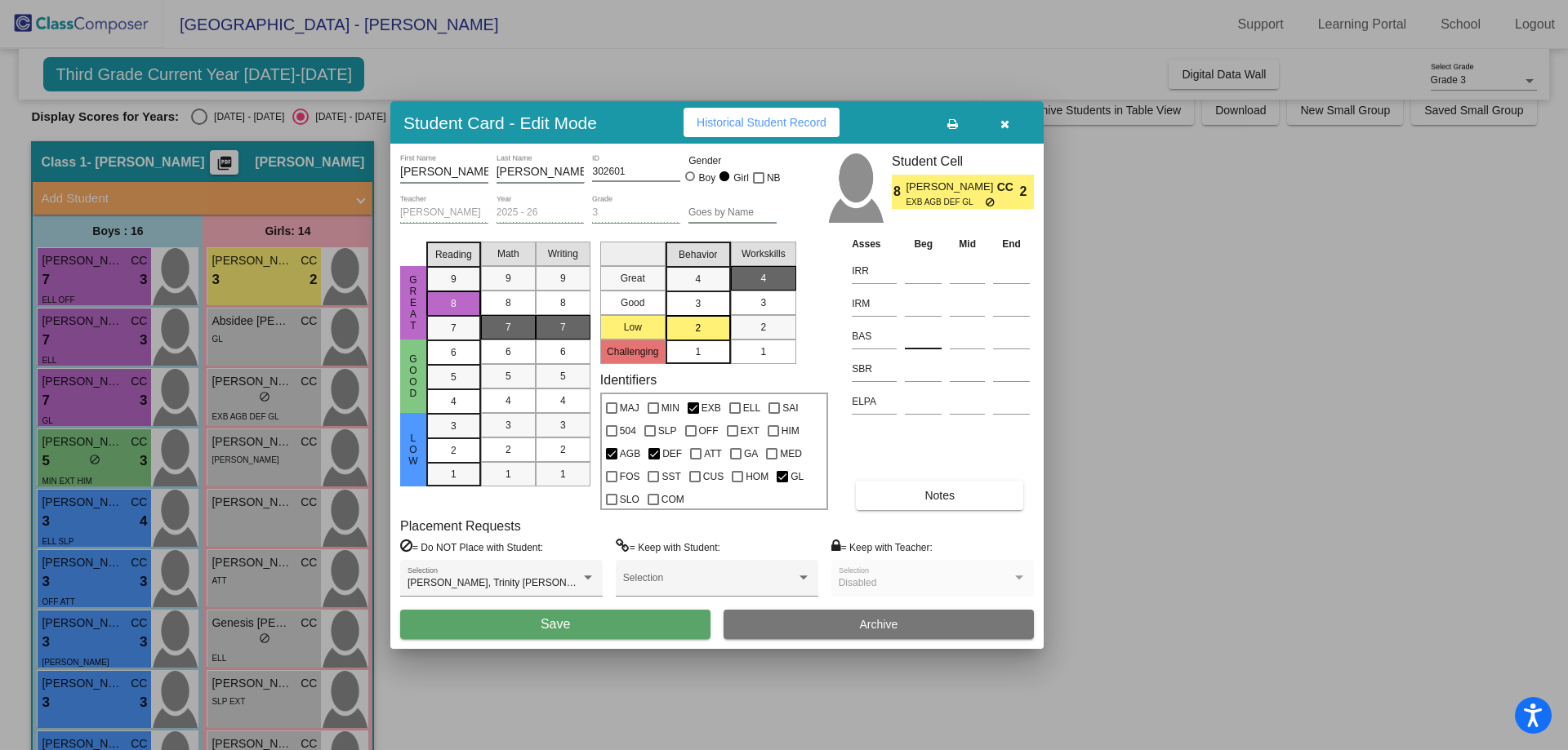
click at [922, 331] on input at bounding box center [923, 336] width 37 height 25
type input "S"
click at [924, 365] on input at bounding box center [923, 369] width 37 height 25
type input "(SR)"
click at [918, 272] on input at bounding box center [923, 271] width 37 height 25
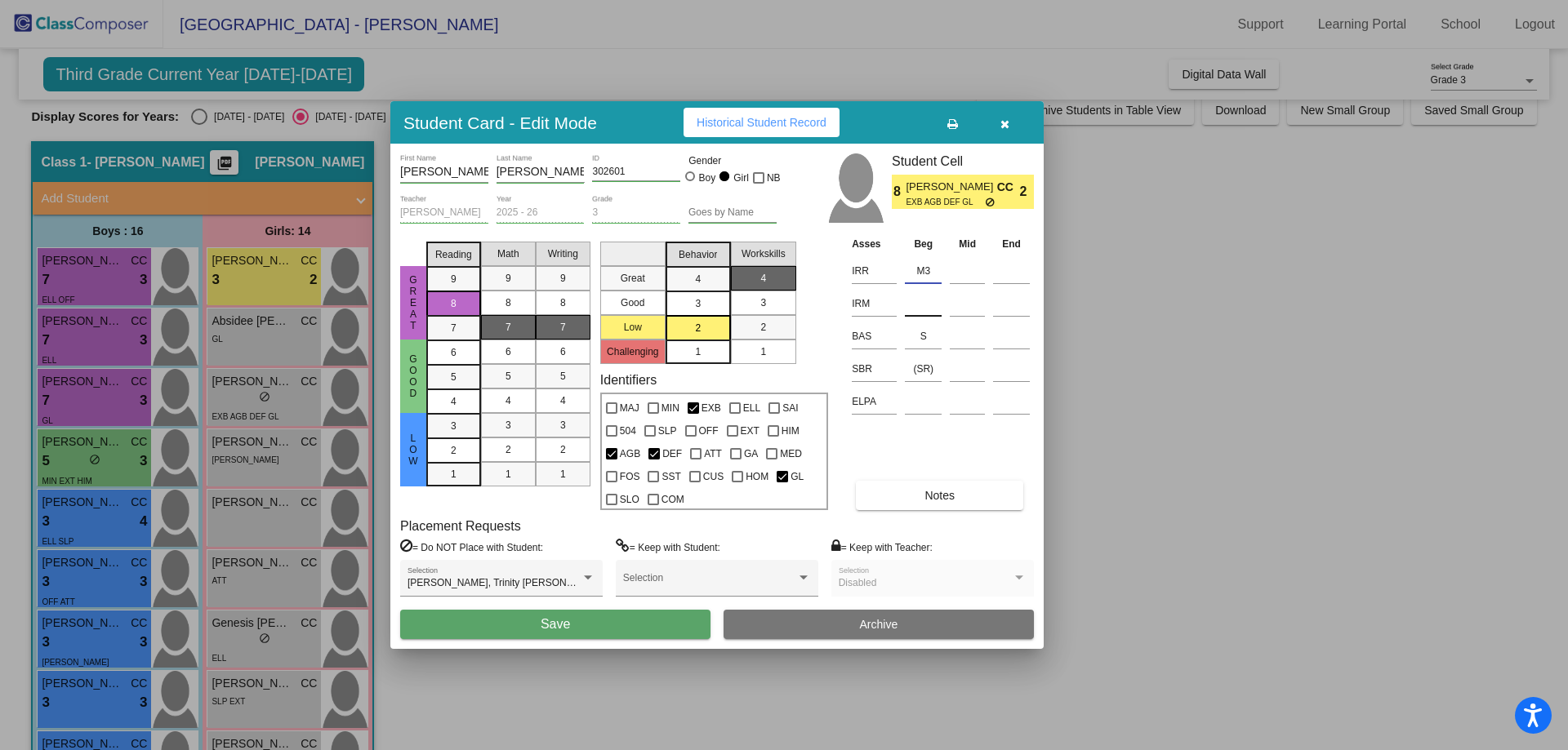
type input "M3"
click at [925, 299] on input at bounding box center [923, 304] width 37 height 25
type input "2"
click at [925, 492] on span "Notes" at bounding box center [939, 495] width 31 height 13
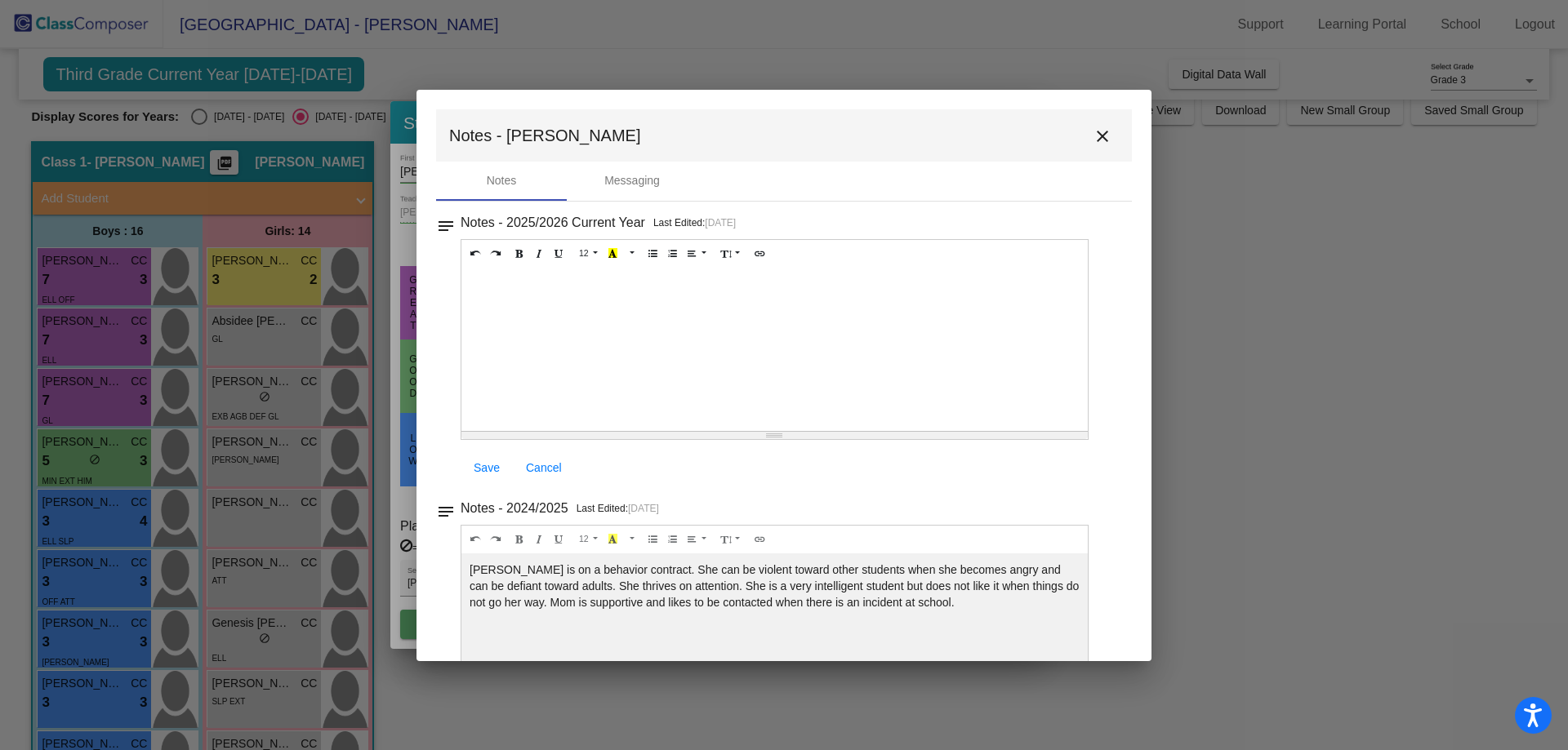
click at [505, 284] on div at bounding box center [774, 349] width 627 height 163
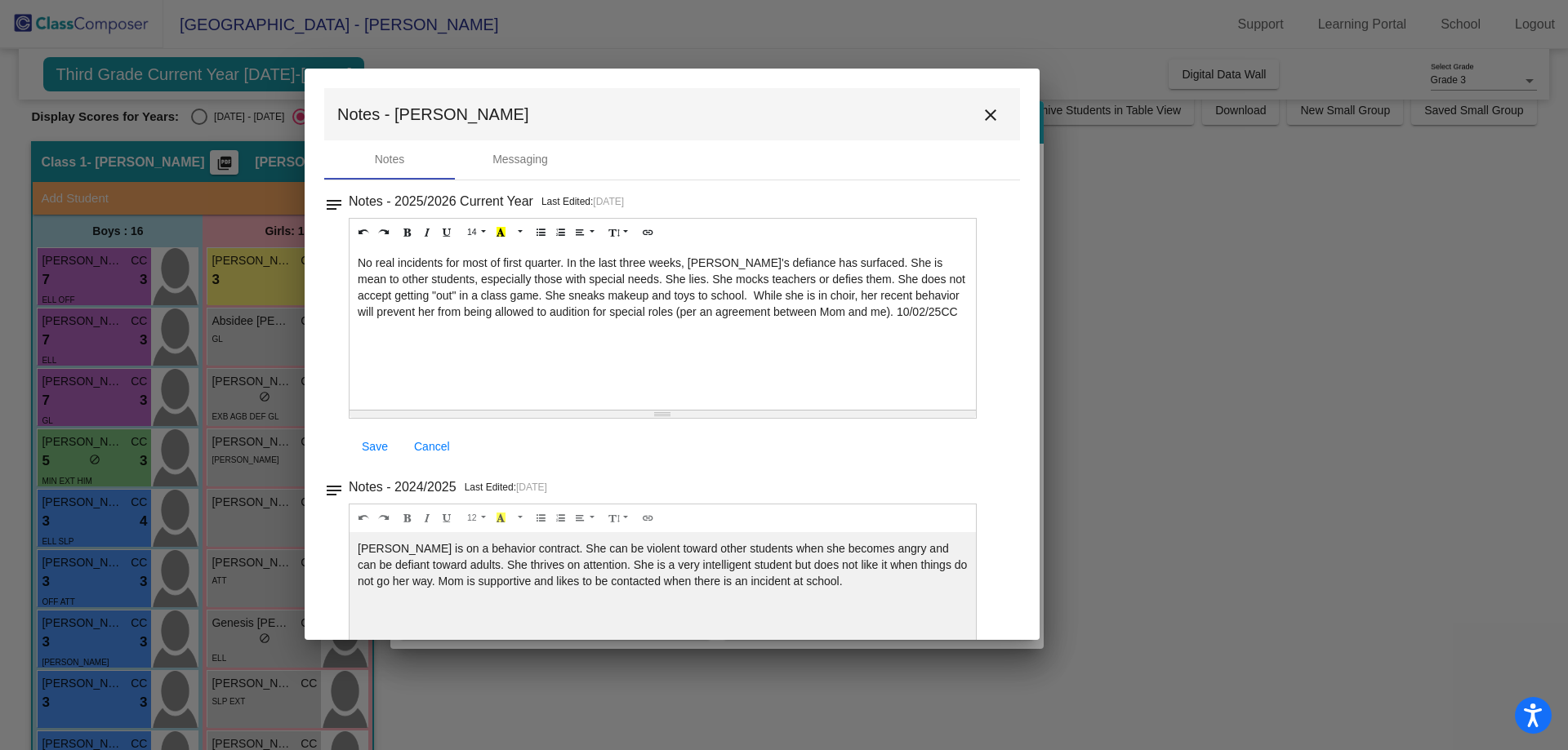
drag, startPoint x: 1098, startPoint y: 131, endPoint x: 986, endPoint y: 110, distance: 114.0
click at [986, 110] on mat-icon "close" at bounding box center [991, 115] width 20 height 20
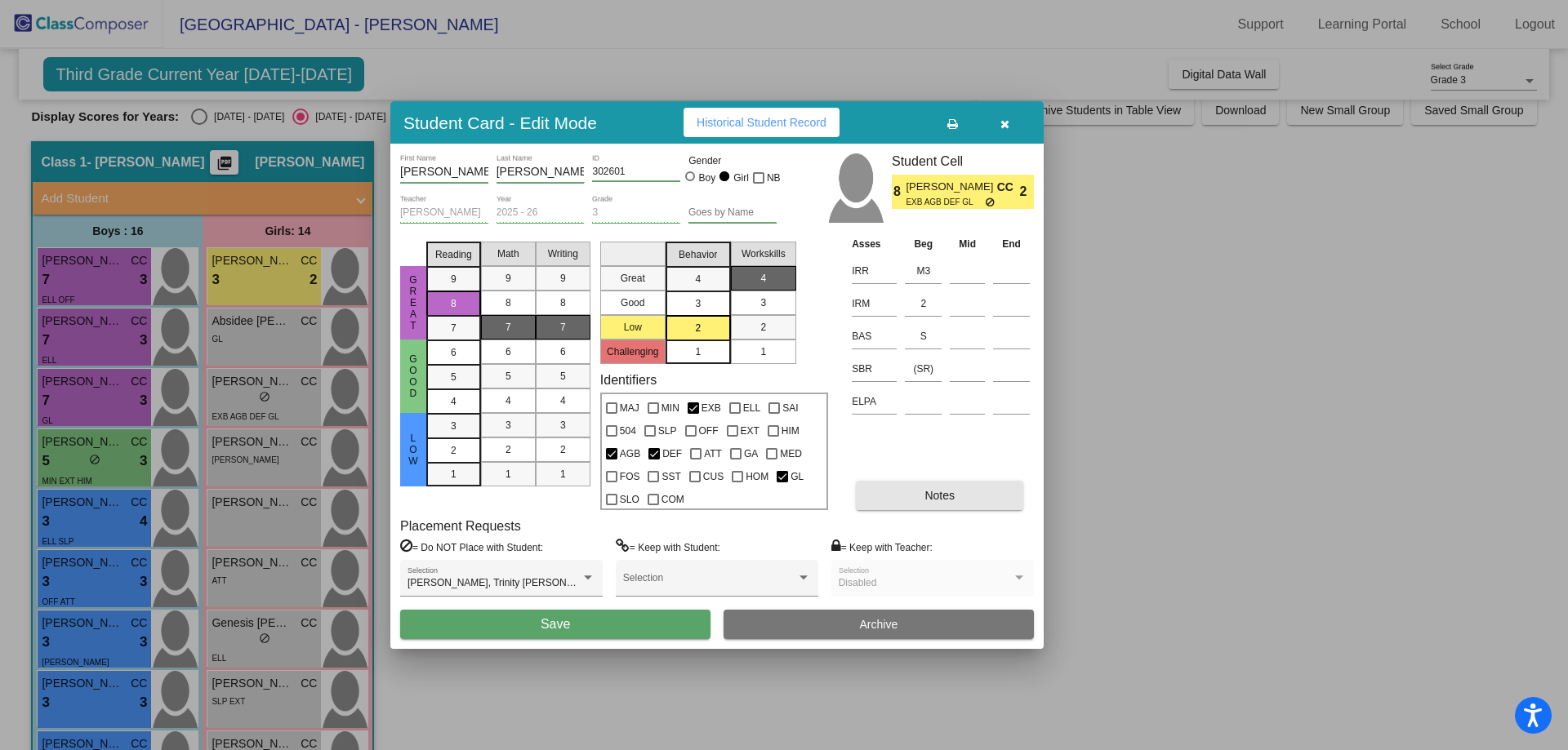
click at [890, 492] on button "Notes" at bounding box center [939, 496] width 167 height 30
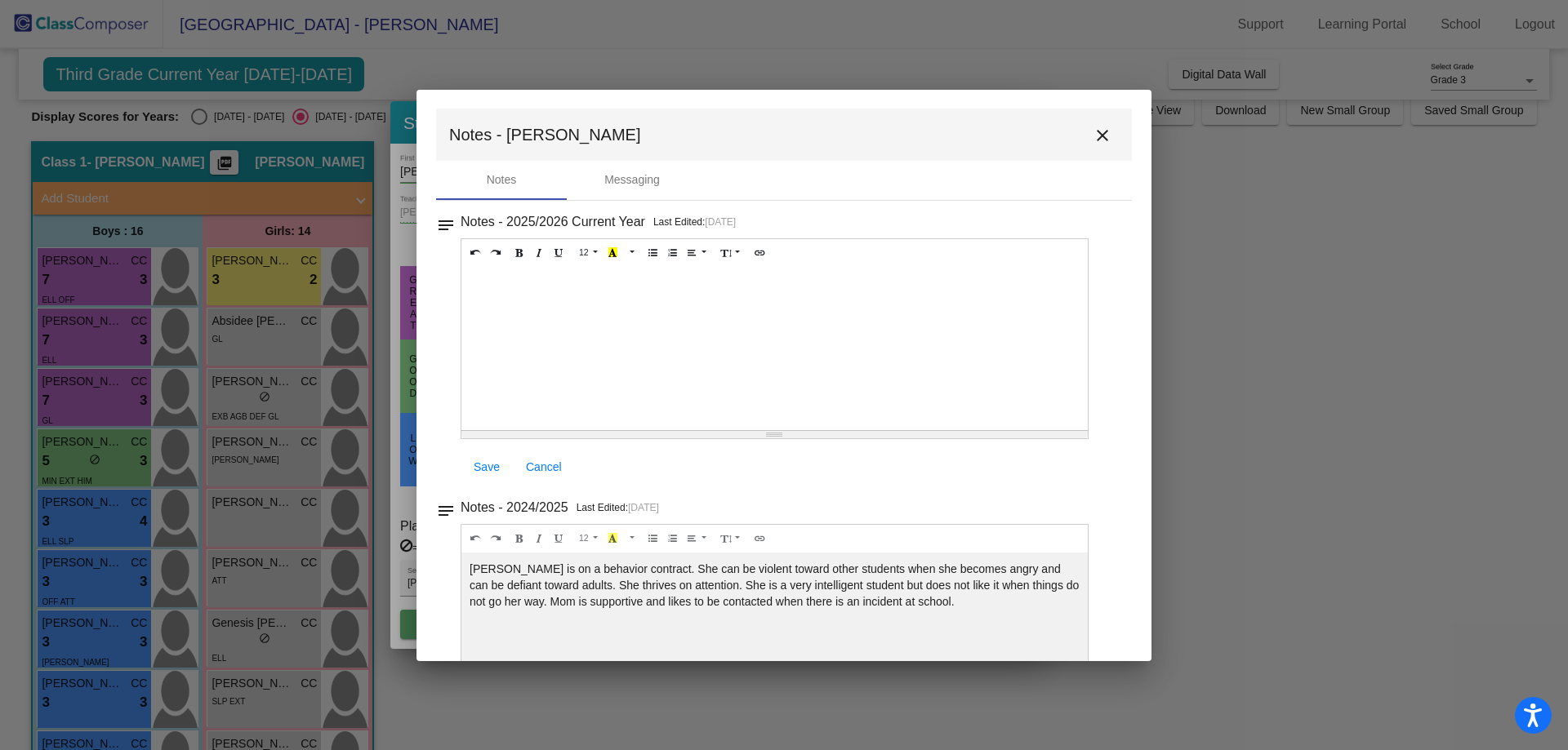
scroll to position [0, 0]
click at [475, 254] on icon "Undo (CTRL+Z)" at bounding box center [475, 253] width 9 height 10
click at [500, 246] on button "Redo (CTRL+Y)" at bounding box center [495, 254] width 21 height 20
click at [500, 248] on button "Redo (CTRL+Y)" at bounding box center [495, 254] width 21 height 20
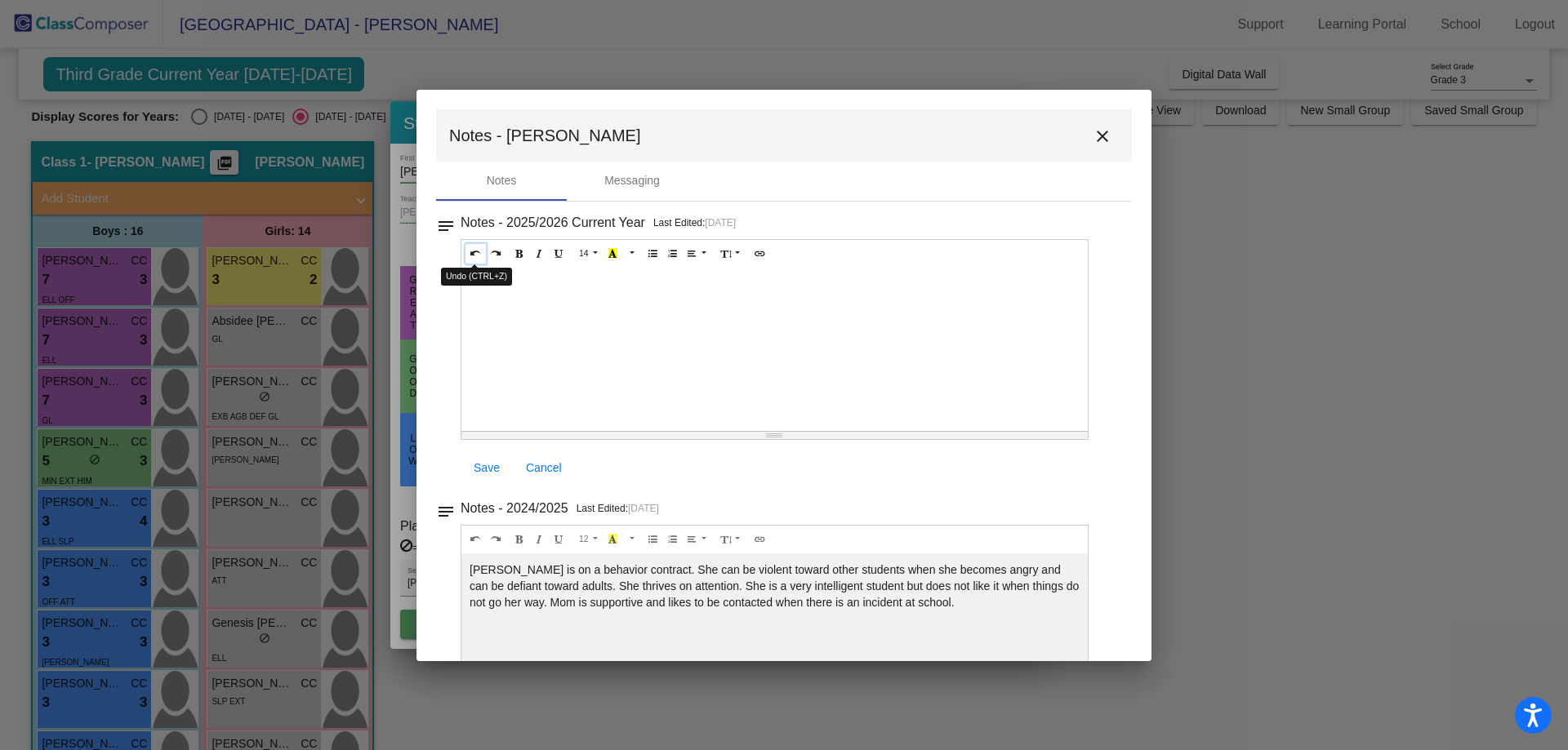
click at [469, 248] on button "Undo (CTRL+Z)" at bounding box center [475, 254] width 21 height 20
click at [1097, 131] on mat-icon "close" at bounding box center [1103, 137] width 20 height 20
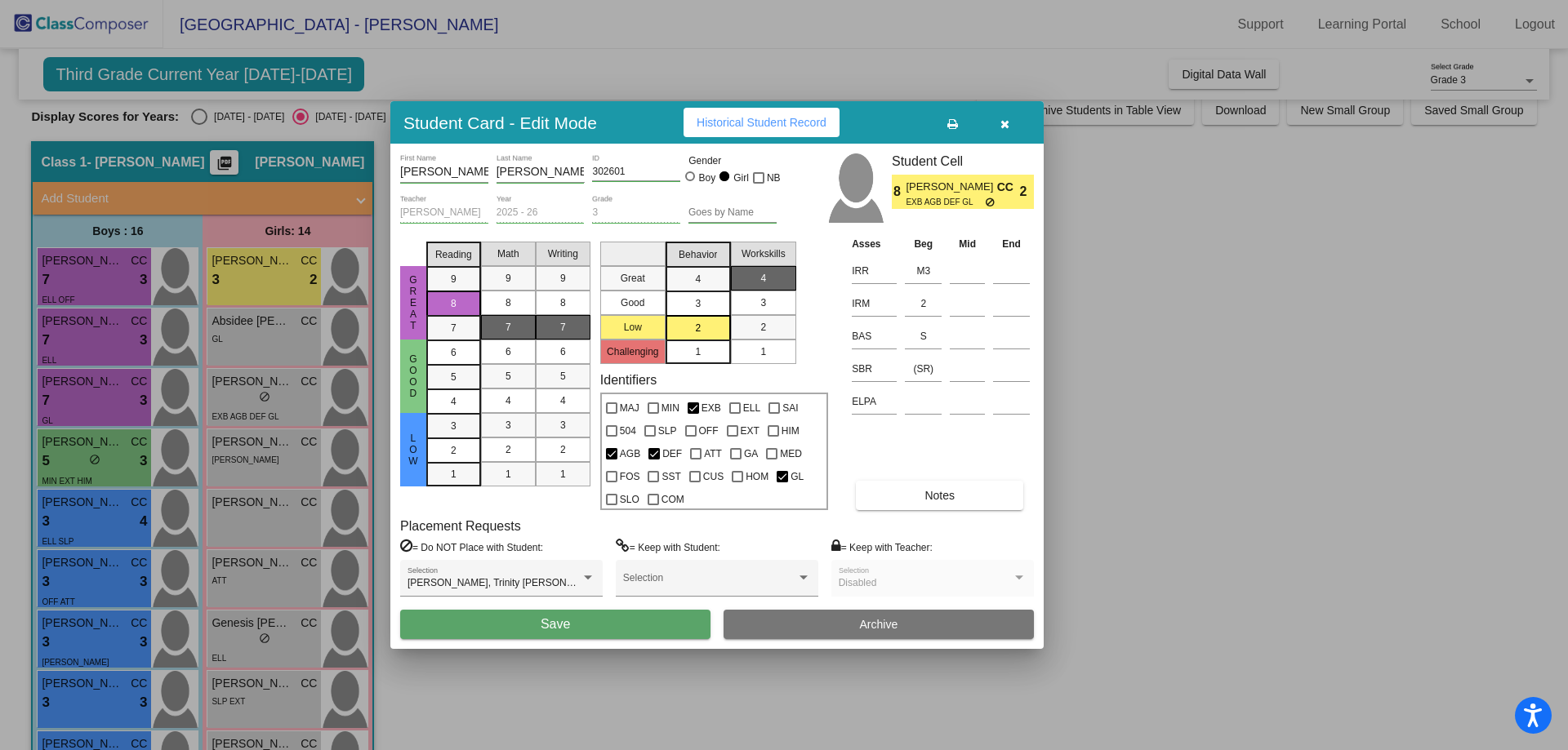
click at [663, 627] on button "Save" at bounding box center [555, 624] width 311 height 30
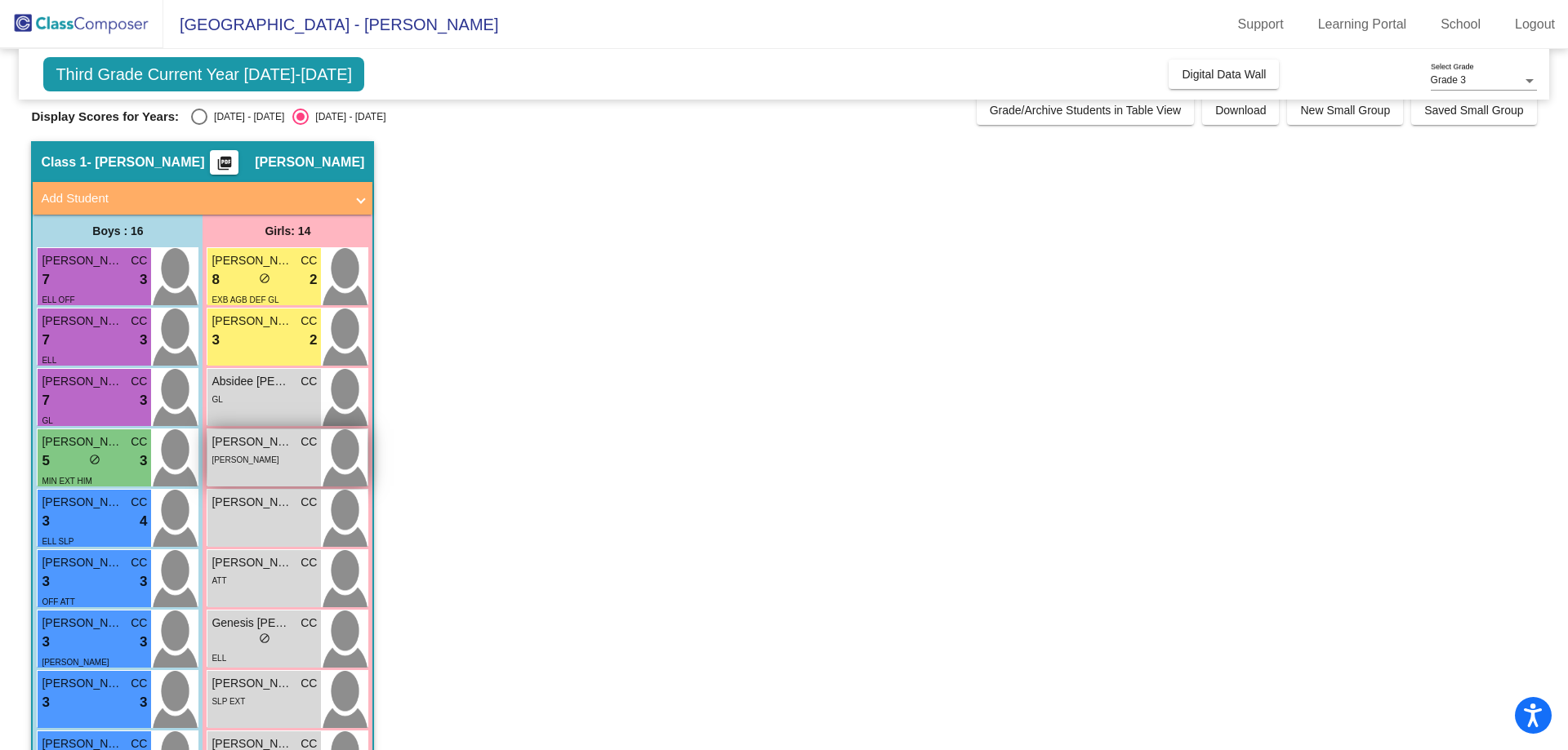
click at [288, 462] on div "[PERSON_NAME]" at bounding box center [264, 458] width 105 height 17
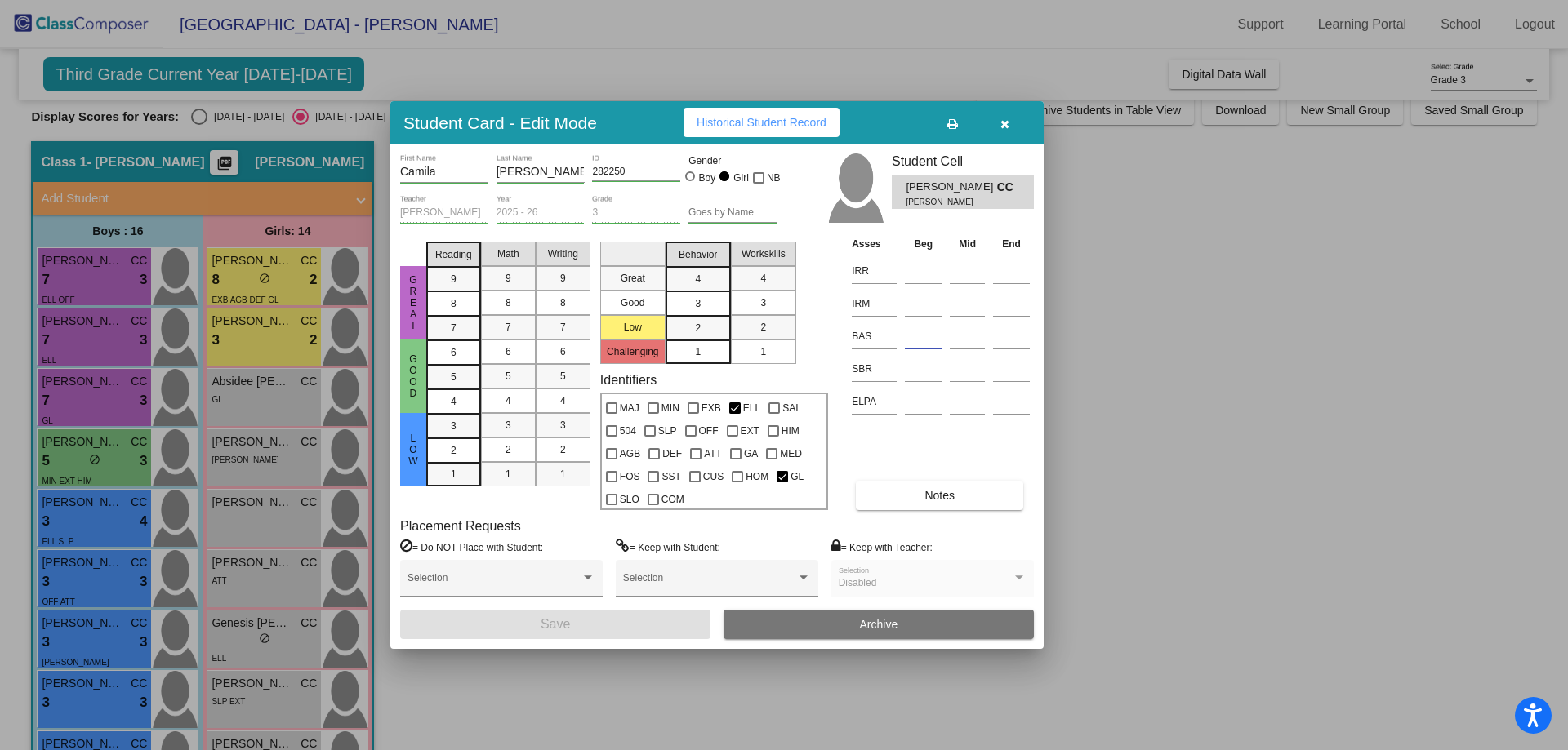
click at [925, 336] on input at bounding box center [923, 336] width 37 height 25
type input "k"
click at [923, 262] on input at bounding box center [923, 271] width 37 height 25
type input "1"
click at [916, 308] on input at bounding box center [923, 304] width 37 height 25
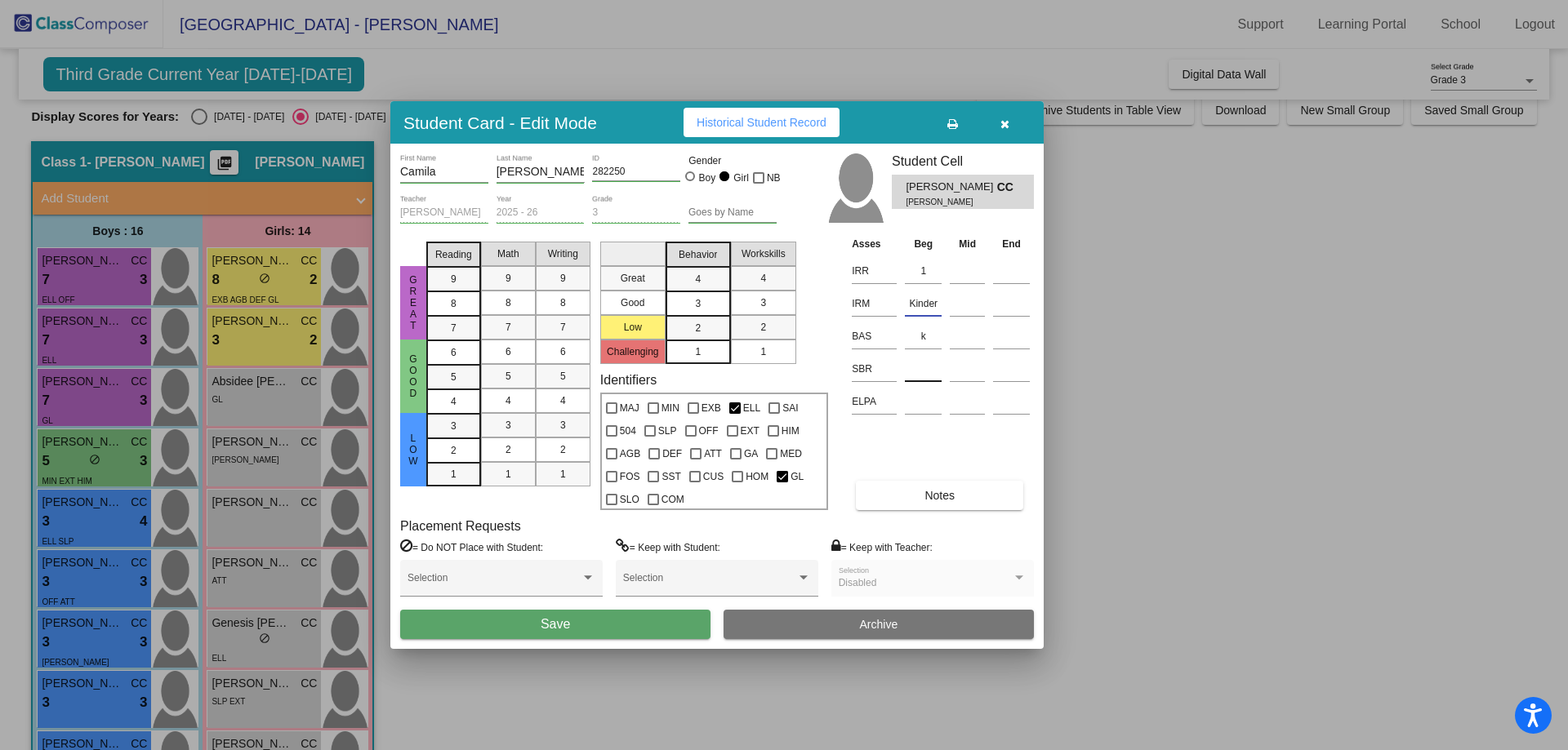
type input "Kinder"
click at [923, 376] on input at bounding box center [923, 369] width 37 height 25
type input "s"
type input "SR"
drag, startPoint x: 928, startPoint y: 329, endPoint x: 913, endPoint y: 336, distance: 16.6
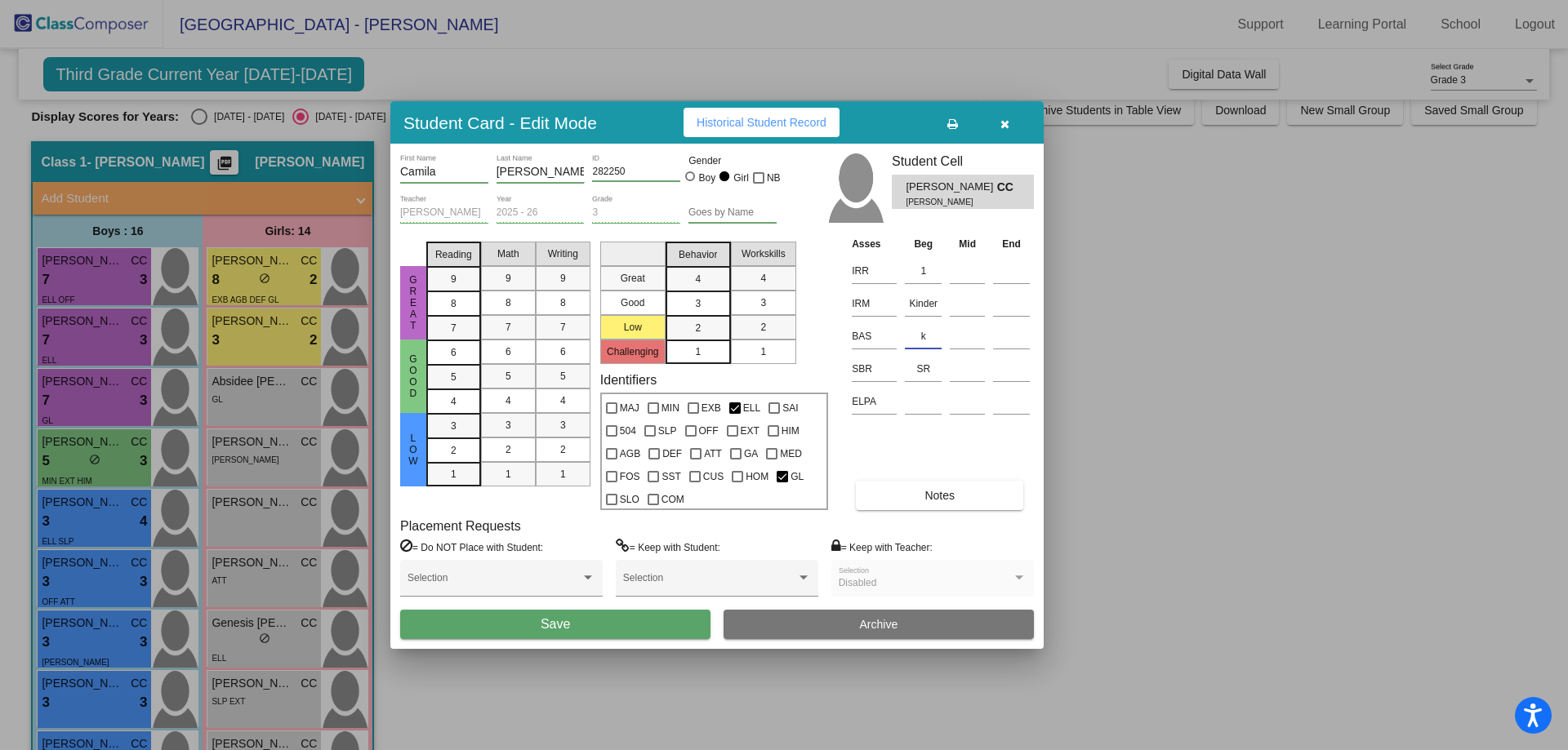
click at [913, 336] on input "k" at bounding box center [923, 336] width 37 height 25
type input "K"
click at [450, 425] on span "3" at bounding box center [453, 425] width 6 height 15
click at [497, 424] on div "3" at bounding box center [508, 424] width 32 height 25
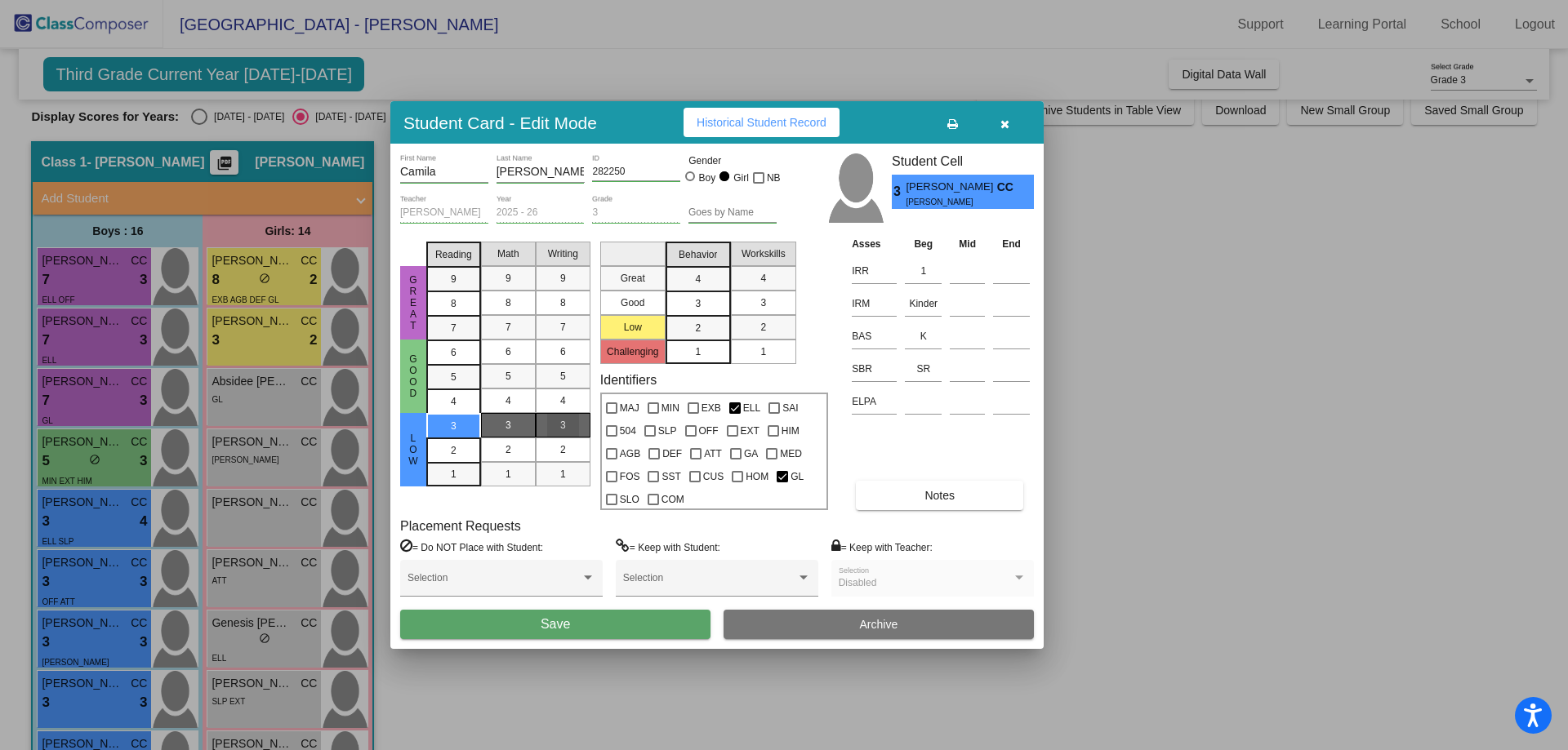
click at [560, 425] on span "3" at bounding box center [563, 424] width 6 height 15
click at [564, 402] on span "4" at bounding box center [563, 401] width 6 height 15
click at [694, 296] on div "3" at bounding box center [698, 304] width 32 height 25
click at [765, 322] on span "2" at bounding box center [763, 327] width 6 height 15
click at [572, 627] on button "Save" at bounding box center [555, 624] width 311 height 30
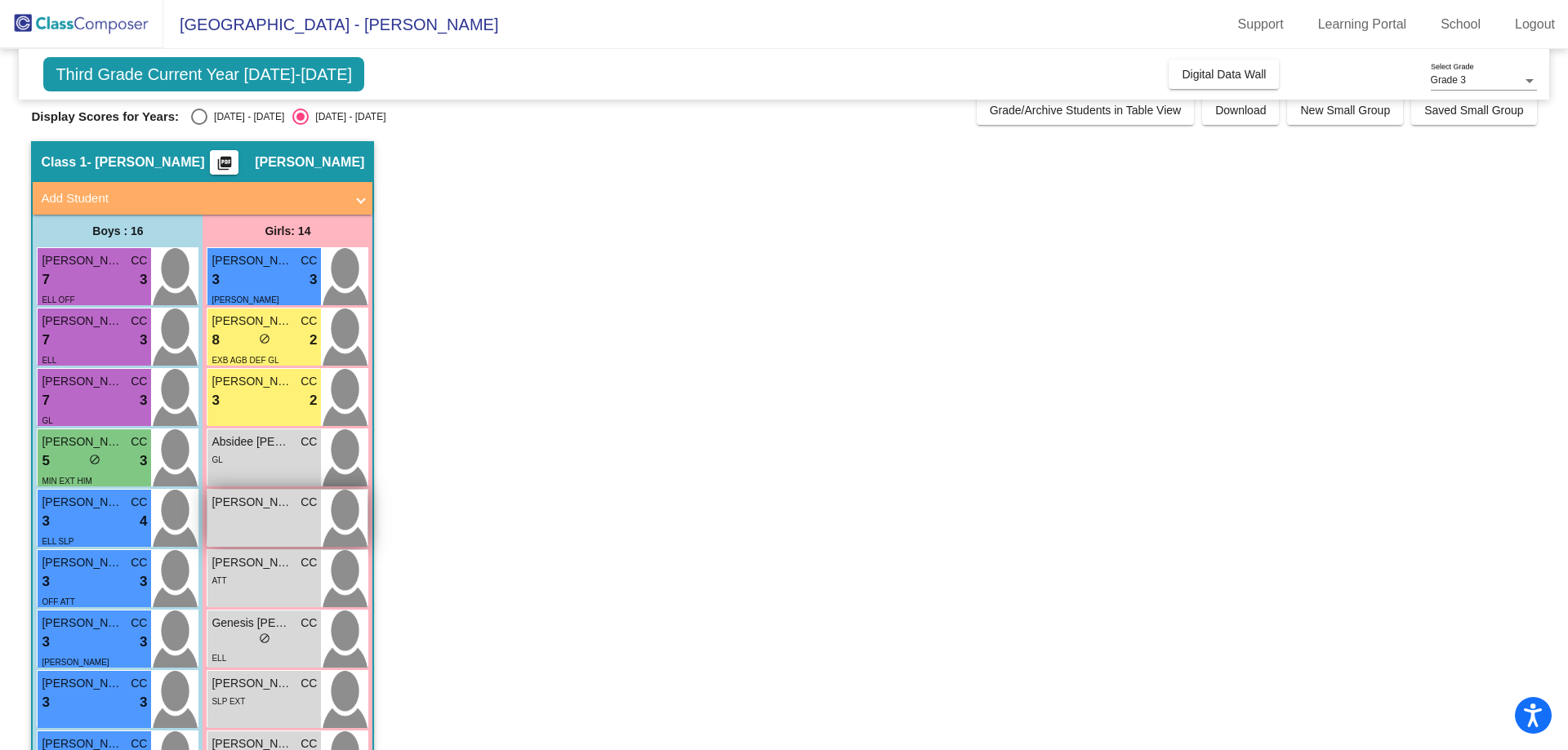
click at [288, 526] on div "[PERSON_NAME] CC lock do_not_disturb_alt" at bounding box center [264, 518] width 114 height 57
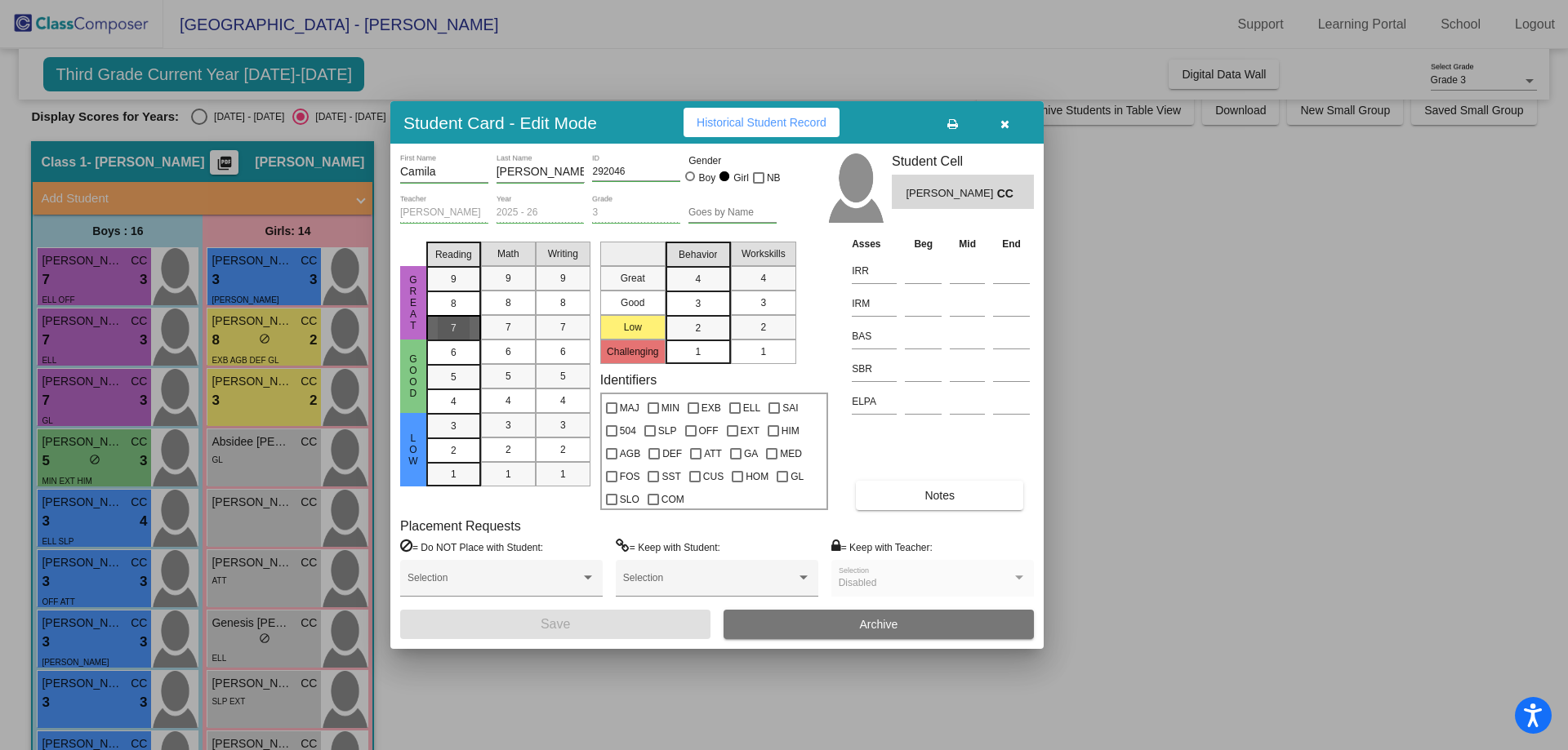
click at [447, 328] on div "7" at bounding box center [453, 328] width 32 height 25
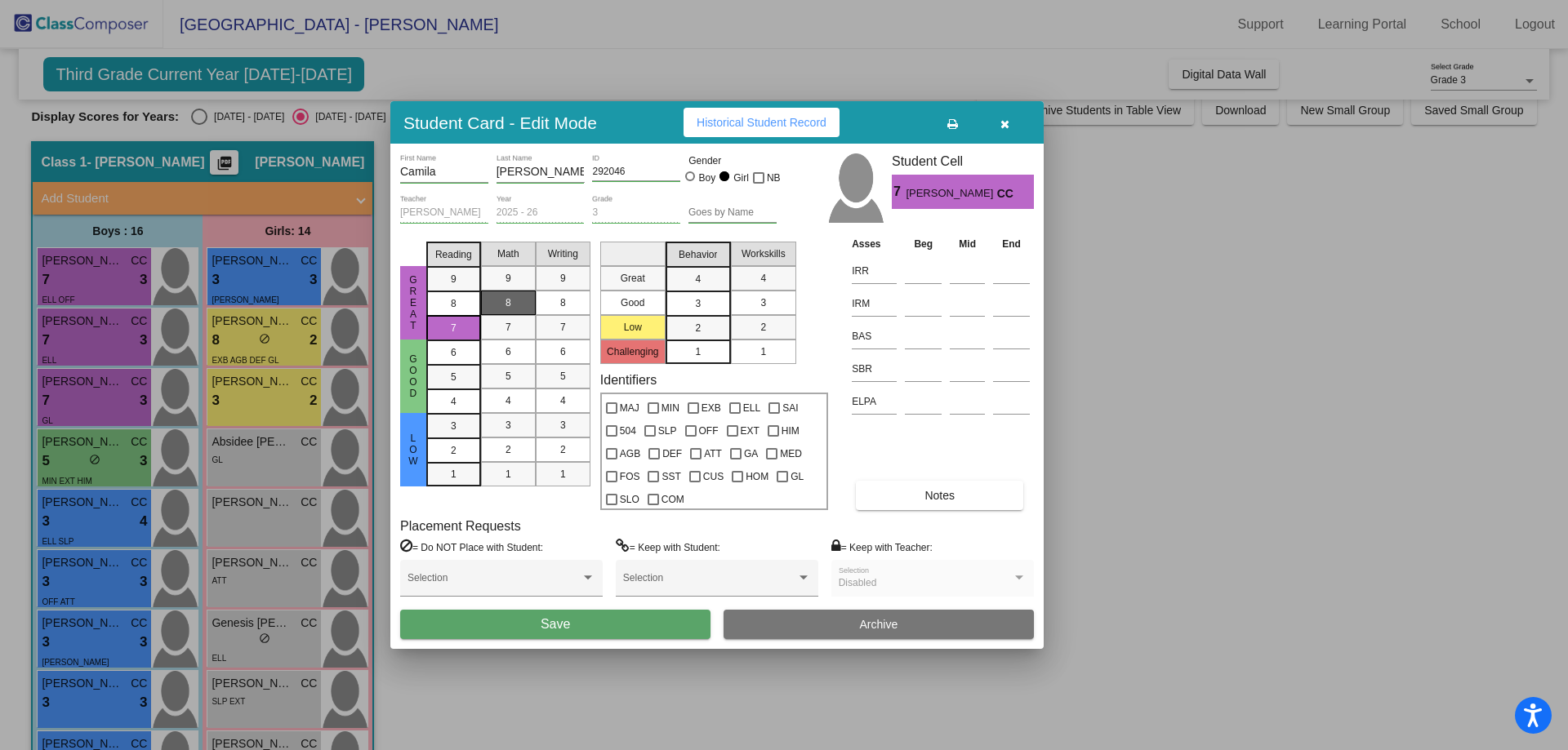
click at [511, 293] on div "8" at bounding box center [508, 303] width 32 height 25
click at [576, 301] on div "8" at bounding box center [563, 303] width 32 height 25
click at [714, 273] on div "4" at bounding box center [698, 279] width 32 height 25
click at [758, 278] on div "4" at bounding box center [763, 278] width 32 height 25
click at [923, 366] on input at bounding box center [923, 369] width 37 height 25
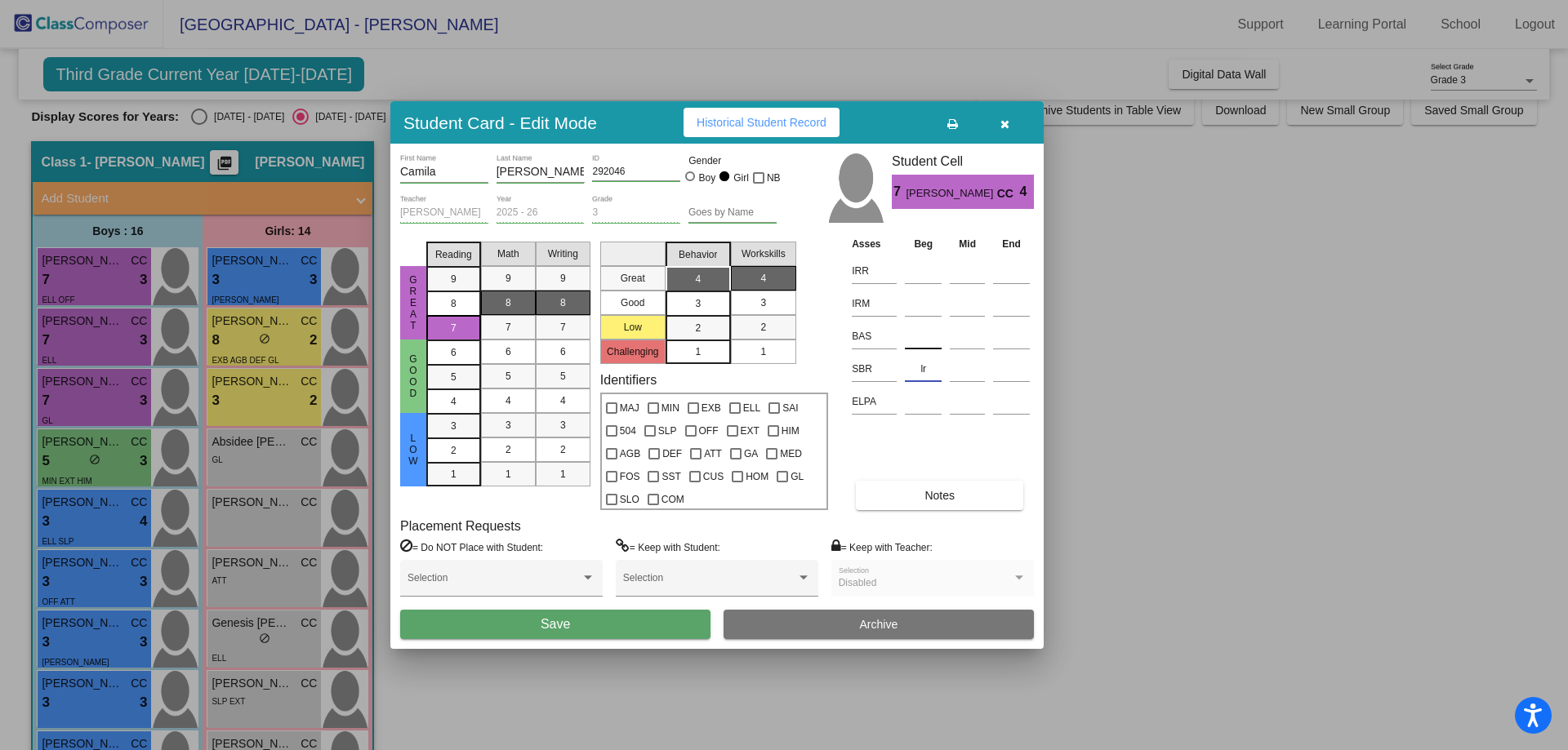
type input "lr"
click at [919, 332] on input at bounding box center [923, 336] width 37 height 25
type input "q"
click at [921, 274] on input at bounding box center [923, 271] width 37 height 25
type input "m"
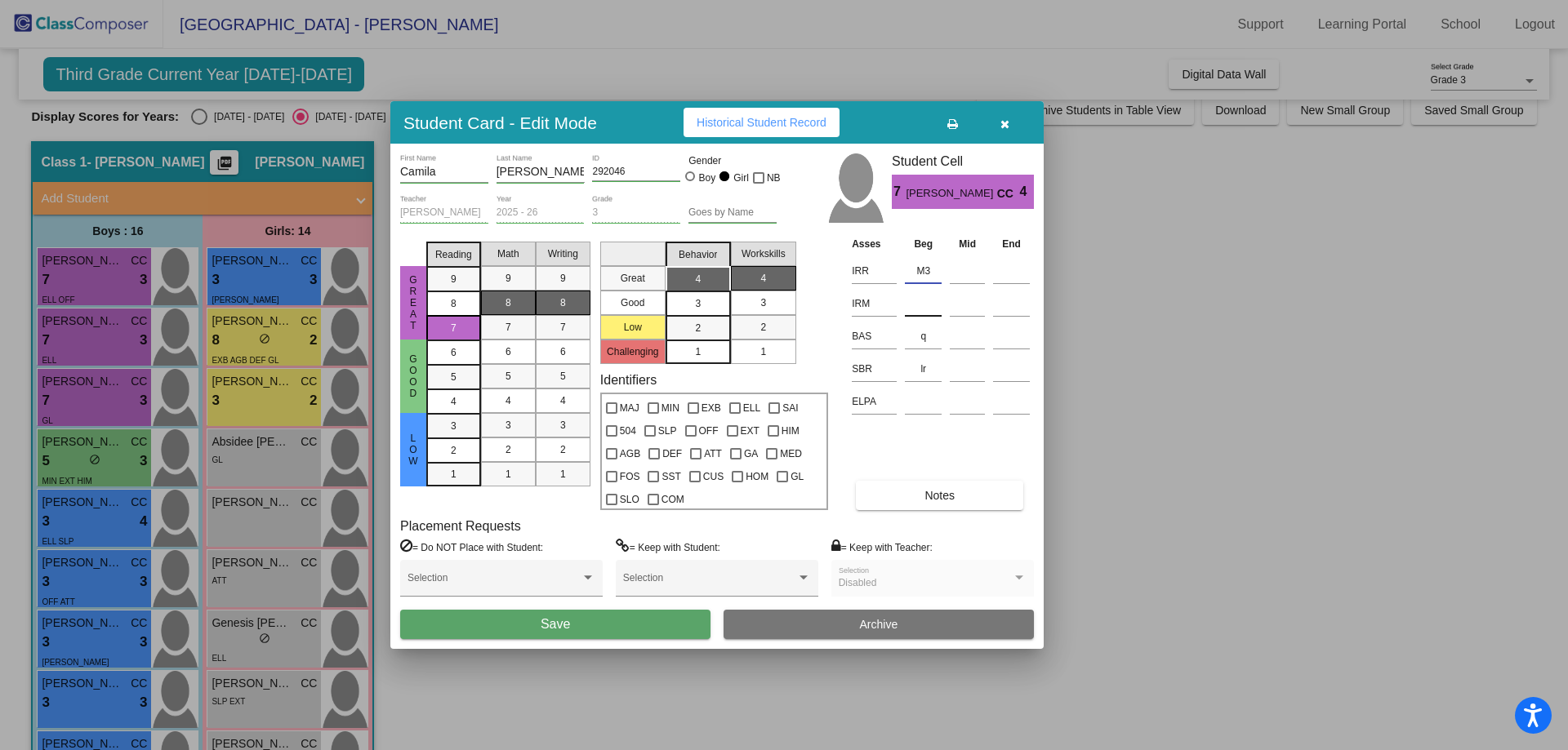
type input "M3"
click at [920, 308] on input at bounding box center [923, 304] width 37 height 25
type input "2"
click at [591, 622] on button "Save" at bounding box center [555, 624] width 311 height 30
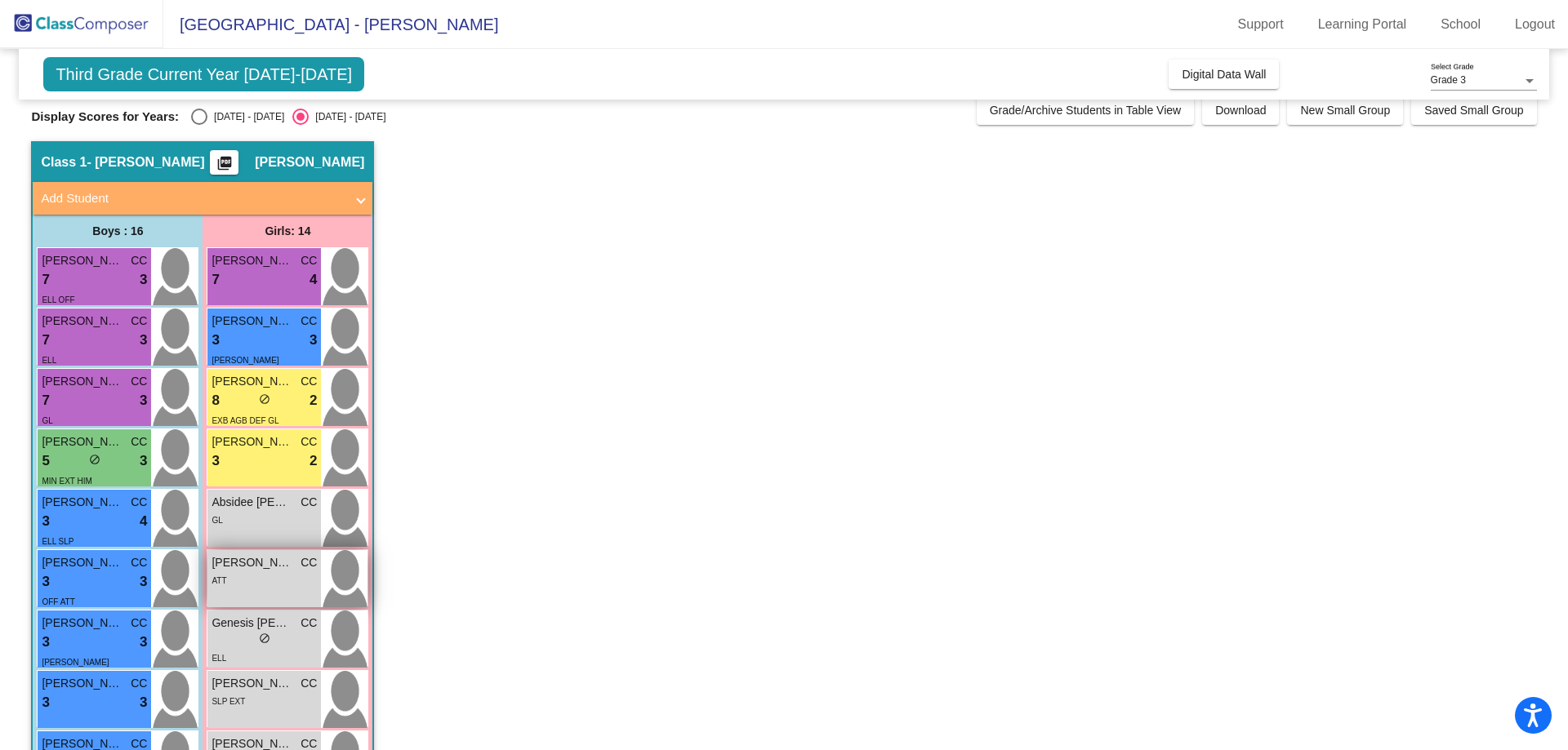
click at [272, 584] on div "ATT" at bounding box center [264, 580] width 105 height 17
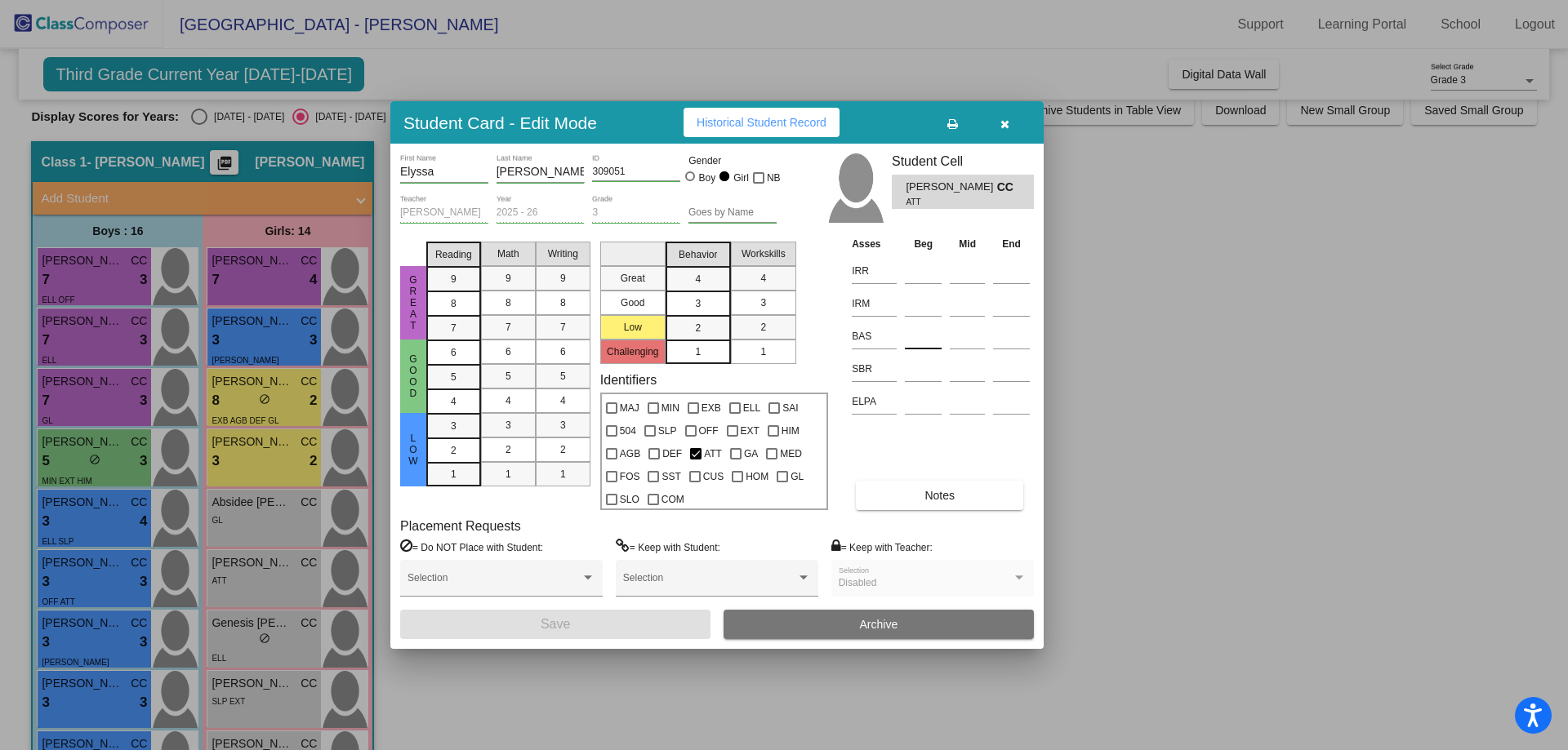
click at [935, 336] on input at bounding box center [923, 336] width 37 height 25
type input "N"
click at [921, 272] on input at bounding box center [923, 271] width 37 height 25
type input "2"
click at [928, 293] on input at bounding box center [923, 304] width 37 height 25
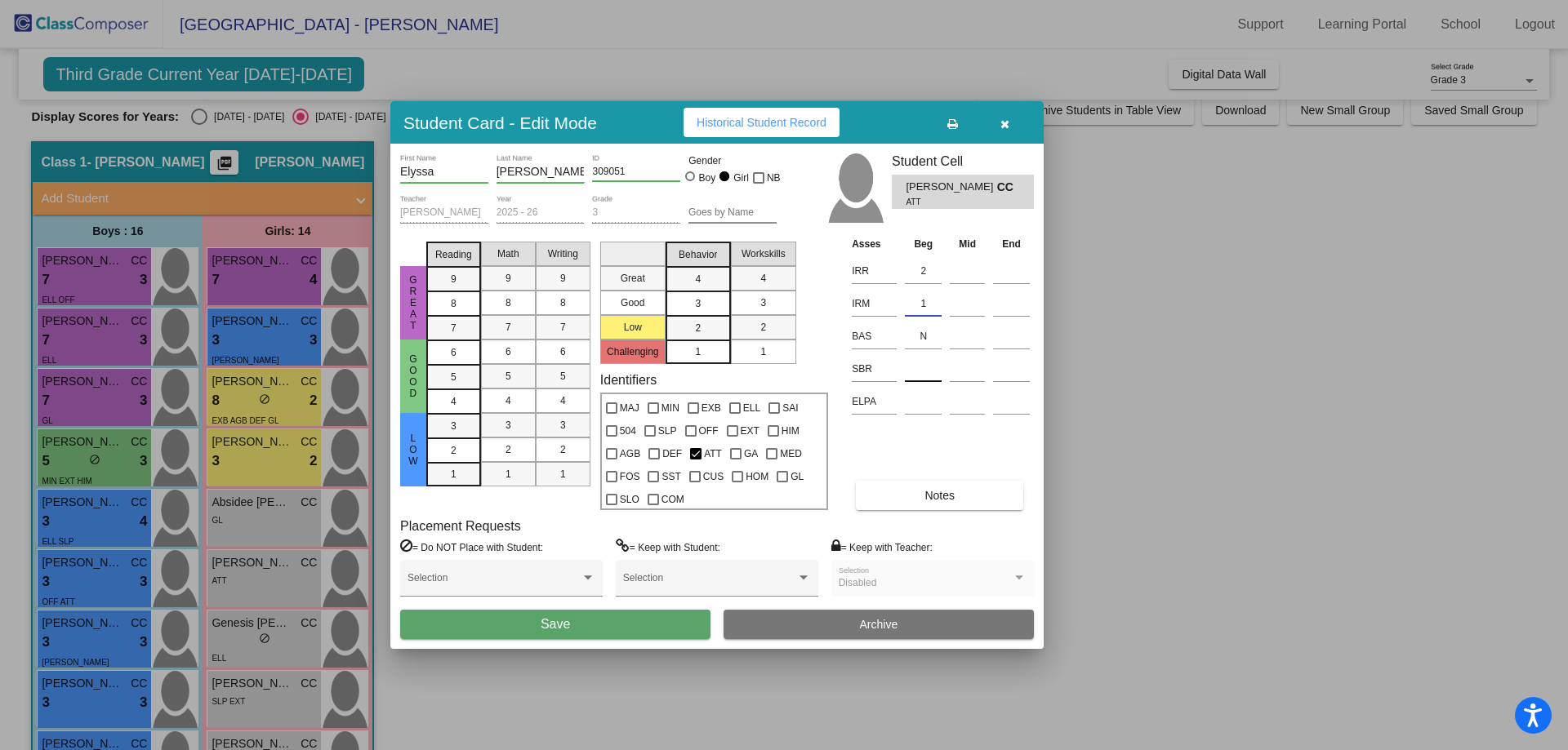
type input "1"
click at [927, 369] on input at bounding box center [923, 369] width 37 height 25
type input "LR"
click at [454, 331] on span "7" at bounding box center [453, 328] width 6 height 15
click at [511, 374] on span "5" at bounding box center [509, 376] width 6 height 15
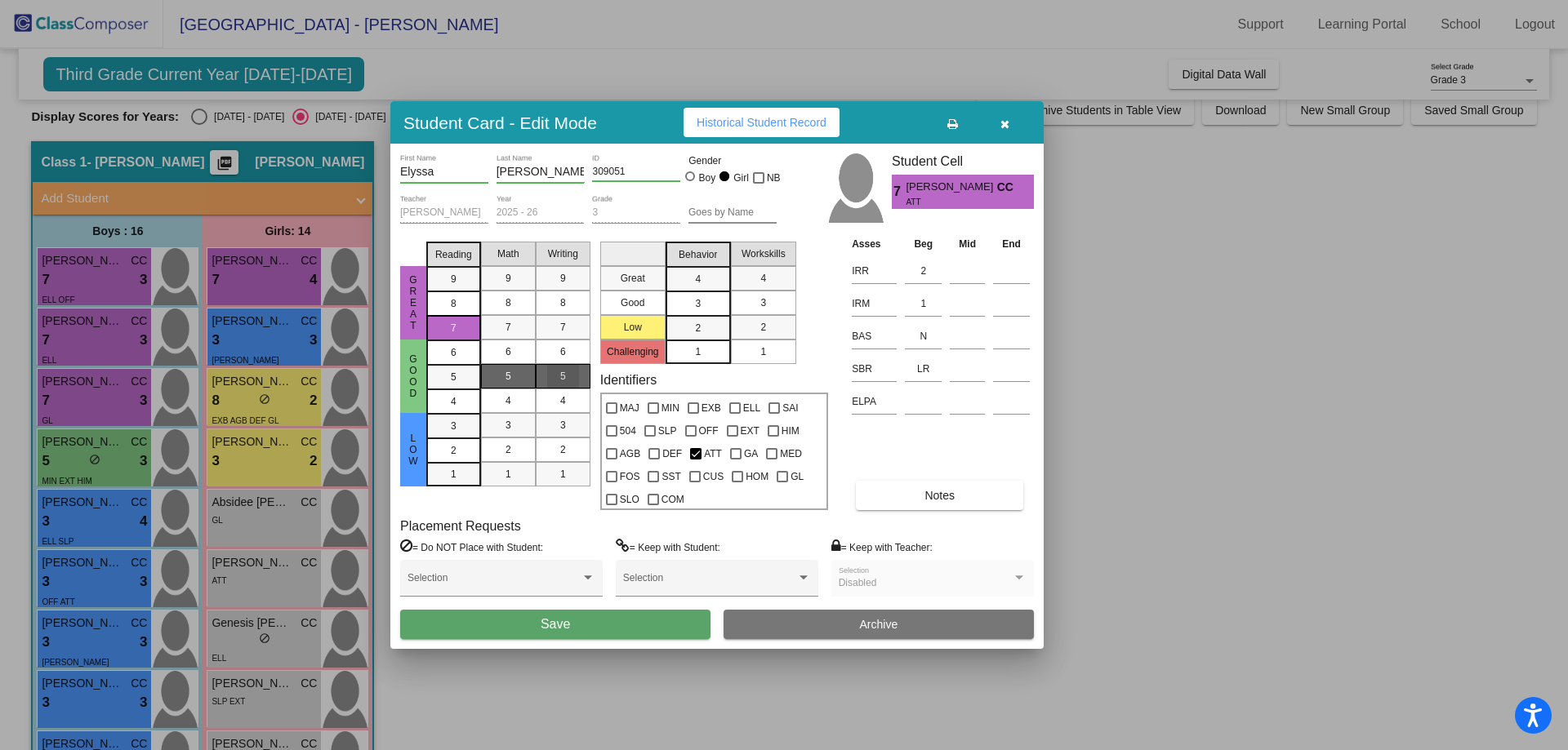
click at [554, 373] on div "5" at bounding box center [563, 376] width 32 height 25
click at [717, 303] on mat-list-option "3" at bounding box center [698, 303] width 65 height 25
click at [768, 306] on div "3" at bounding box center [763, 303] width 32 height 25
click at [599, 624] on button "Save" at bounding box center [555, 624] width 311 height 30
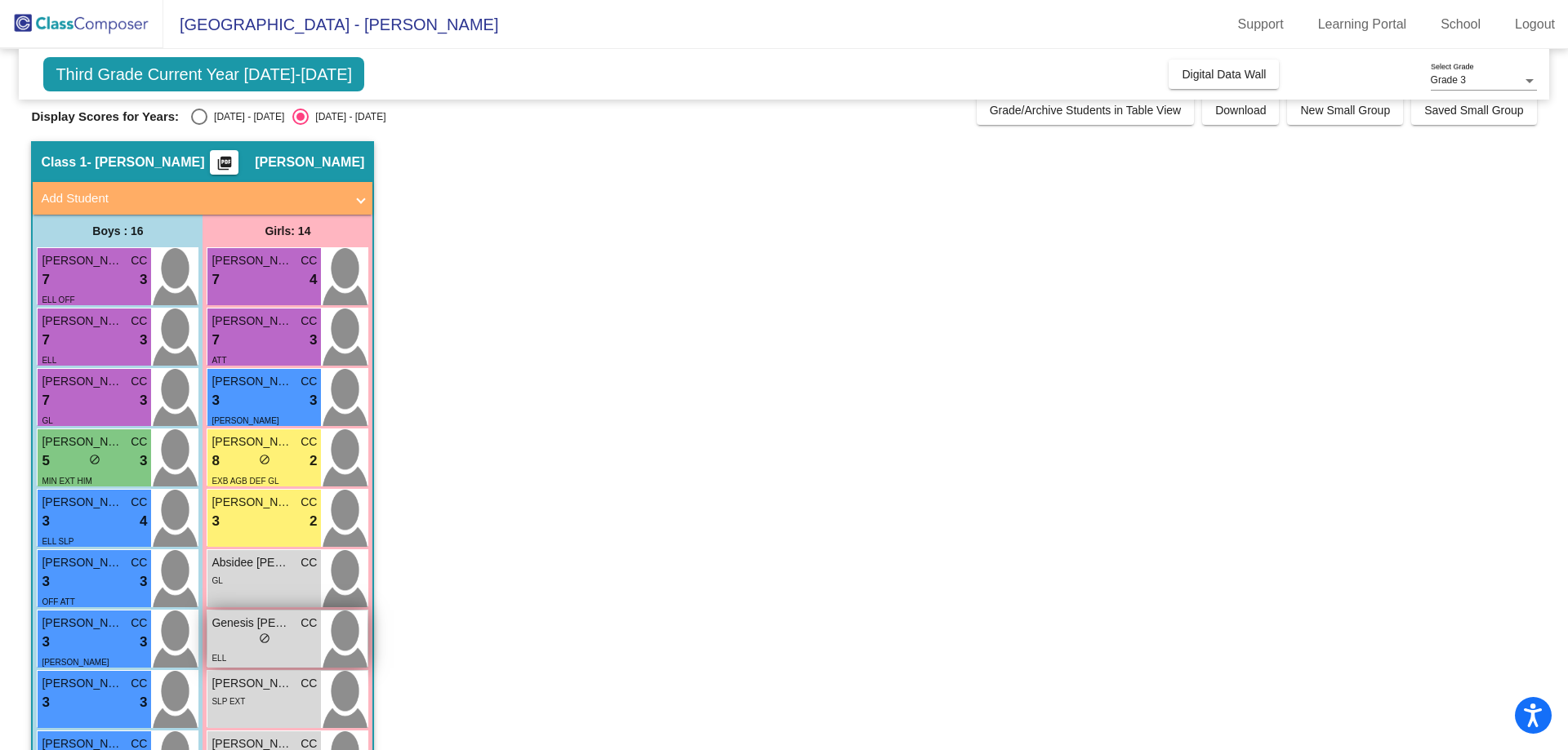
click at [282, 635] on div "lock do_not_disturb_alt" at bounding box center [264, 640] width 105 height 17
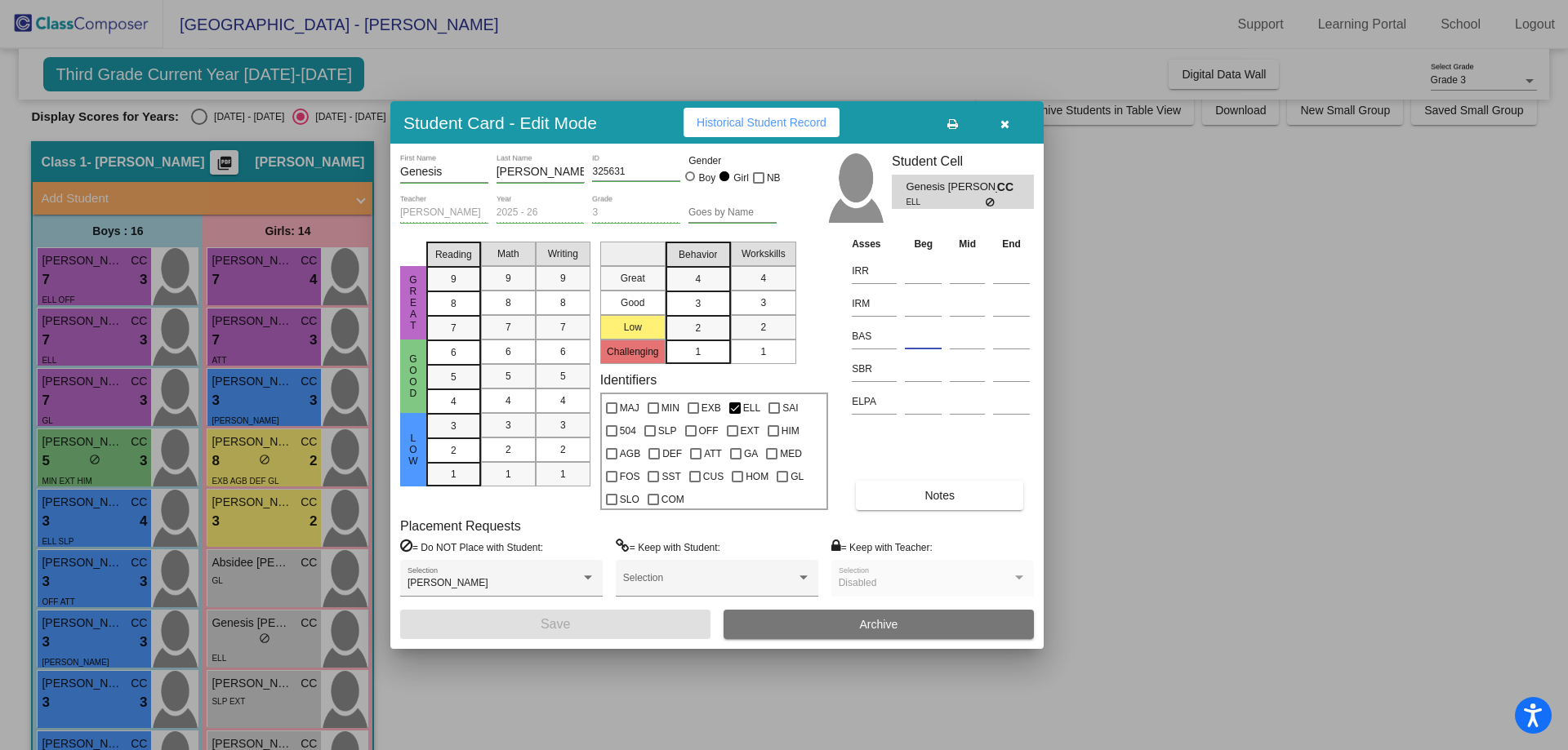
click at [920, 338] on input at bounding box center [923, 336] width 37 height 25
type input "M"
click at [921, 263] on input at bounding box center [923, 271] width 37 height 25
type input "E3"
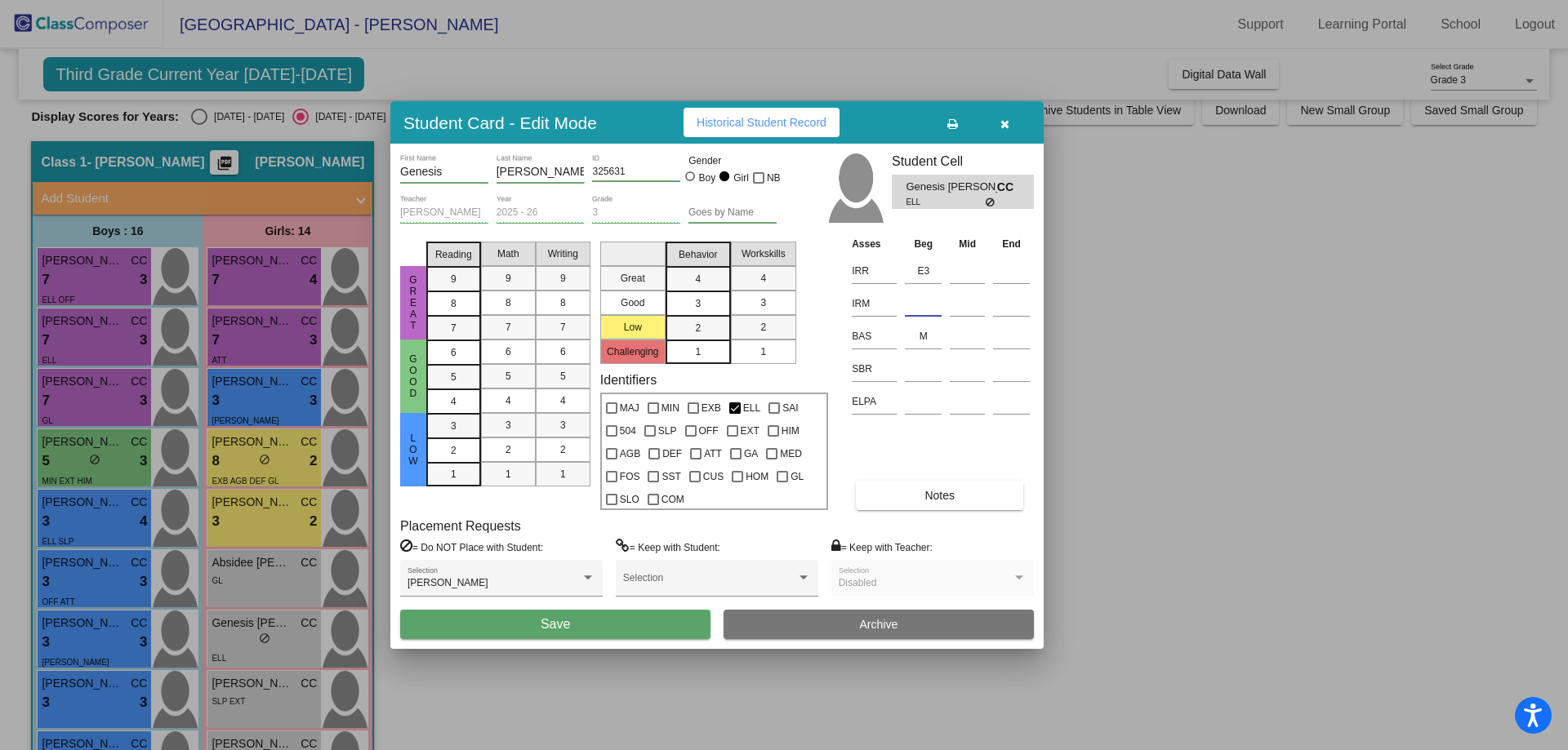
click at [931, 308] on input at bounding box center [923, 304] width 37 height 25
type input "2"
click at [925, 380] on input at bounding box center [923, 369] width 37 height 25
type input "LR"
click at [447, 348] on div "6" at bounding box center [453, 352] width 32 height 25
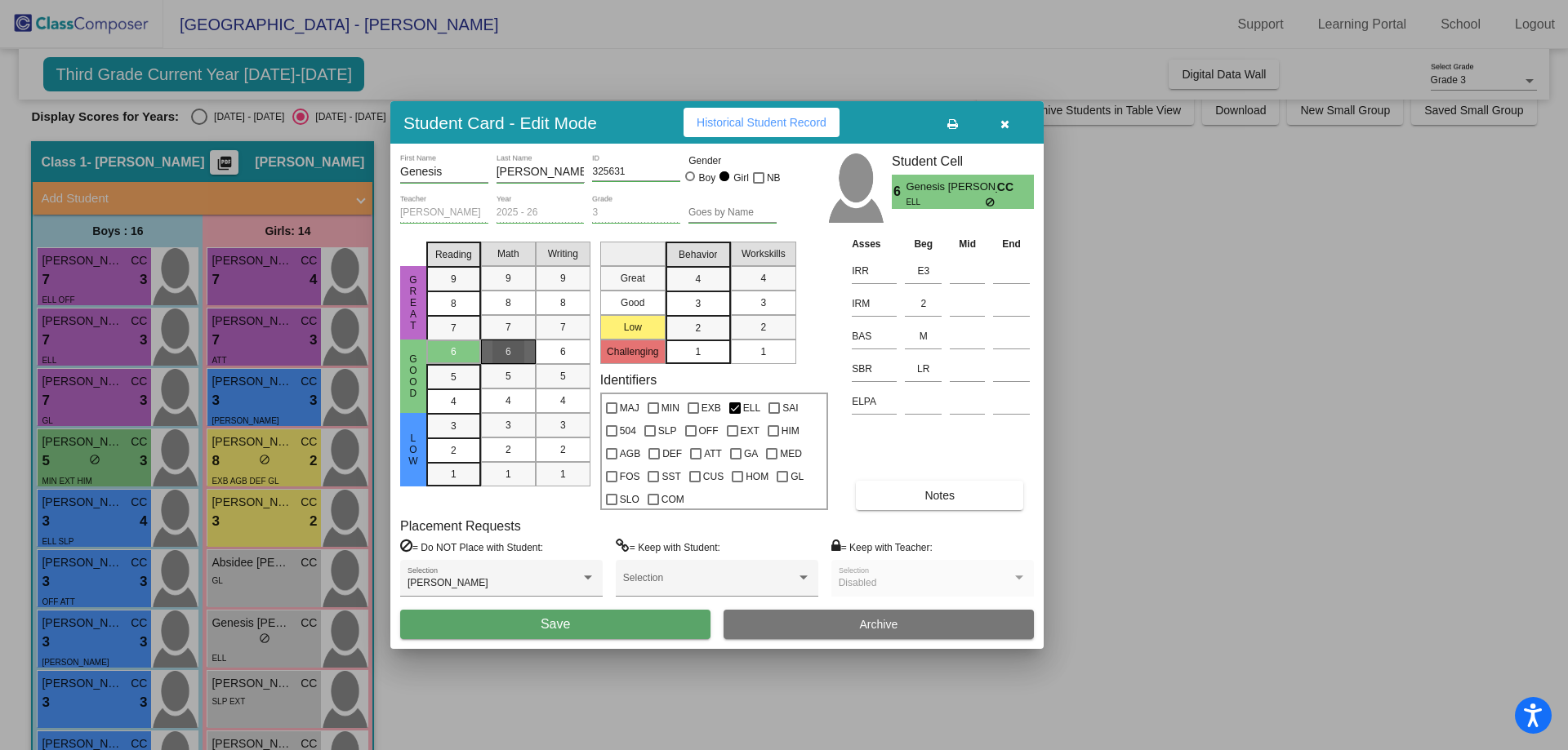
click at [520, 344] on div "6" at bounding box center [508, 351] width 32 height 25
click at [566, 378] on div "5" at bounding box center [563, 376] width 32 height 25
click at [700, 306] on span "3" at bounding box center [698, 303] width 6 height 15
click at [763, 306] on span "3" at bounding box center [763, 303] width 6 height 15
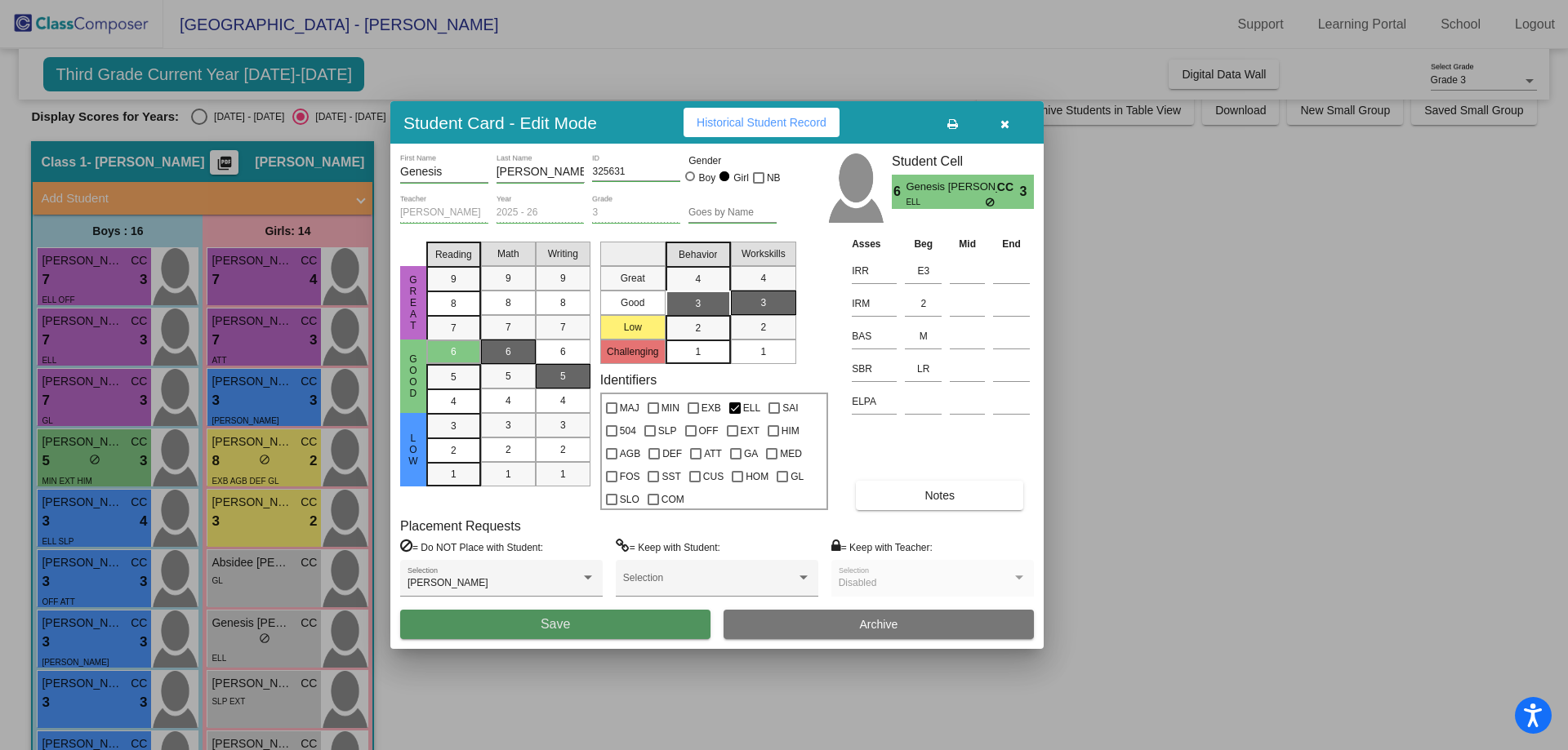
click at [576, 618] on button "Save" at bounding box center [555, 624] width 311 height 30
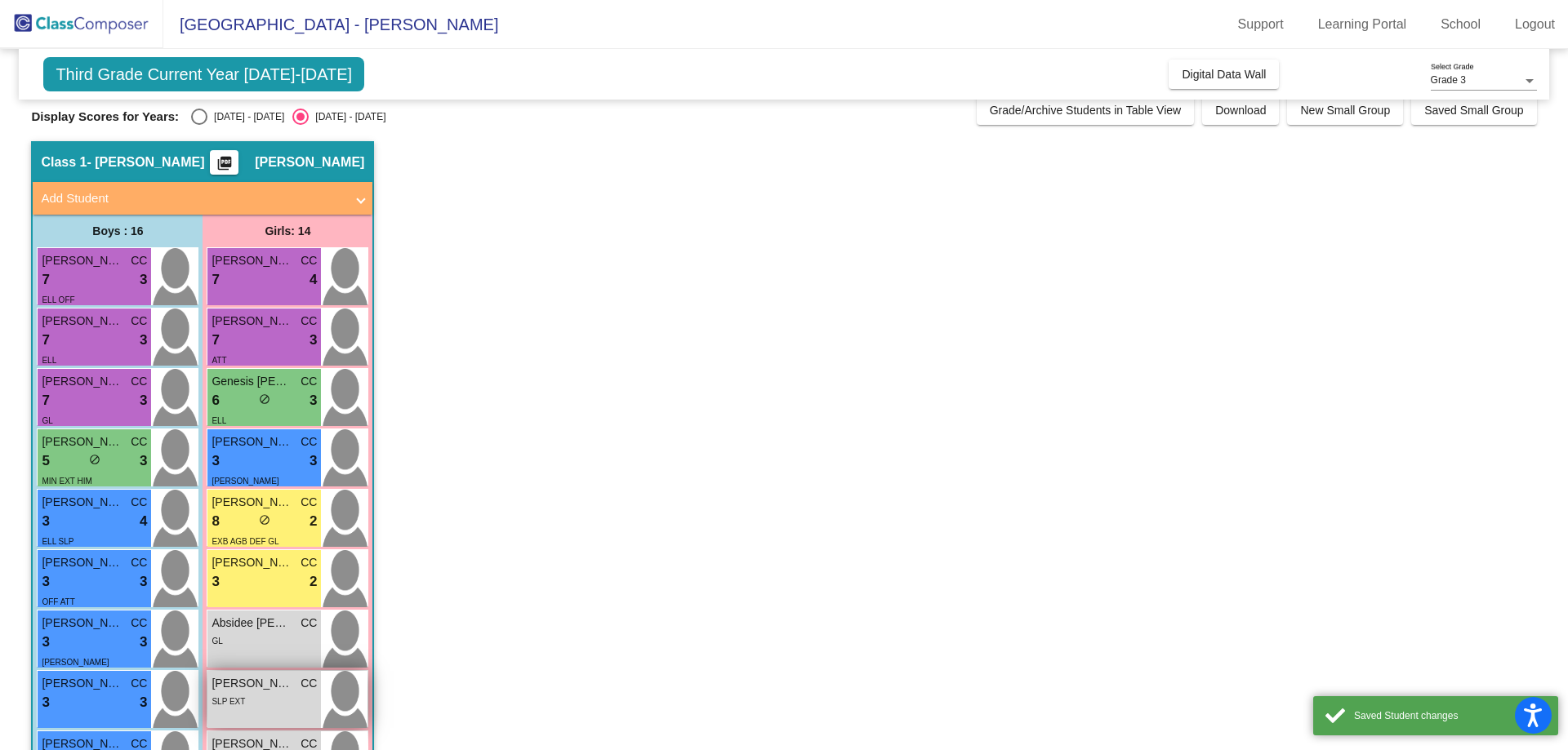
click at [254, 695] on div "SLP EXT" at bounding box center [264, 701] width 105 height 17
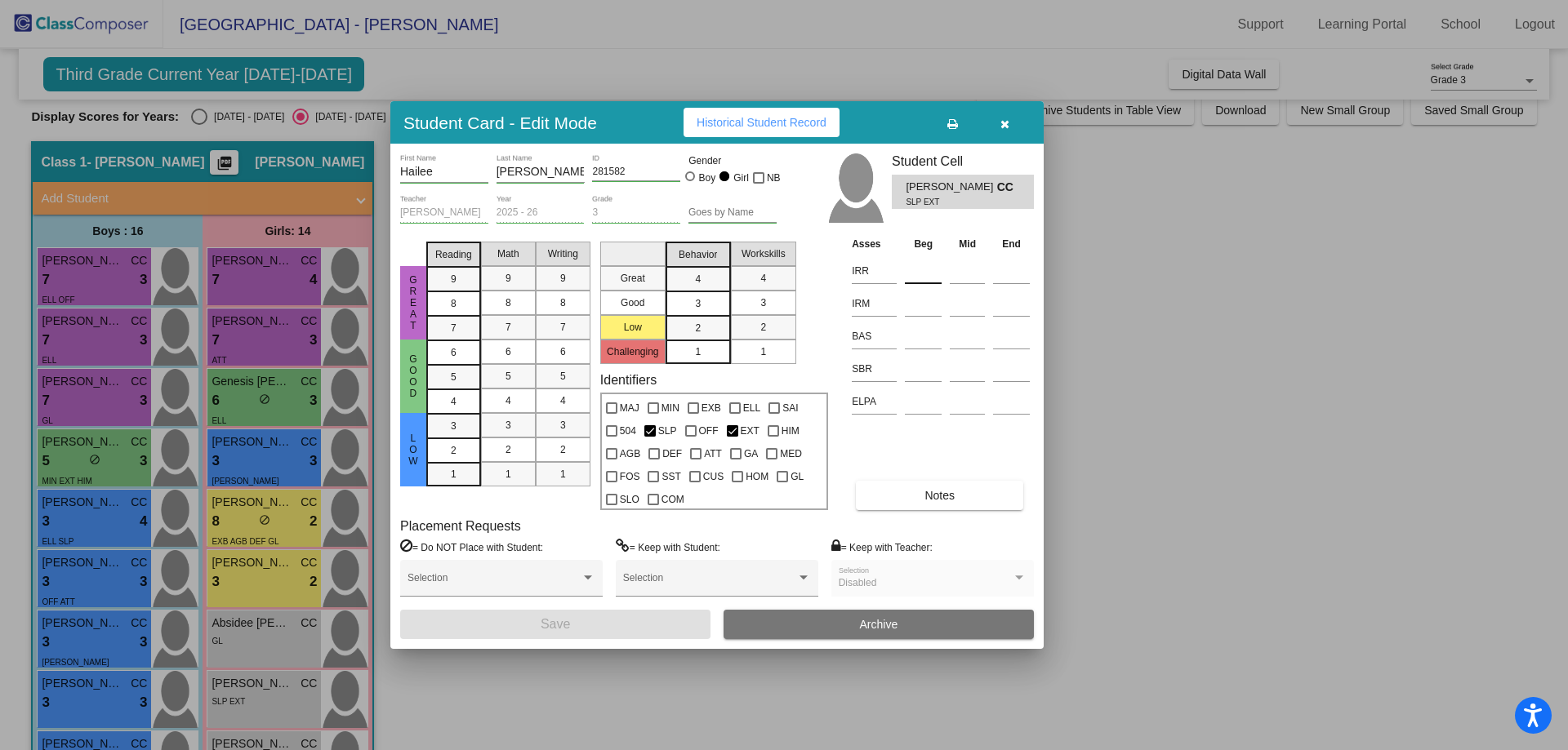
click at [913, 272] on input at bounding box center [923, 271] width 37 height 25
type input "1"
click at [915, 305] on input at bounding box center [923, 304] width 37 height 25
type input "1"
click at [922, 335] on input at bounding box center [923, 336] width 37 height 25
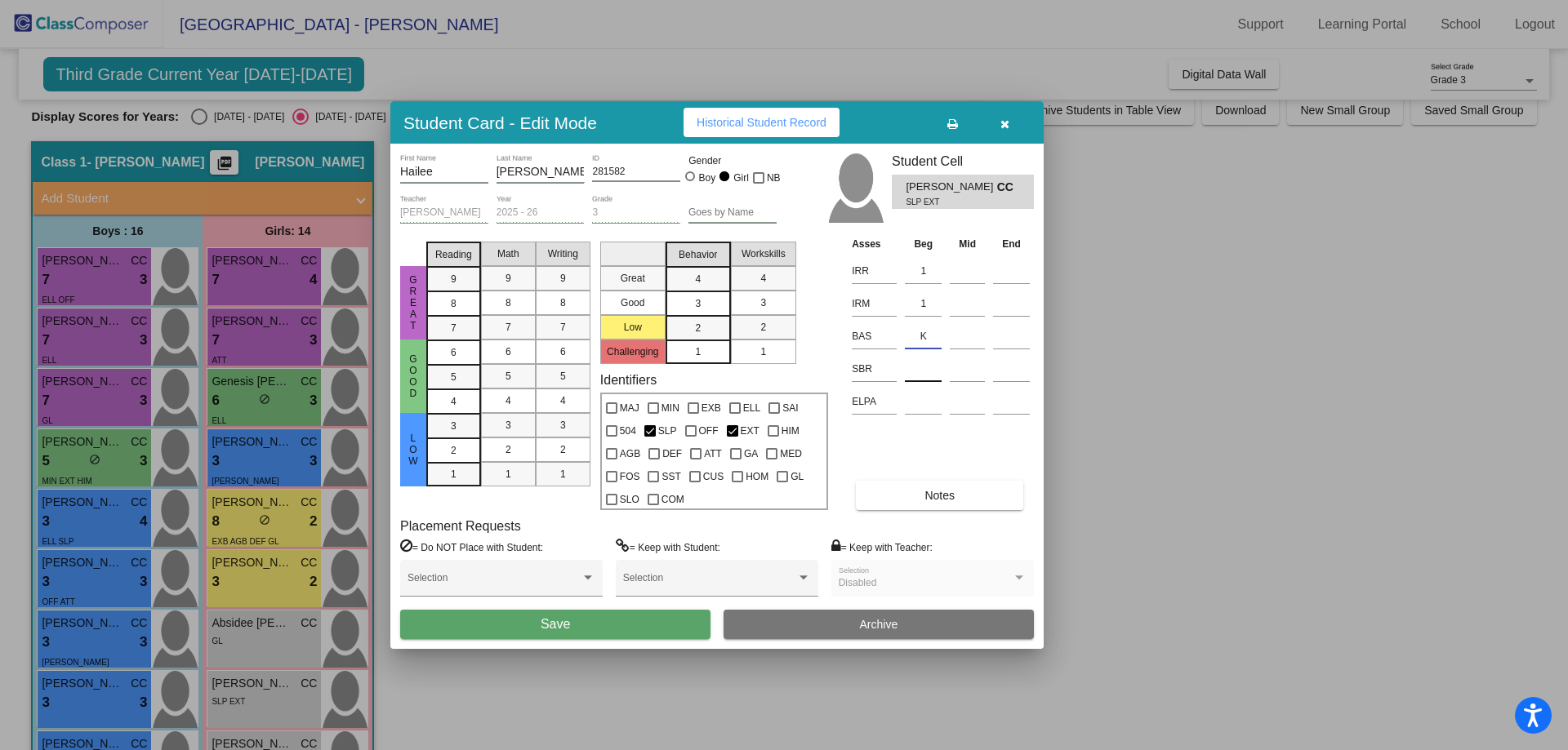
type input "K"
click at [920, 371] on input at bounding box center [923, 369] width 37 height 25
type input "SR"
click at [464, 423] on div "3" at bounding box center [453, 425] width 32 height 25
click at [518, 422] on div "3" at bounding box center [508, 424] width 32 height 25
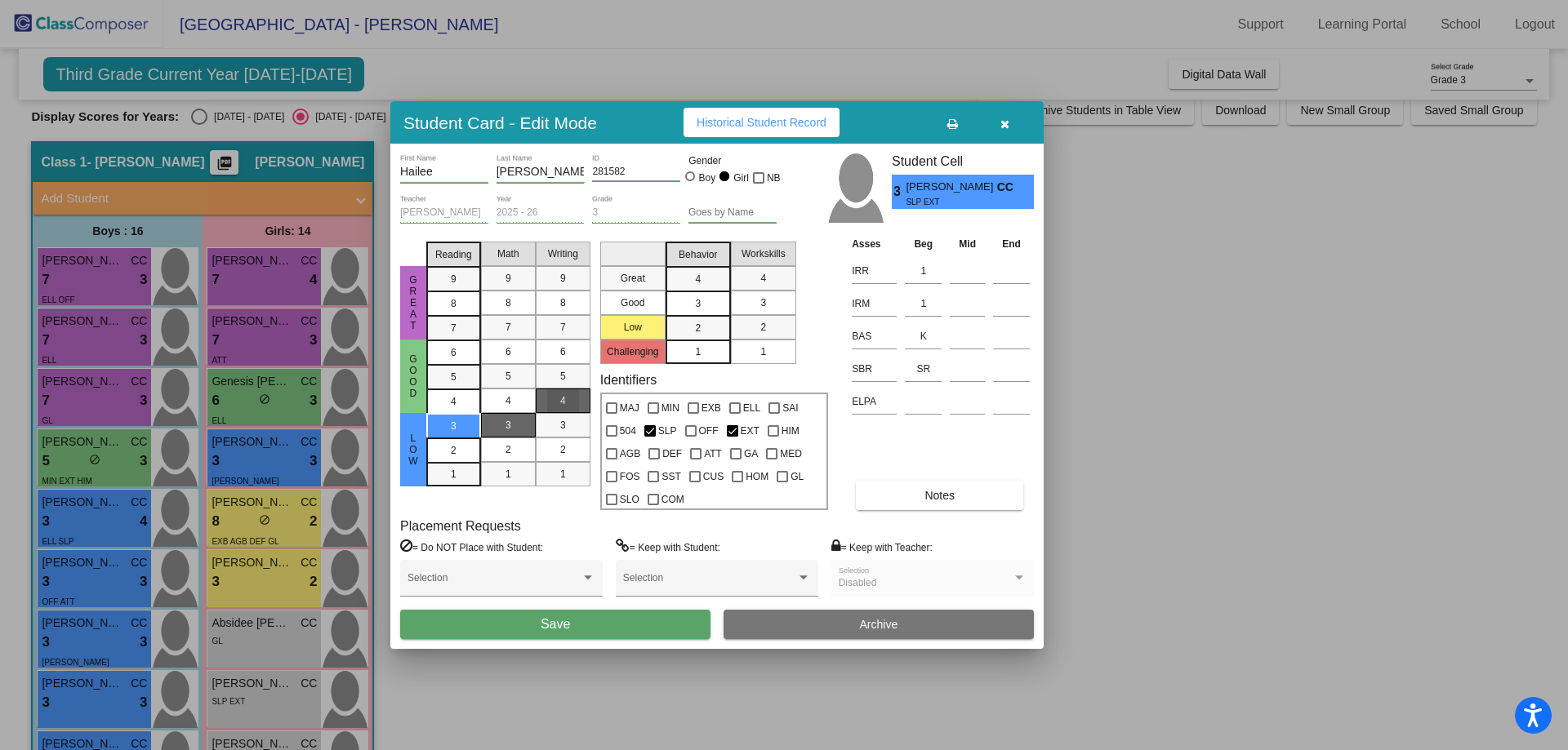
click at [557, 404] on div "4" at bounding box center [563, 401] width 32 height 25
click at [703, 303] on div "3" at bounding box center [698, 304] width 32 height 25
click at [771, 328] on div "2" at bounding box center [763, 327] width 32 height 25
click at [571, 620] on button "Save" at bounding box center [555, 624] width 311 height 30
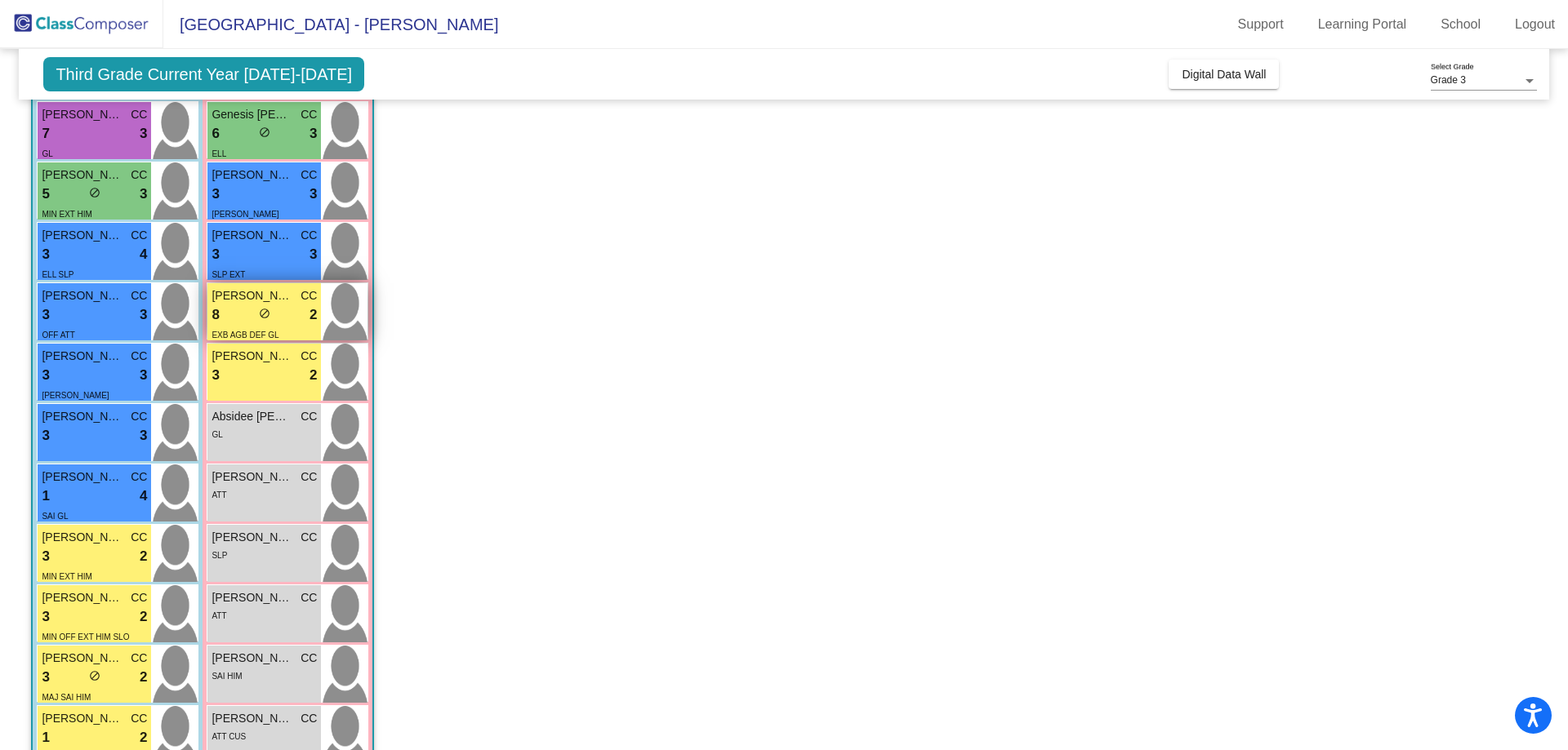
scroll to position [340, 0]
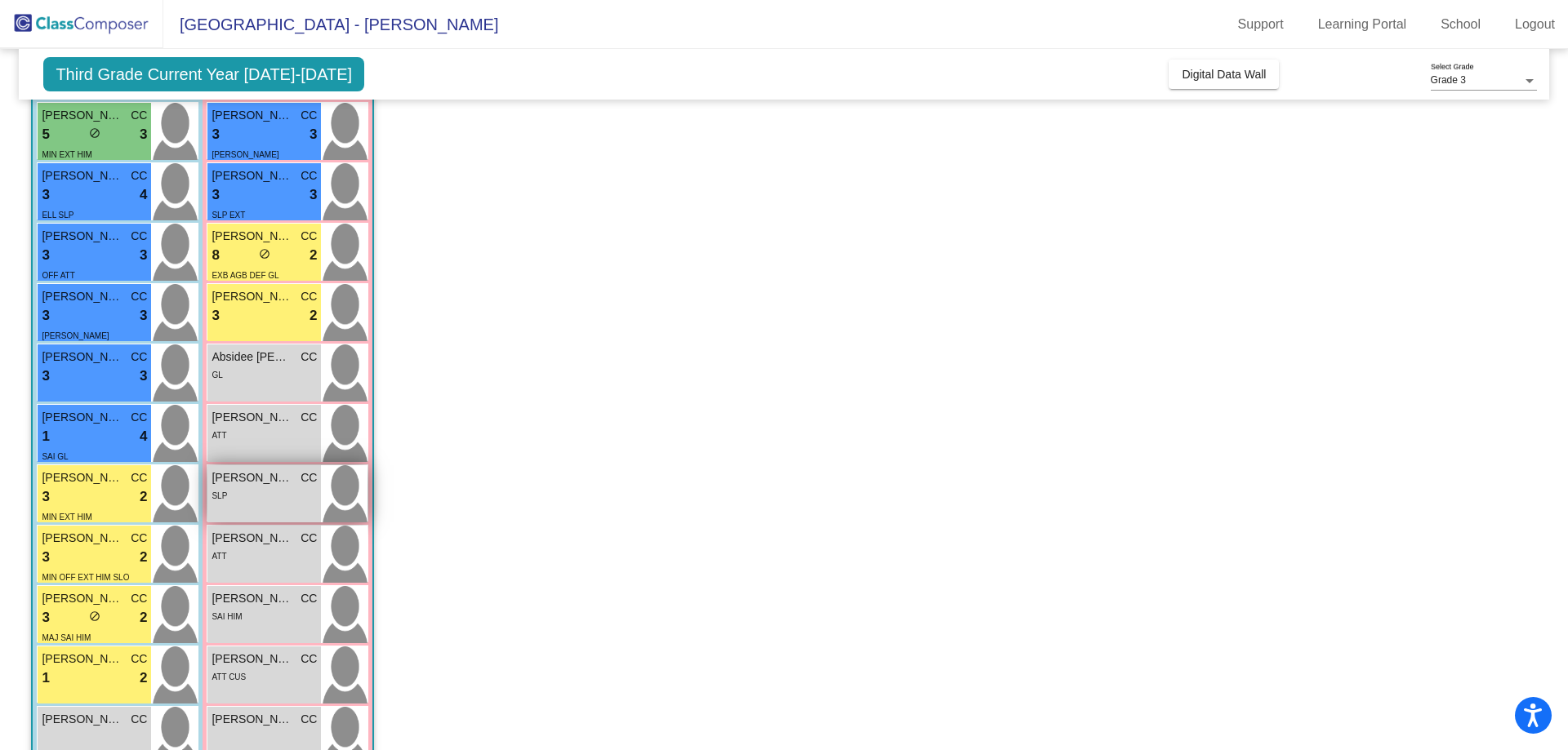
click at [273, 497] on div "SLP" at bounding box center [264, 495] width 105 height 17
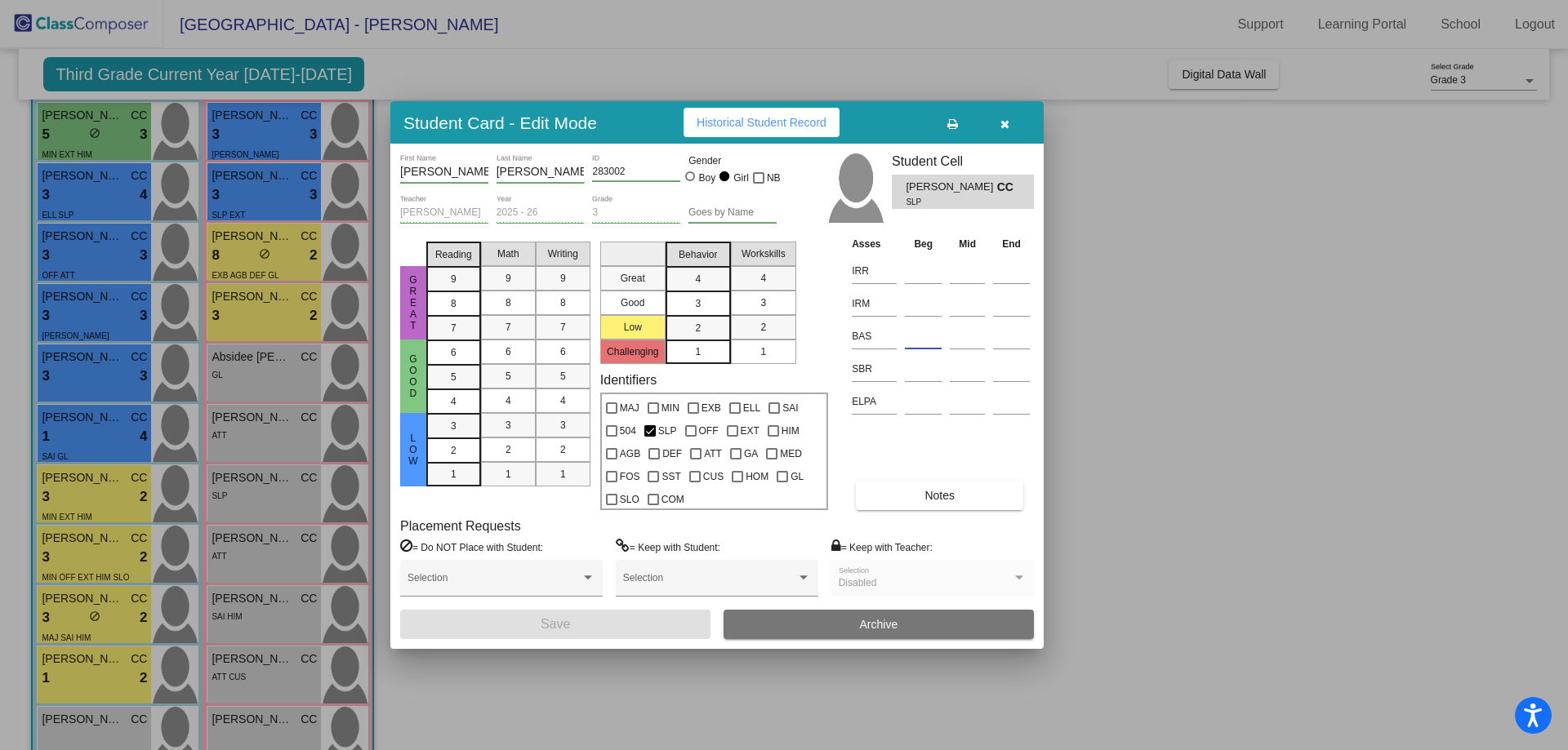
click at [931, 333] on input at bounding box center [923, 336] width 37 height 25
type input "L"
click at [918, 260] on input at bounding box center [923, 271] width 37 height 25
type input "E3"
click at [919, 302] on input at bounding box center [923, 304] width 37 height 25
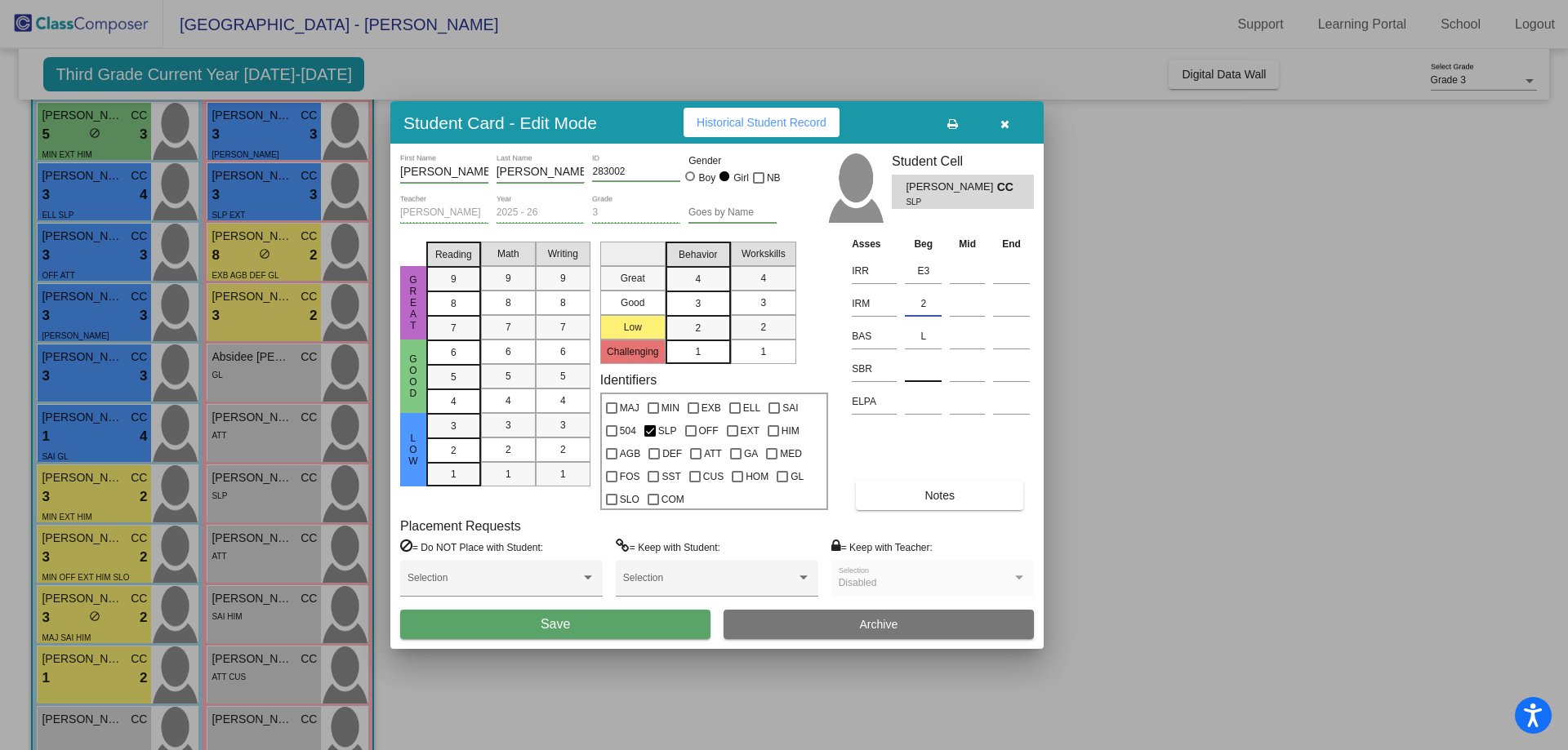
type input "2"
click at [915, 366] on input at bounding box center [923, 369] width 37 height 25
type input "(SR)"
click at [453, 427] on span "3" at bounding box center [453, 425] width 6 height 15
click at [503, 406] on div "4" at bounding box center [508, 401] width 32 height 25
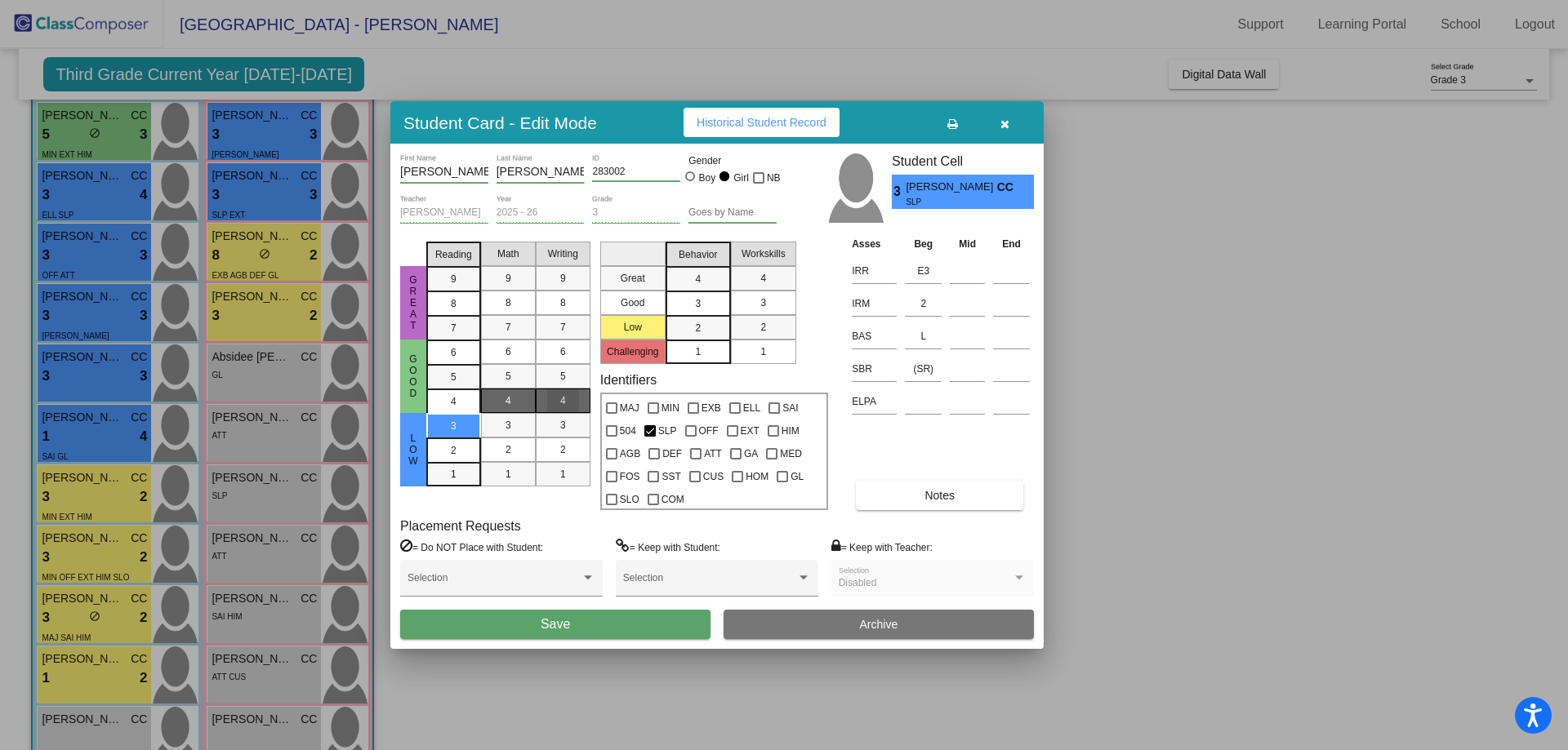
click at [570, 404] on div "4" at bounding box center [563, 401] width 32 height 25
click at [696, 297] on span "3" at bounding box center [698, 303] width 6 height 15
click at [695, 277] on span "4" at bounding box center [698, 279] width 6 height 15
click at [774, 324] on div "2" at bounding box center [763, 327] width 32 height 25
click at [765, 305] on span "3" at bounding box center [763, 303] width 6 height 15
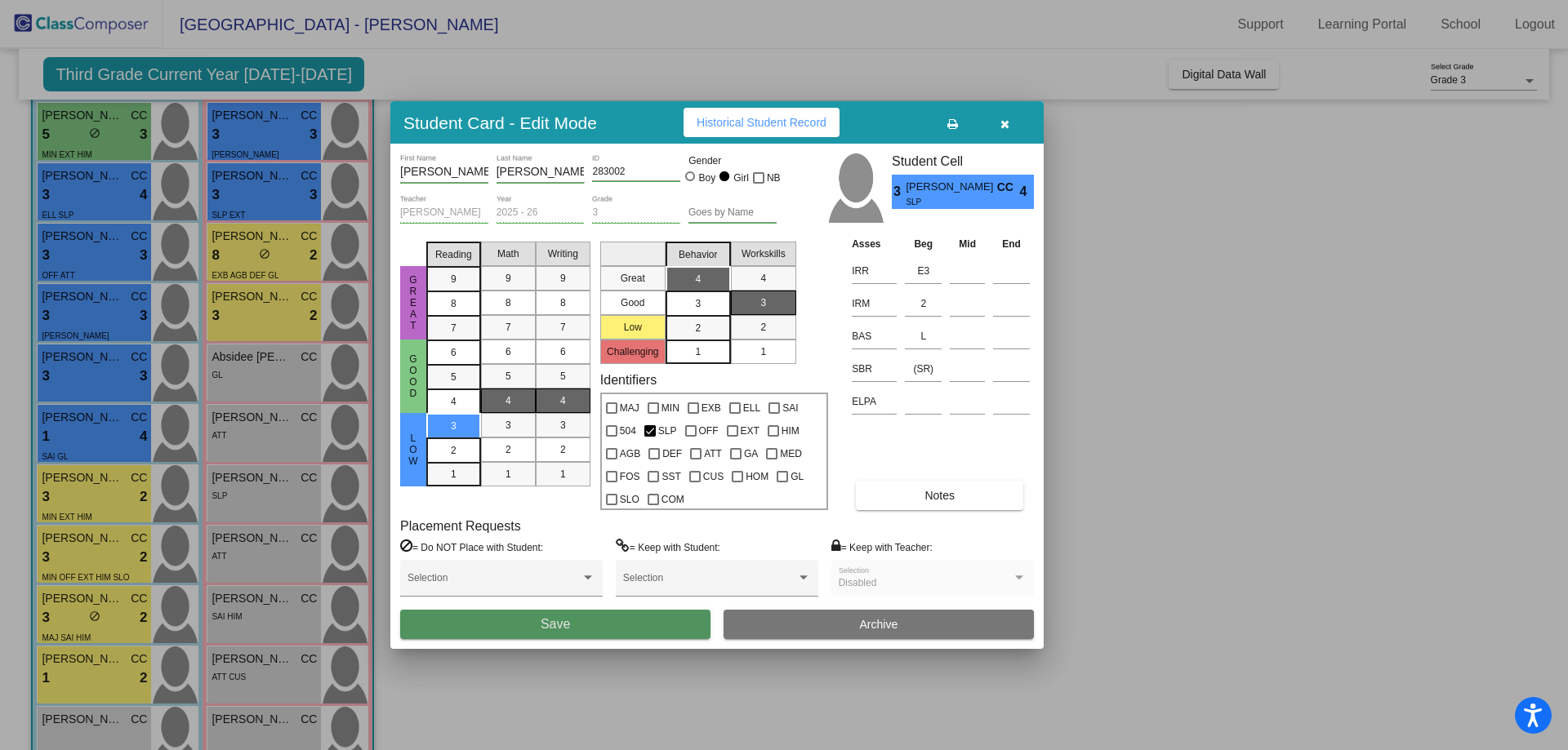
click at [564, 623] on span "Save" at bounding box center [555, 624] width 30 height 14
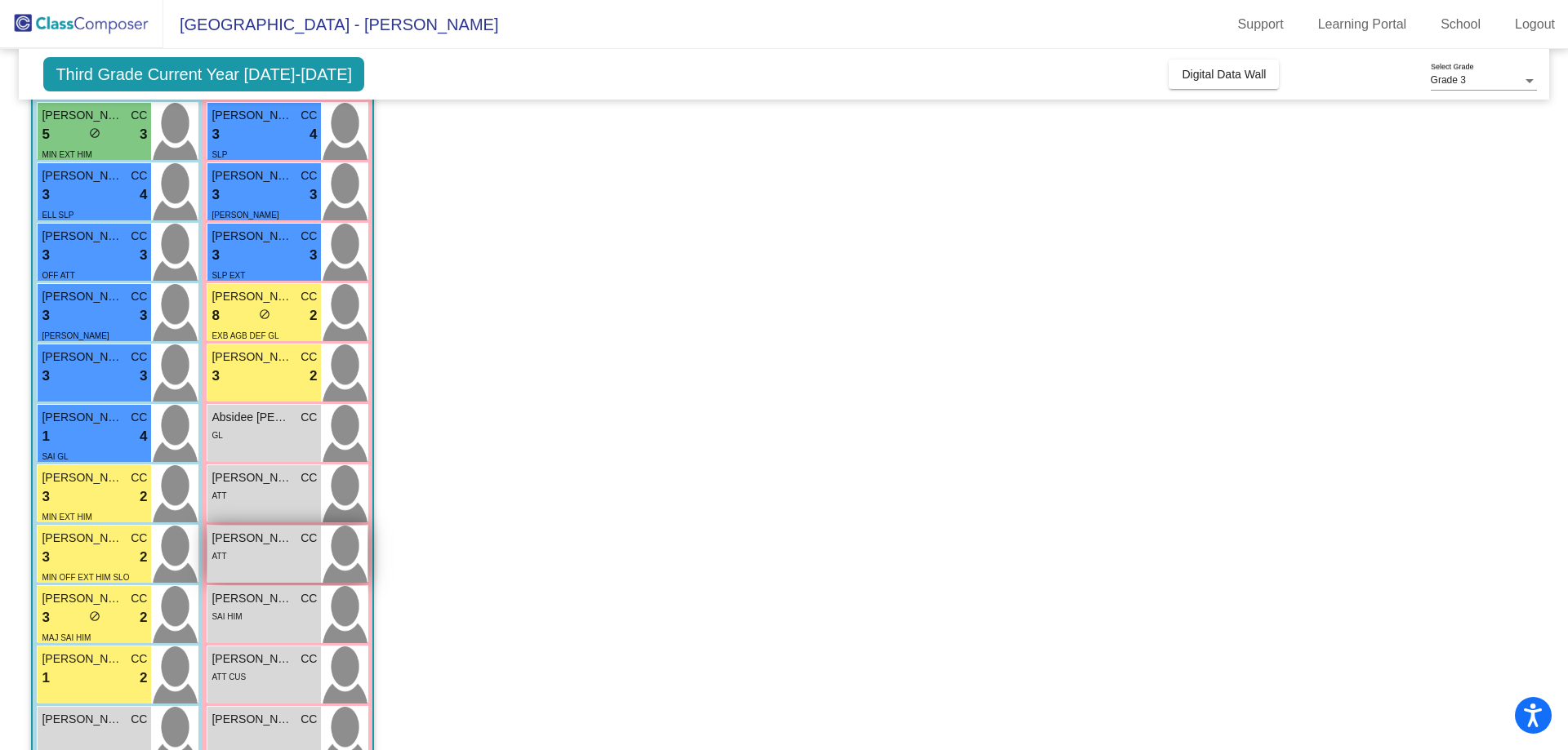
click at [308, 544] on span "CC" at bounding box center [309, 537] width 17 height 17
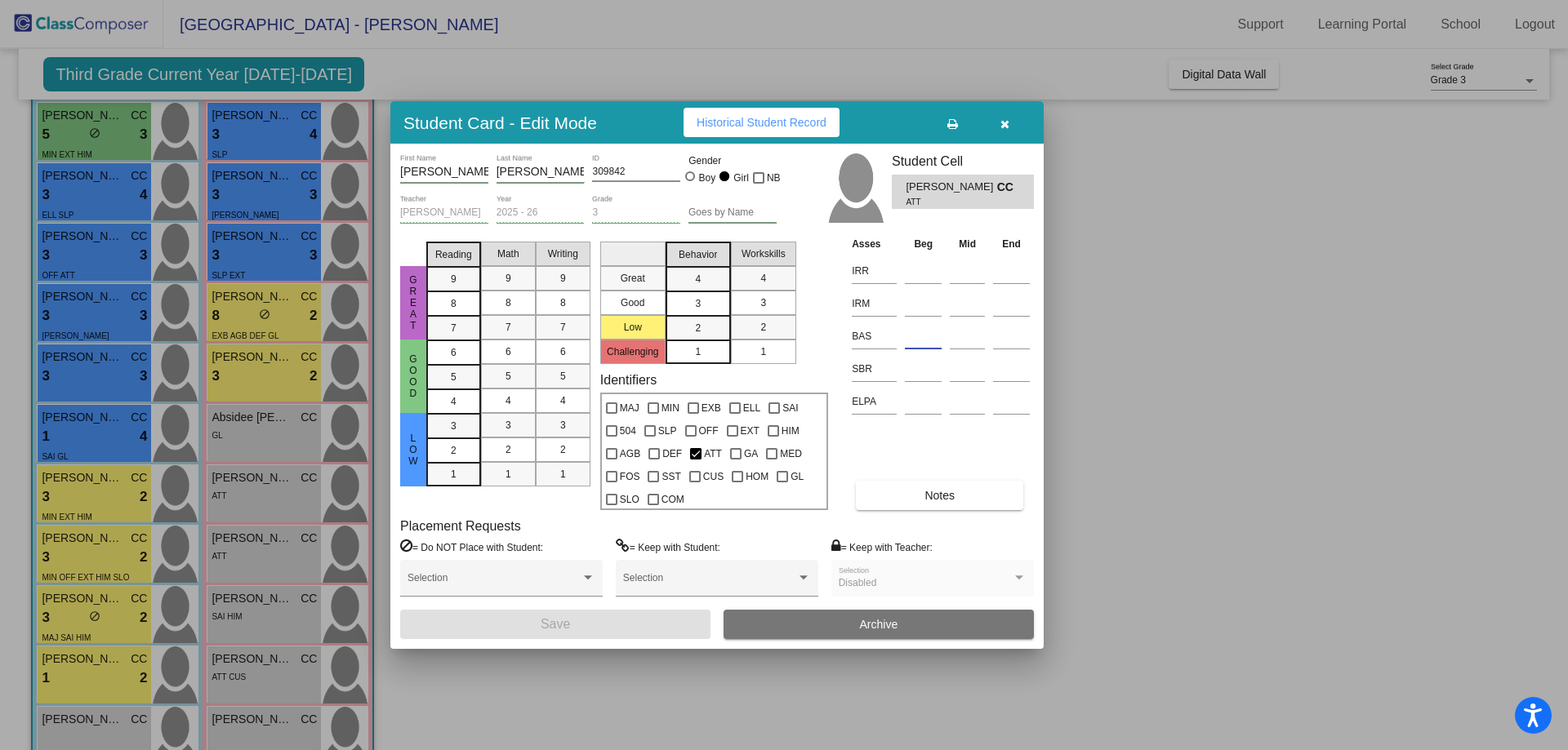
click at [918, 337] on input at bounding box center [923, 336] width 37 height 25
type input "K"
click at [924, 270] on input at bounding box center [923, 271] width 37 height 25
type input "2"
click at [927, 311] on input at bounding box center [923, 304] width 37 height 25
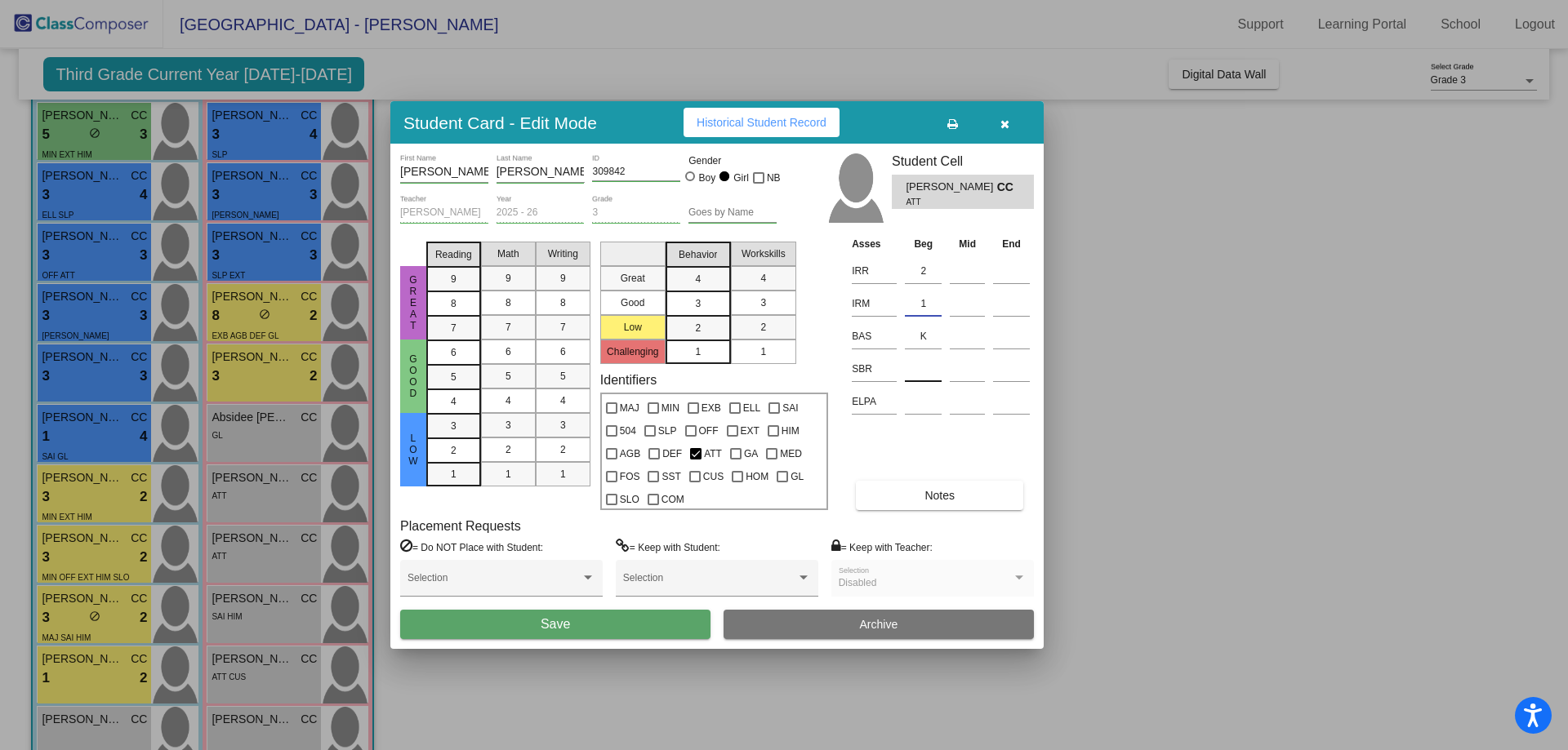
type input "1"
click at [927, 374] on input at bounding box center [923, 369] width 37 height 25
type input "LR"
click at [453, 422] on span "3" at bounding box center [453, 425] width 6 height 15
click at [513, 407] on div "4" at bounding box center [508, 401] width 32 height 25
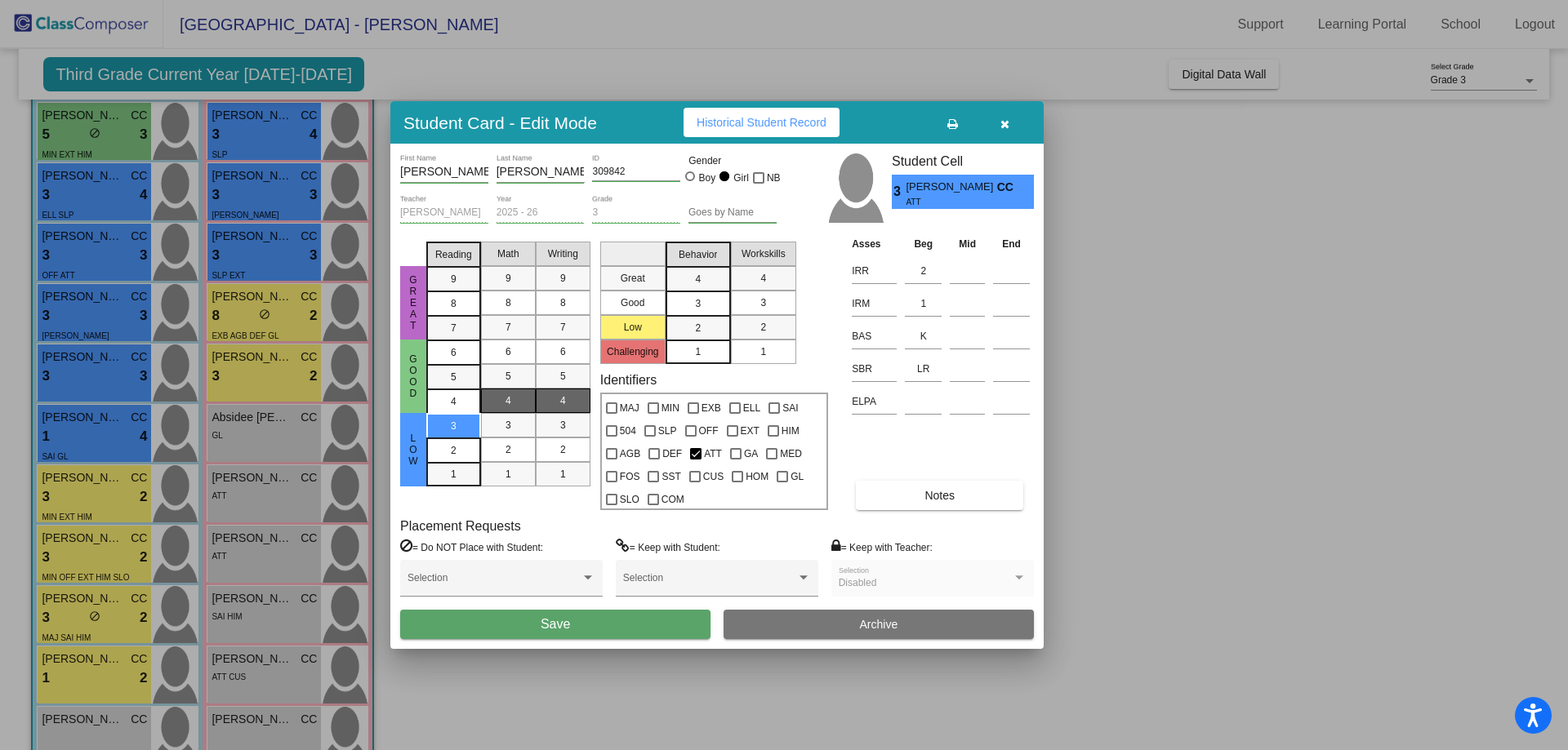
click at [574, 397] on div "4" at bounding box center [563, 401] width 32 height 25
click at [699, 306] on span "3" at bounding box center [698, 303] width 6 height 15
click at [752, 300] on div "3" at bounding box center [763, 303] width 32 height 25
click at [567, 632] on button "Save" at bounding box center [555, 624] width 311 height 30
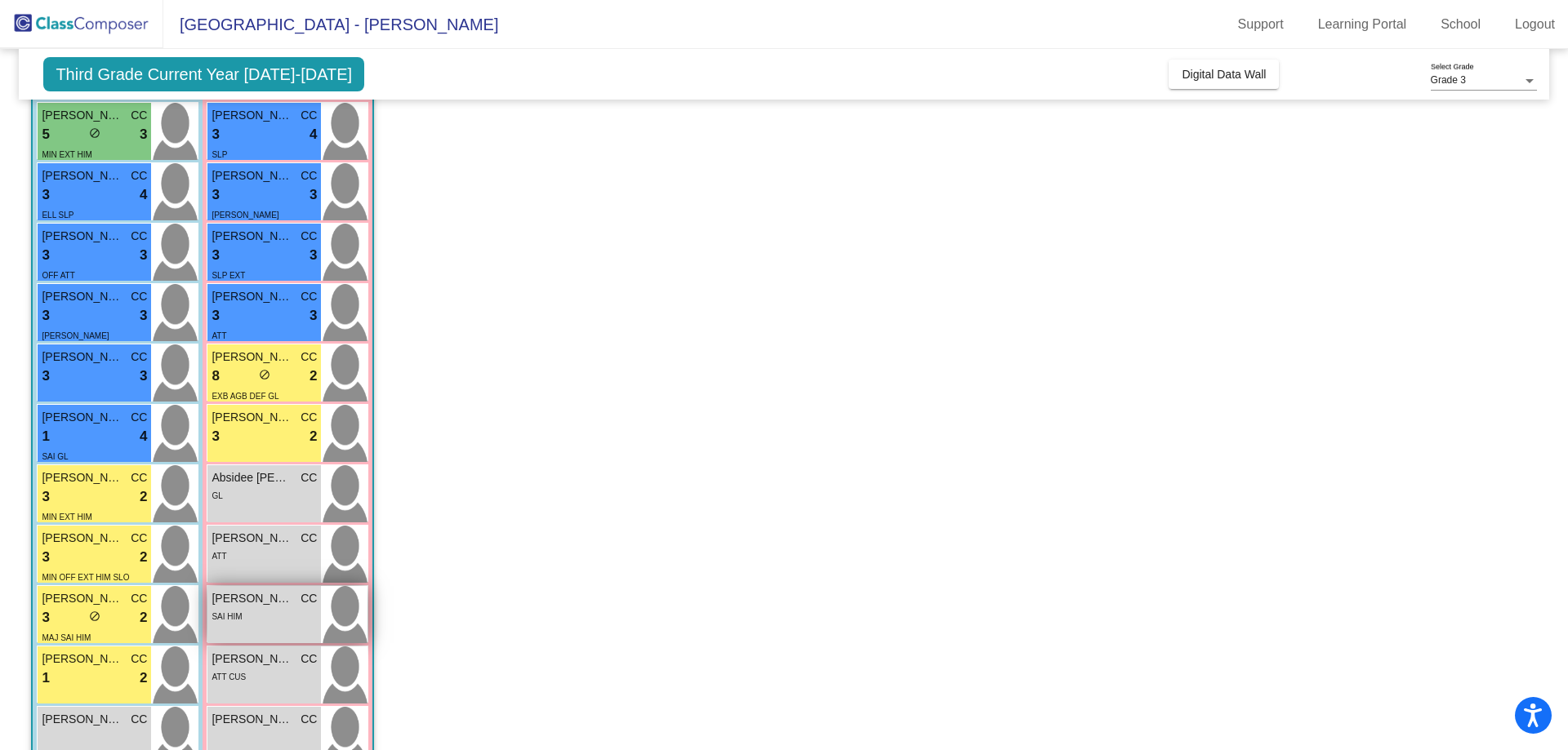
click at [261, 615] on div "SAI HIM" at bounding box center [264, 615] width 105 height 17
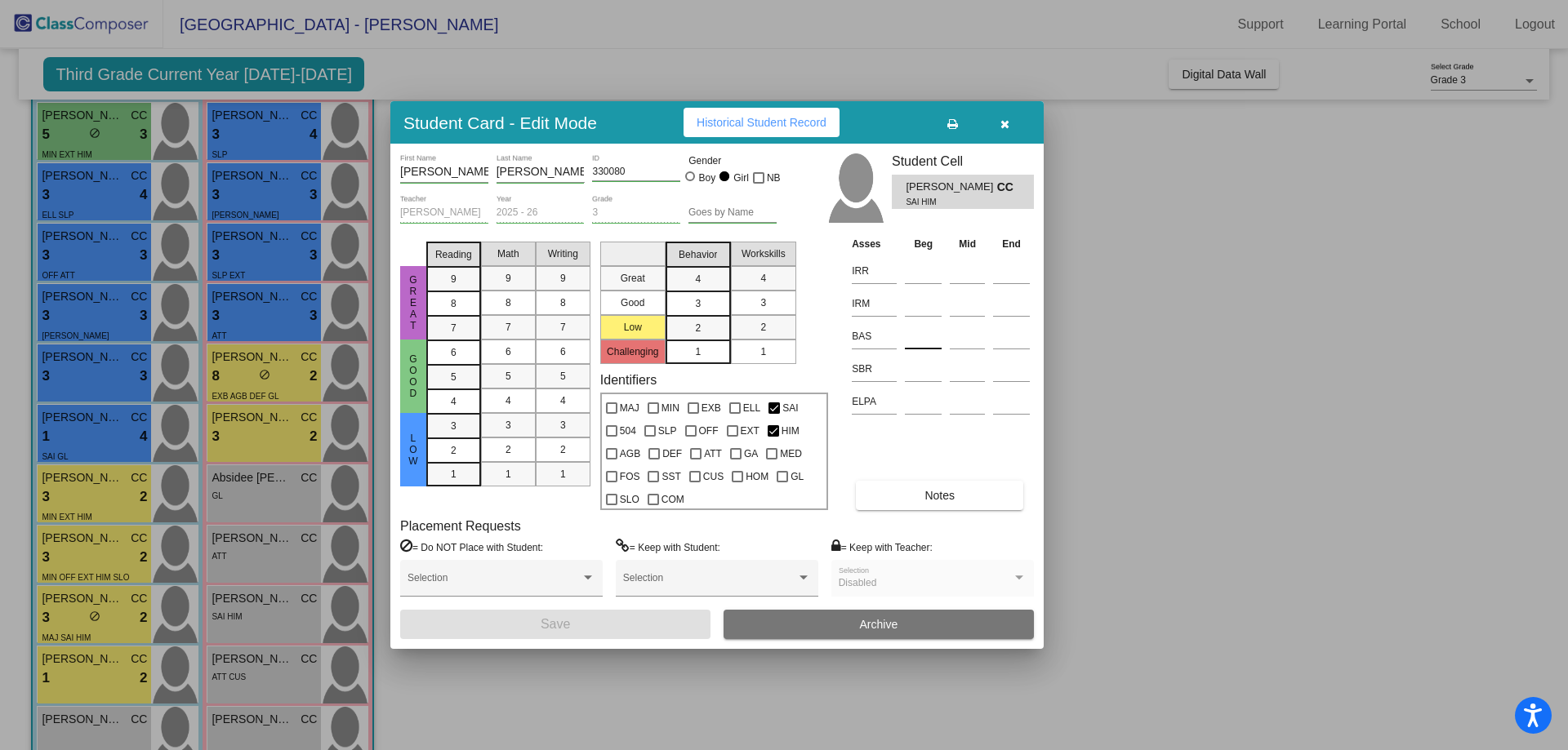
click at [921, 341] on input at bounding box center [923, 336] width 37 height 25
type input "F"
click at [926, 272] on input at bounding box center [923, 271] width 37 height 25
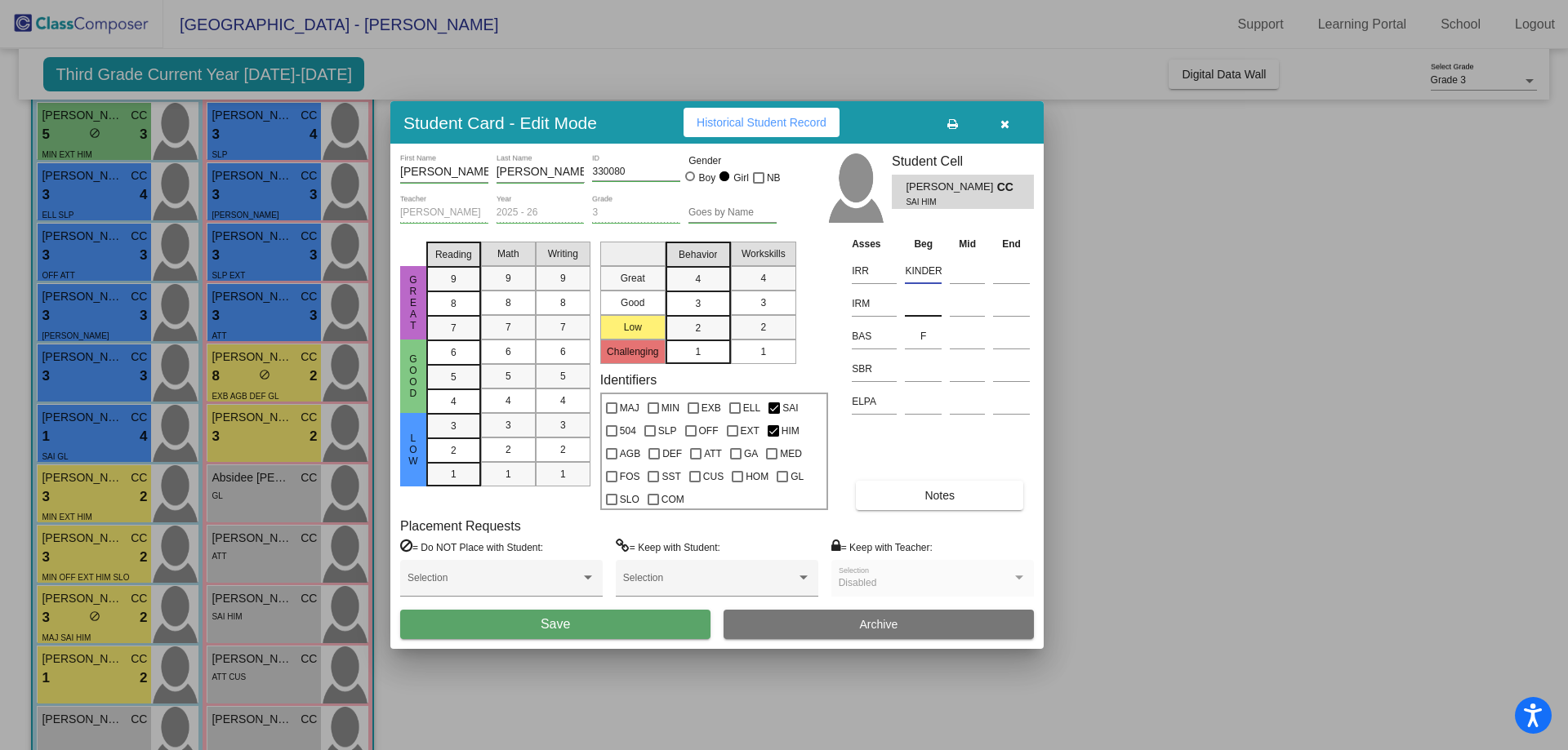
type input "KINDER"
click at [928, 301] on input at bounding box center [923, 304] width 37 height 25
type input "KINDER"
click at [922, 375] on input at bounding box center [923, 369] width 37 height 25
type input "SR"
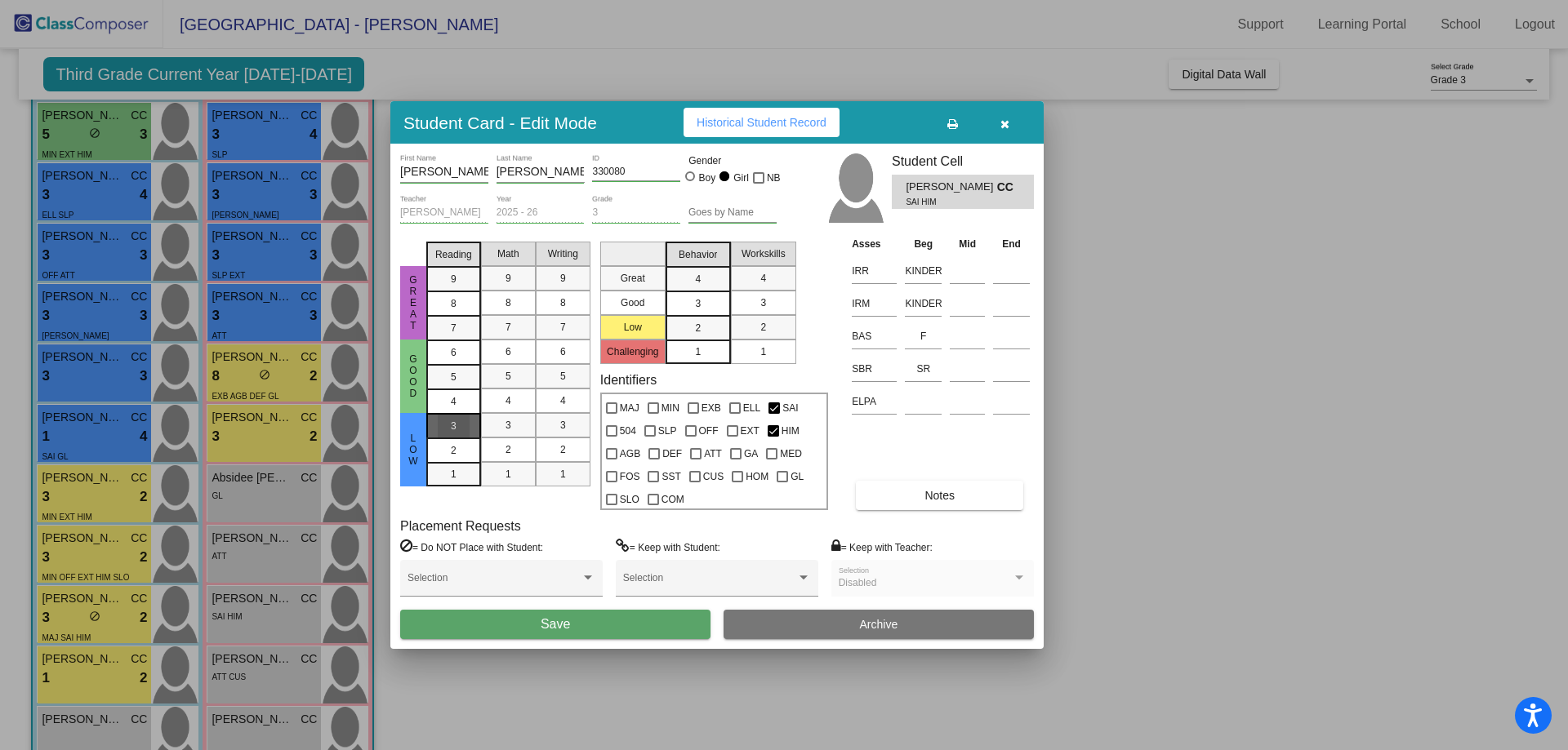
click at [452, 428] on span "3" at bounding box center [453, 425] width 6 height 15
click at [512, 426] on div "3" at bounding box center [508, 424] width 32 height 25
click at [458, 456] on div "2" at bounding box center [453, 450] width 32 height 25
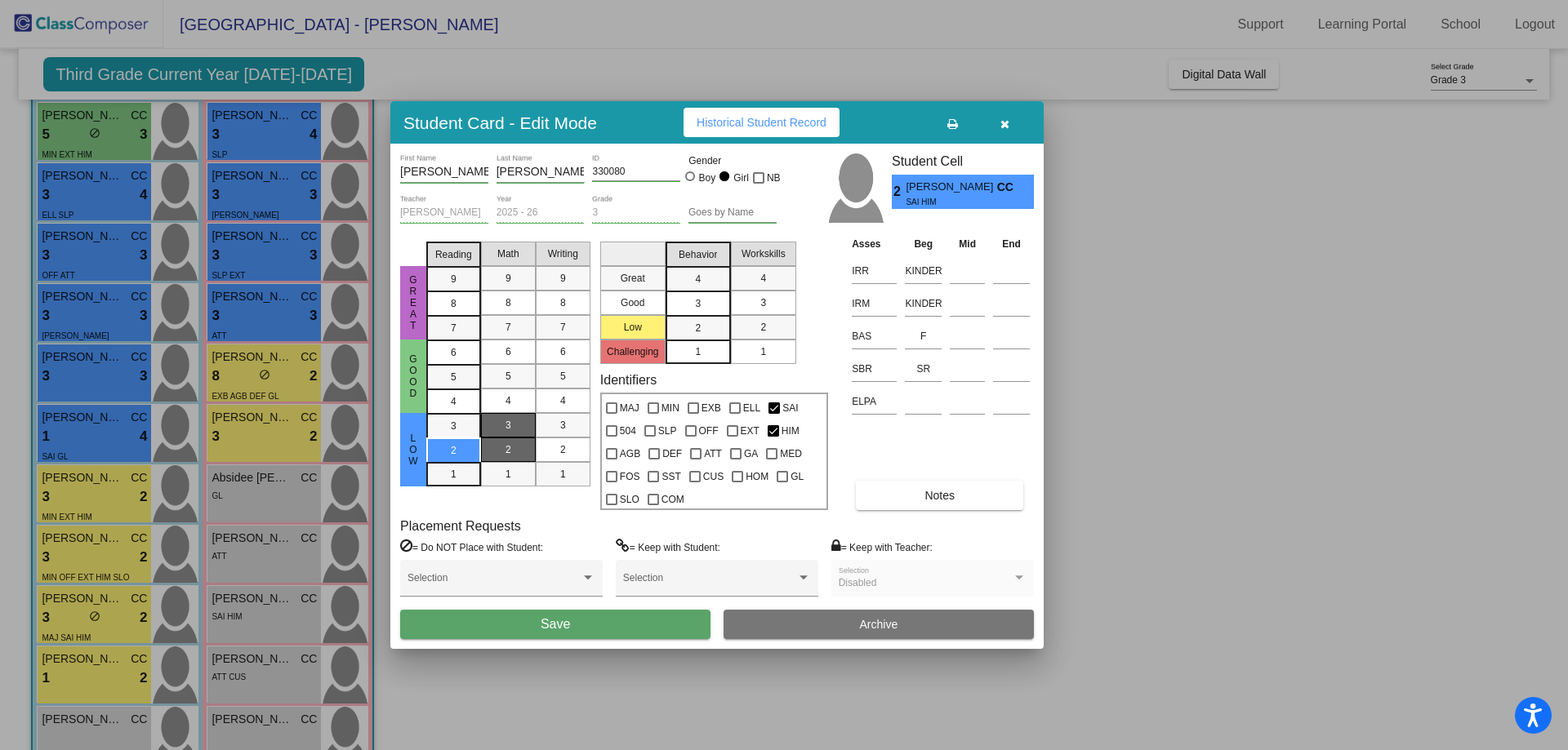
click at [508, 449] on span "2" at bounding box center [509, 449] width 6 height 15
click at [571, 449] on div "2" at bounding box center [563, 449] width 32 height 25
click at [708, 303] on div "3" at bounding box center [698, 304] width 32 height 25
click at [757, 327] on div "2" at bounding box center [763, 327] width 32 height 25
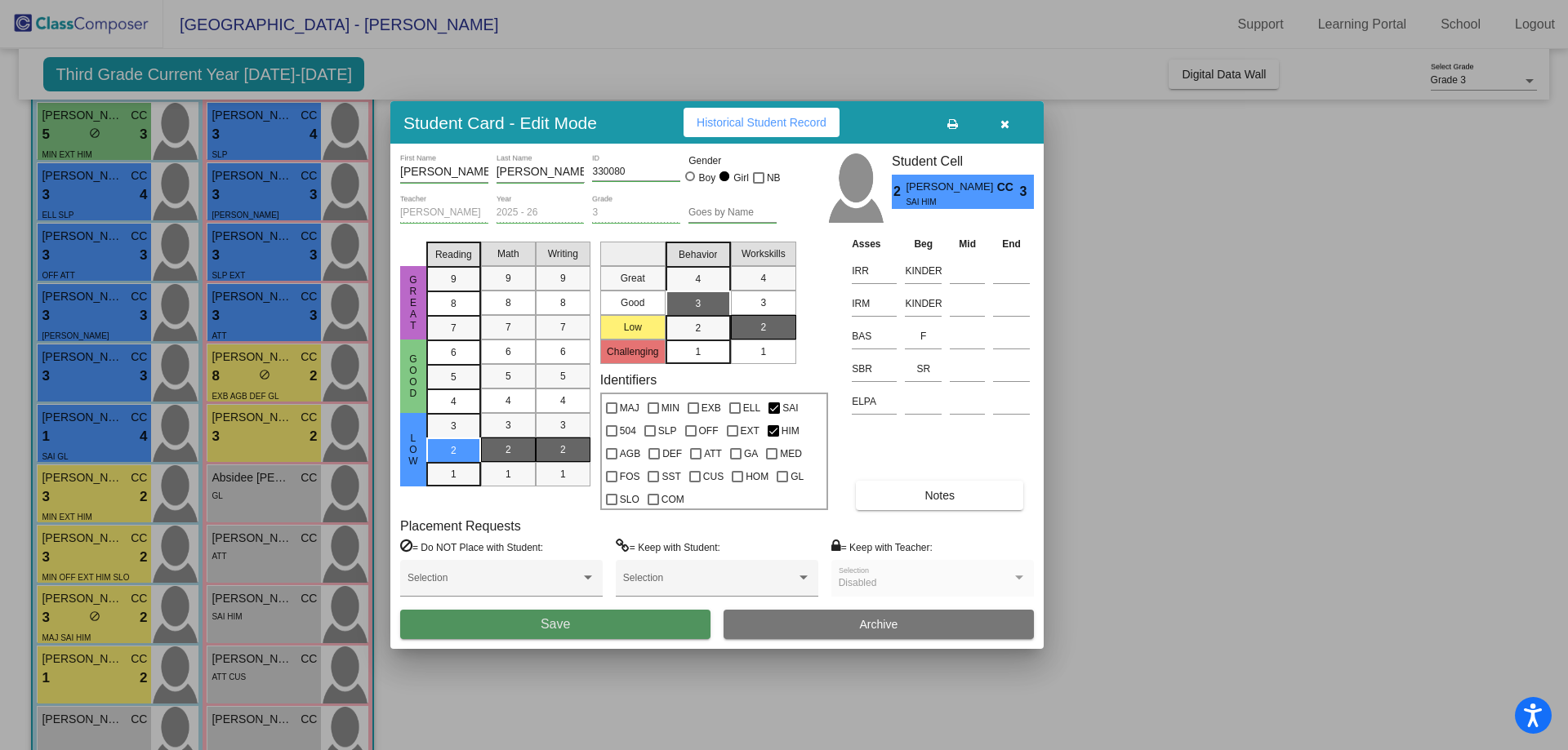
click at [562, 620] on span "Save" at bounding box center [555, 624] width 30 height 14
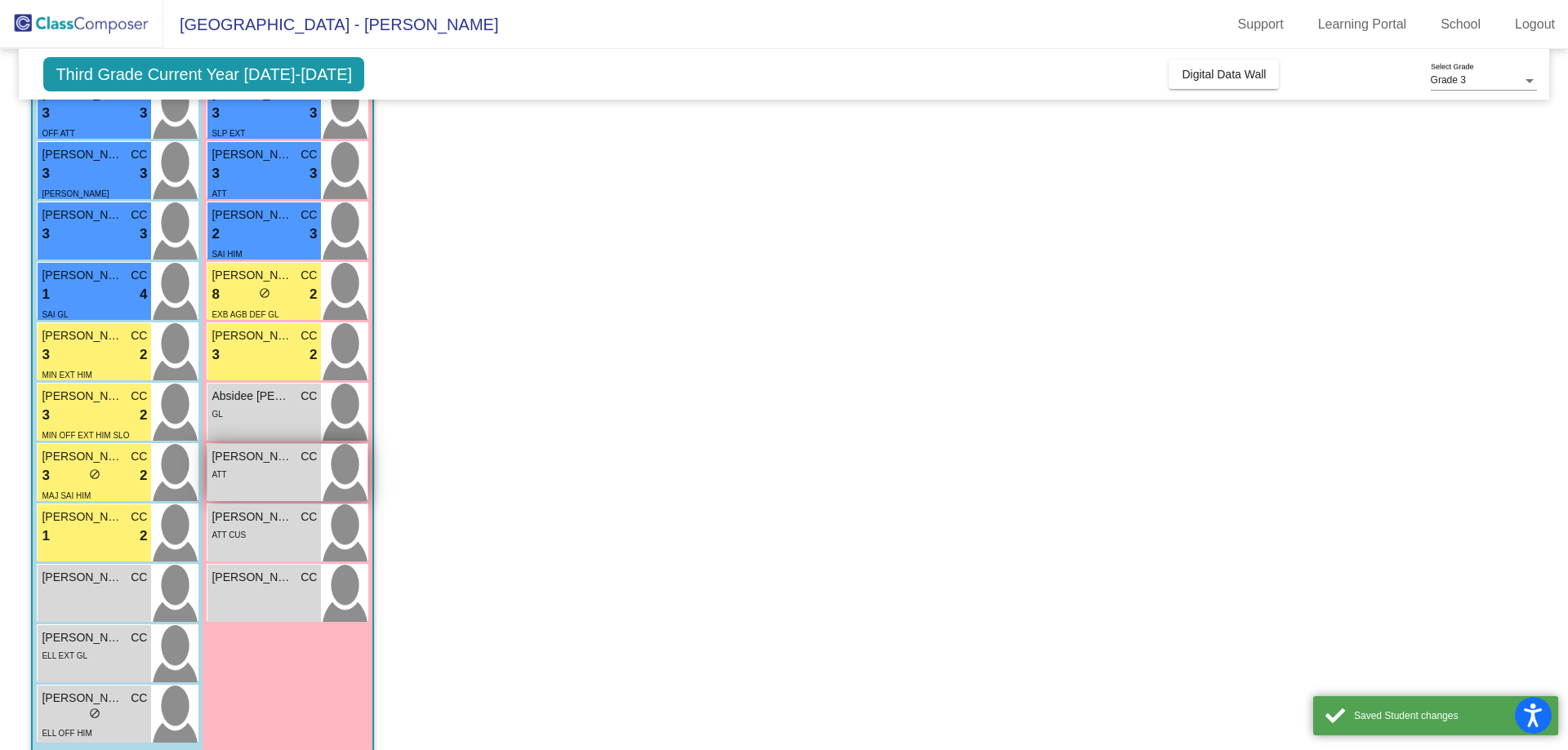
scroll to position [504, 0]
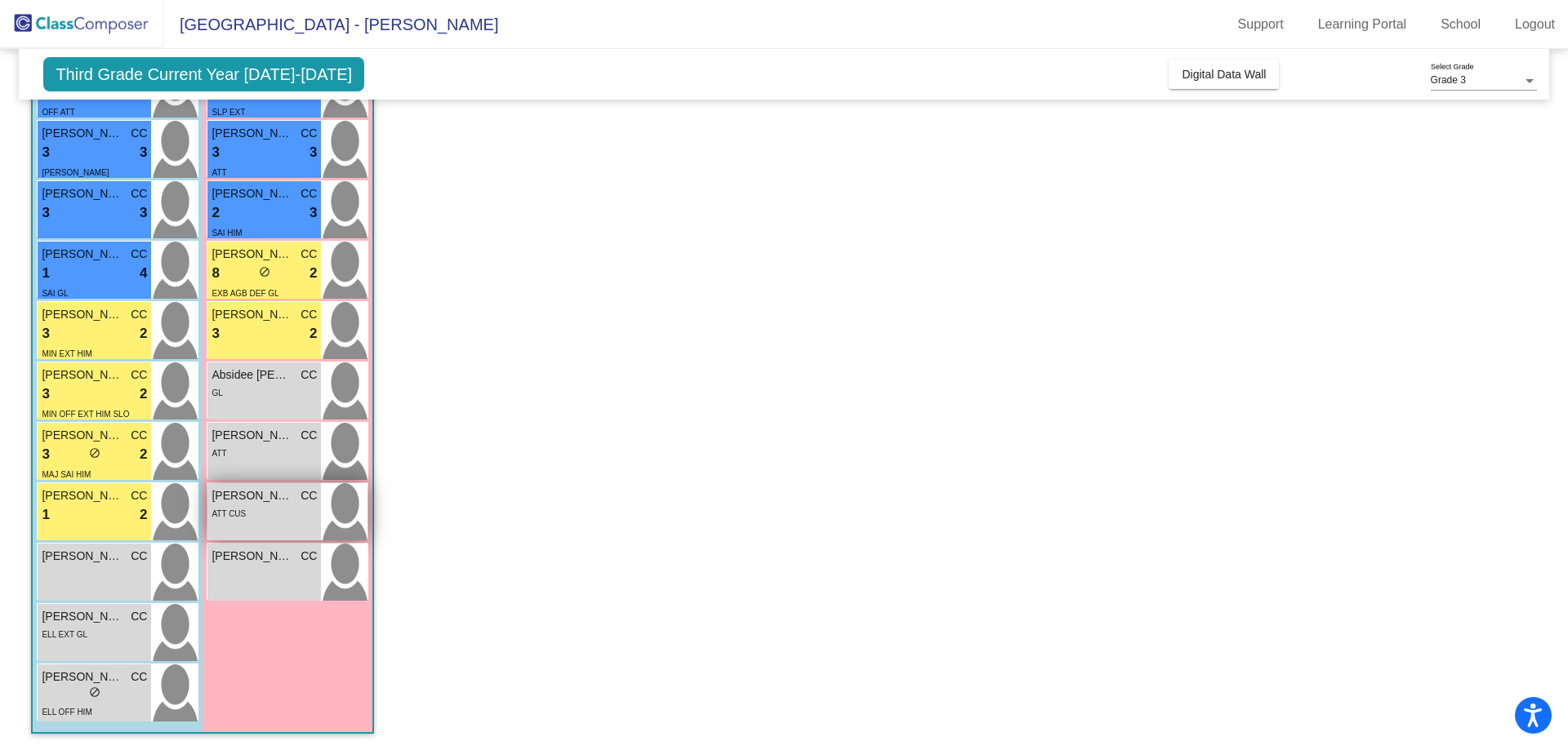
click at [268, 511] on div "ATT CUS" at bounding box center [264, 513] width 105 height 17
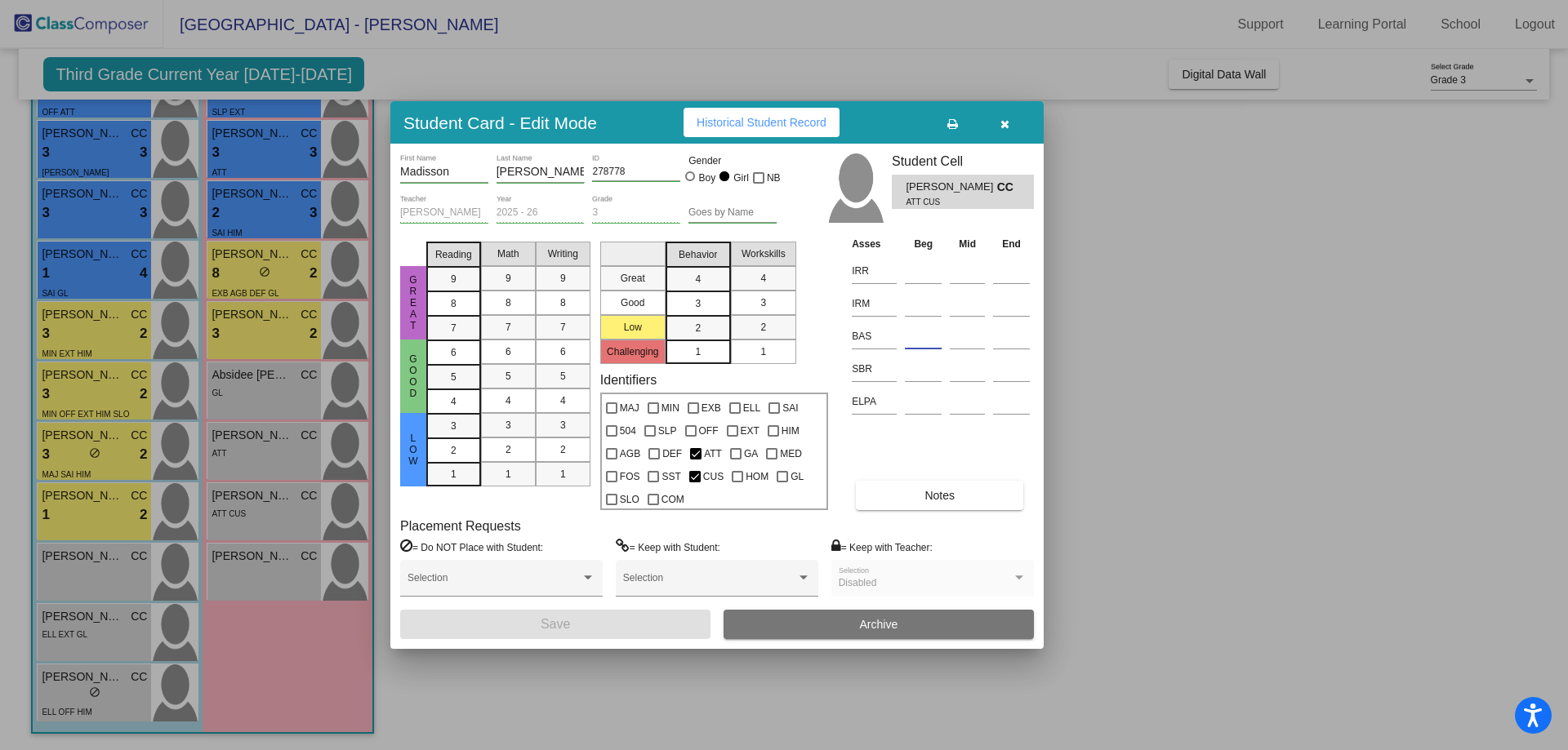
click at [927, 338] on input at bounding box center [923, 336] width 37 height 25
type input "K"
click at [909, 269] on input at bounding box center [923, 271] width 37 height 25
type input "2"
click at [914, 302] on input at bounding box center [923, 304] width 37 height 25
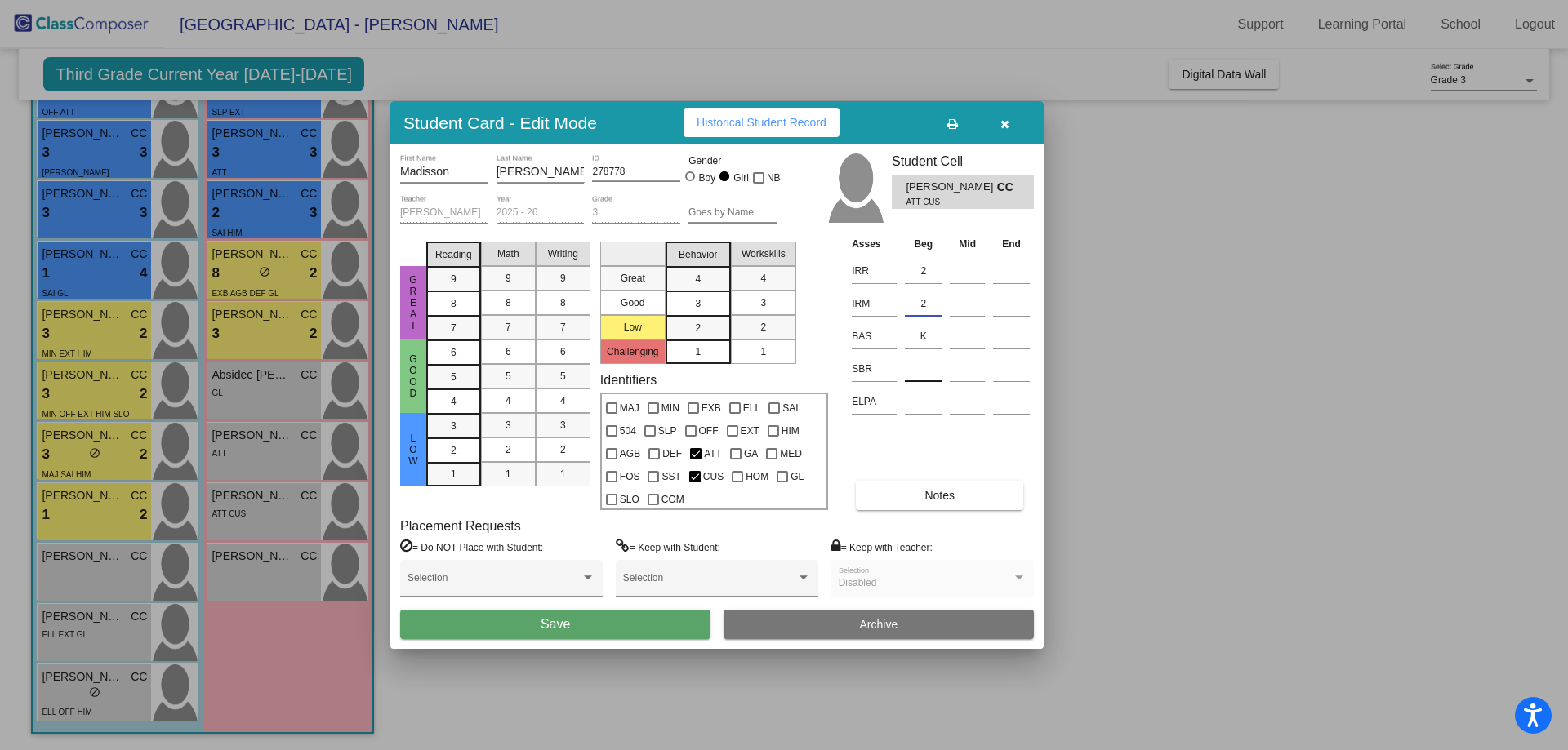
type input "2"
click at [924, 380] on input at bounding box center [923, 369] width 37 height 25
type input "LR"
click at [459, 426] on div "3" at bounding box center [453, 425] width 32 height 25
click at [501, 401] on div "4" at bounding box center [508, 401] width 32 height 25
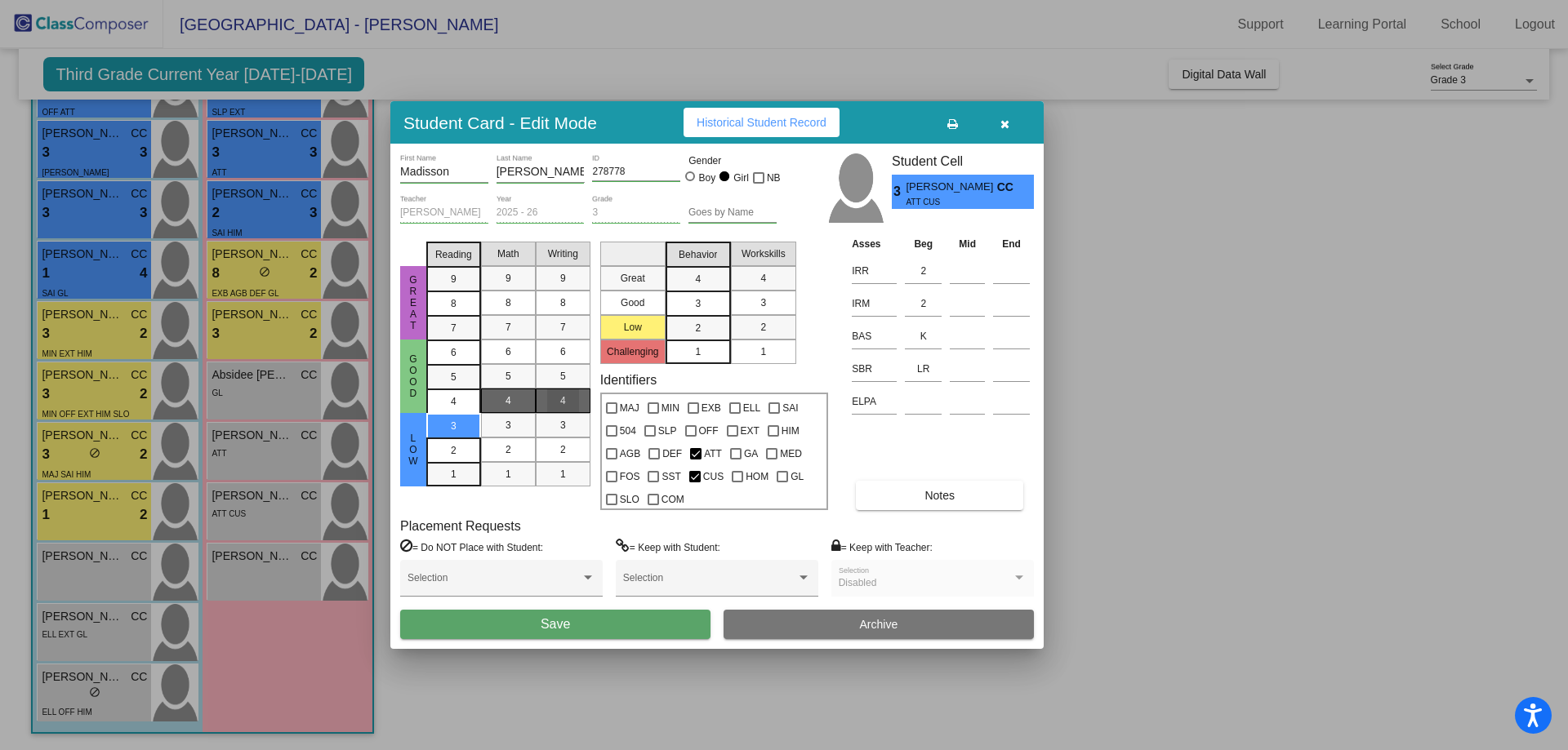
click at [560, 394] on span "4" at bounding box center [563, 401] width 6 height 15
click at [698, 278] on span "4" at bounding box center [698, 279] width 6 height 15
click at [763, 301] on span "3" at bounding box center [763, 303] width 6 height 15
click at [579, 621] on button "Save" at bounding box center [555, 624] width 311 height 30
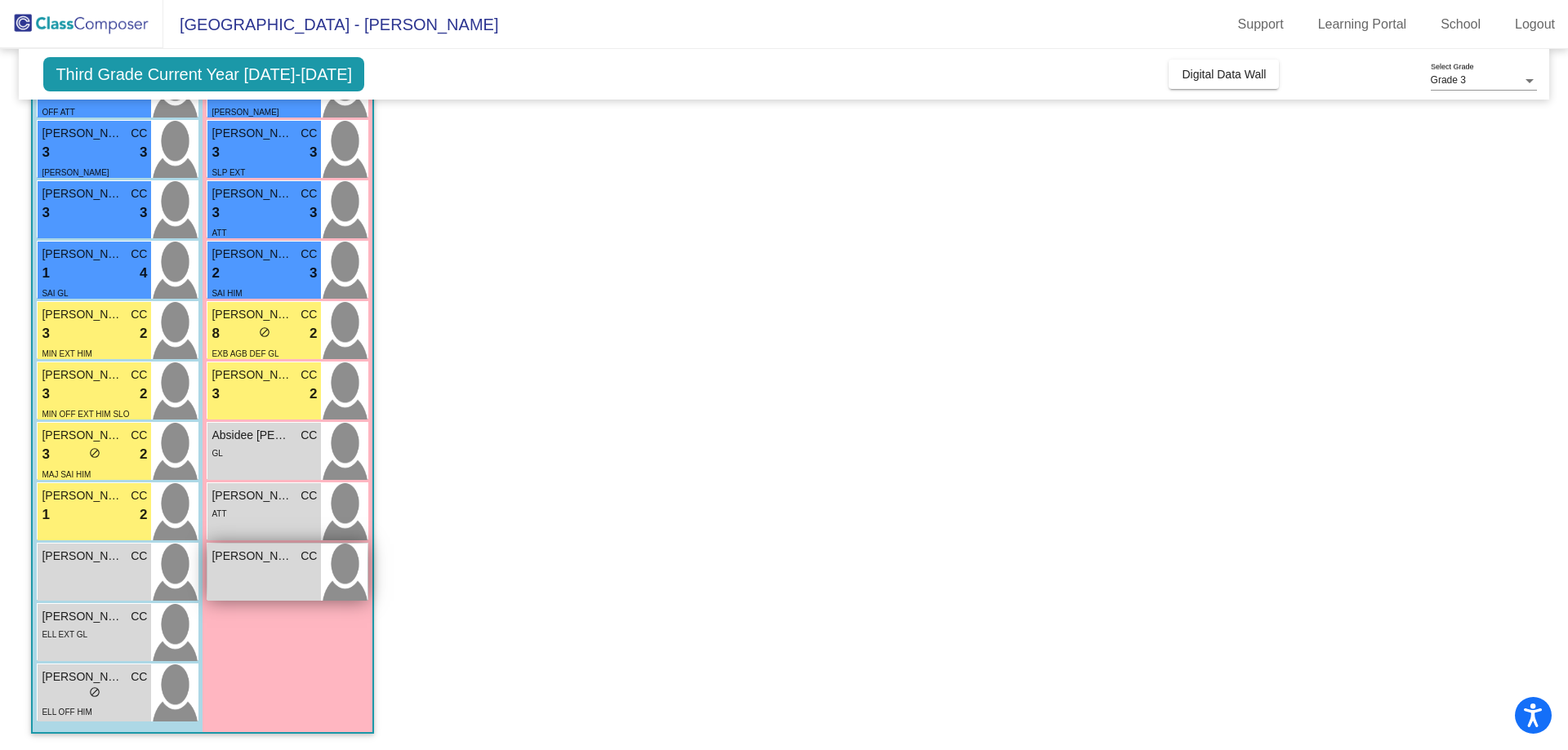
click at [269, 571] on div "[PERSON_NAME] CC lock do_not_disturb_alt" at bounding box center [264, 572] width 114 height 57
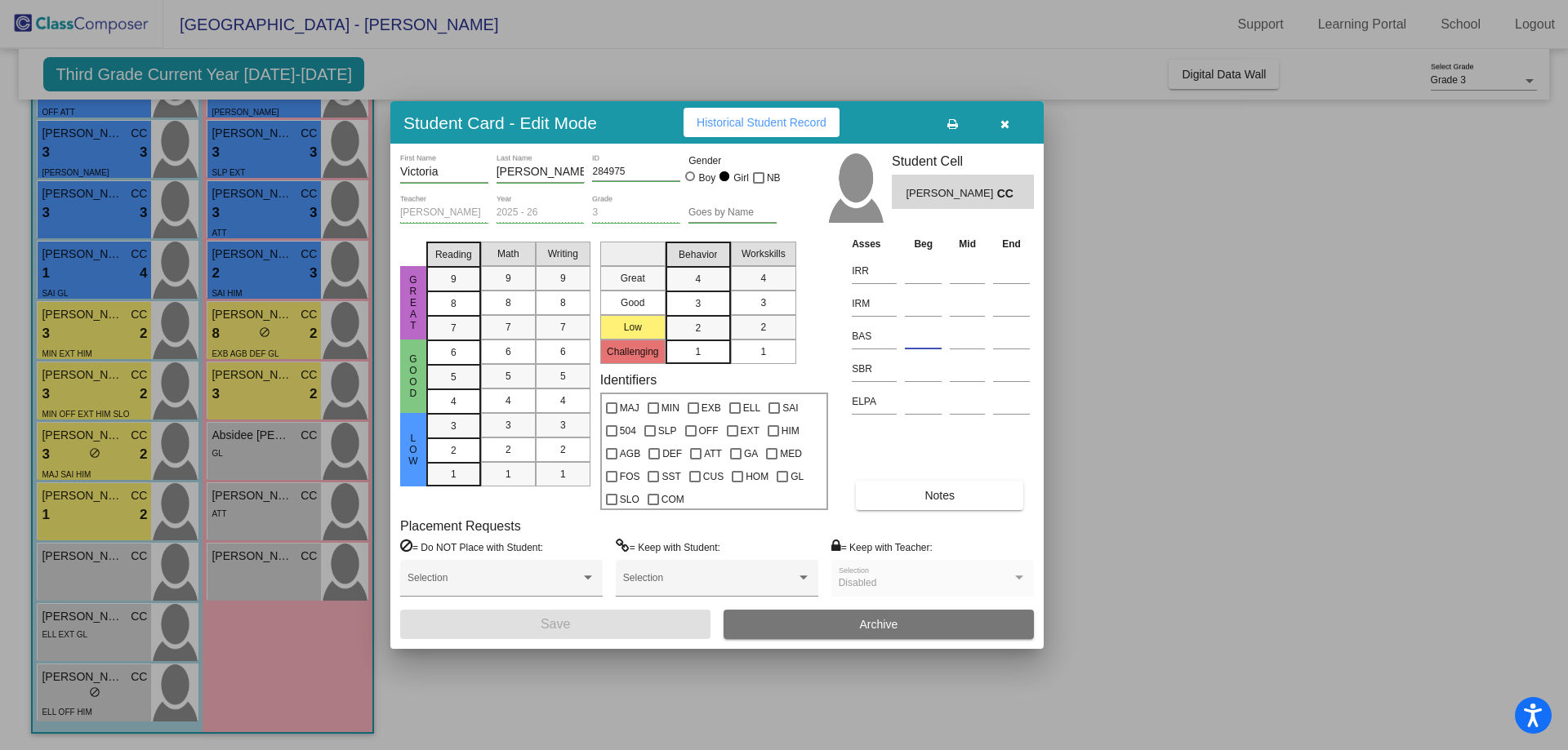
click at [931, 334] on input at bounding box center [923, 336] width 37 height 25
type input "O"
click at [918, 265] on input at bounding box center [923, 271] width 37 height 25
type input "2"
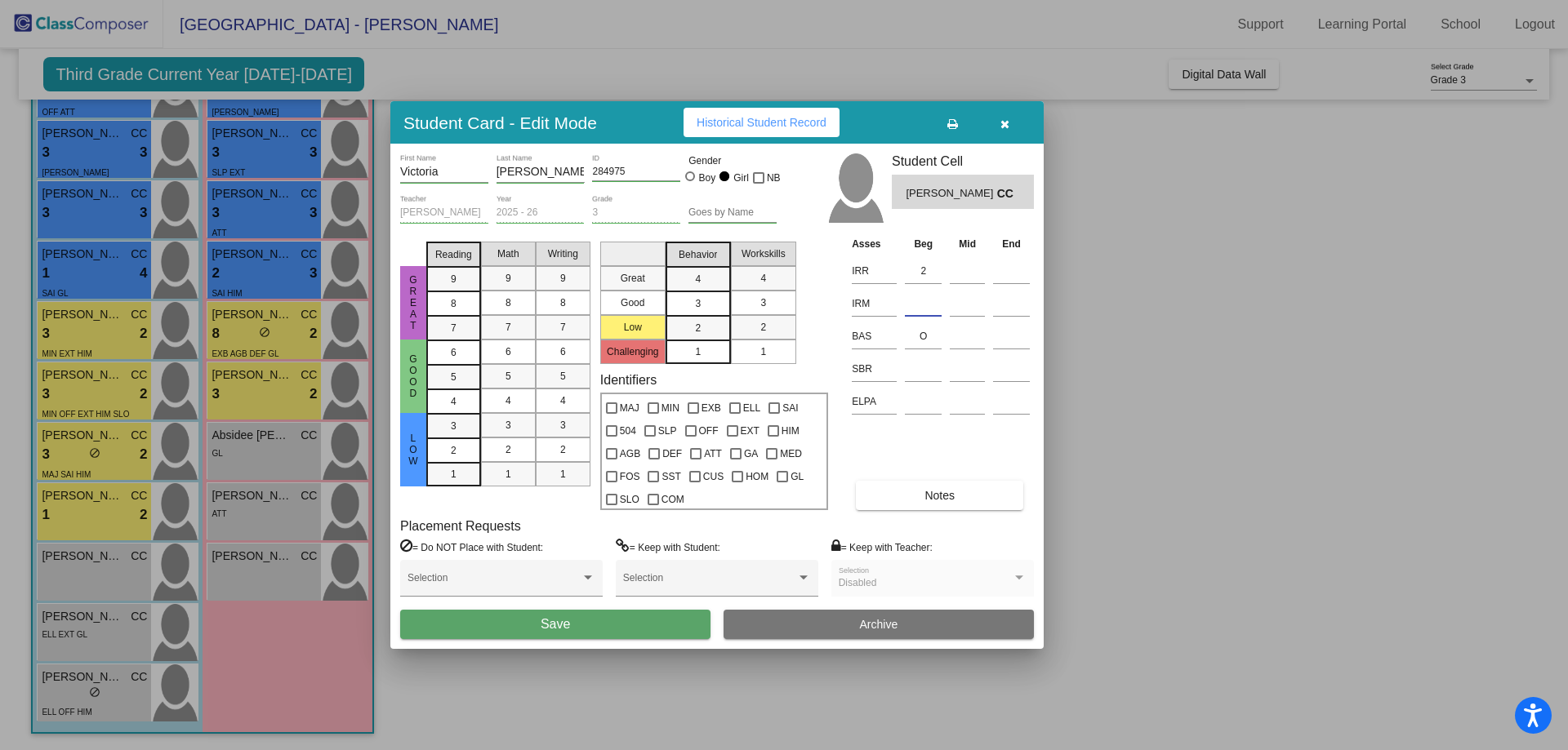
click at [922, 301] on input at bounding box center [923, 304] width 37 height 25
type input "2"
click at [919, 368] on input at bounding box center [923, 369] width 37 height 25
type input "LR"
click at [455, 328] on span "7" at bounding box center [453, 328] width 6 height 15
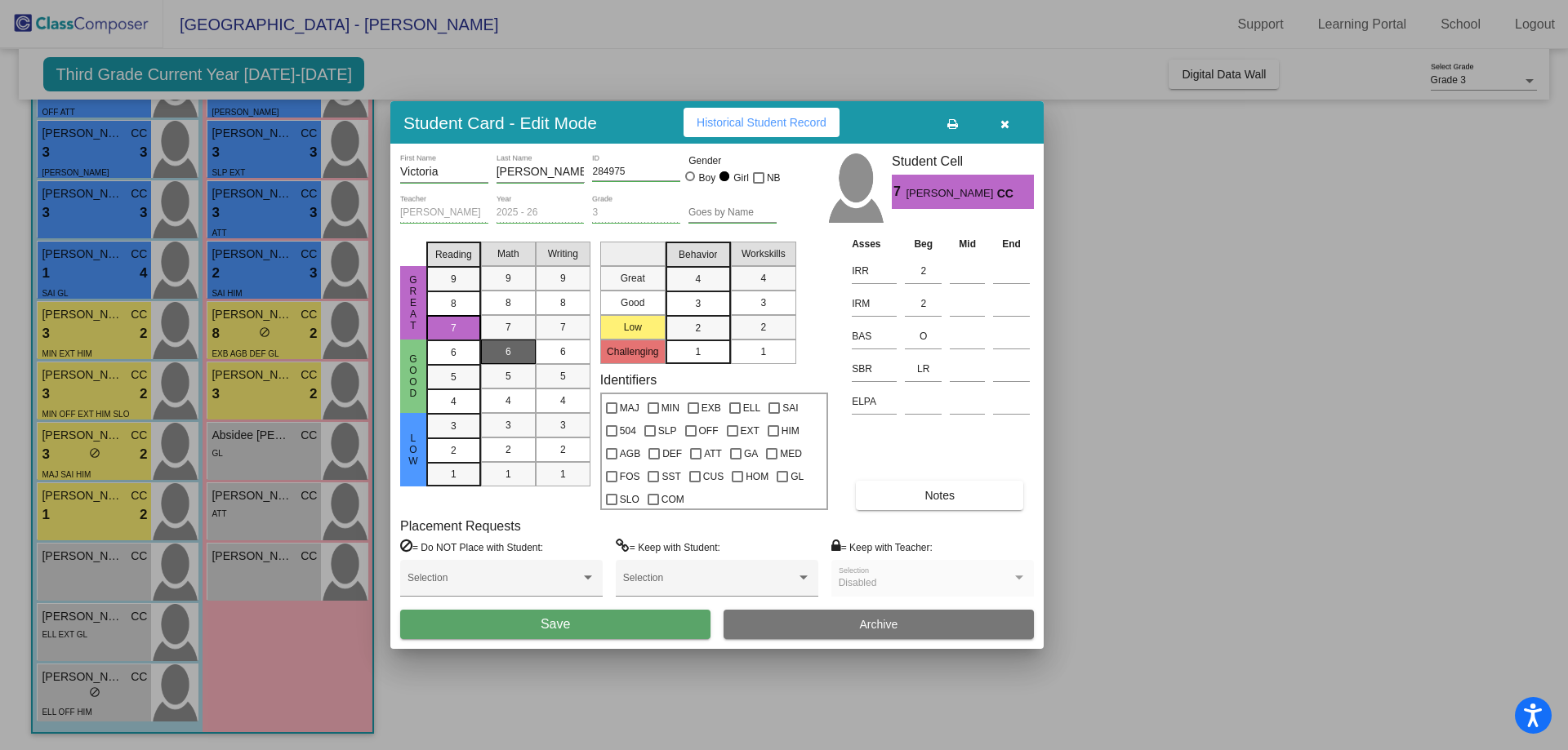
click at [517, 353] on div "6" at bounding box center [508, 351] width 32 height 25
click at [565, 346] on span "6" at bounding box center [563, 351] width 6 height 15
click at [696, 278] on span "4" at bounding box center [698, 279] width 6 height 15
click at [760, 296] on span "3" at bounding box center [763, 303] width 6 height 15
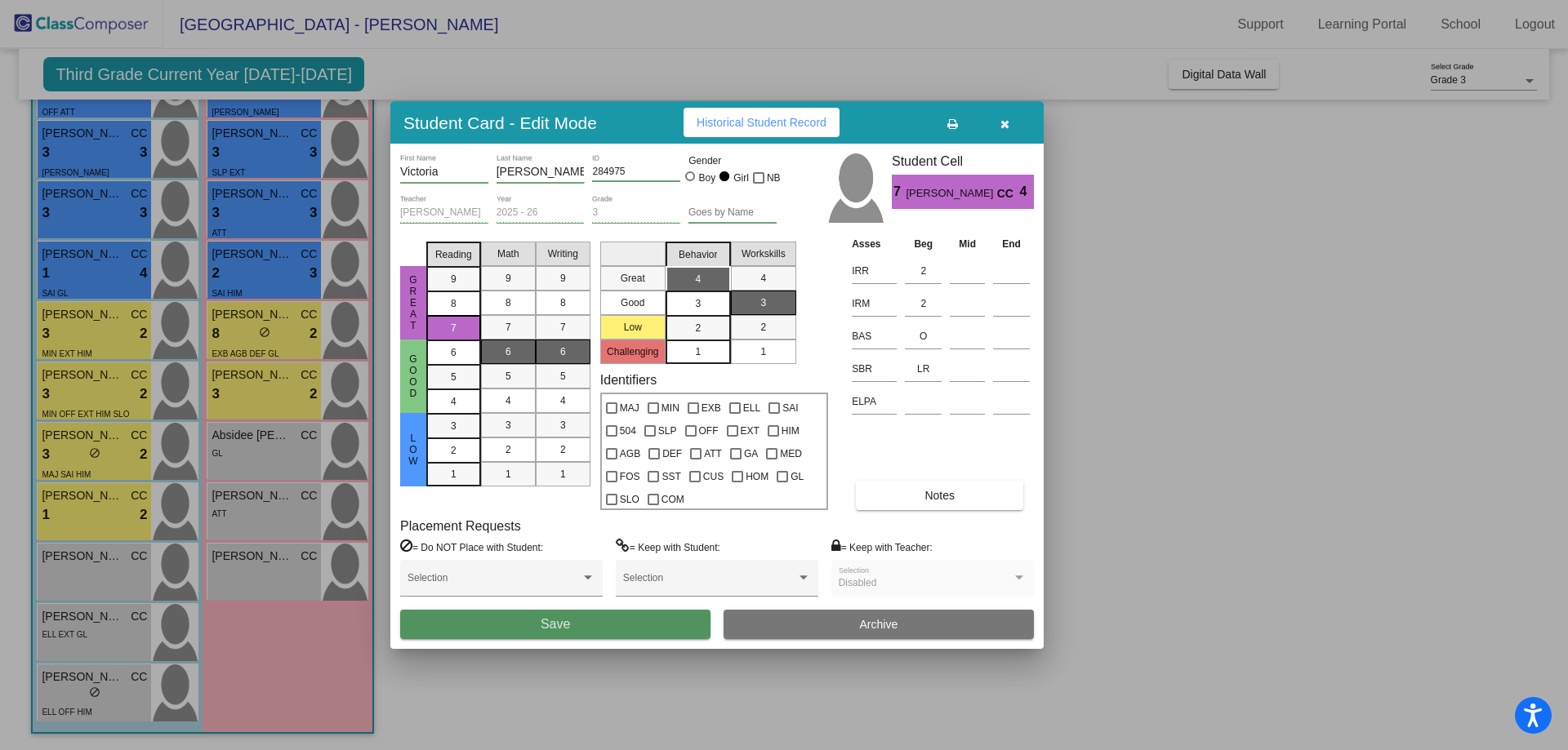
click at [578, 625] on button "Save" at bounding box center [555, 624] width 311 height 30
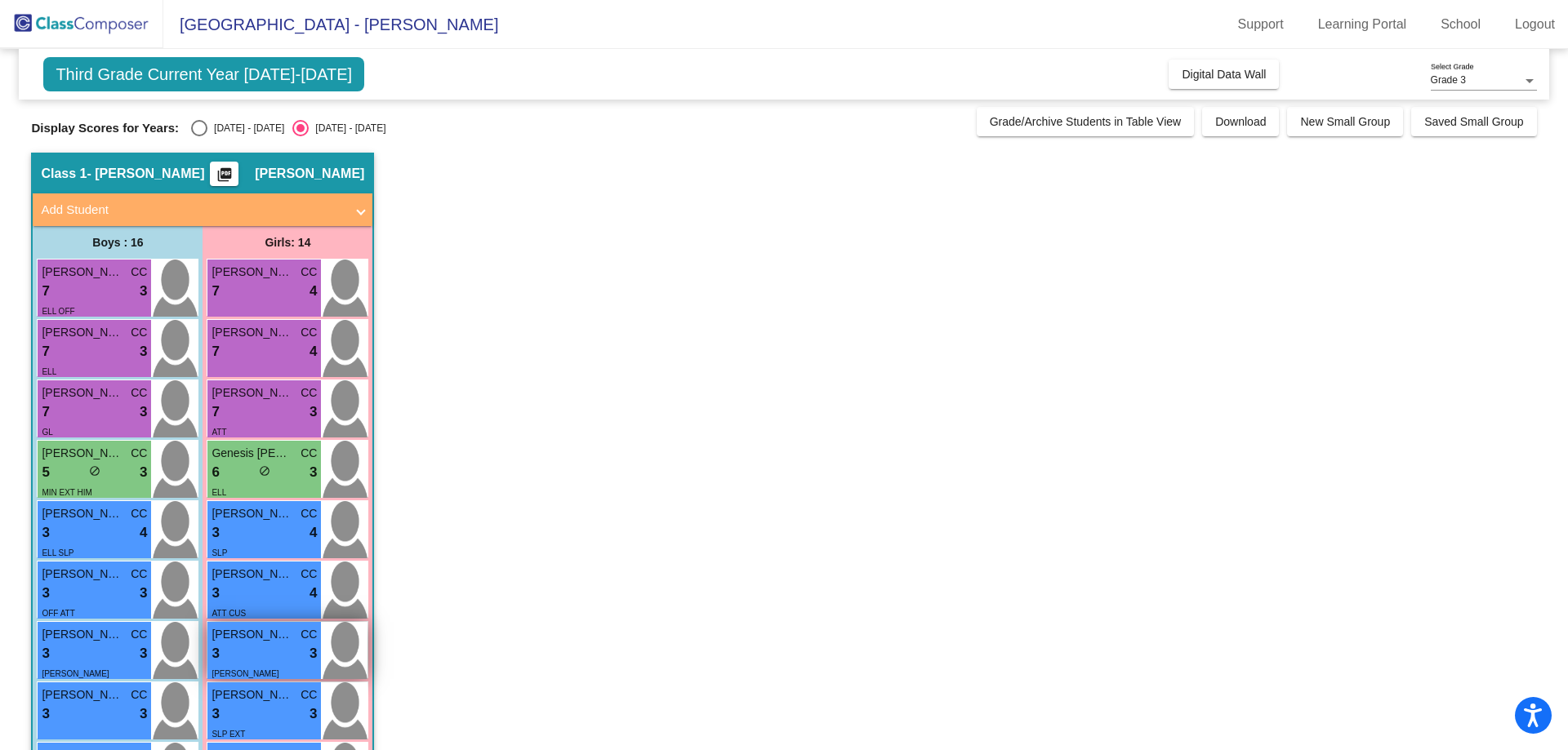
scroll to position [0, 0]
